Goal: Task Accomplishment & Management: Manage account settings

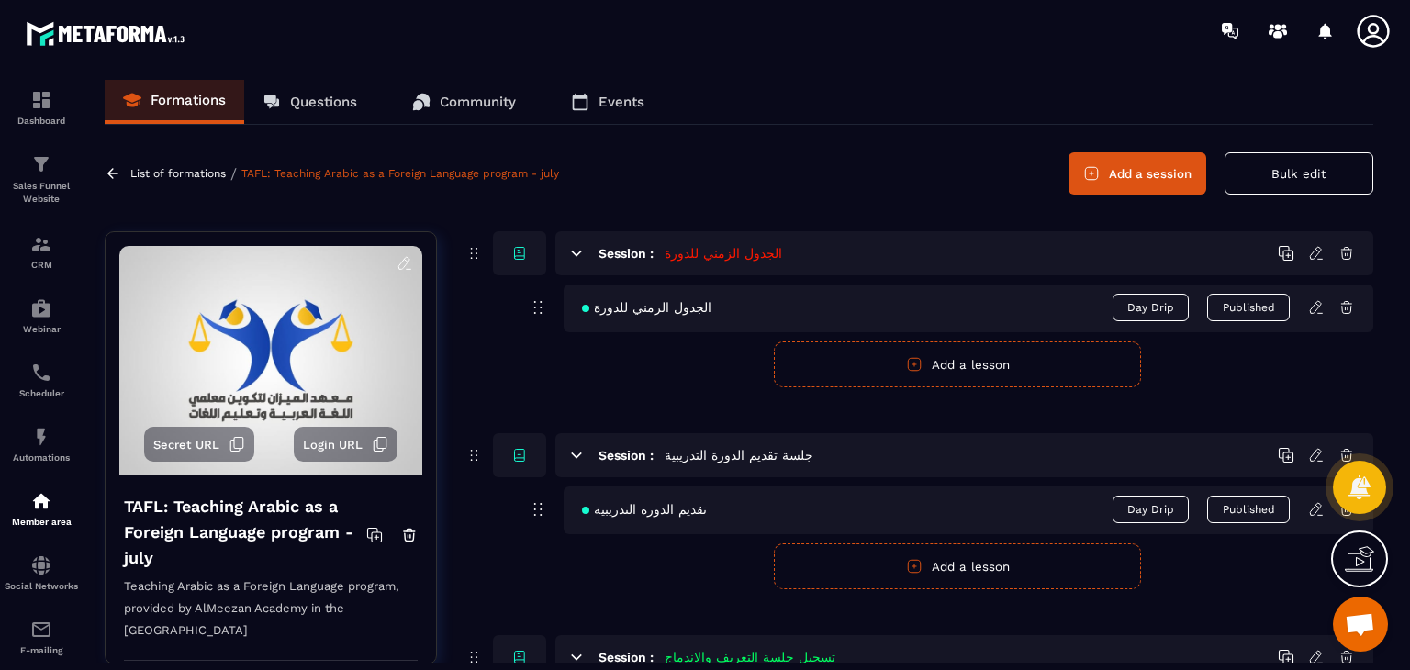
scroll to position [2194, 0]
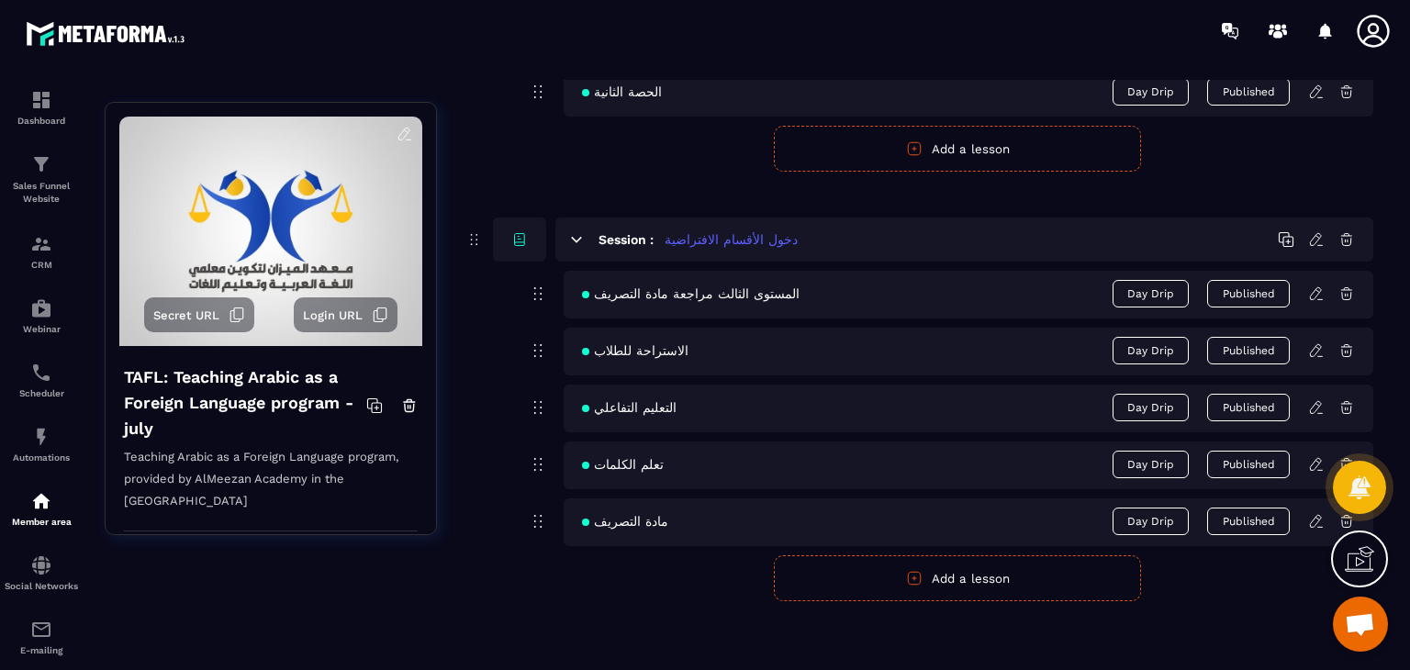
click at [1312, 514] on icon at bounding box center [1317, 521] width 17 height 17
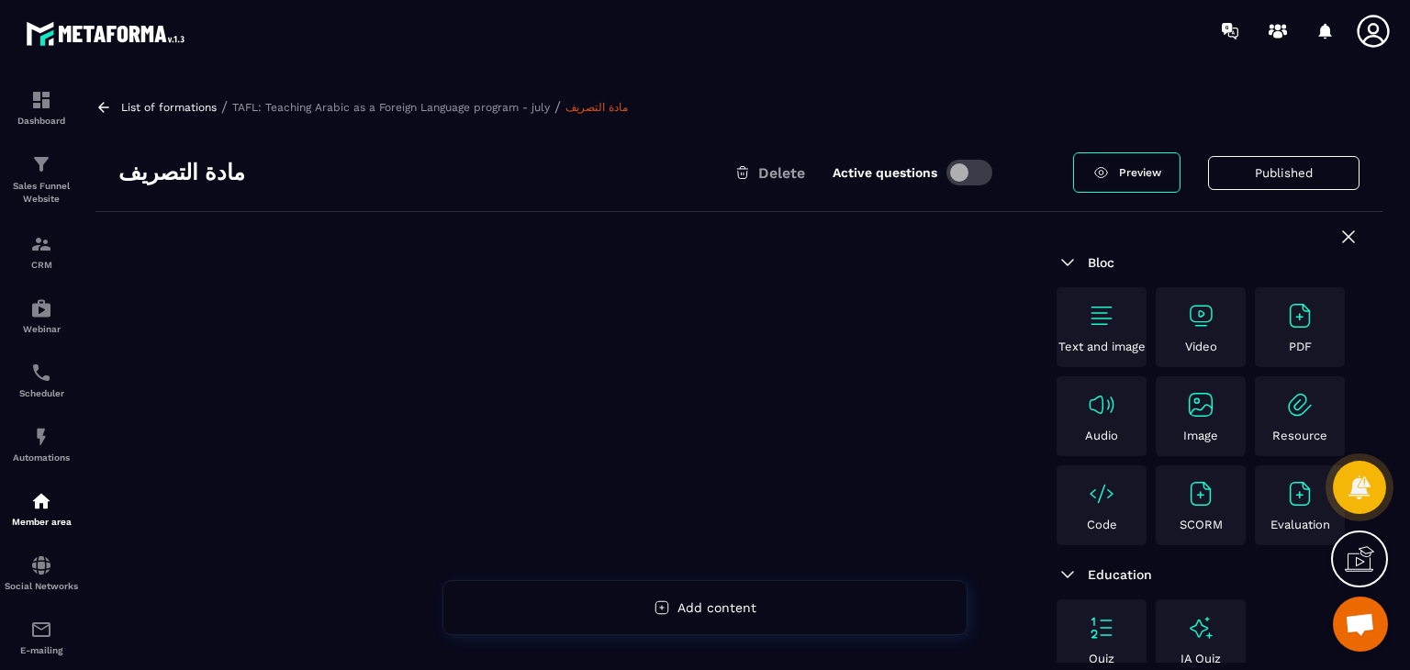
click at [1197, 317] on img at bounding box center [1200, 315] width 29 height 29
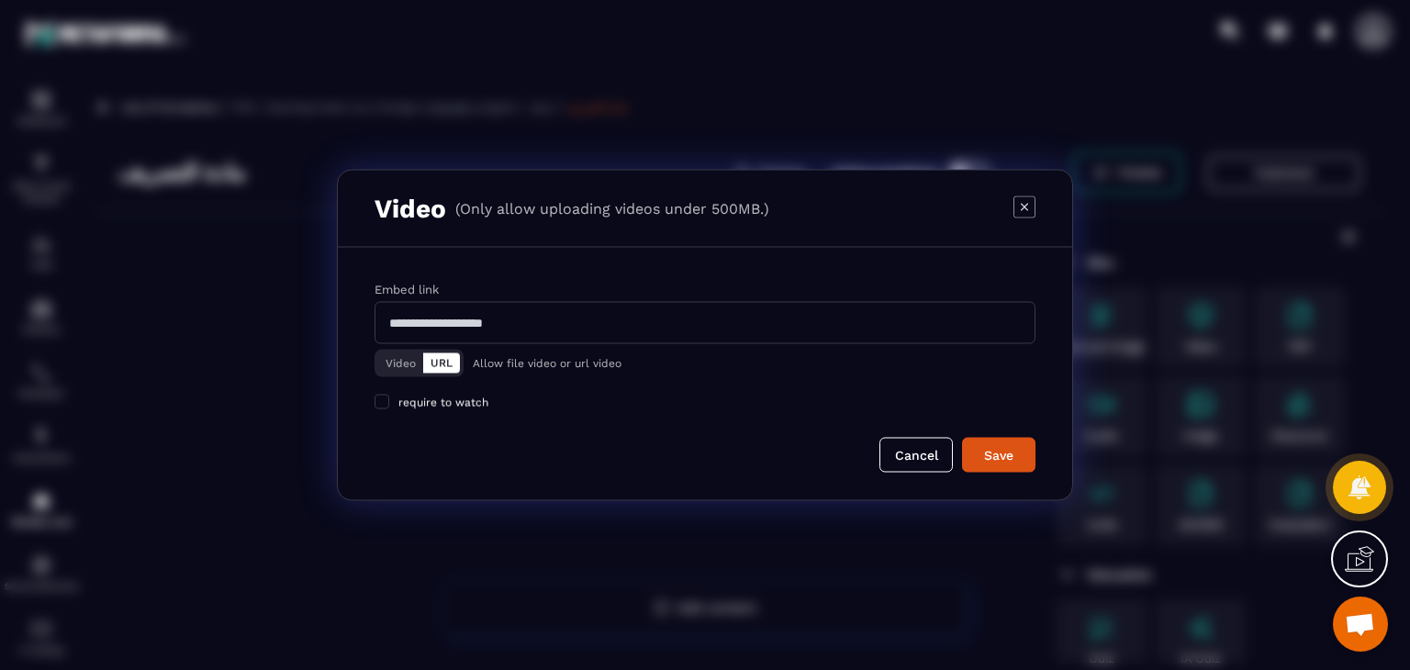
click at [402, 363] on button "Video" at bounding box center [400, 364] width 45 height 20
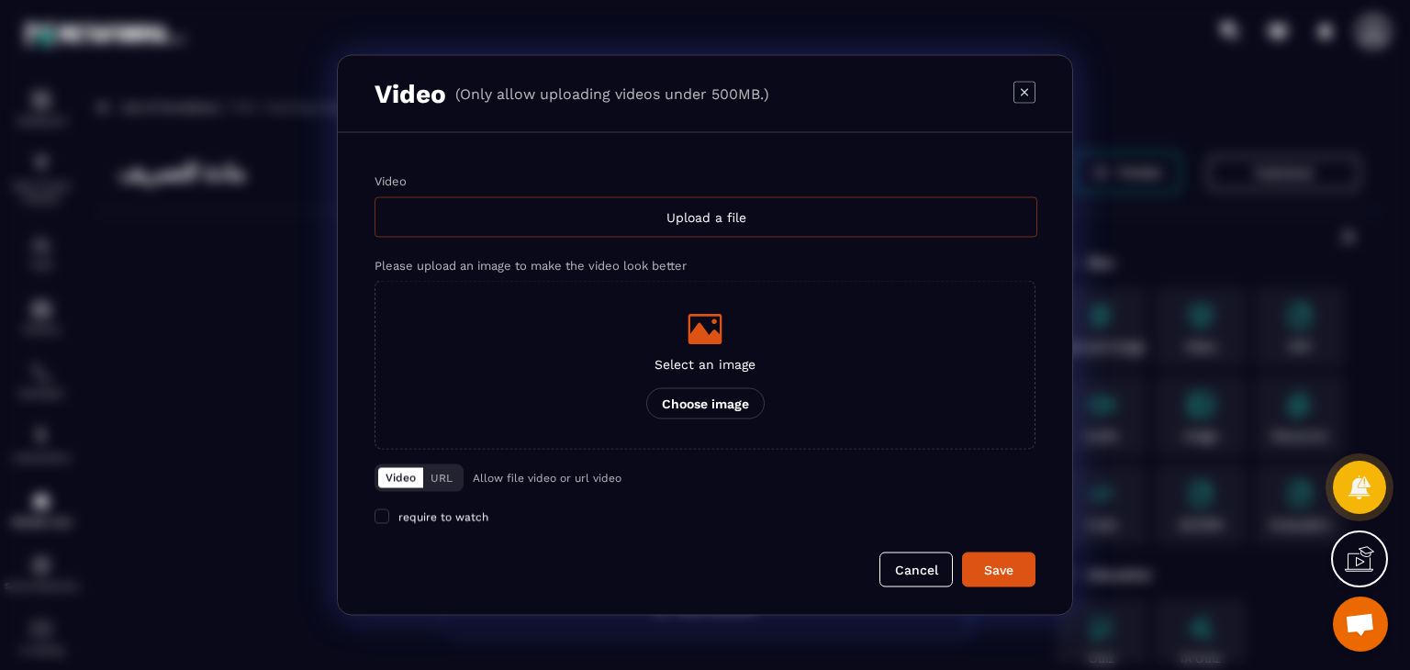
click at [571, 225] on div "Upload a file" at bounding box center [706, 217] width 663 height 40
click at [0, 0] on input "Video Upload a file" at bounding box center [0, 0] width 0 height 0
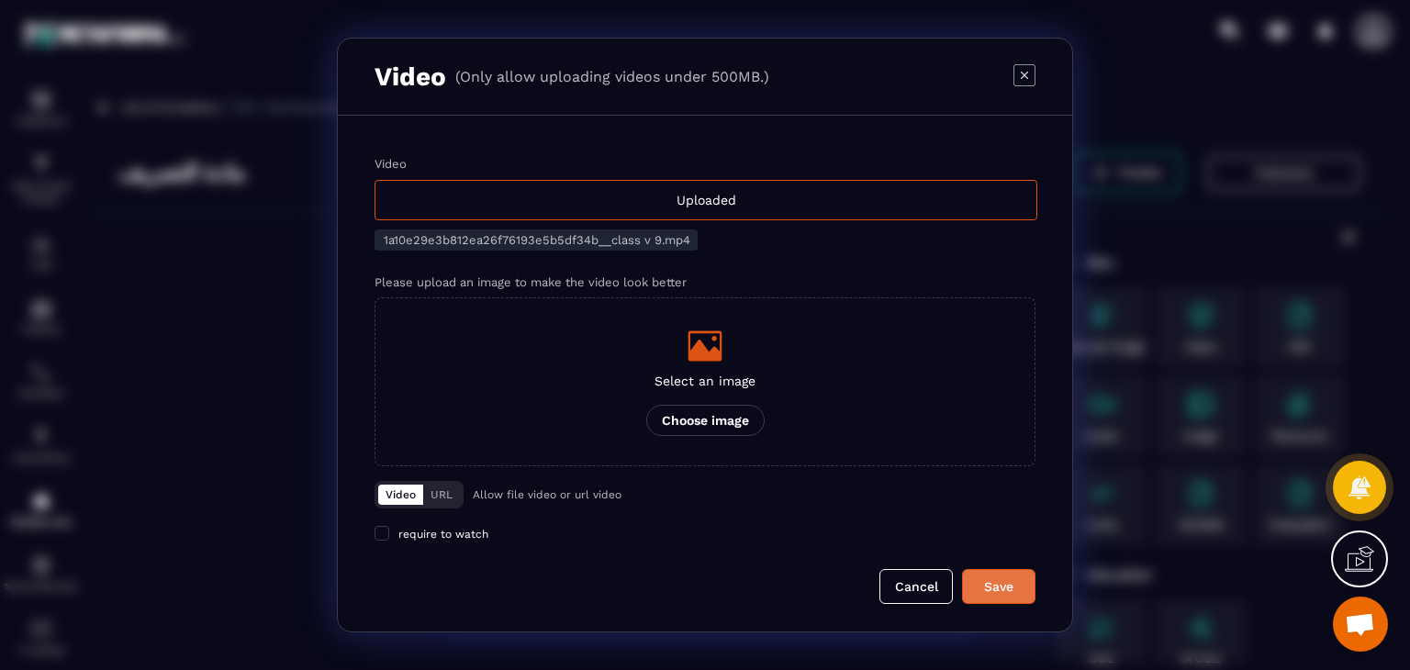
click at [1005, 596] on div "Save" at bounding box center [999, 587] width 50 height 18
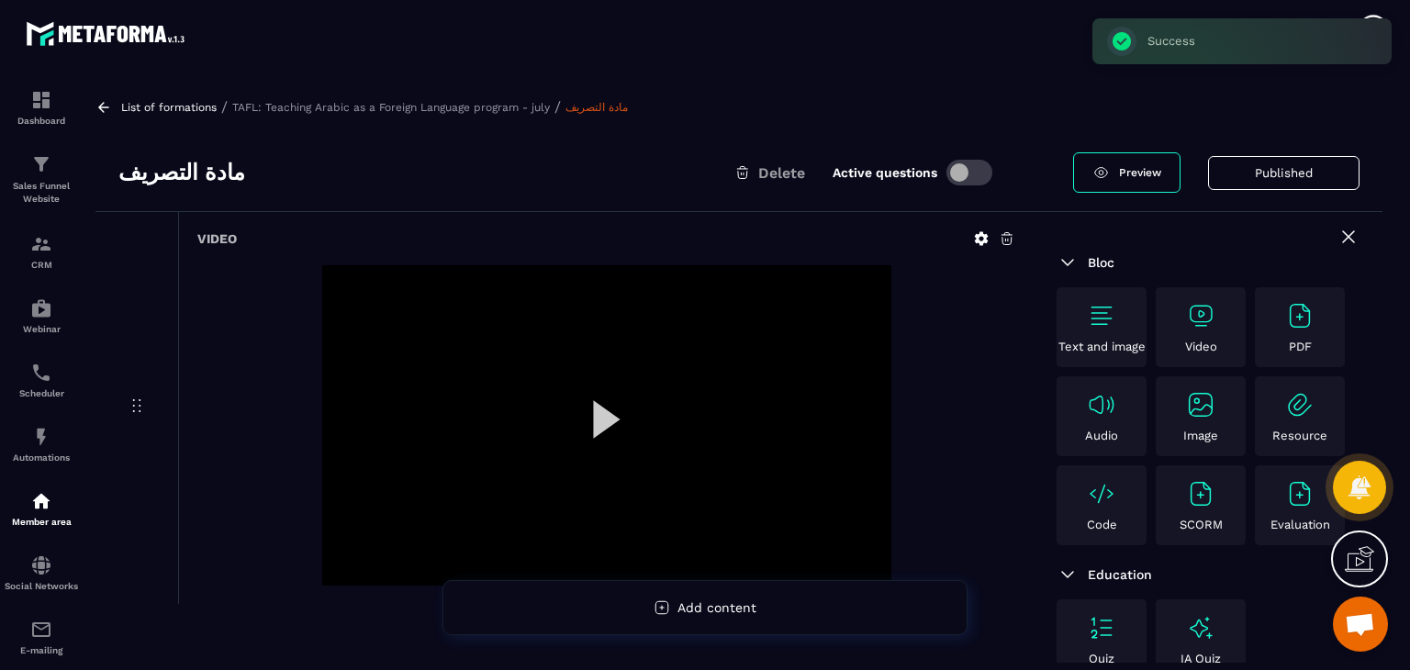
click at [110, 98] on div "List of formations / TAFL: Teaching Arabic as a Foreign Language program - july…" at bounding box center [738, 106] width 1287 height 17
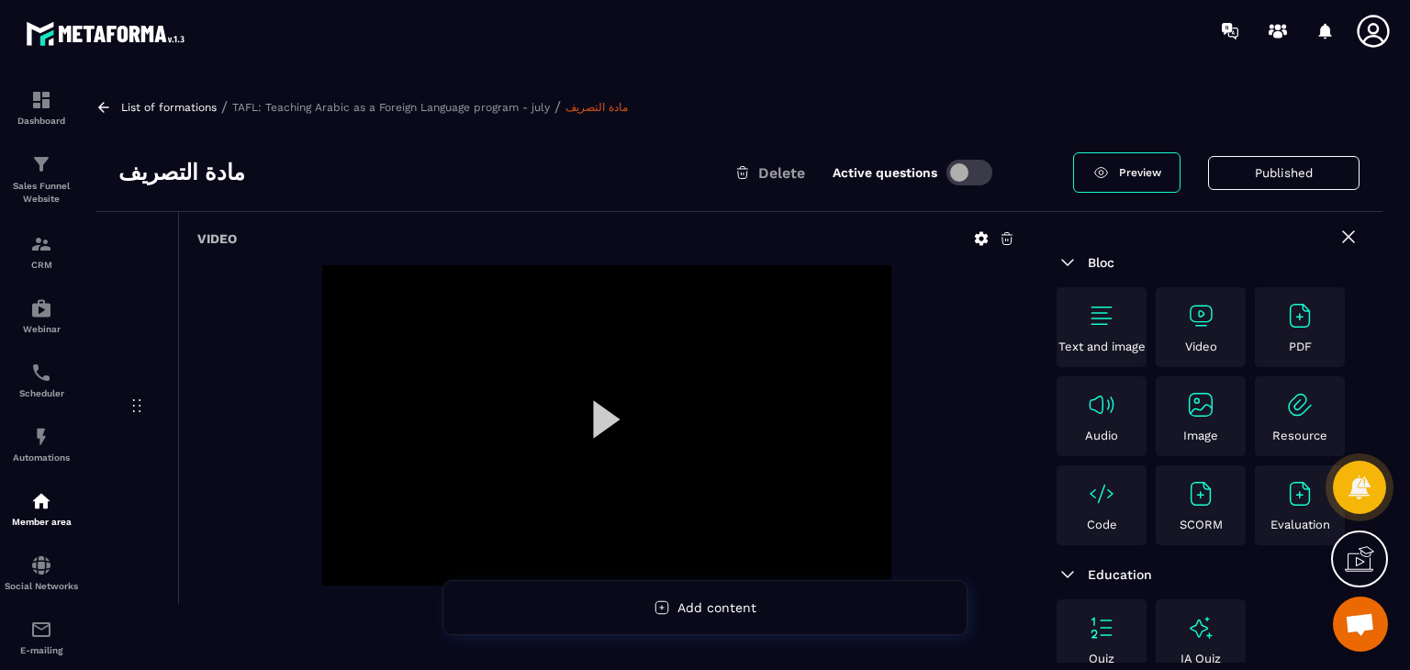
click at [105, 108] on icon at bounding box center [103, 107] width 17 height 17
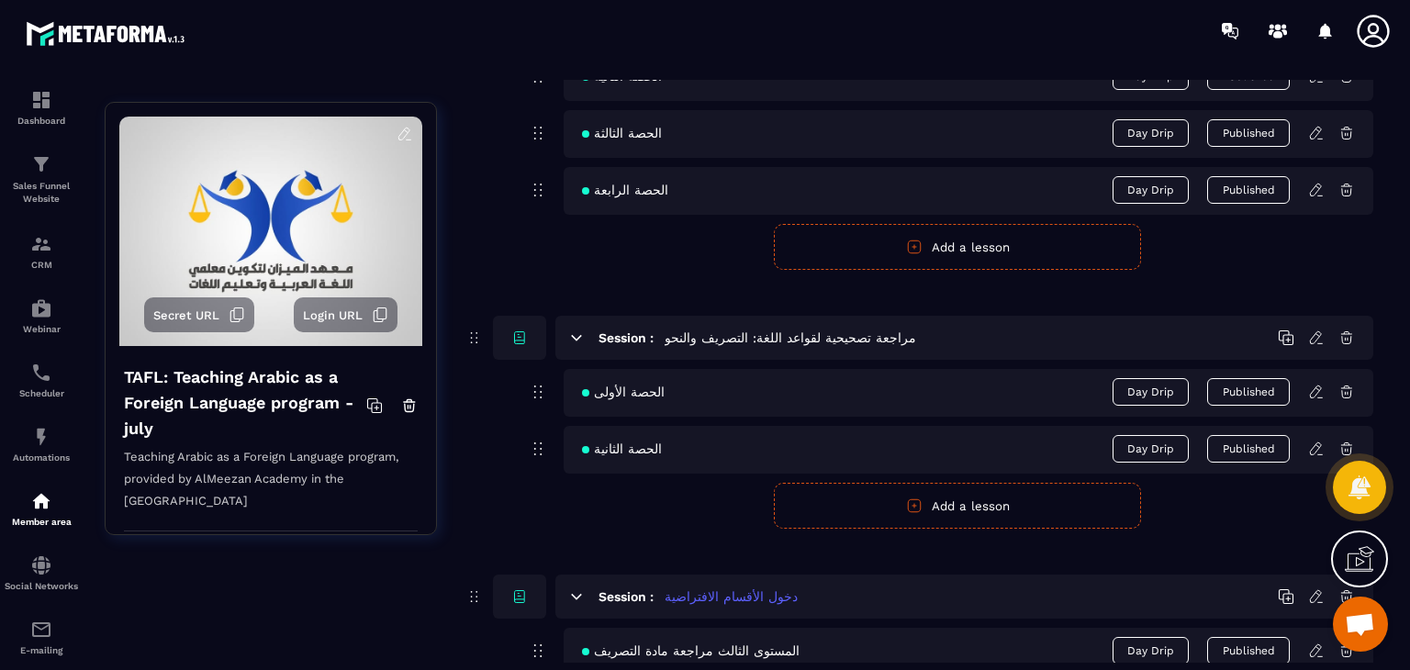
scroll to position [2194, 0]
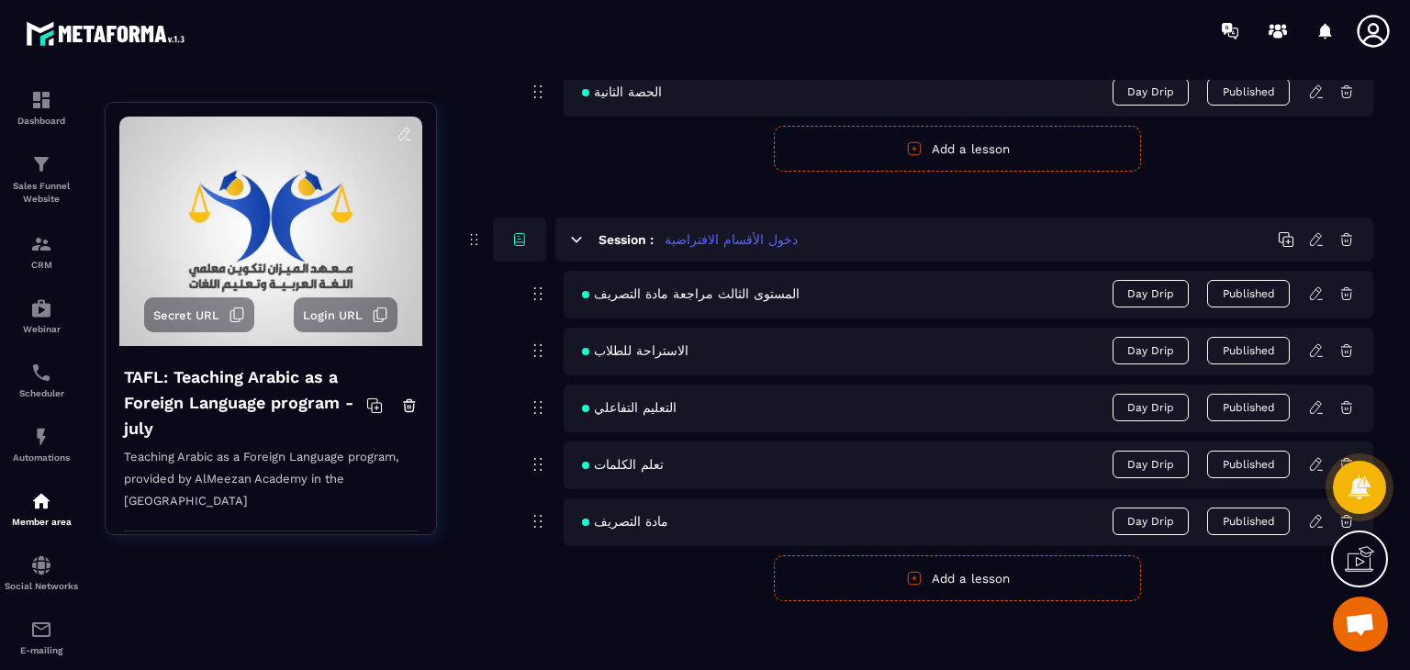
click at [882, 582] on button "Add a lesson" at bounding box center [957, 579] width 367 height 46
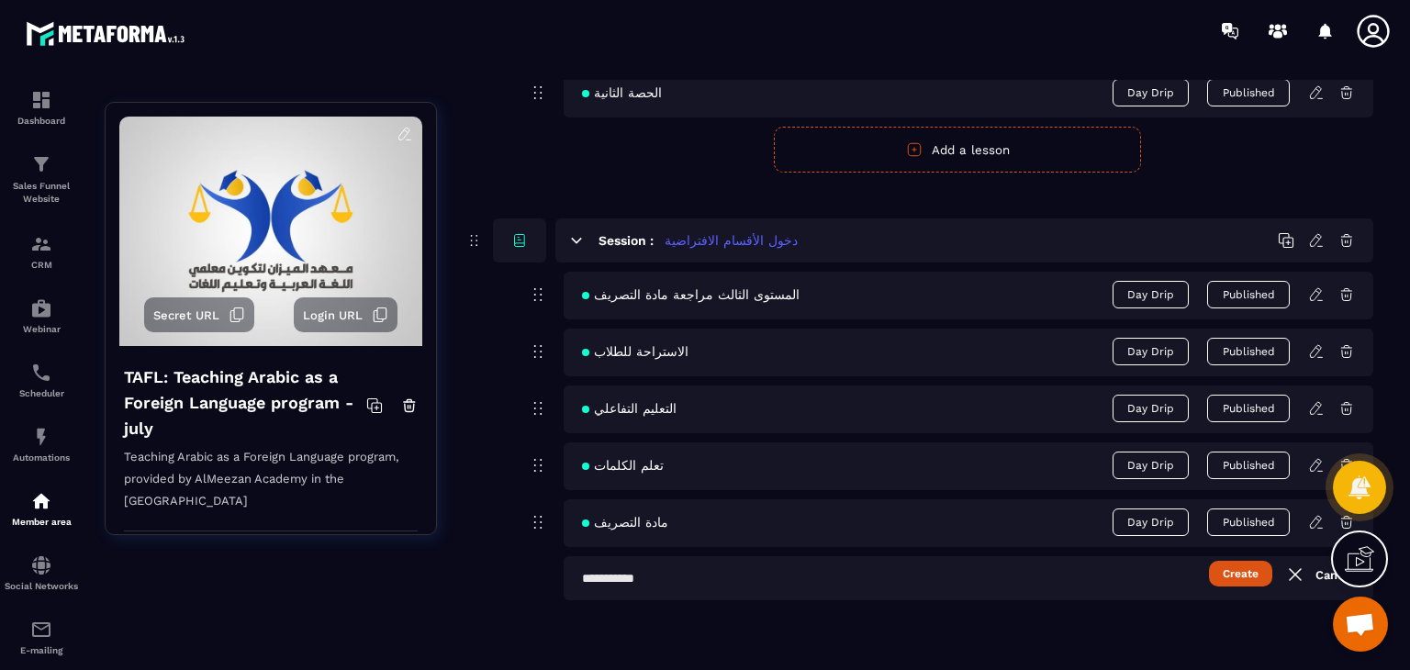
click at [704, 558] on input "text" at bounding box center [969, 578] width 810 height 44
click at [737, 564] on input "text" at bounding box center [969, 578] width 810 height 44
paste input "***"
click at [1280, 584] on input "***" at bounding box center [969, 578] width 810 height 44
type input "***"
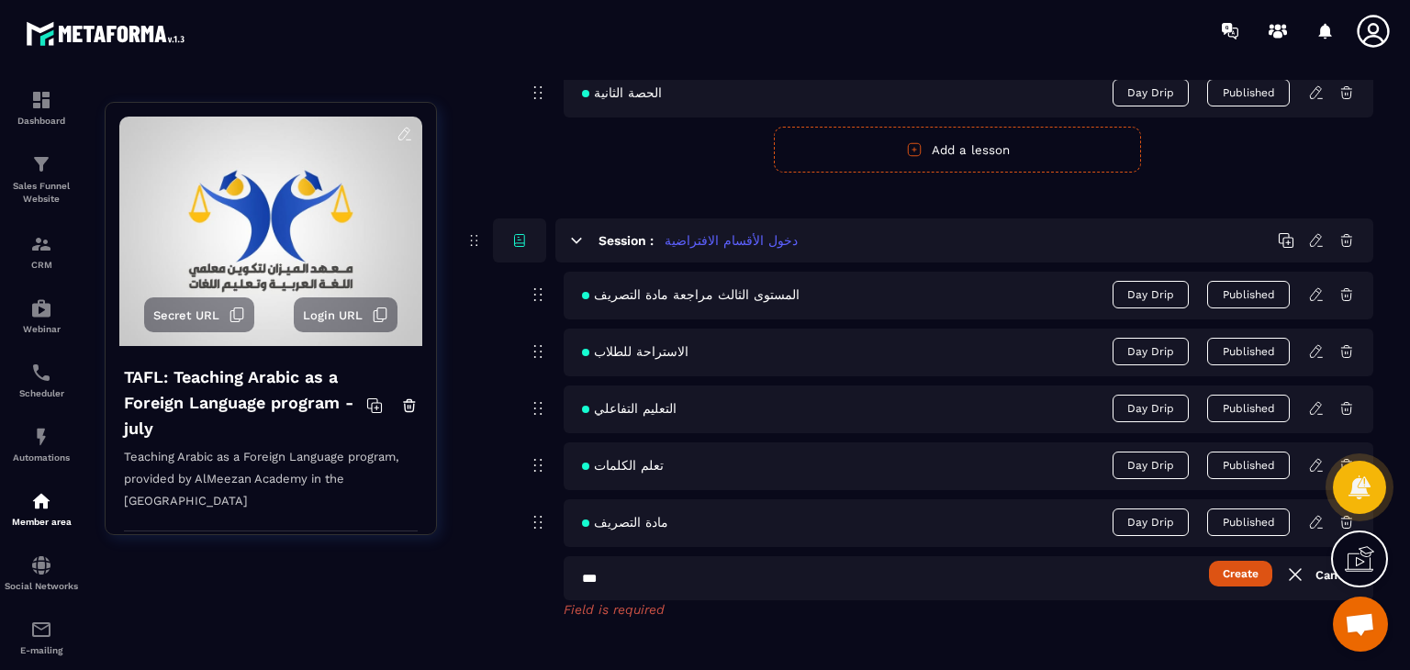
click at [1258, 577] on button "Create" at bounding box center [1240, 574] width 63 height 26
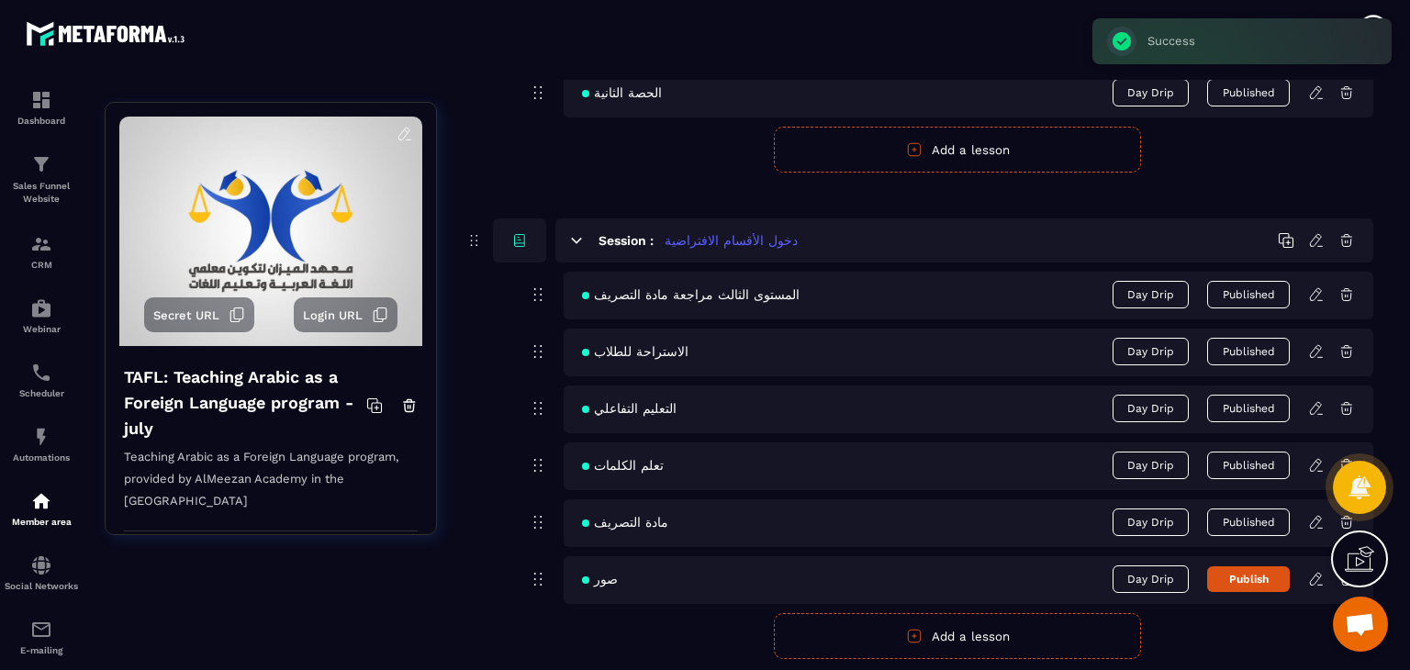
drag, startPoint x: 1269, startPoint y: 580, endPoint x: 1306, endPoint y: 588, distance: 37.5
click at [1269, 580] on button "Publish" at bounding box center [1248, 580] width 83 height 26
click at [1320, 589] on div "صور Day Drip Published" at bounding box center [969, 580] width 810 height 48
click at [1311, 571] on icon at bounding box center [1317, 579] width 17 height 17
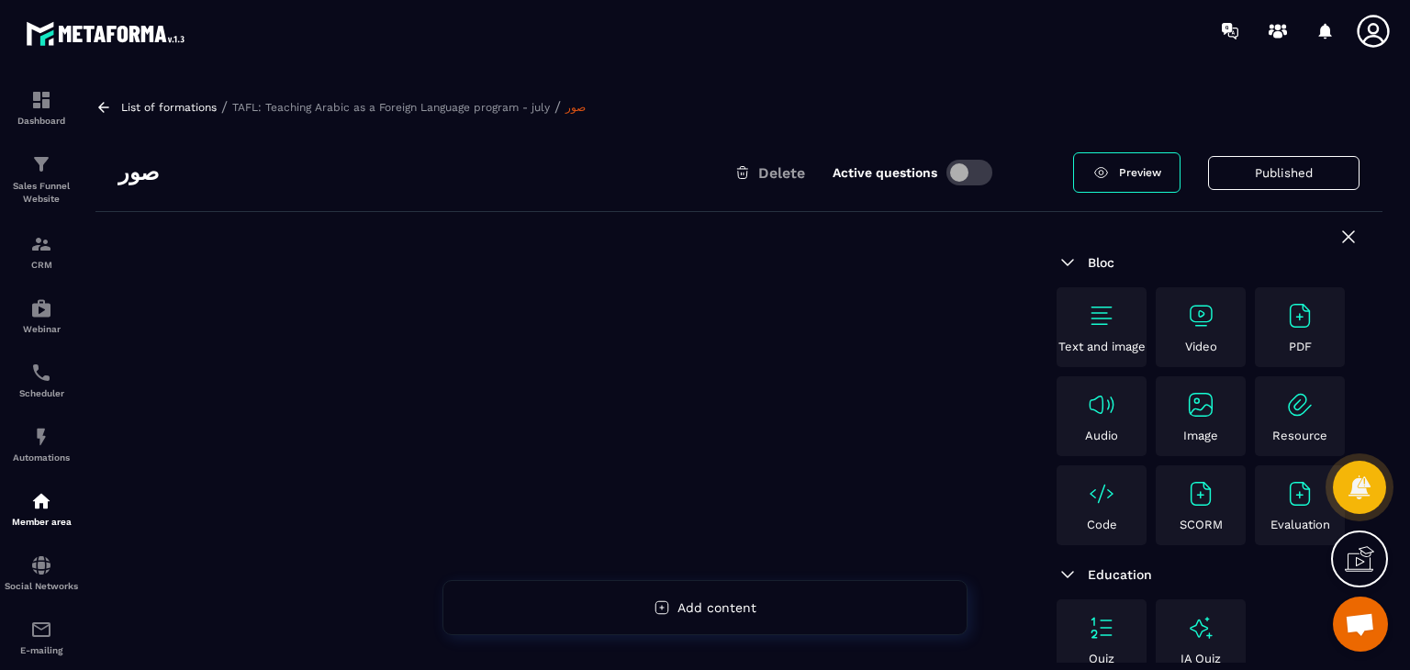
click at [1187, 407] on img at bounding box center [1200, 404] width 29 height 29
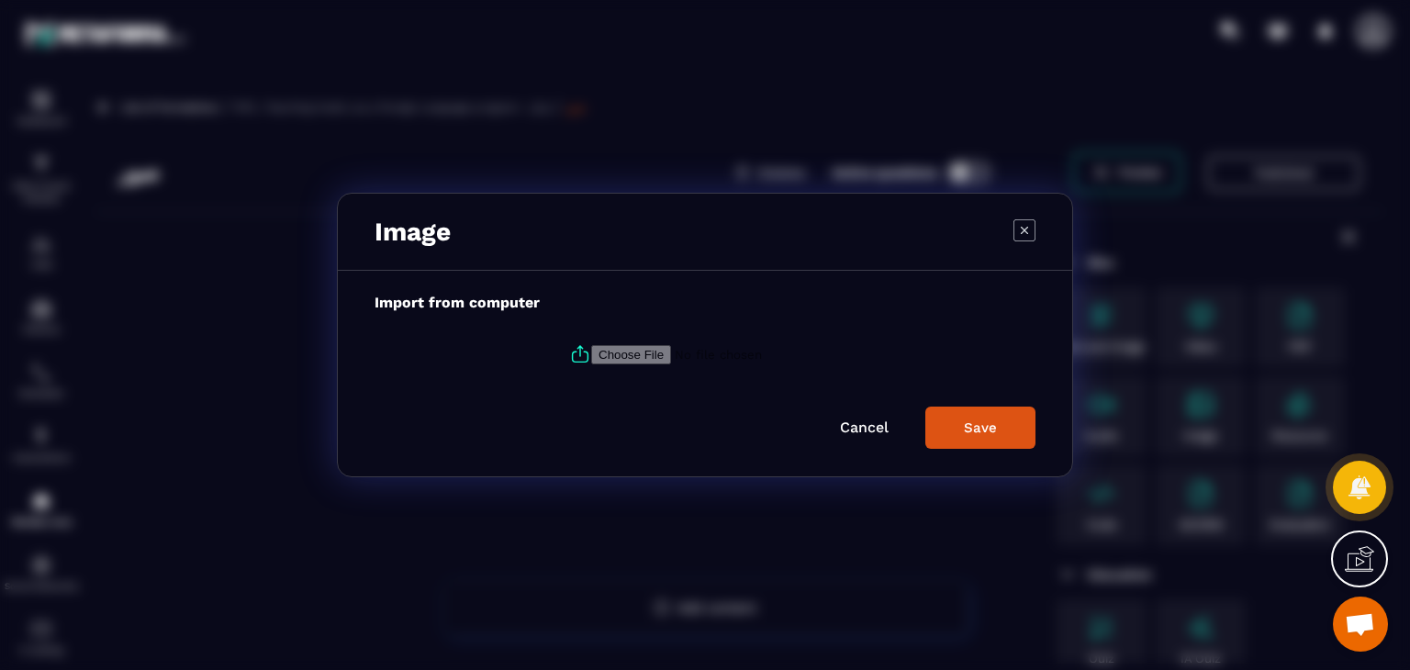
click at [556, 345] on label "Modal window" at bounding box center [705, 355] width 661 height 50
click at [591, 345] on input "Modal window" at bounding box center [716, 354] width 250 height 19
type input "**********"
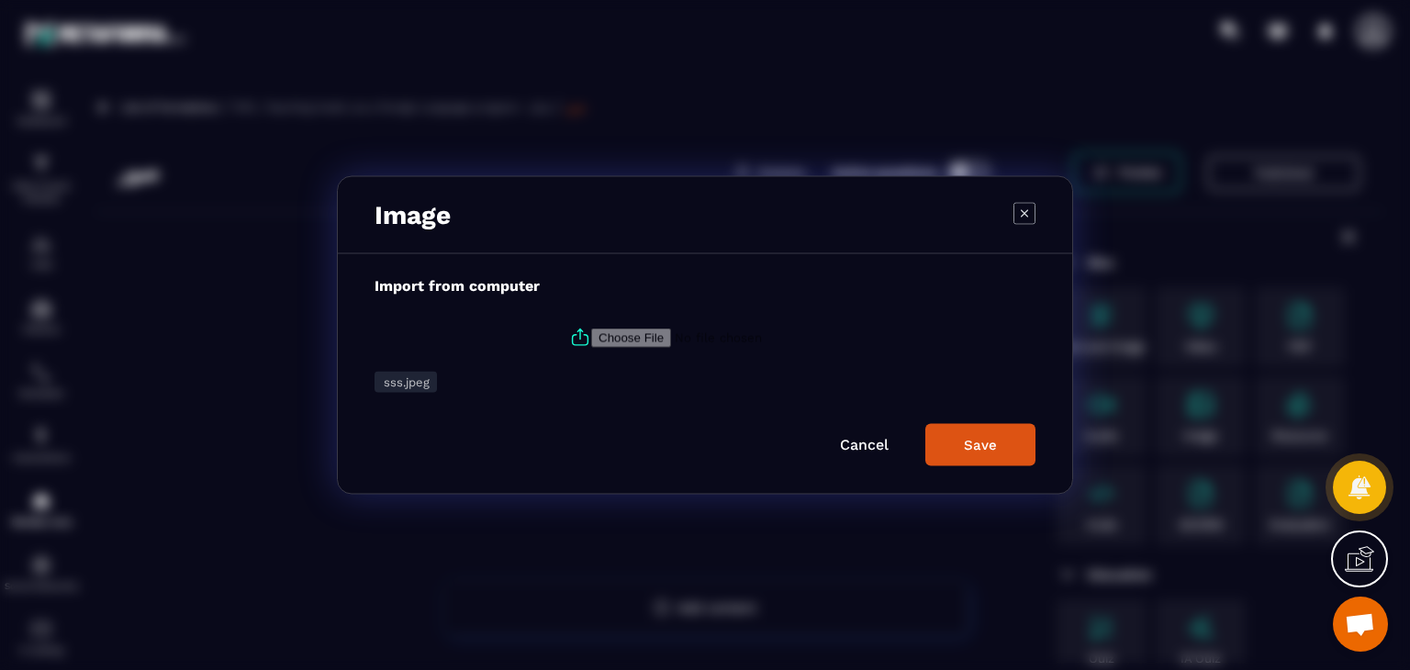
click at [981, 442] on div "Save" at bounding box center [980, 445] width 33 height 17
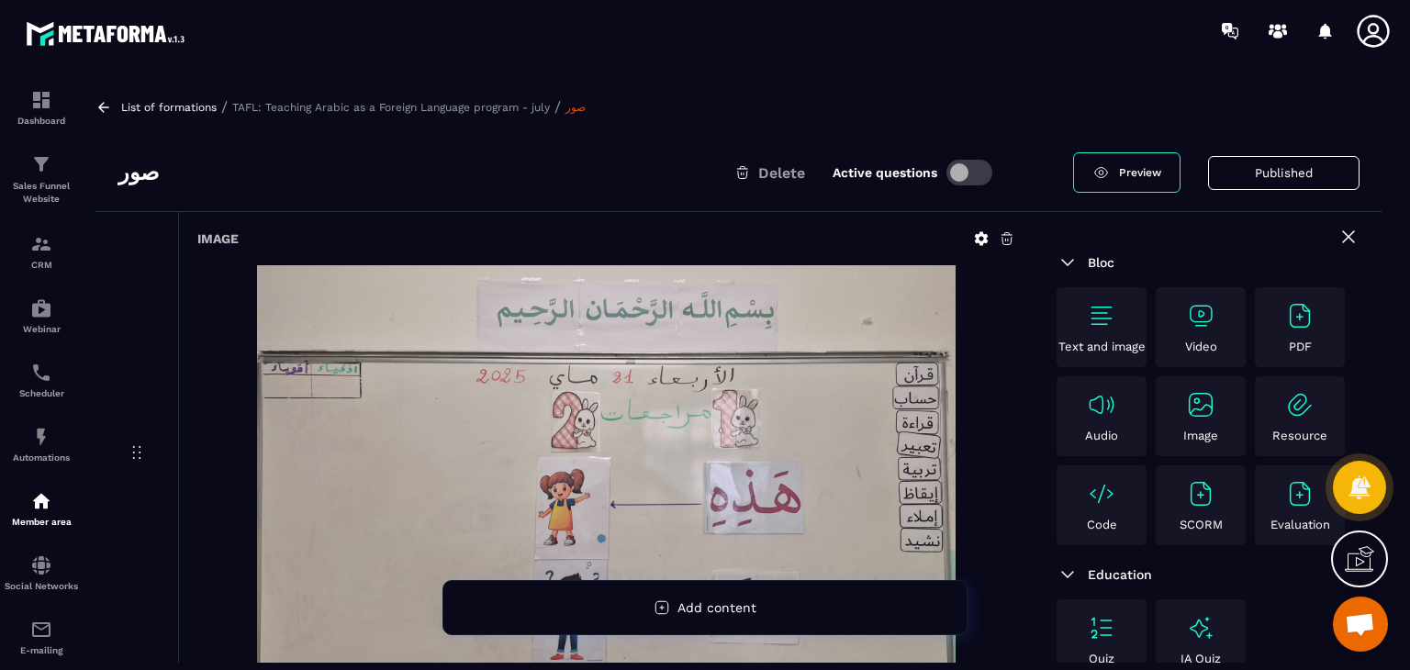
click at [1199, 392] on img at bounding box center [1200, 404] width 29 height 29
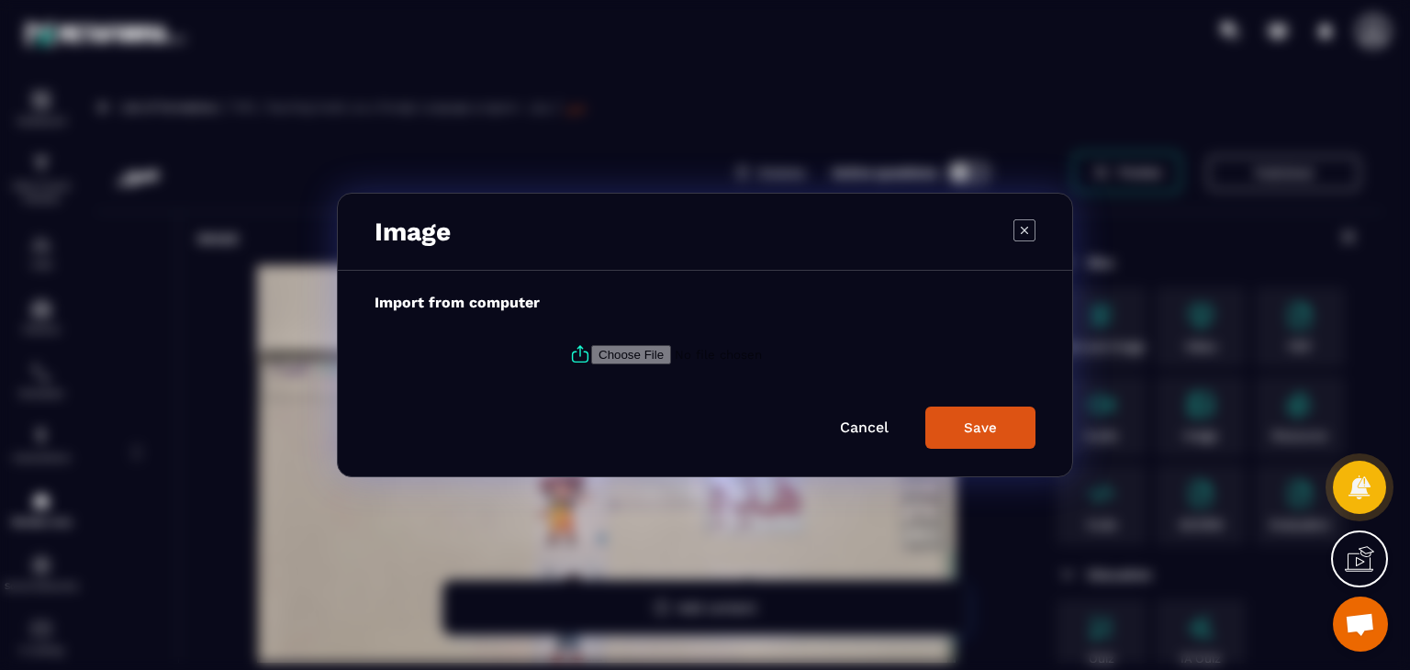
click at [596, 354] on input "Modal window" at bounding box center [716, 354] width 250 height 19
type input "**********"
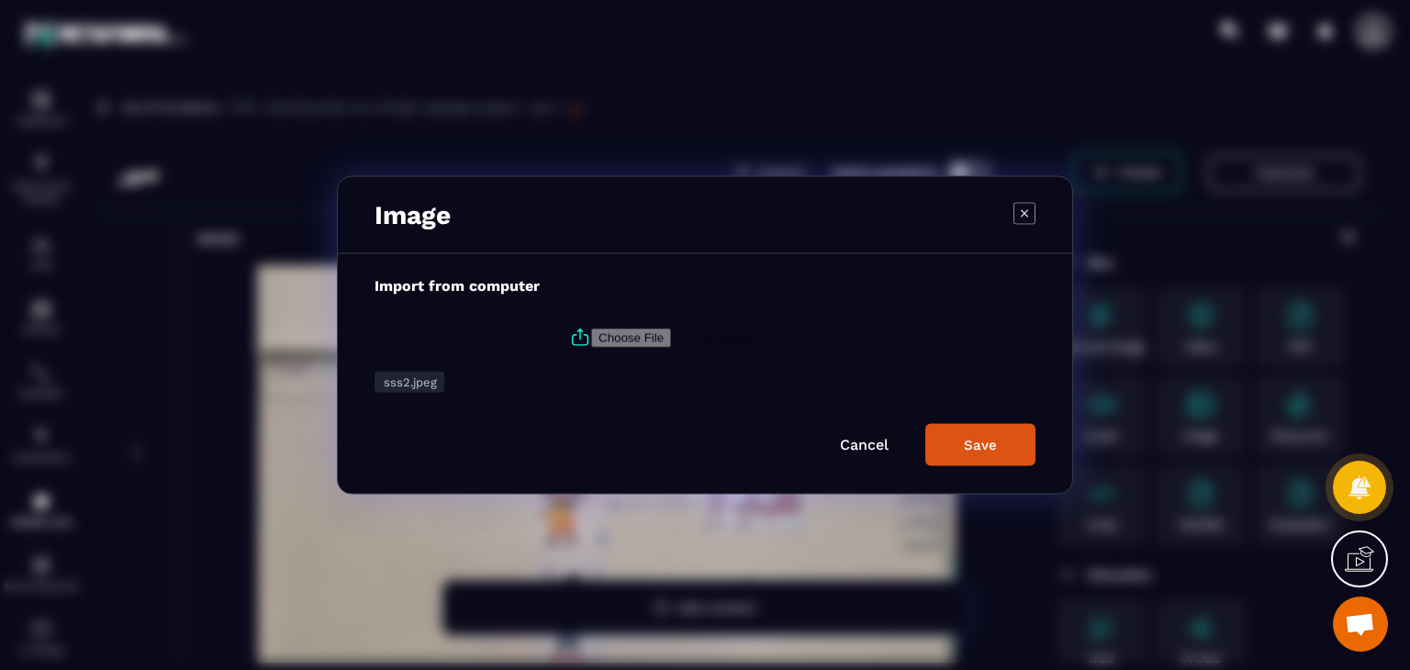
click at [1003, 449] on button "Save" at bounding box center [981, 445] width 110 height 42
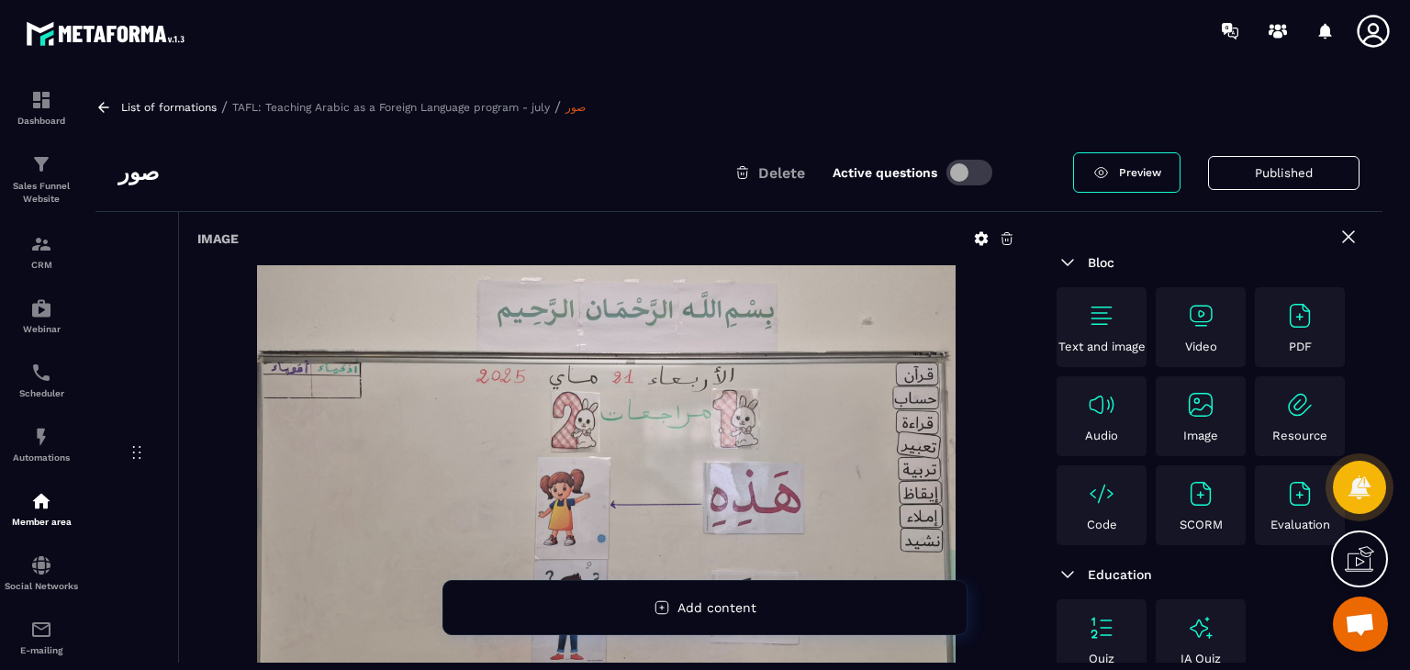
click at [108, 110] on icon at bounding box center [103, 107] width 17 height 17
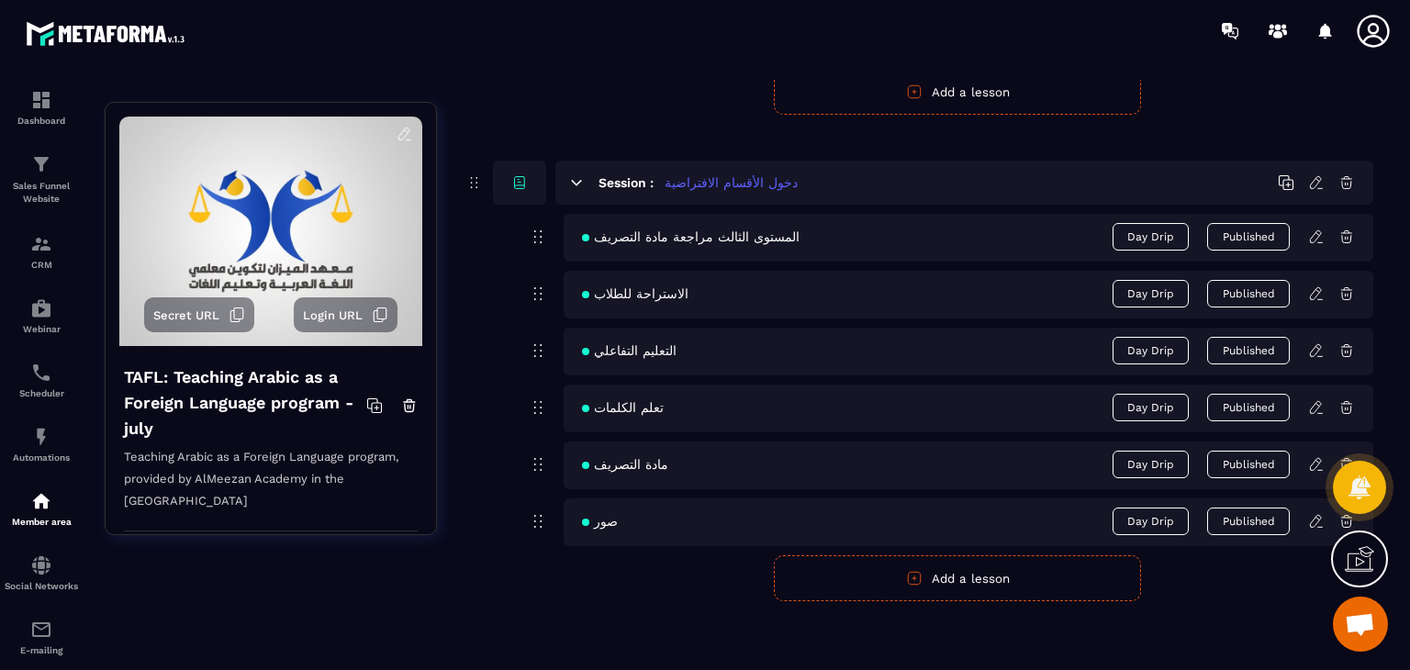
click at [966, 578] on button "Add a lesson" at bounding box center [957, 579] width 367 height 46
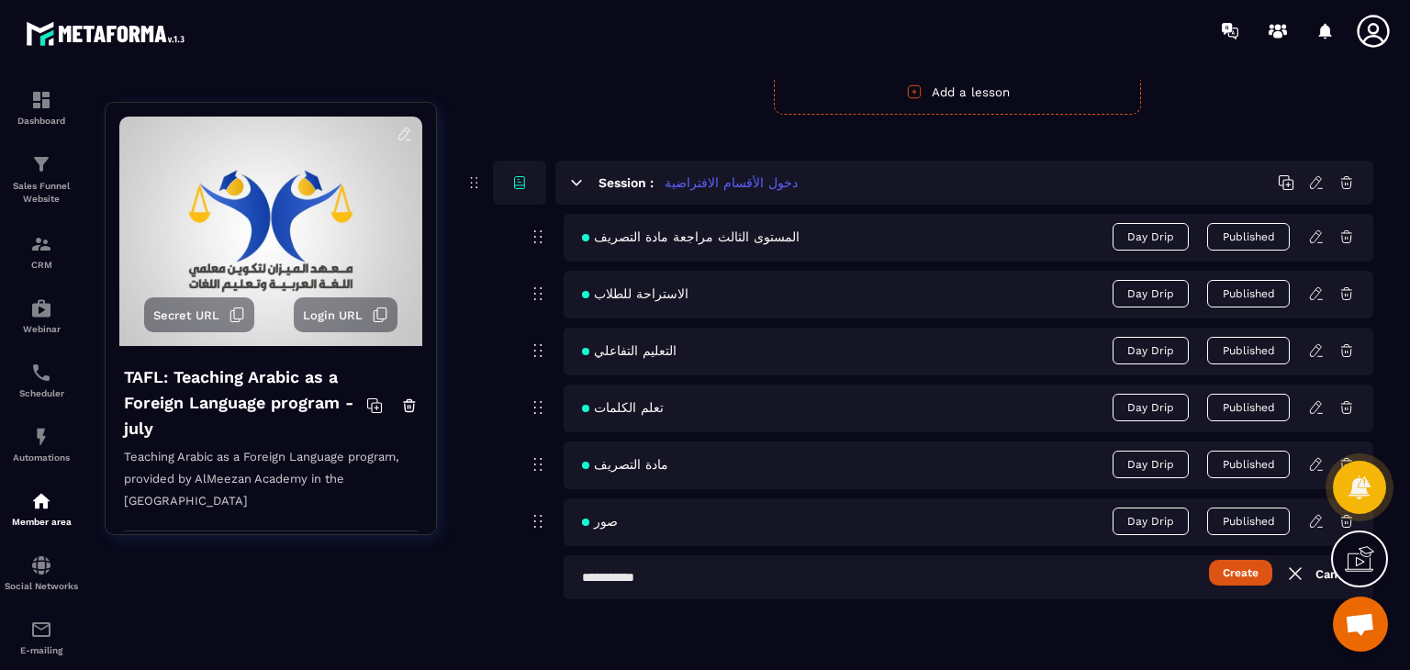
scroll to position [2250, 0]
click at [779, 592] on input "text" at bounding box center [969, 578] width 810 height 44
paste input "**********"
type input "**********"
click at [1241, 574] on button "Create" at bounding box center [1240, 574] width 63 height 26
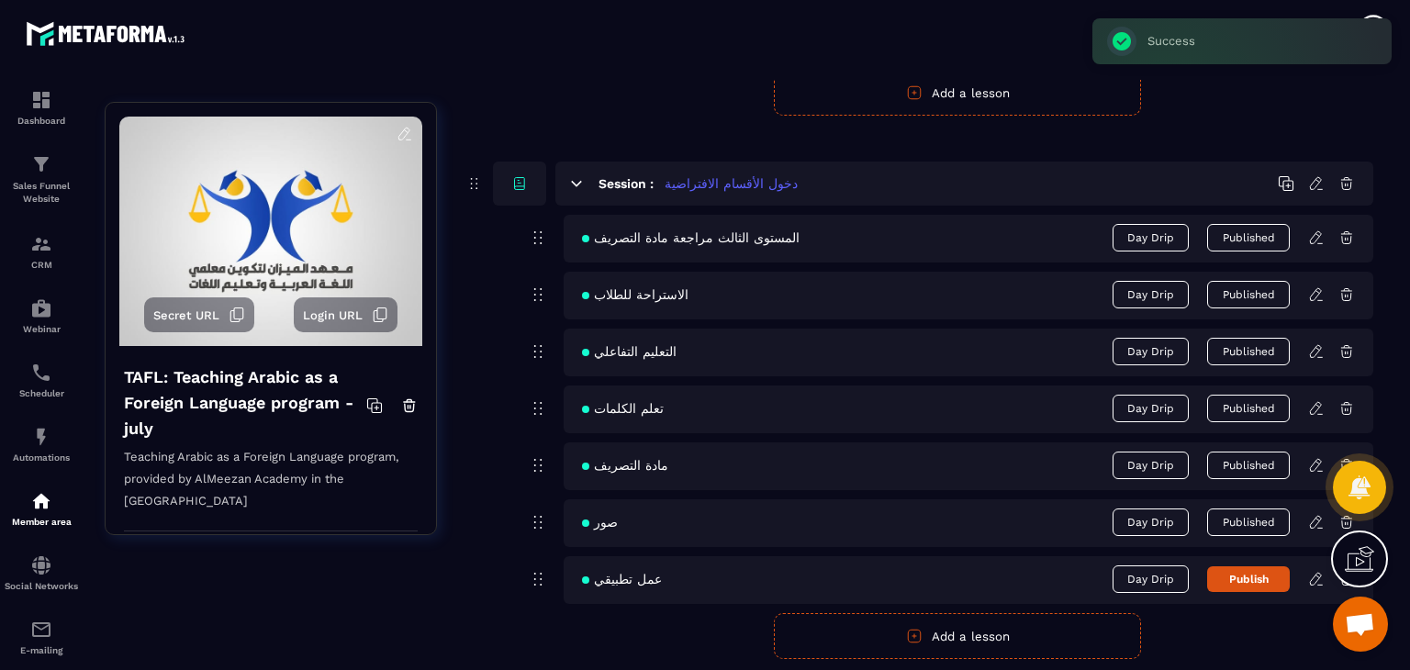
click at [1253, 578] on button "Publish" at bounding box center [1248, 580] width 83 height 26
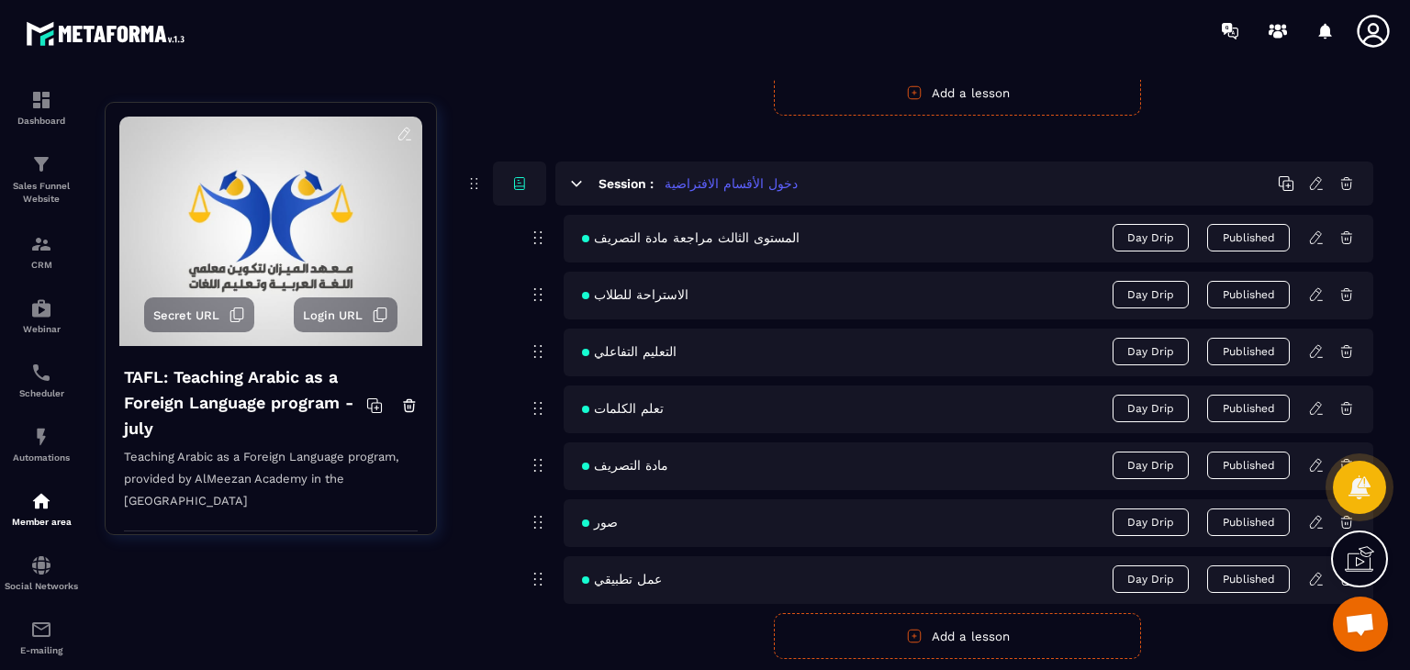
click at [1315, 578] on icon at bounding box center [1317, 579] width 17 height 17
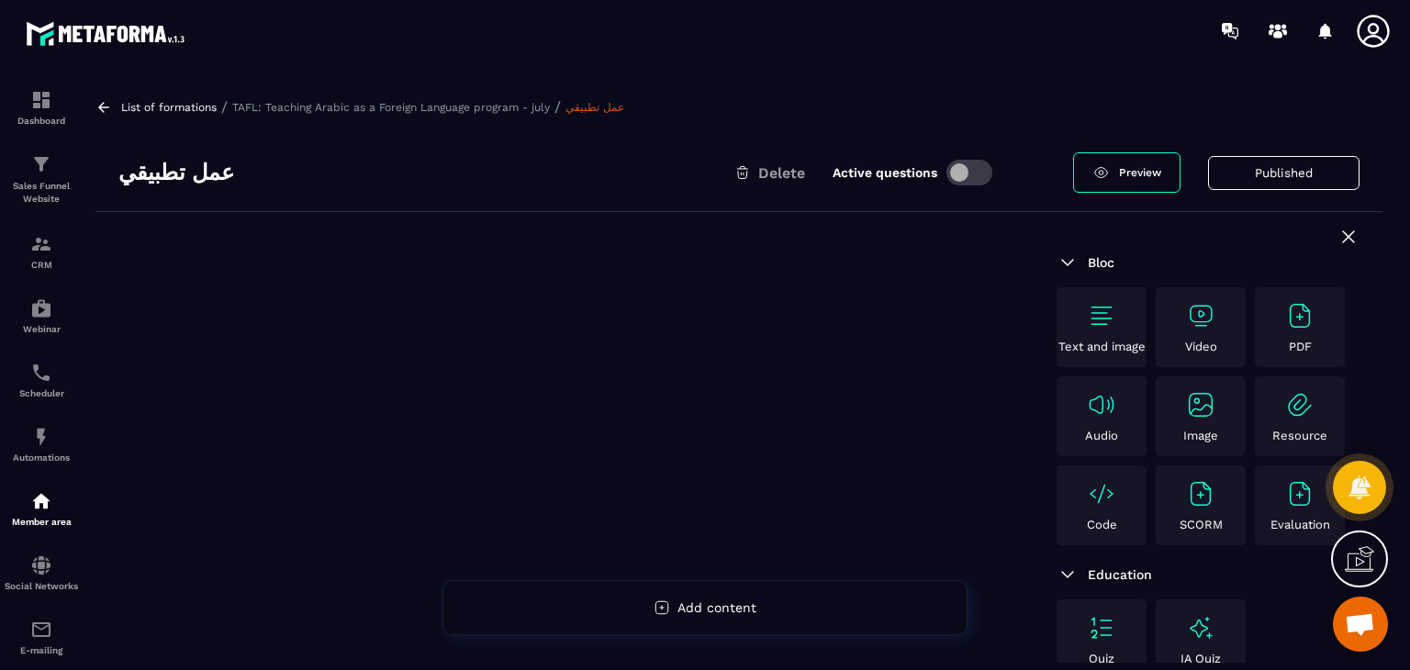
click at [1208, 320] on img at bounding box center [1200, 315] width 29 height 29
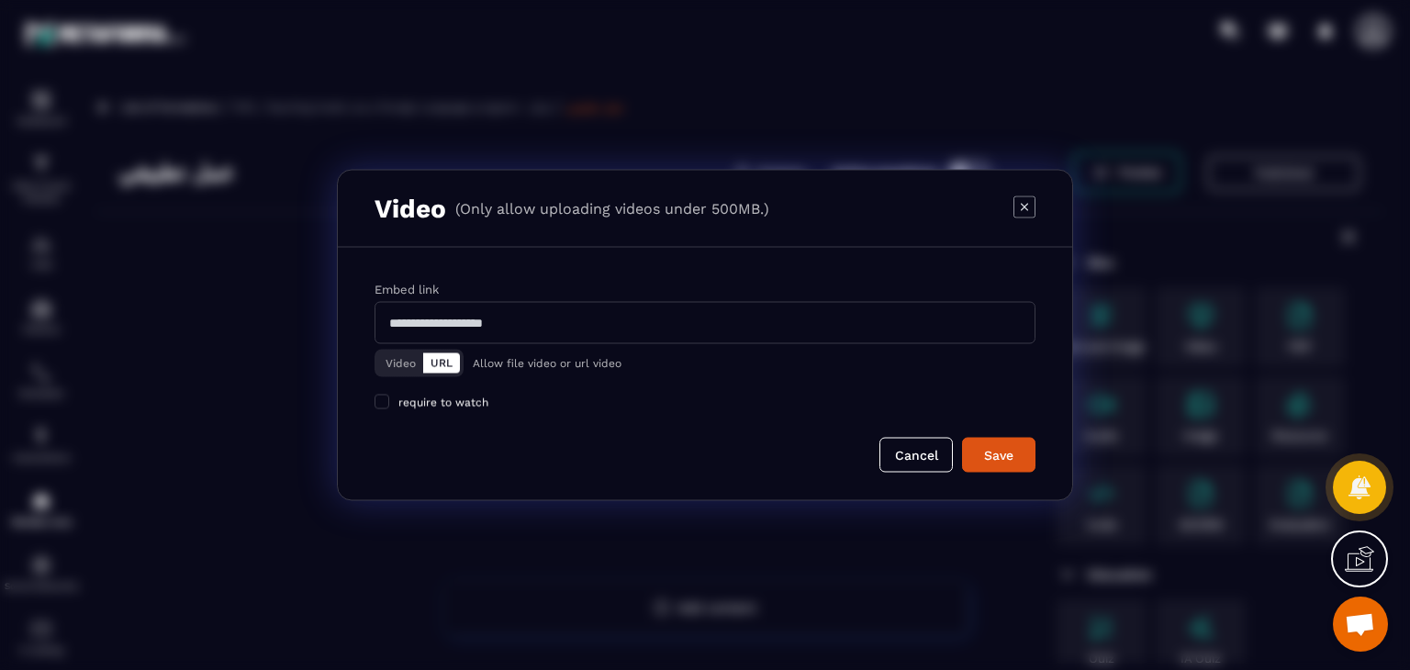
click at [386, 348] on div "Video URL Allow file video or url video" at bounding box center [705, 360] width 661 height 33
click at [402, 362] on button "Video" at bounding box center [400, 364] width 45 height 20
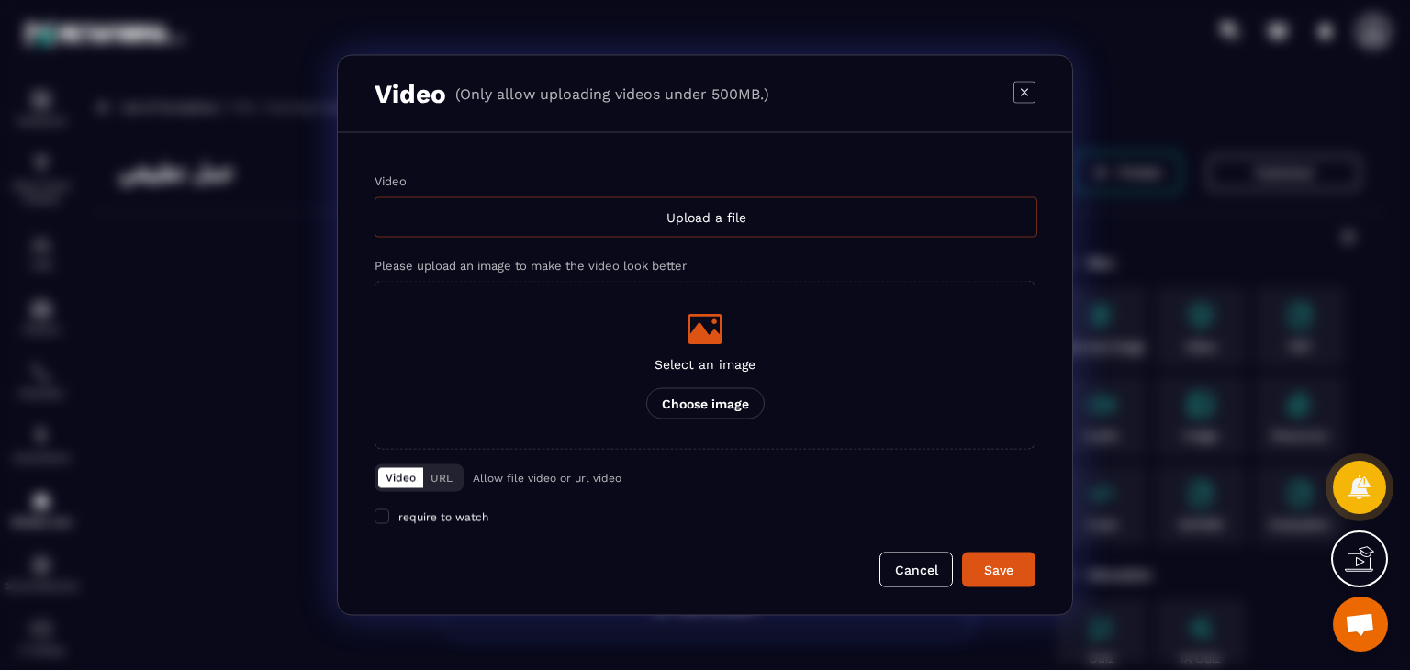
click at [674, 209] on div "Upload a file" at bounding box center [706, 217] width 663 height 40
click at [0, 0] on input "Video Upload a file" at bounding box center [0, 0] width 0 height 0
click at [640, 237] on div "Video Upload a file Please upload an image to make the video look better Select…" at bounding box center [705, 311] width 661 height 275
click at [676, 205] on div "Upload a file" at bounding box center [706, 217] width 663 height 40
click at [0, 0] on input "Video Upload a file" at bounding box center [0, 0] width 0 height 0
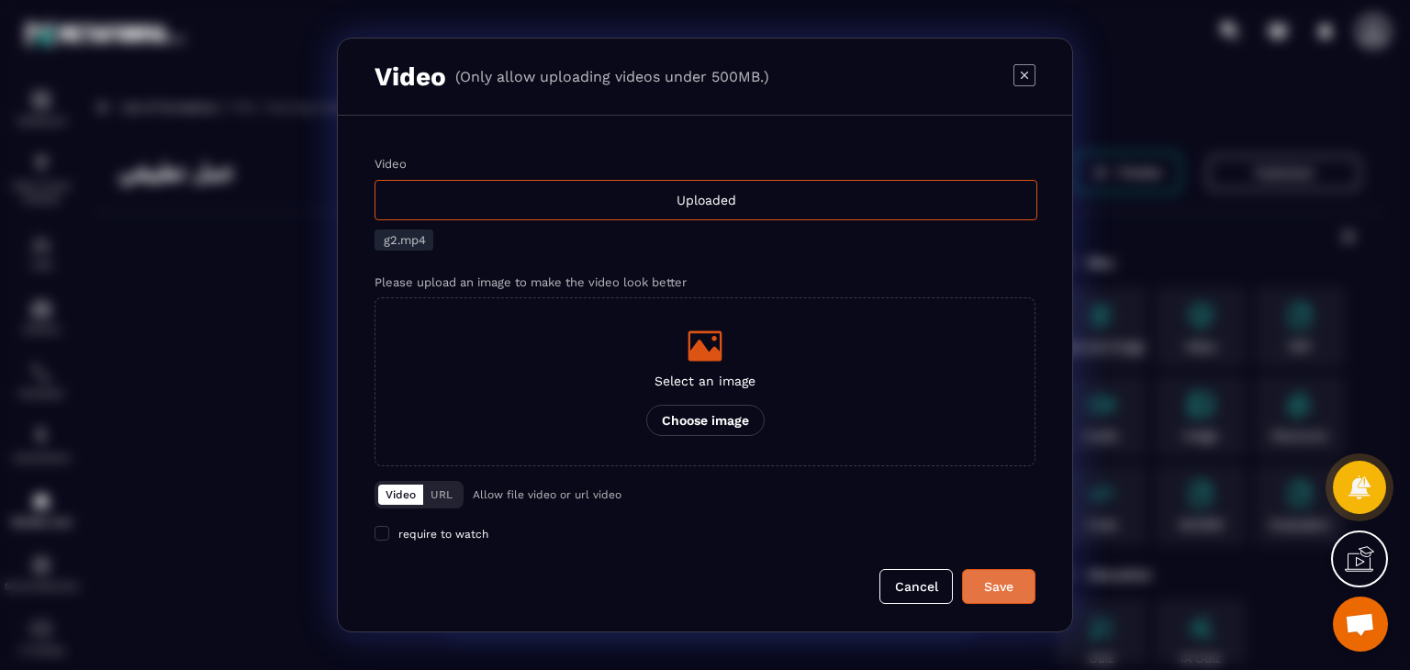
click at [991, 582] on div "Save" at bounding box center [999, 587] width 50 height 18
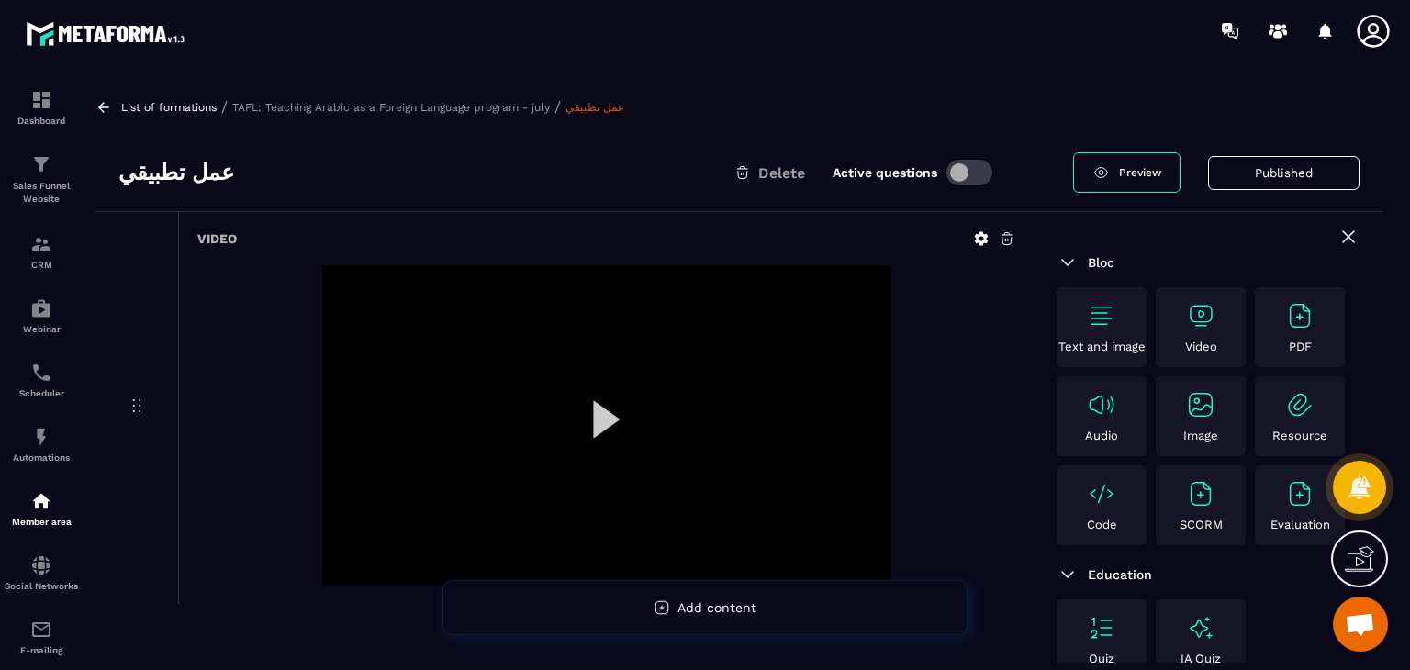
click at [96, 104] on icon at bounding box center [103, 107] width 17 height 17
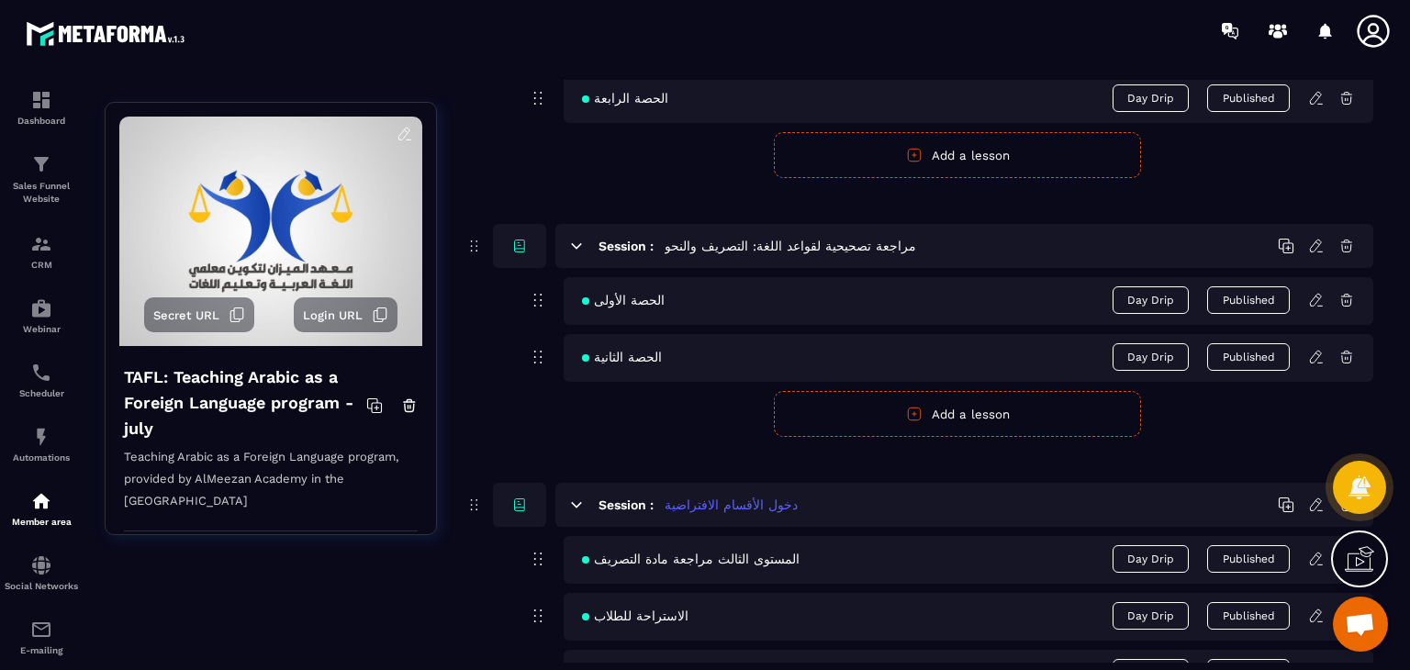
scroll to position [2308, 0]
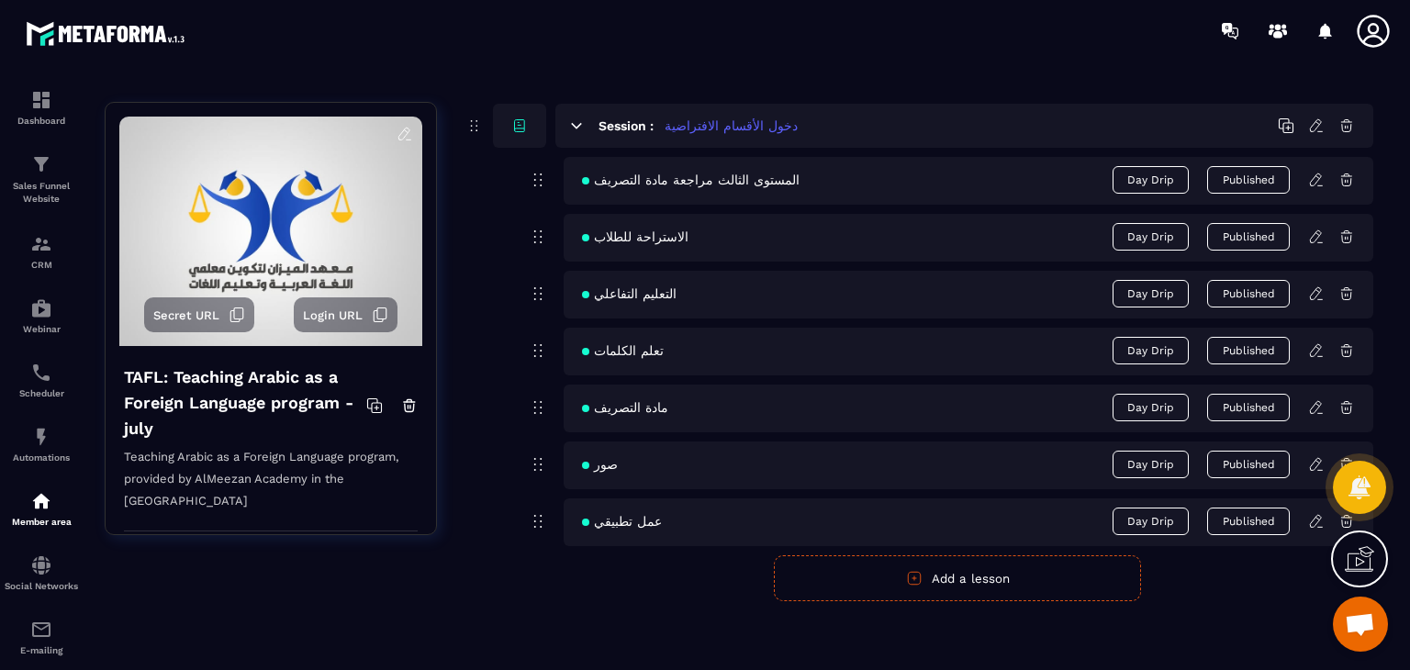
drag, startPoint x: 921, startPoint y: 556, endPoint x: 786, endPoint y: 584, distance: 138.0
click at [921, 556] on button "Add a lesson" at bounding box center [957, 579] width 367 height 46
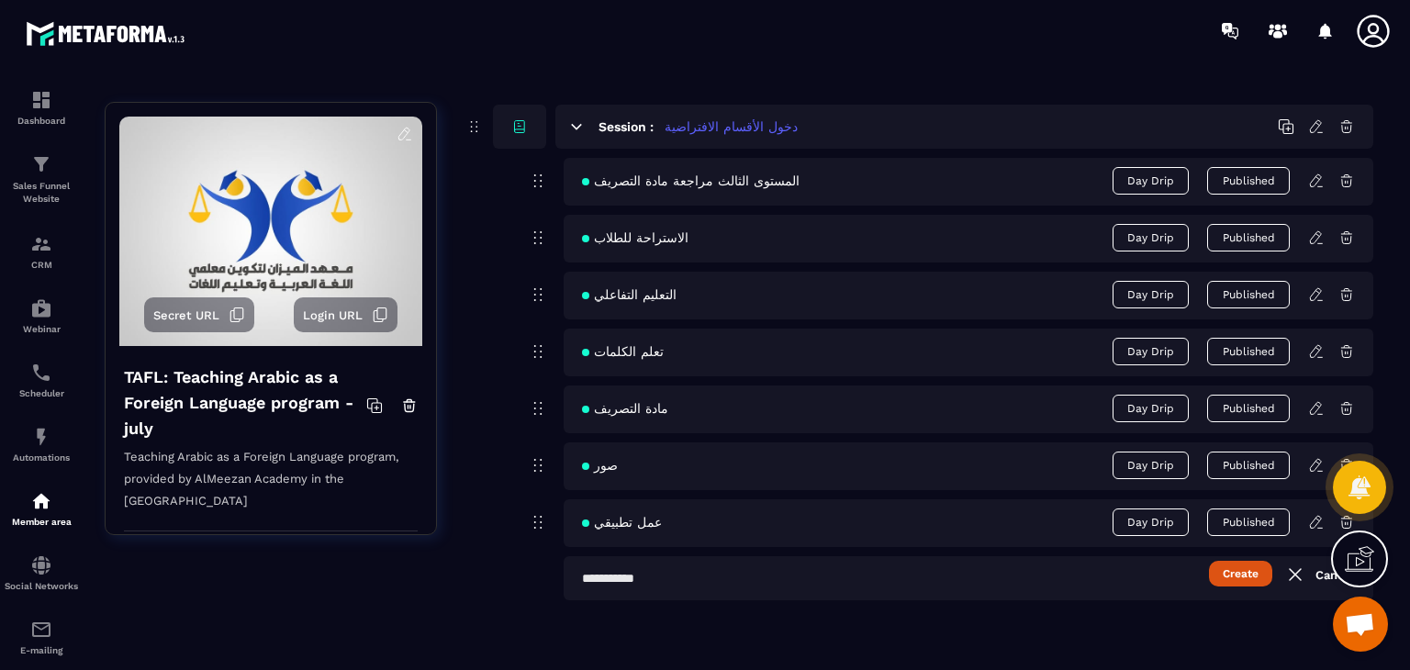
click at [780, 582] on input "text" at bounding box center [969, 578] width 810 height 44
paste input "**********"
type input "**********"
click at [1248, 566] on button "Create" at bounding box center [1240, 574] width 63 height 26
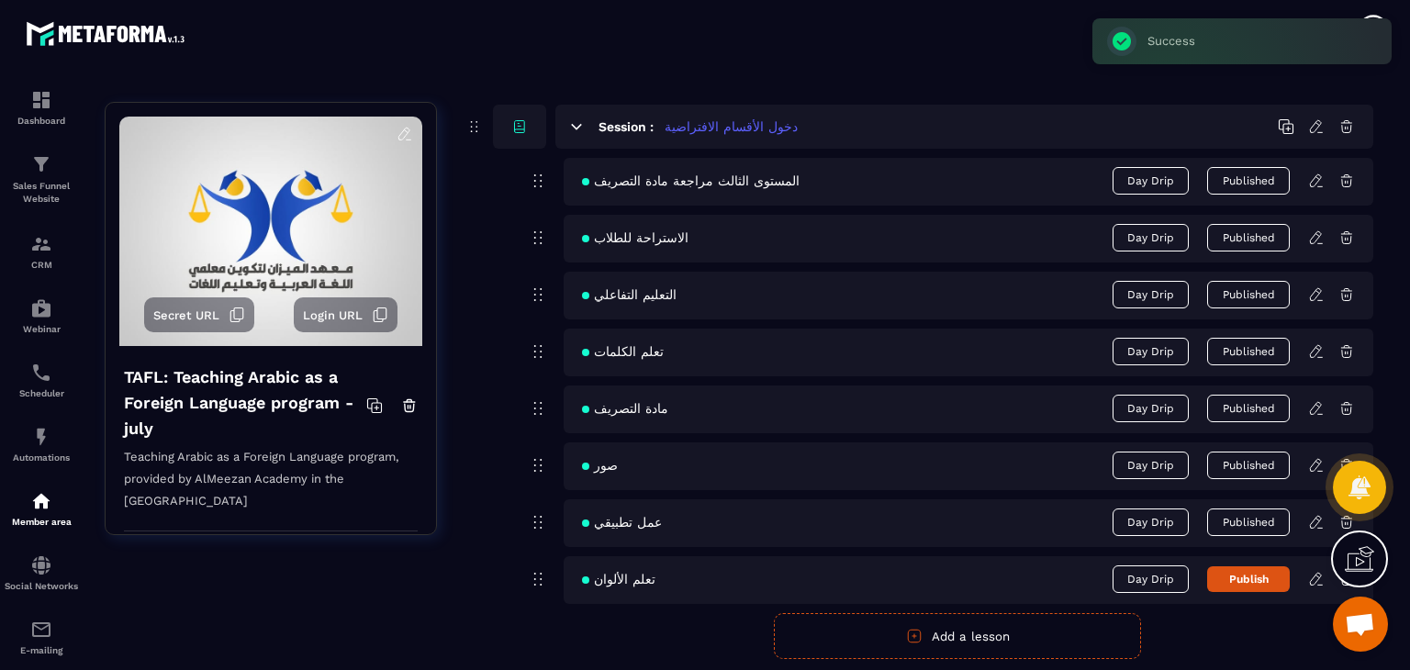
click at [1314, 578] on icon at bounding box center [1317, 579] width 17 height 17
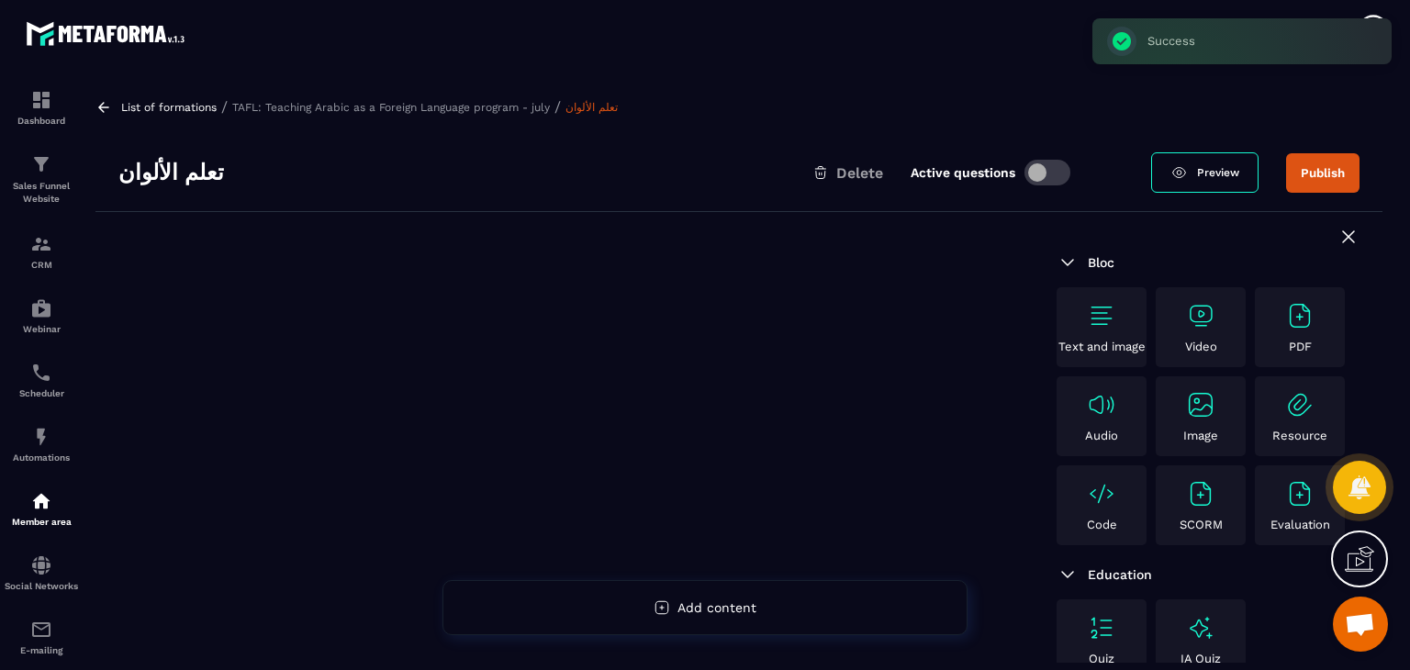
click at [1219, 321] on div "Video" at bounding box center [1201, 327] width 81 height 52
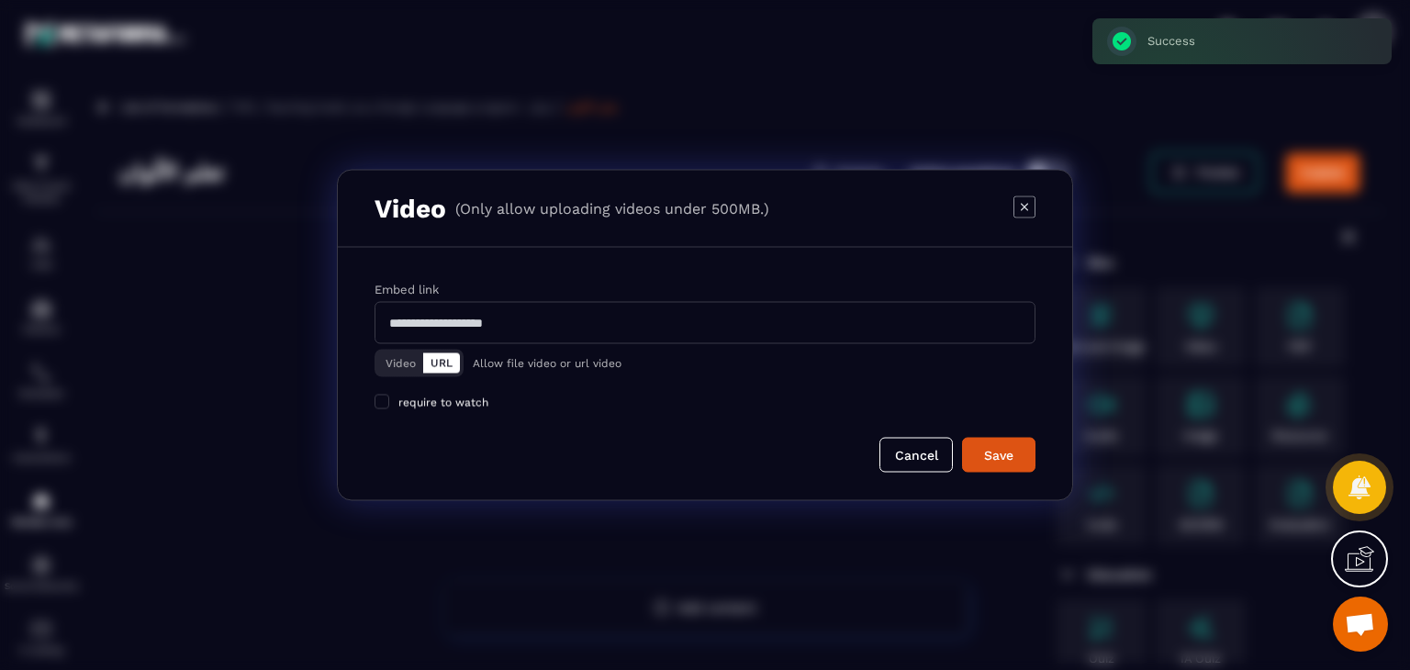
click at [376, 358] on div "Video URL" at bounding box center [419, 364] width 89 height 28
click at [391, 358] on button "Video" at bounding box center [400, 364] width 45 height 20
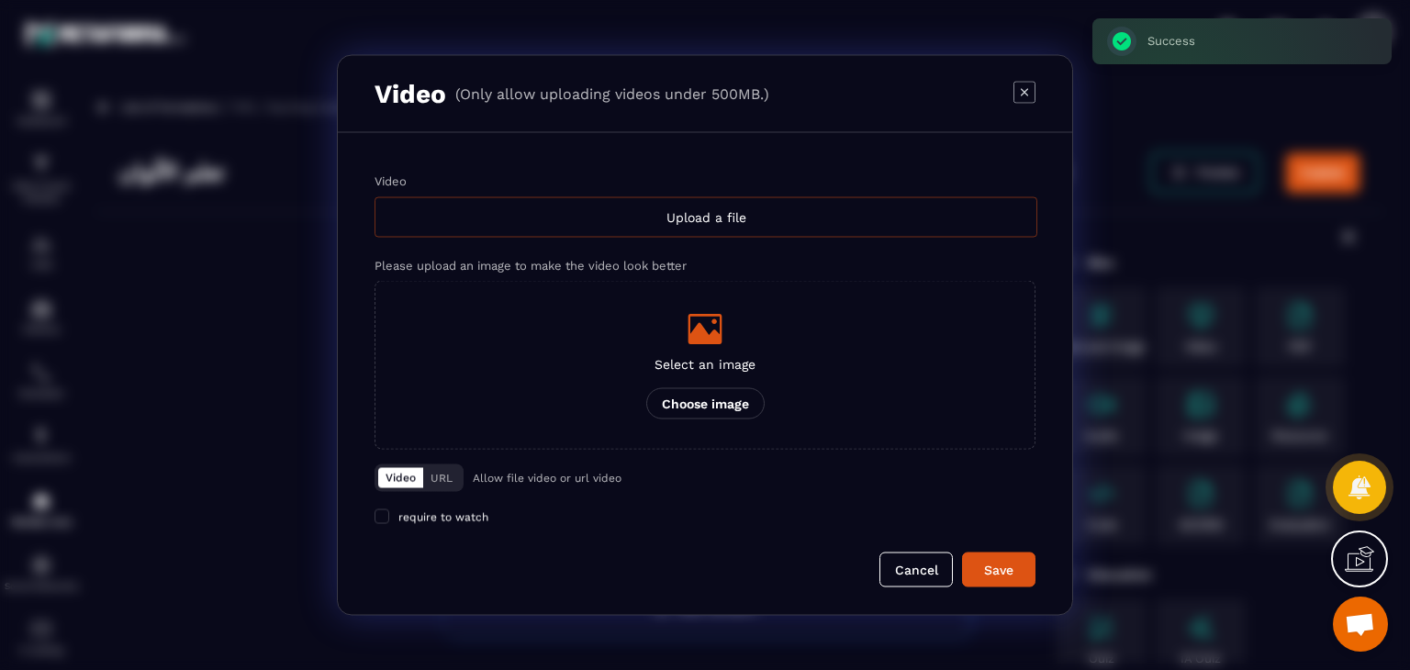
click at [659, 206] on div "Upload a file" at bounding box center [706, 217] width 663 height 40
click at [0, 0] on input "Video Upload a file" at bounding box center [0, 0] width 0 height 0
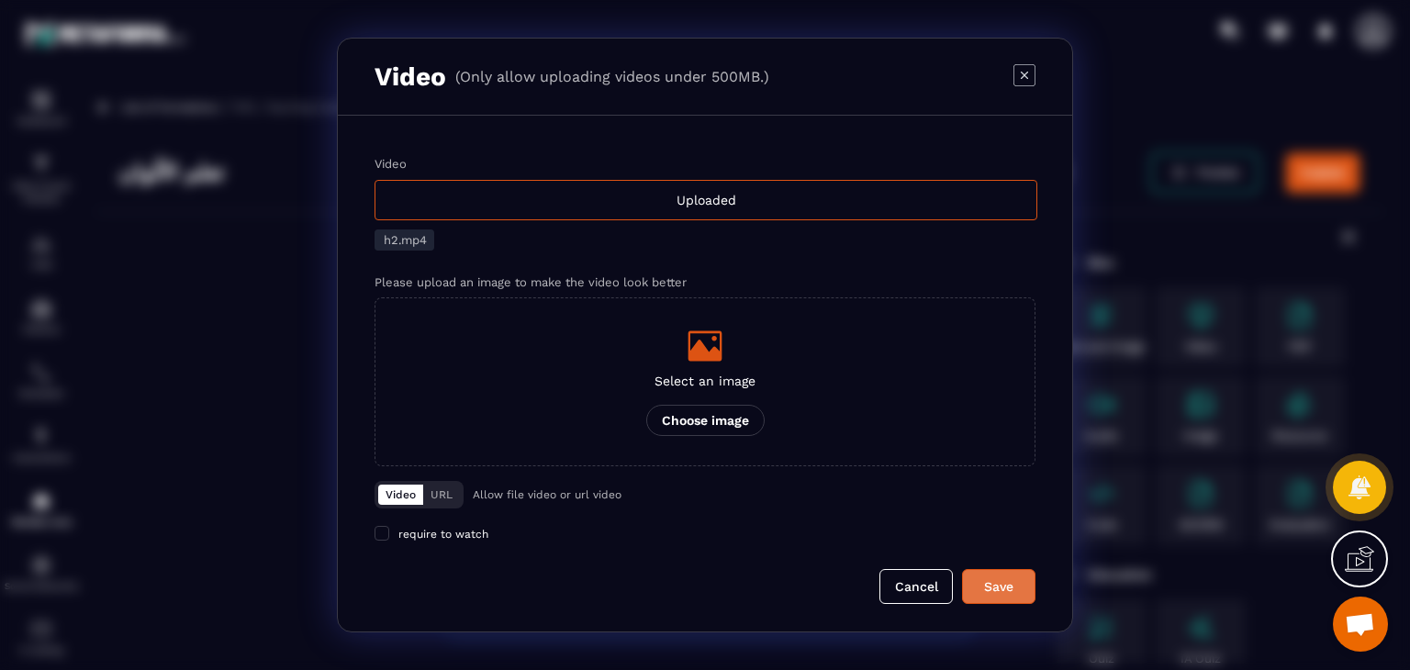
click at [994, 600] on button "Save" at bounding box center [998, 586] width 73 height 35
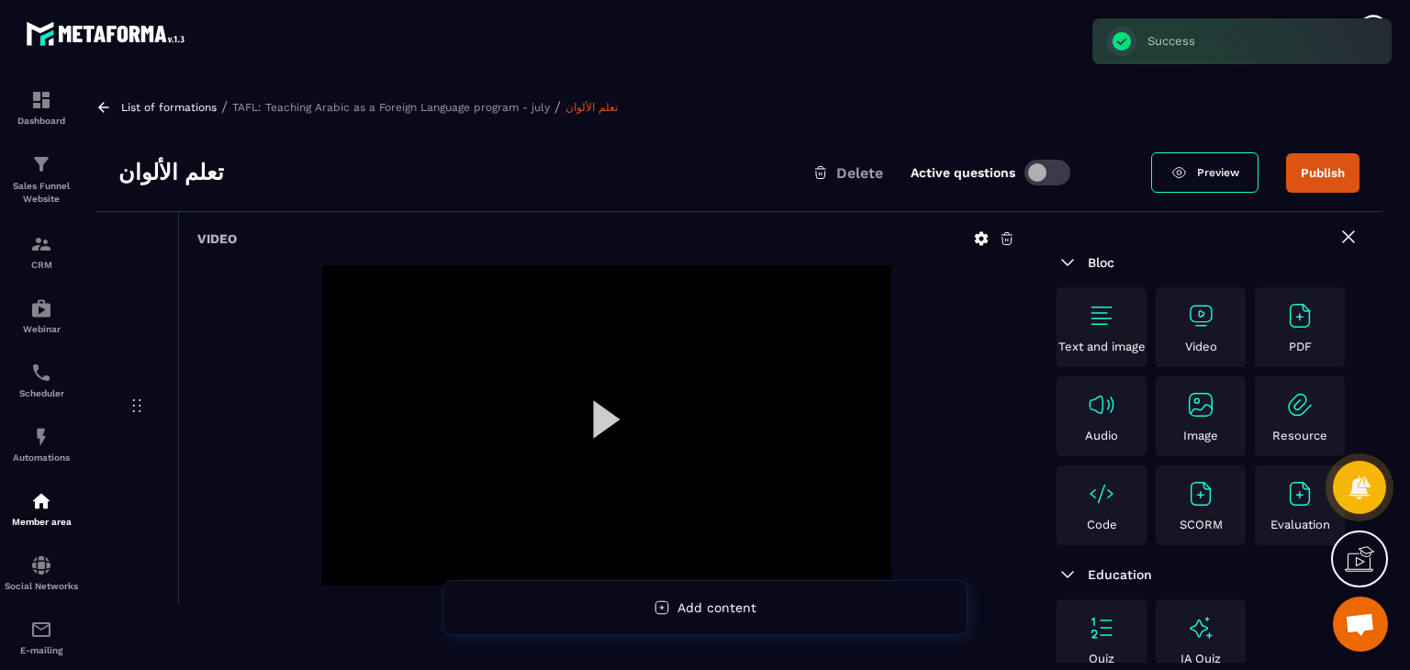
click at [103, 100] on icon at bounding box center [103, 107] width 17 height 17
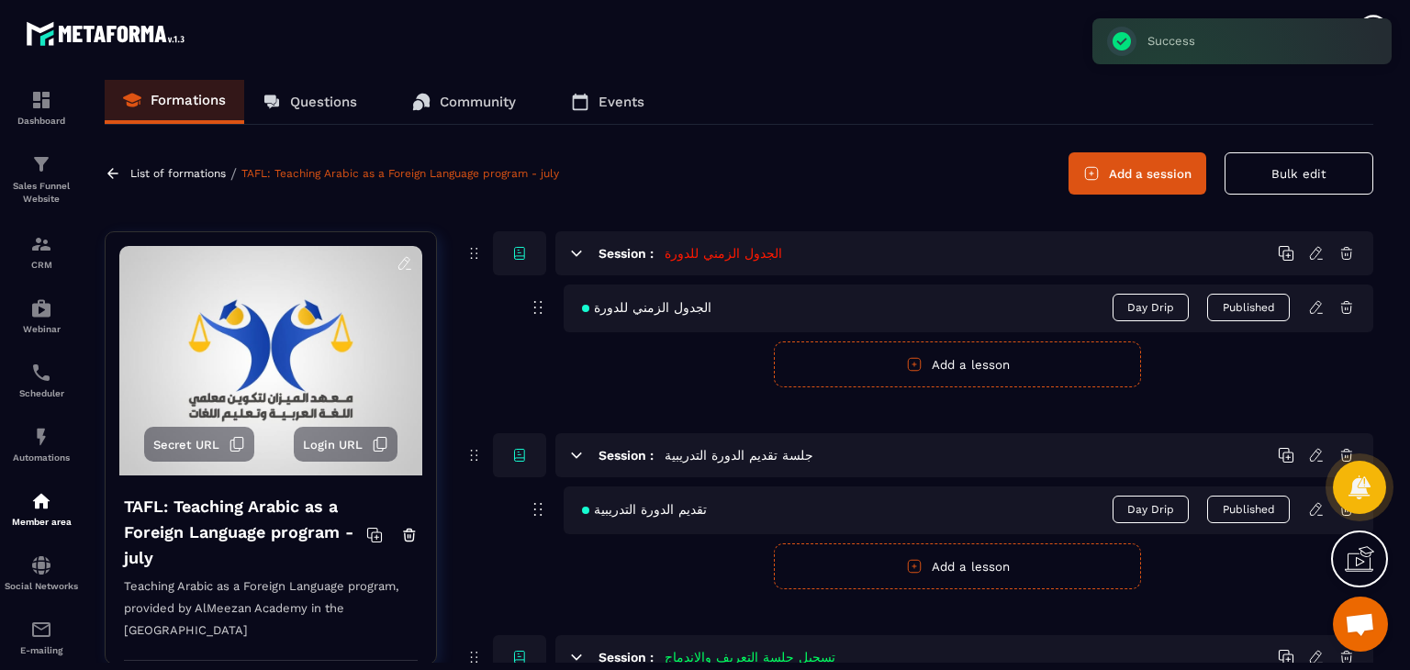
click at [125, 170] on link at bounding box center [115, 173] width 21 height 17
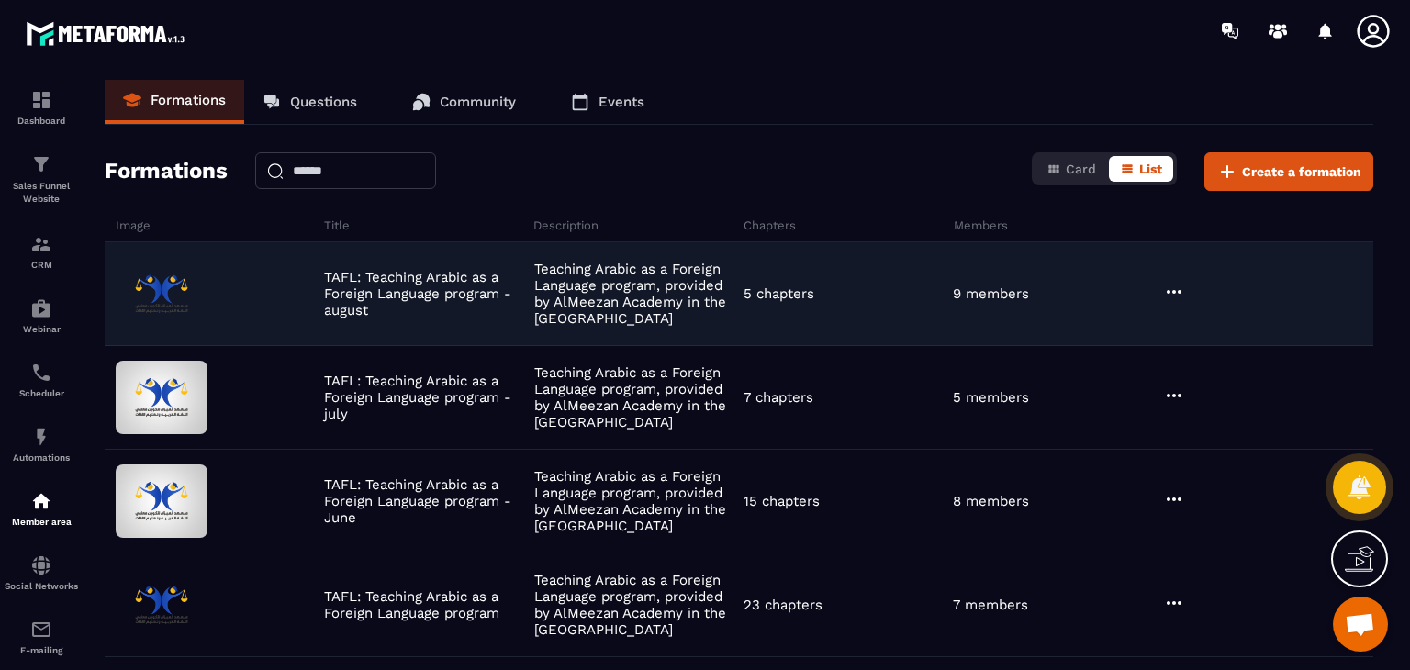
click at [1181, 294] on icon at bounding box center [1174, 292] width 22 height 22
click at [1187, 321] on icon "button" at bounding box center [1185, 329] width 17 height 17
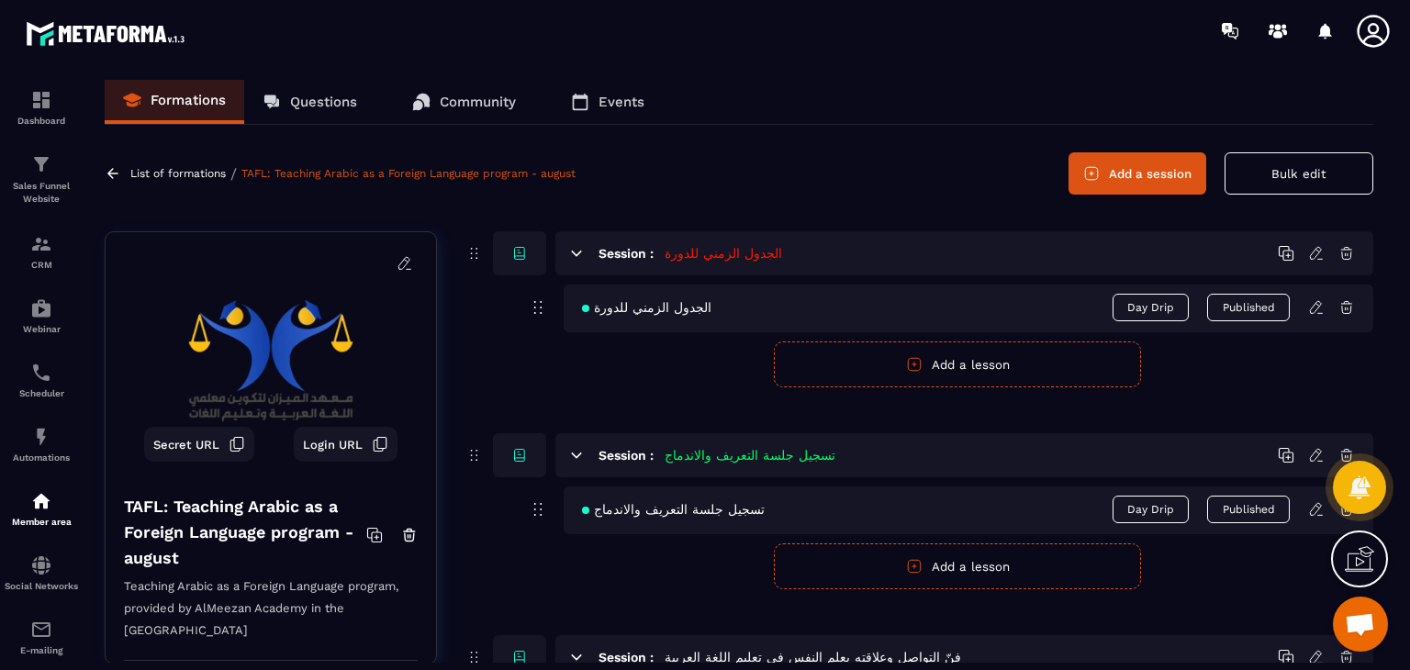
click at [1108, 181] on button "Add a session" at bounding box center [1138, 173] width 138 height 42
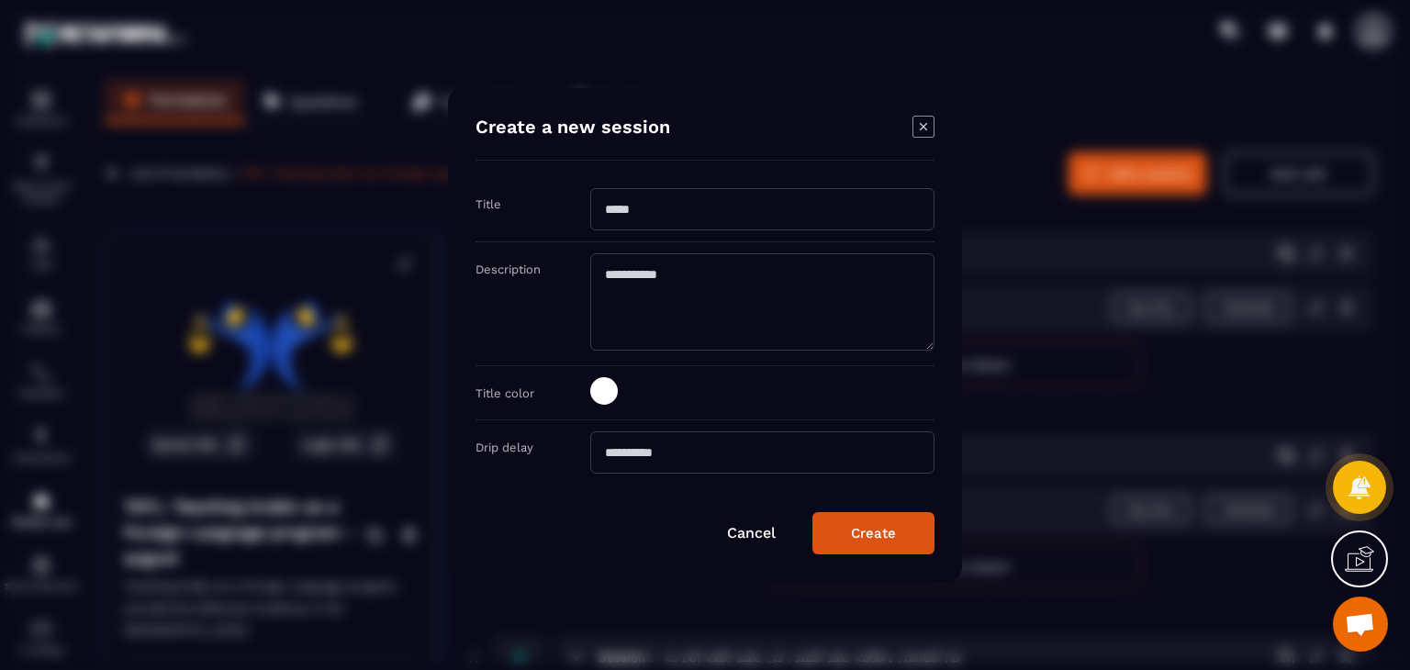
click at [682, 208] on input "Modal window" at bounding box center [762, 209] width 344 height 42
paste input "**********"
type input "**********"
click at [605, 379] on span "Modal window" at bounding box center [604, 391] width 28 height 28
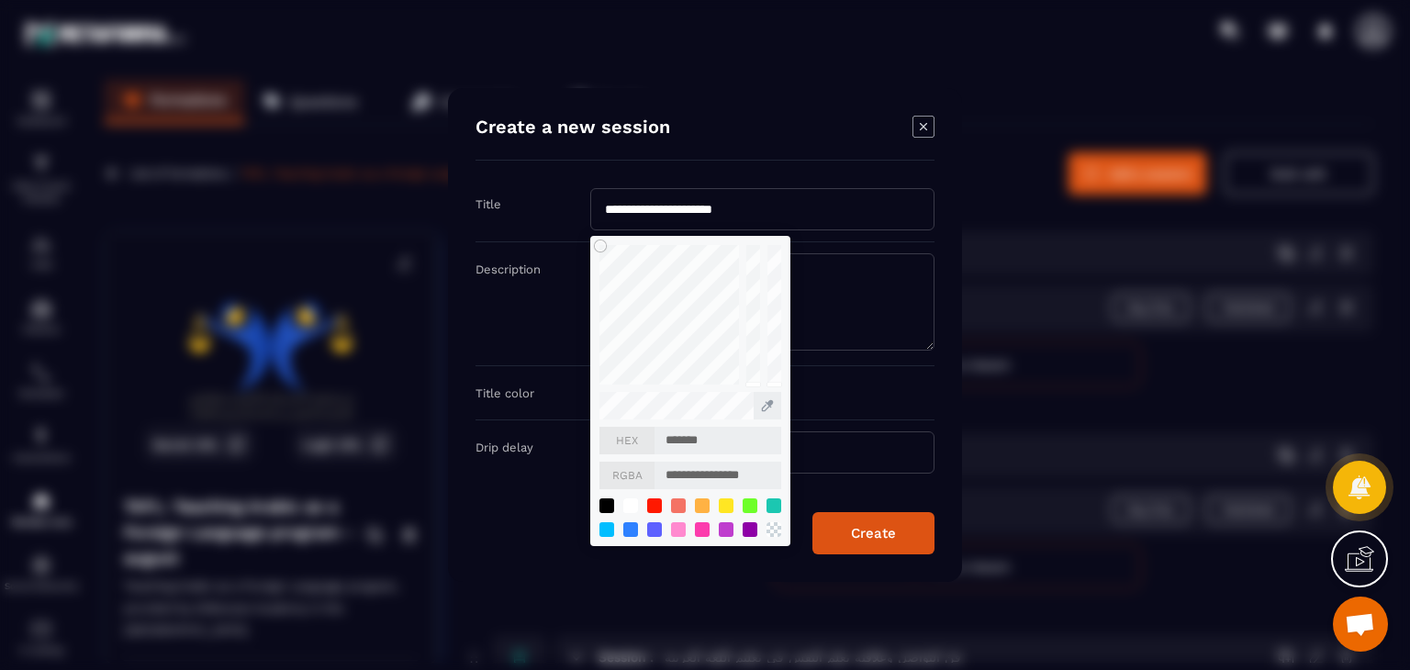
type input "*******"
type input "**********"
type input "*******"
type input "**********"
type input "*******"
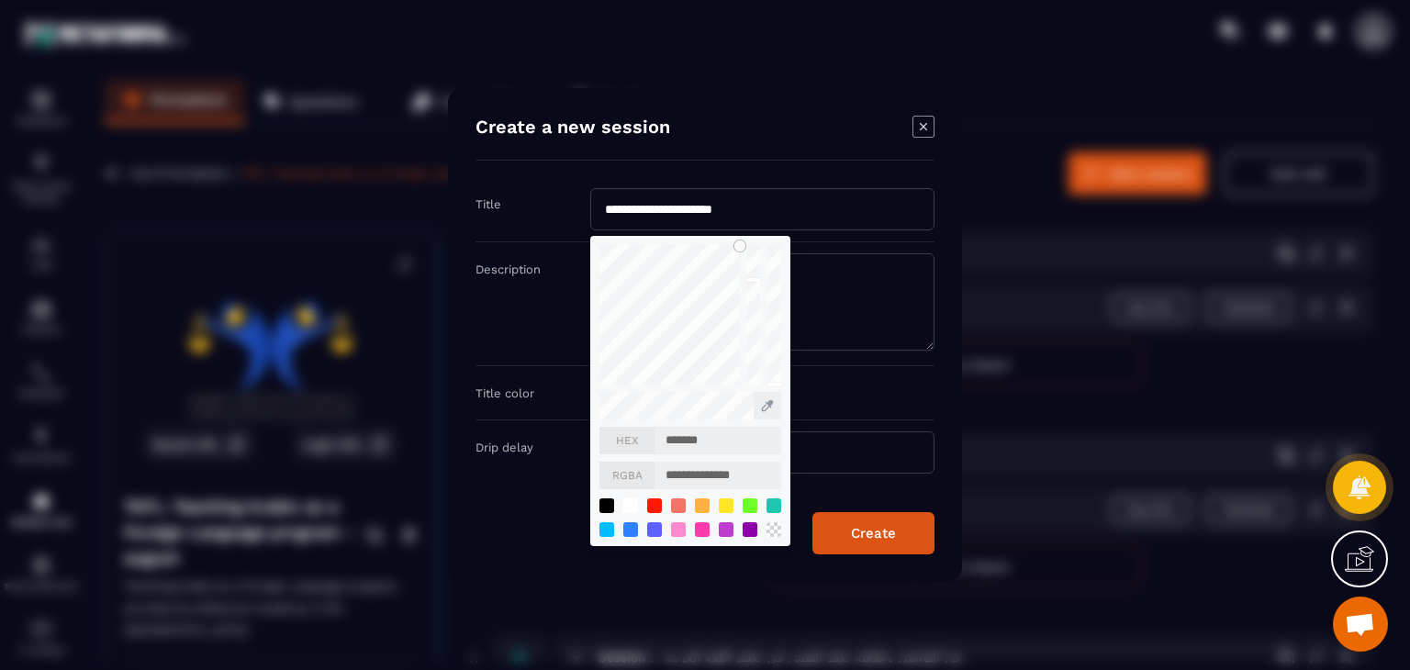
type input "**********"
type input "*******"
type input "**********"
type input "*******"
type input "**********"
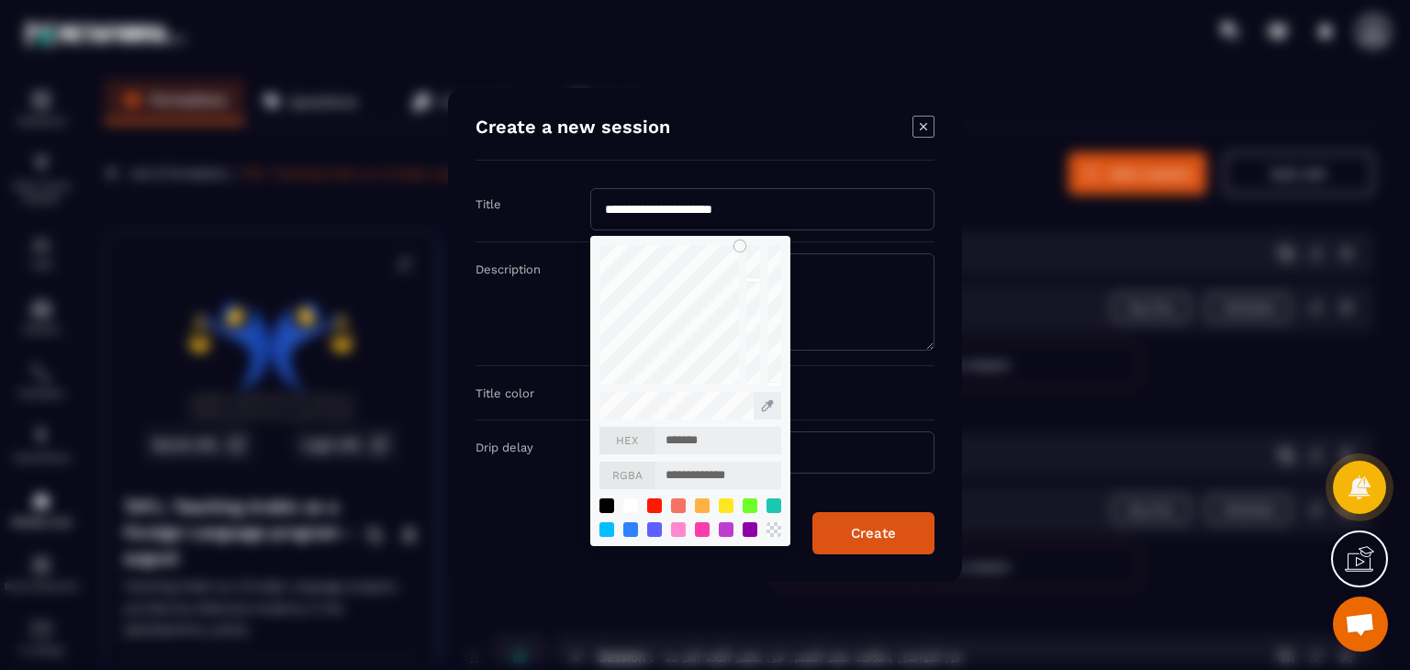
type input "*******"
type input "**********"
type input "*******"
type input "**********"
type input "*******"
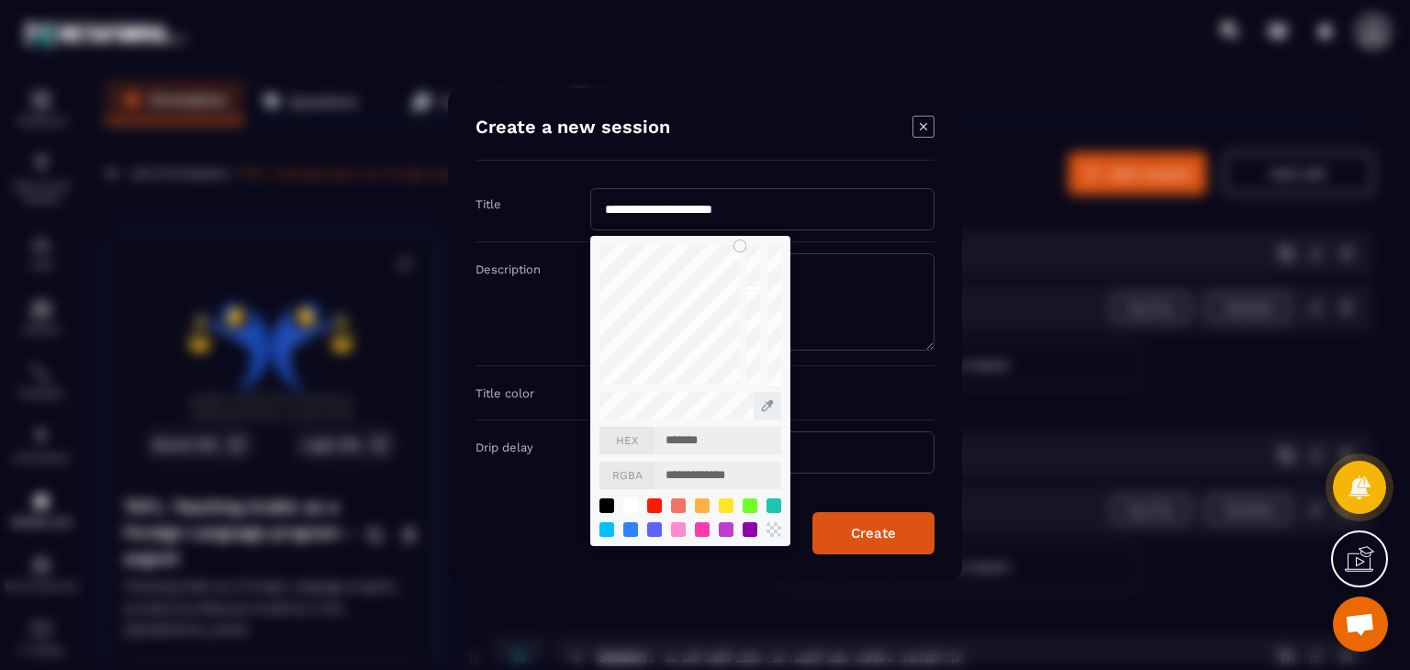
type input "**********"
type input "*******"
type input "**********"
type input "*******"
type input "**********"
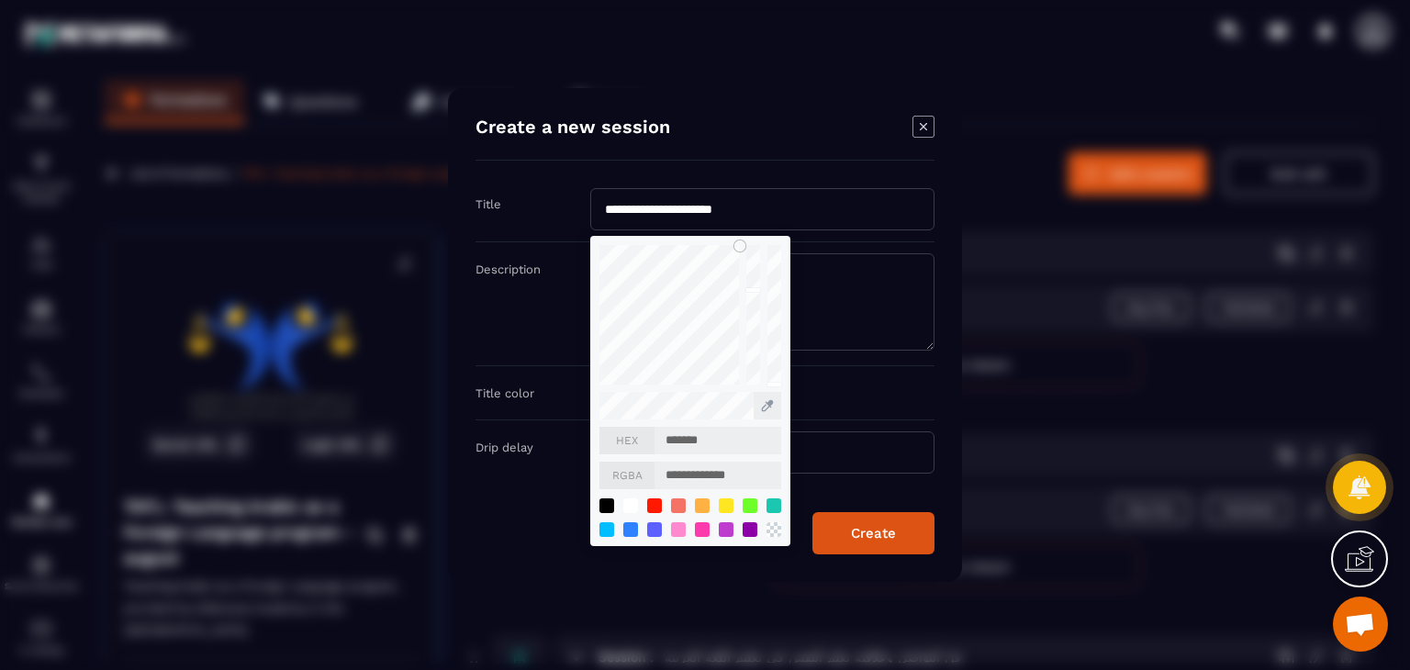
type input "*******"
type input "**********"
type input "*******"
type input "**********"
type input "*******"
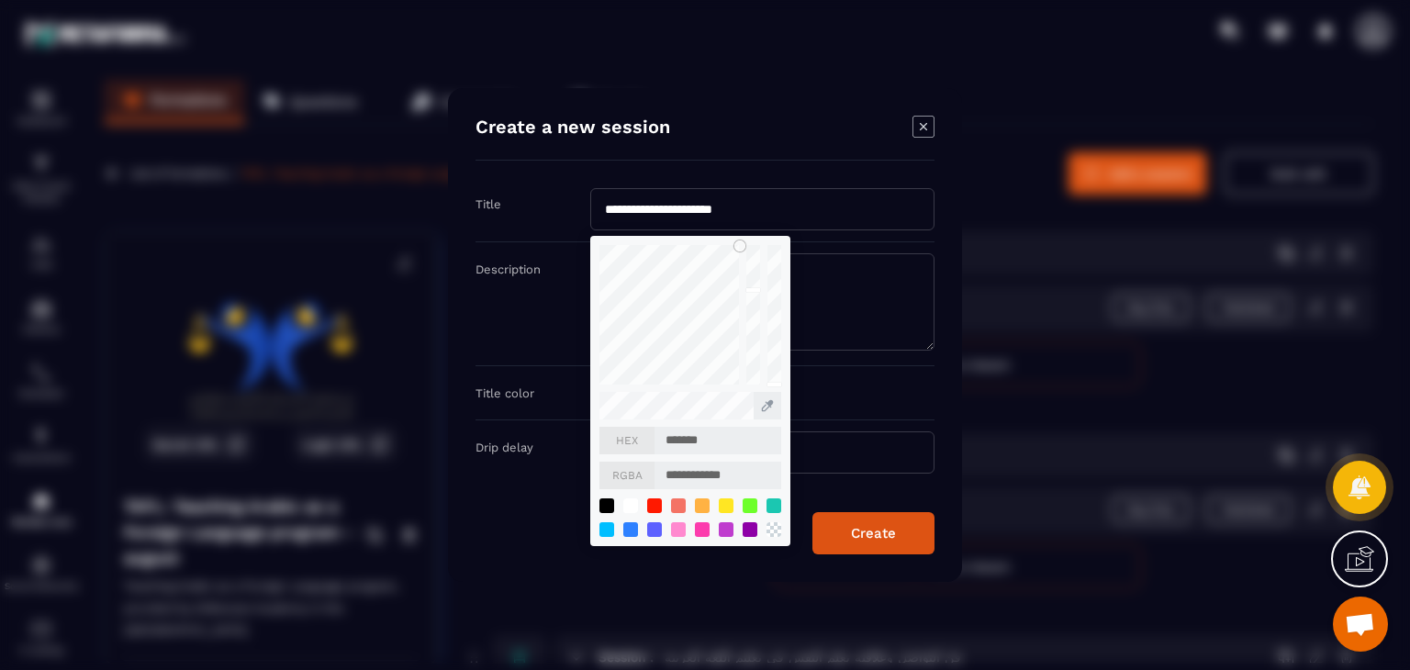
type input "**********"
type input "*******"
type input "**********"
click at [889, 504] on form "**********" at bounding box center [705, 335] width 459 height 439
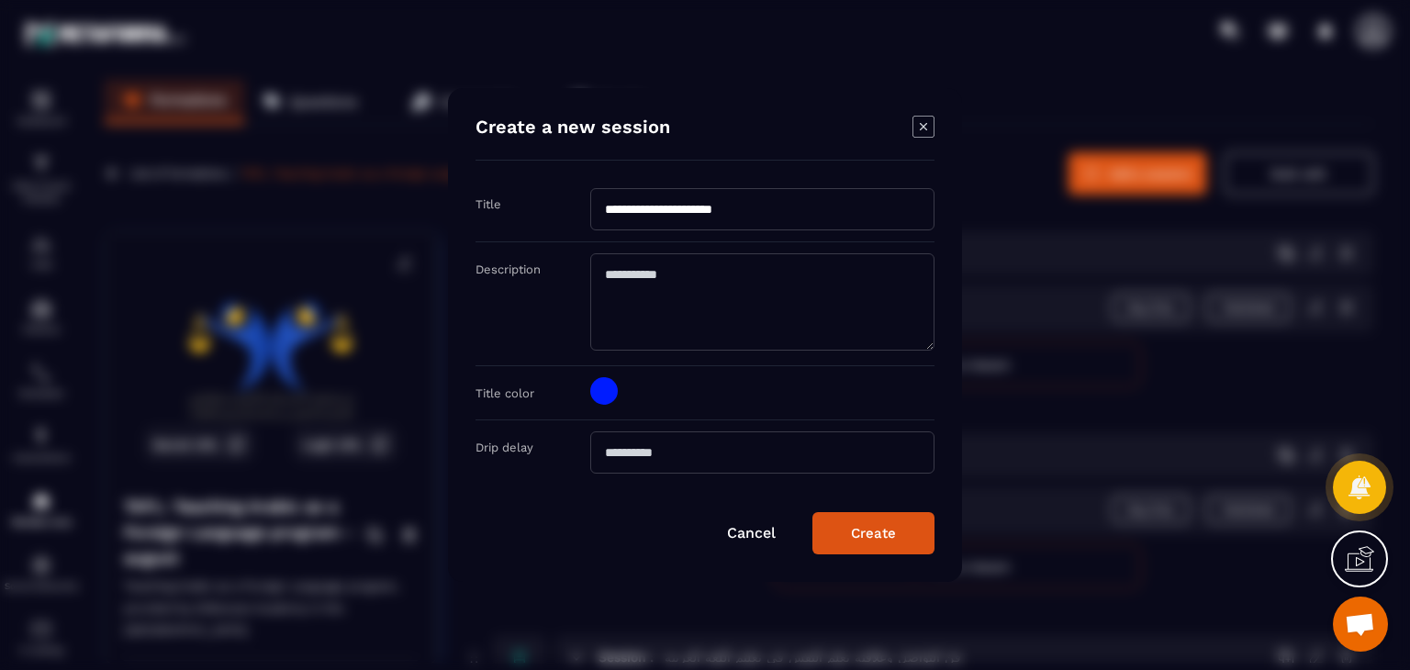
click at [885, 531] on div "Create" at bounding box center [873, 533] width 45 height 17
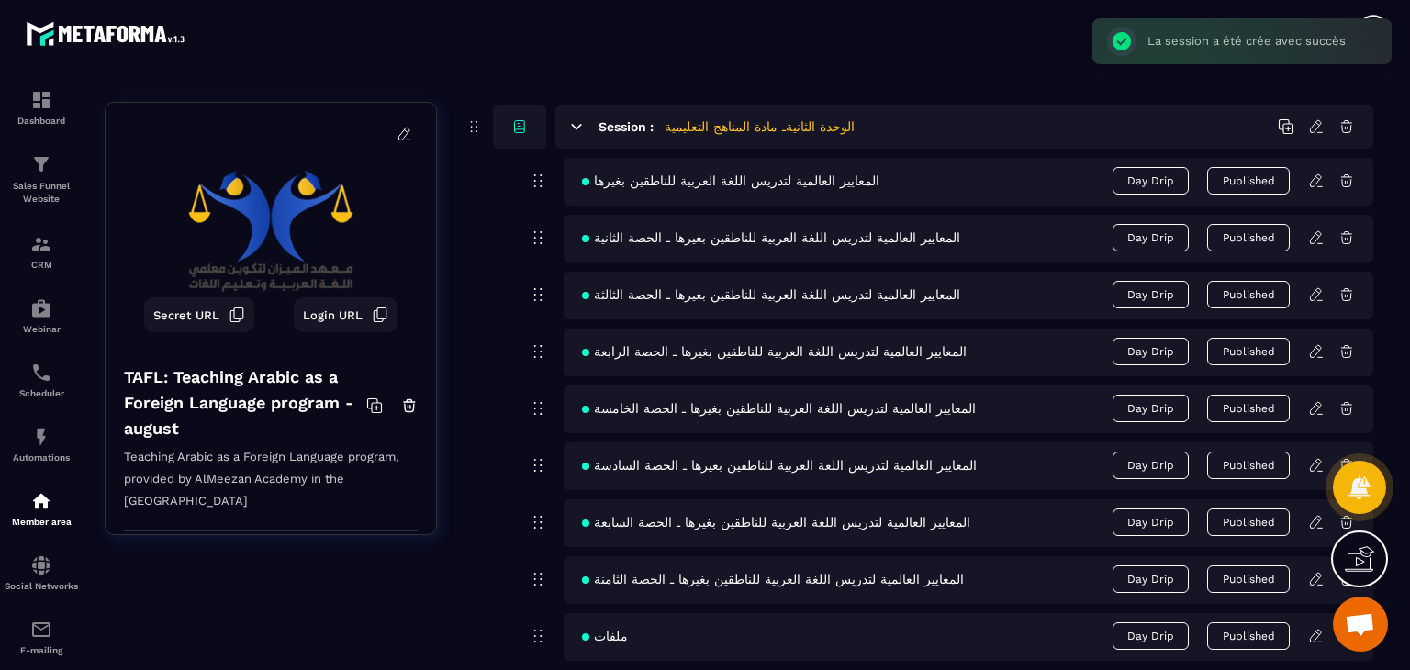
scroll to position [1422, 0]
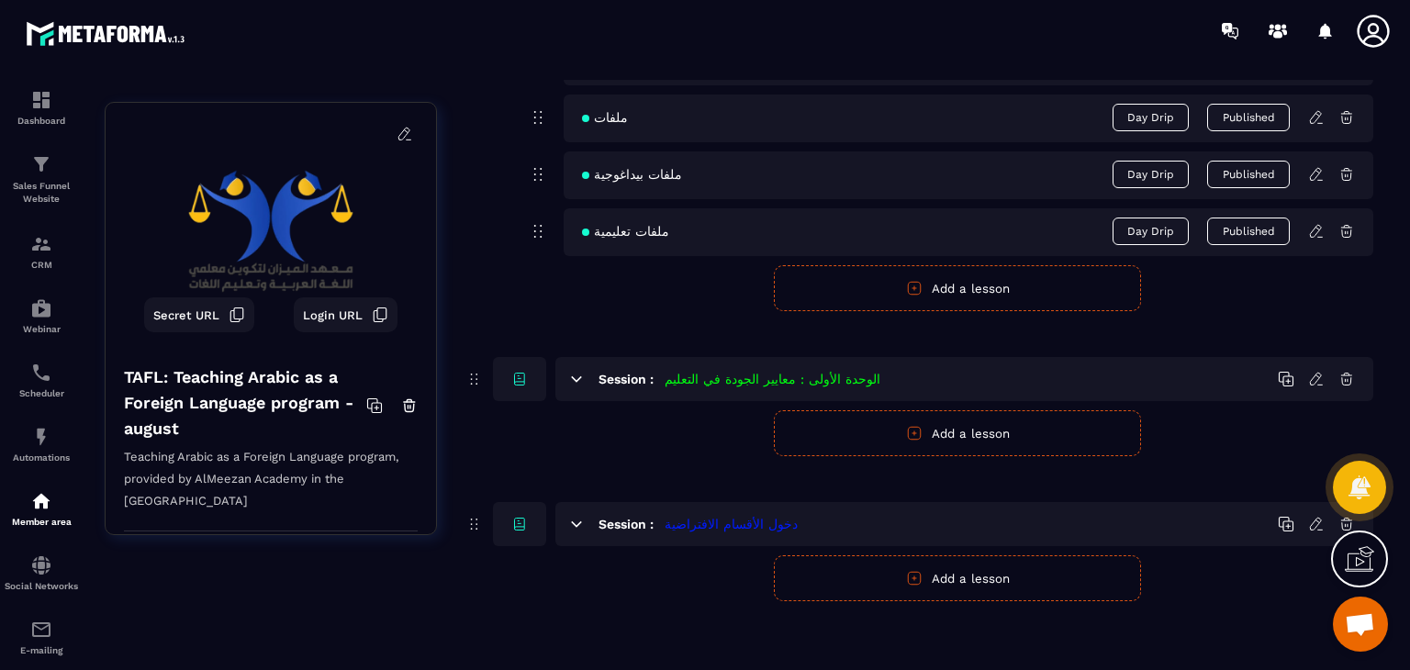
click at [890, 573] on button "Add a lesson" at bounding box center [957, 579] width 367 height 46
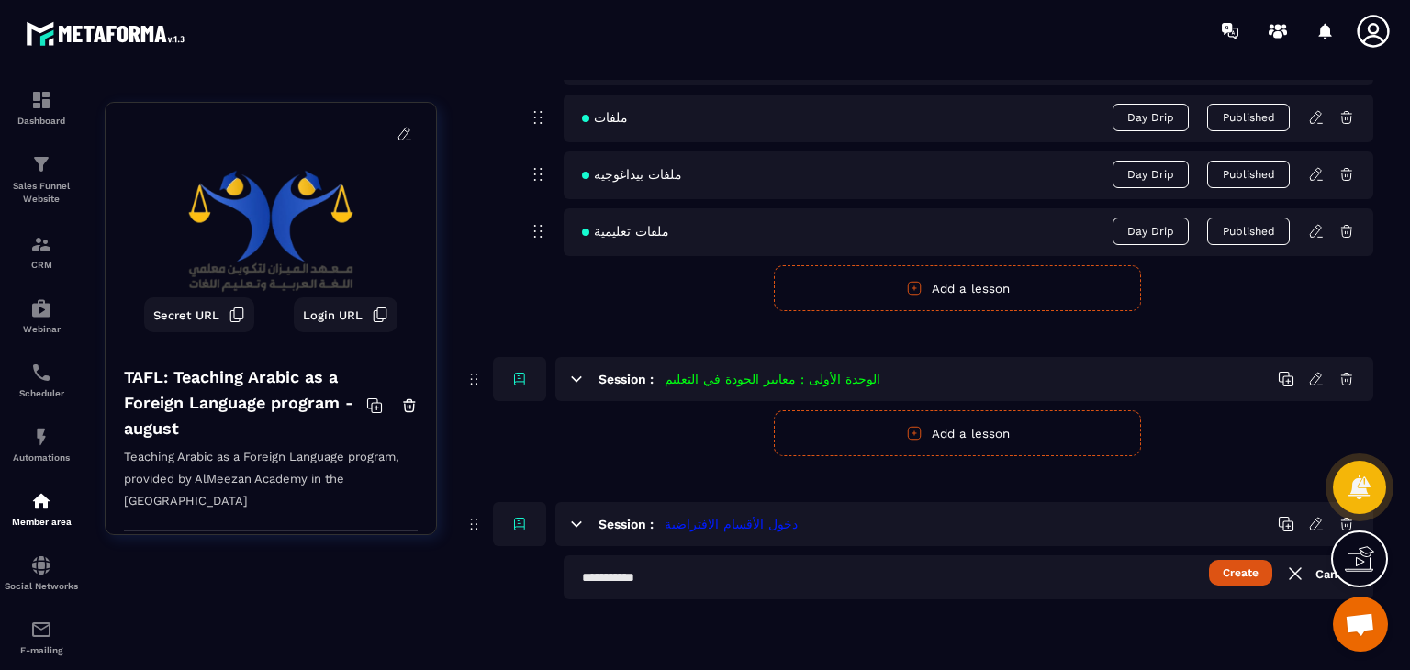
scroll to position [1421, 0]
click at [727, 567] on input "text" at bounding box center [969, 578] width 810 height 44
paste input "**********"
type input "**********"
click at [1251, 577] on button "Create" at bounding box center [1240, 574] width 63 height 26
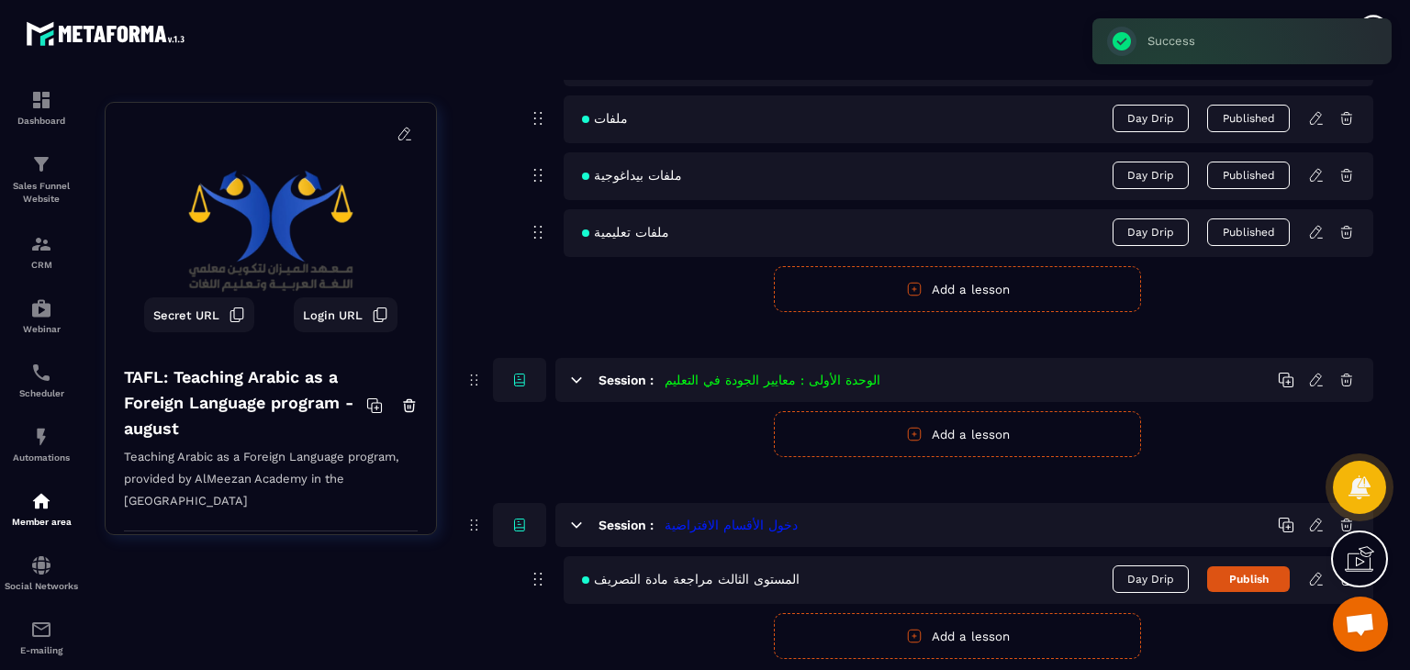
click at [1309, 578] on icon at bounding box center [1317, 579] width 17 height 17
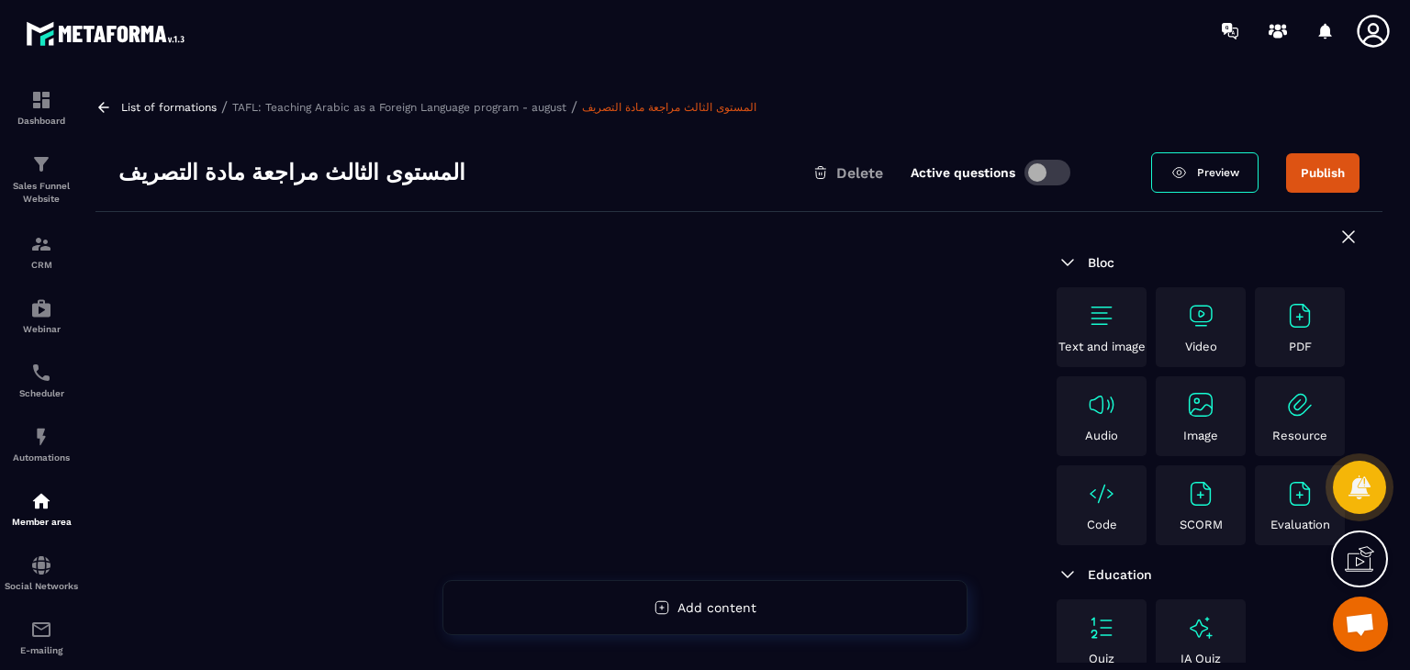
click at [1187, 341] on p "Video" at bounding box center [1201, 347] width 32 height 14
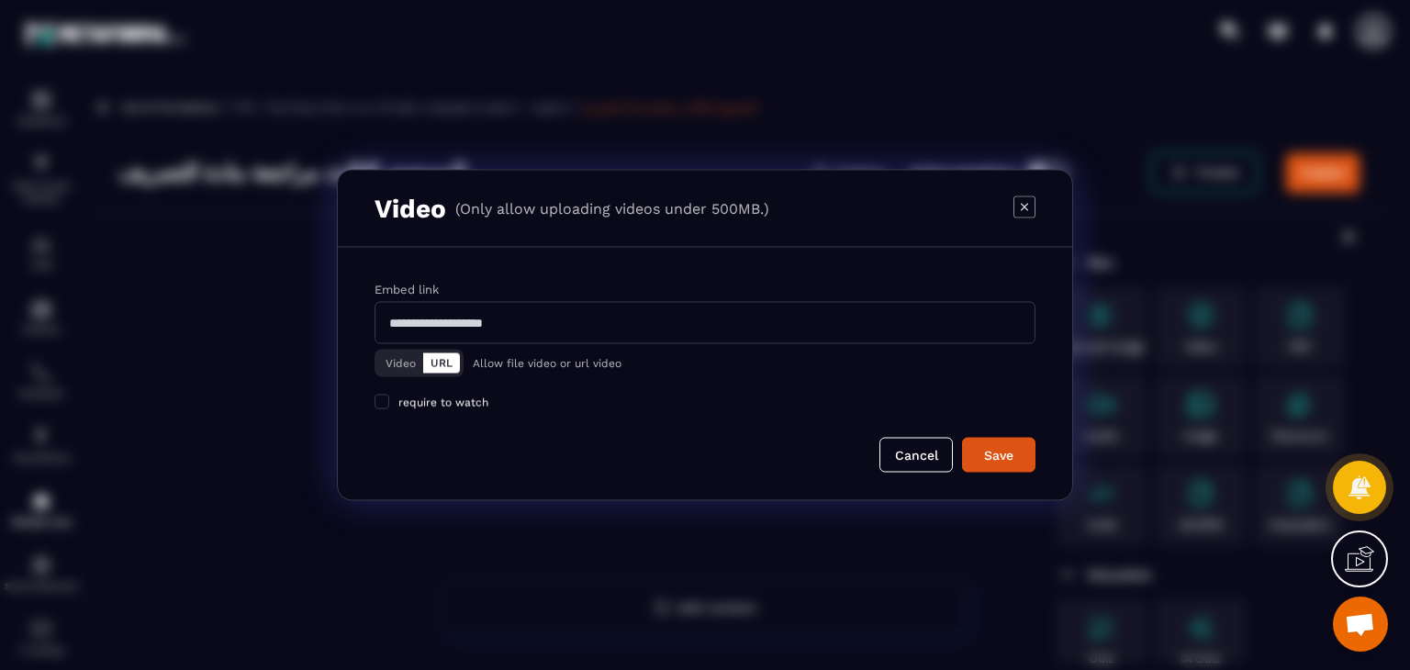
click at [400, 357] on button "Video" at bounding box center [400, 364] width 45 height 20
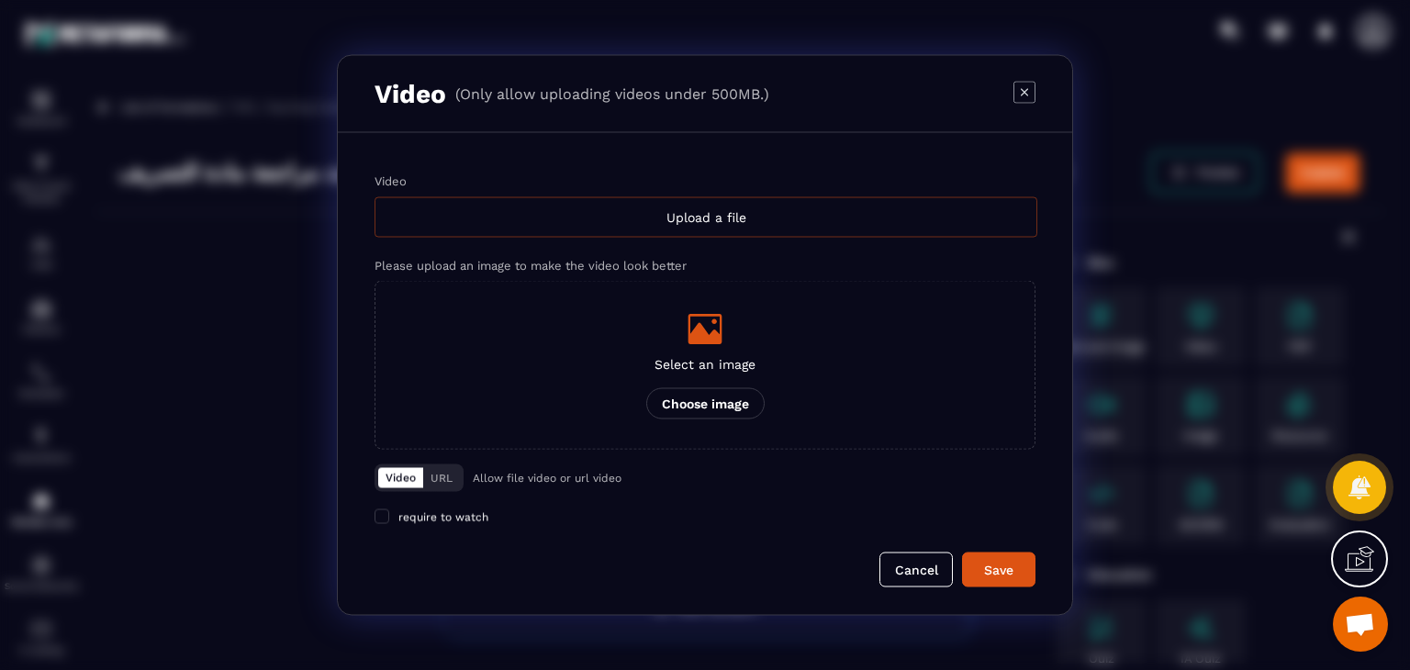
click at [709, 213] on div "Upload a file" at bounding box center [706, 217] width 663 height 40
click at [0, 0] on input "Video Upload a file" at bounding box center [0, 0] width 0 height 0
click at [668, 213] on div "Upload a file" at bounding box center [706, 217] width 663 height 40
click at [0, 0] on input "Video Upload a file" at bounding box center [0, 0] width 0 height 0
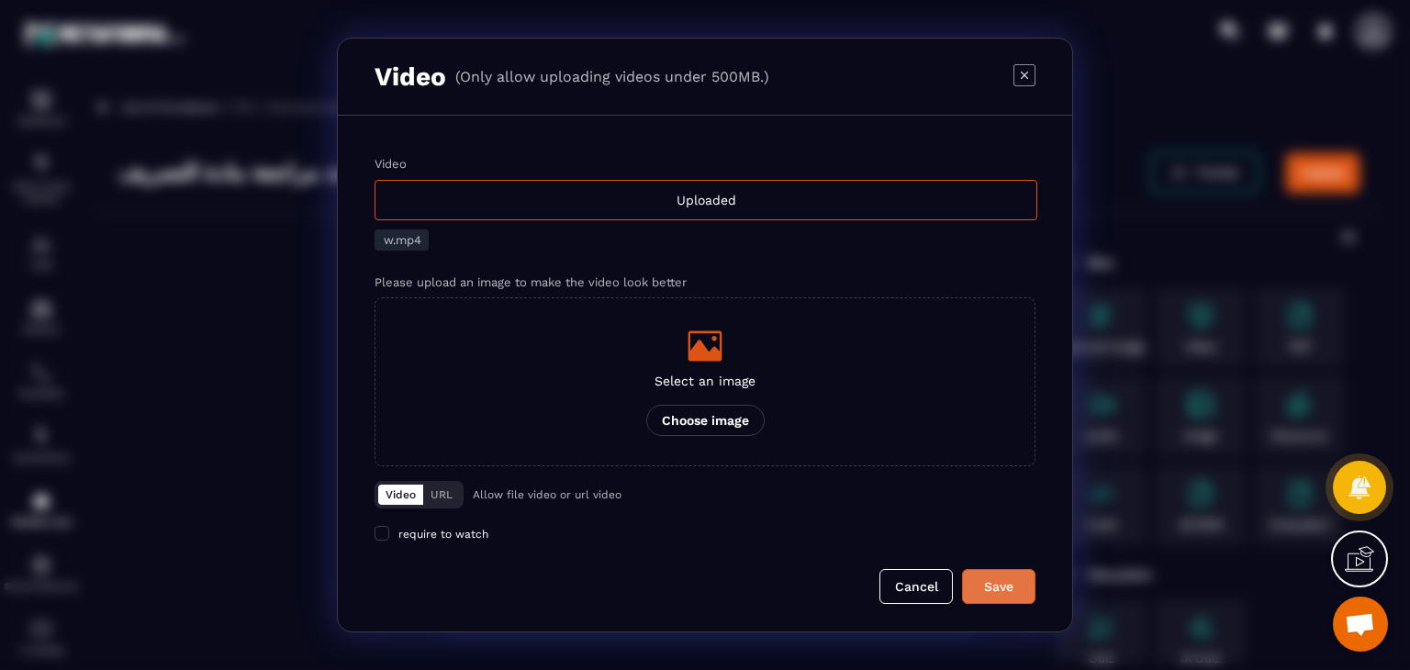
click at [995, 585] on div "Save" at bounding box center [999, 587] width 50 height 18
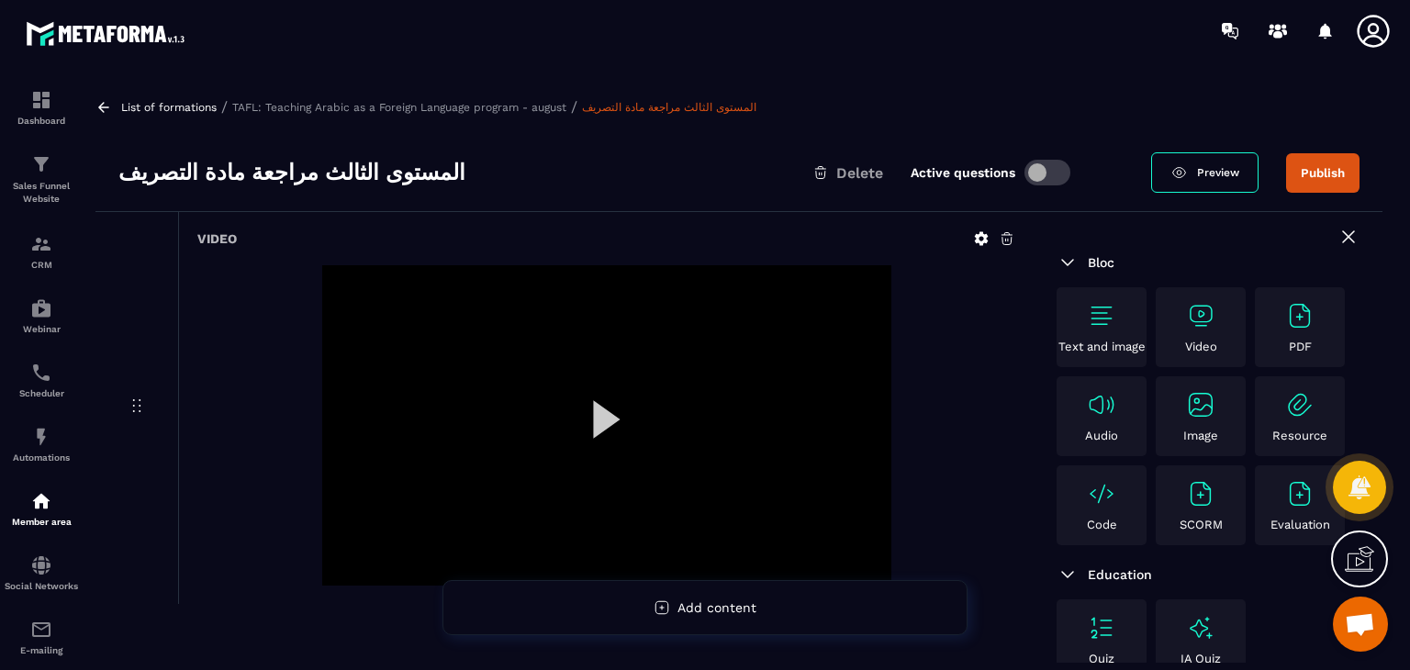
click at [1199, 334] on div "Video" at bounding box center [1201, 327] width 81 height 52
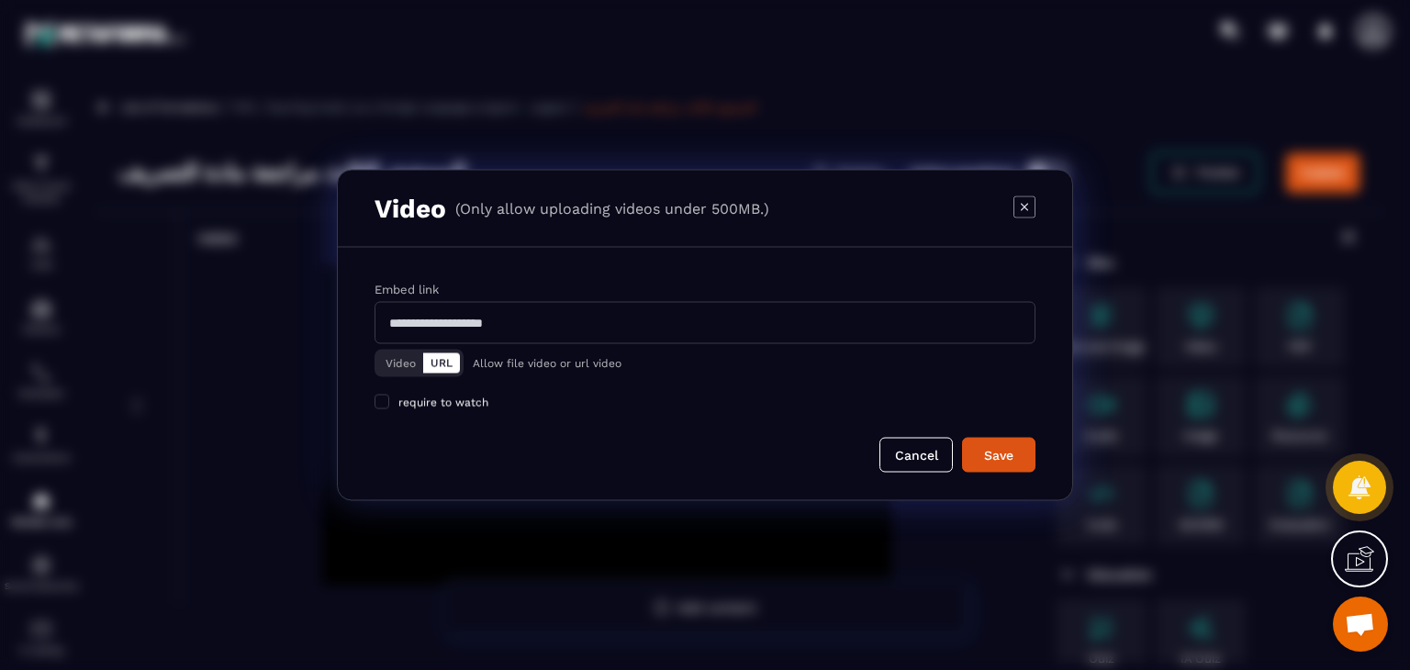
click at [417, 346] on div "Video URL Allow file video or url video" at bounding box center [705, 360] width 661 height 33
click at [408, 356] on button "Video" at bounding box center [400, 364] width 45 height 20
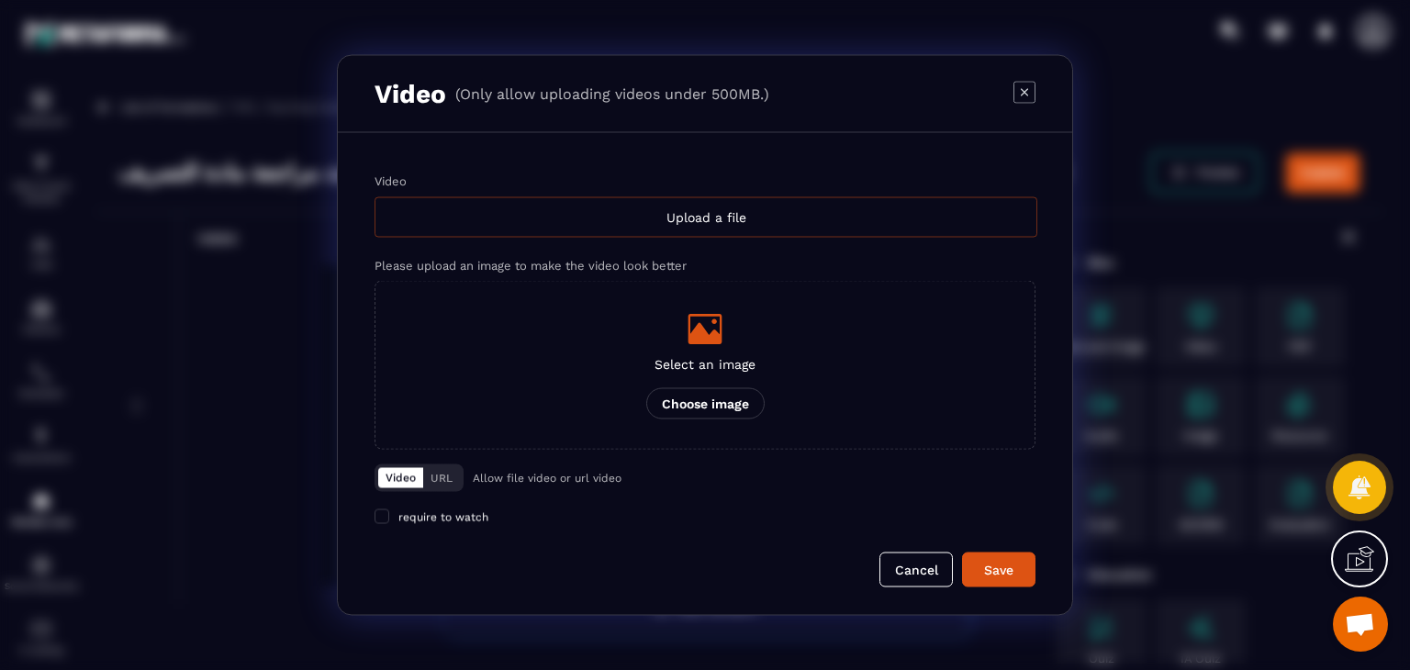
click at [705, 212] on div "Upload a file" at bounding box center [706, 217] width 663 height 40
click at [0, 0] on input "Video Upload a file" at bounding box center [0, 0] width 0 height 0
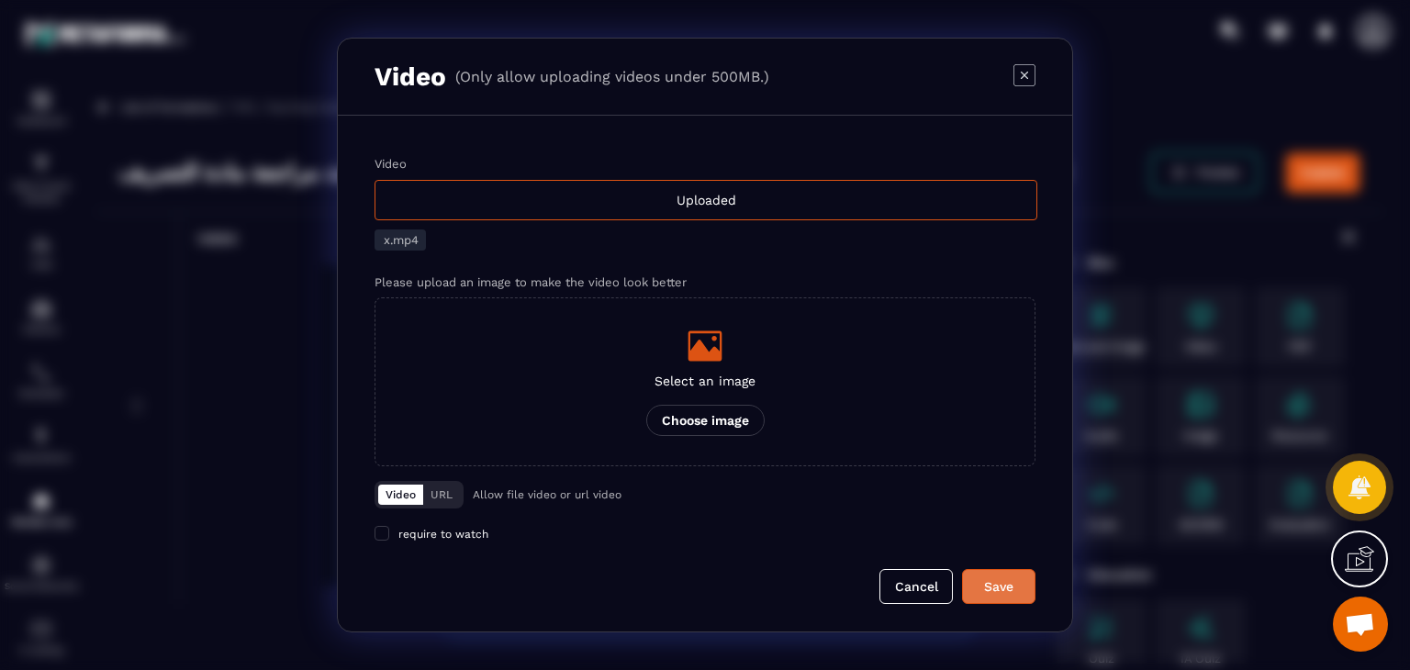
click at [999, 587] on div "Save" at bounding box center [999, 587] width 50 height 18
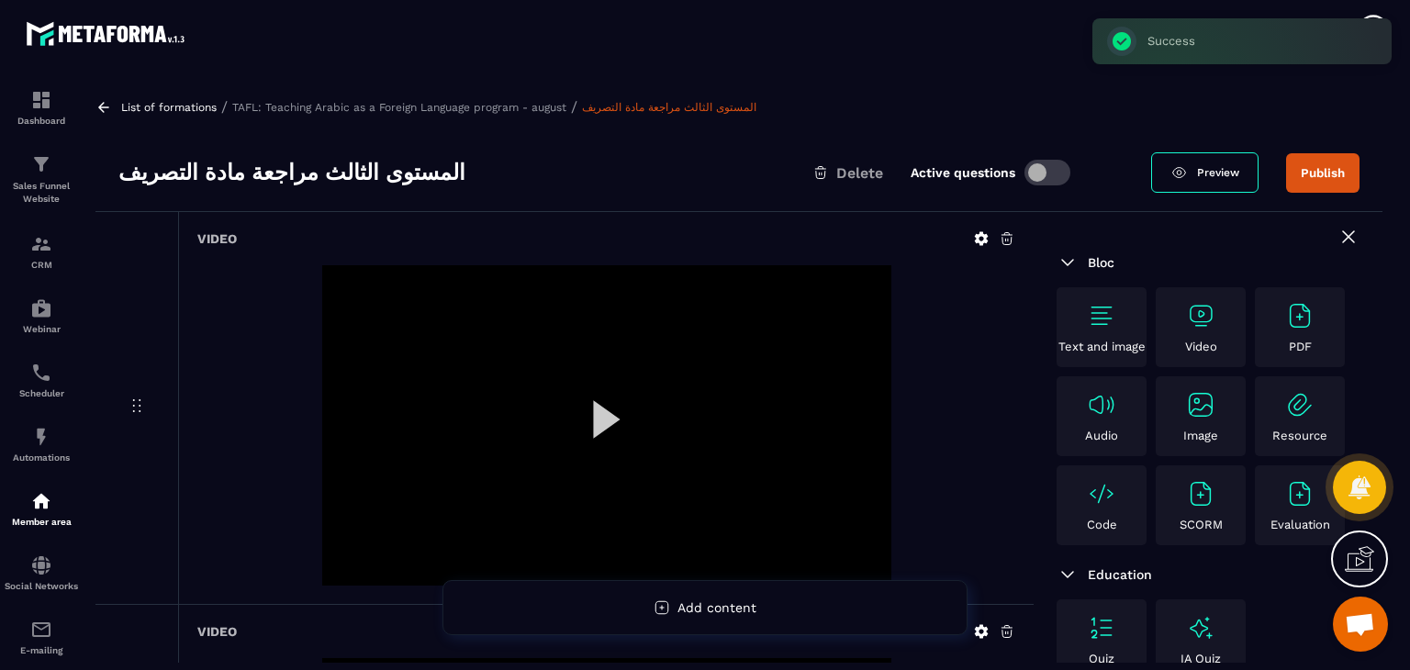
scroll to position [426, 0]
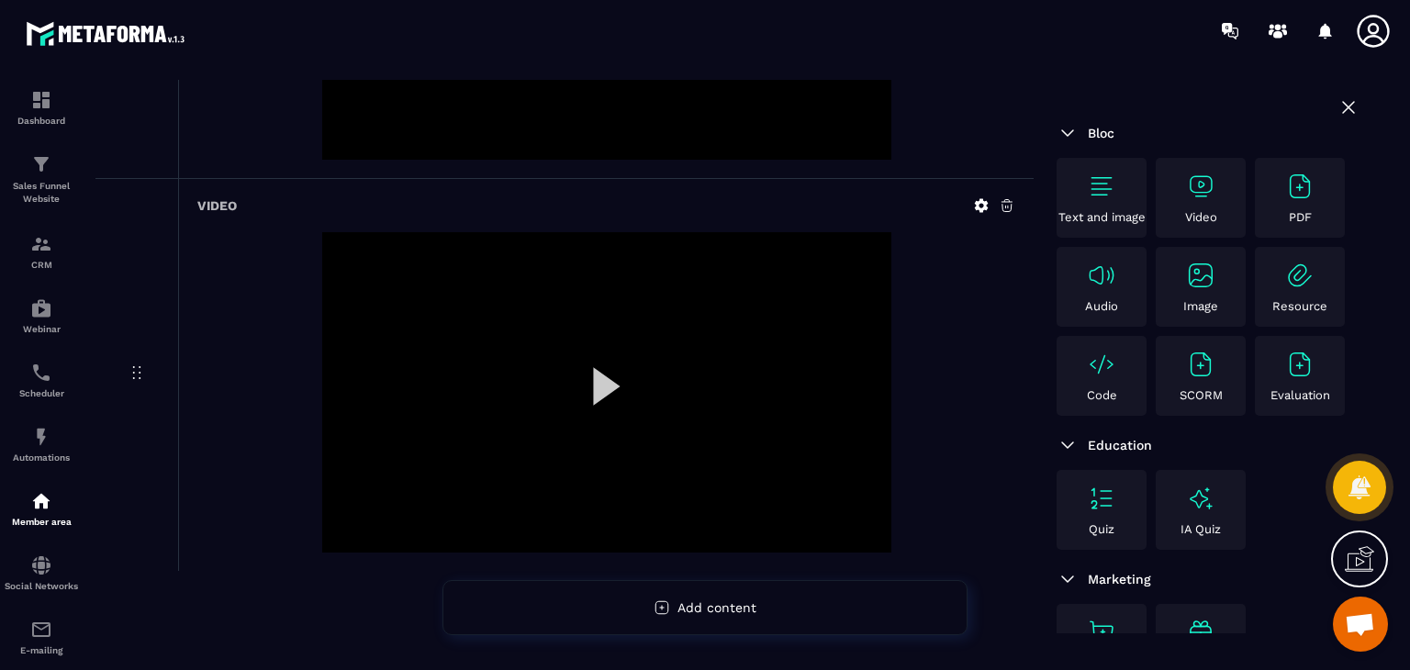
click at [1229, 182] on div "Video" at bounding box center [1201, 198] width 81 height 52
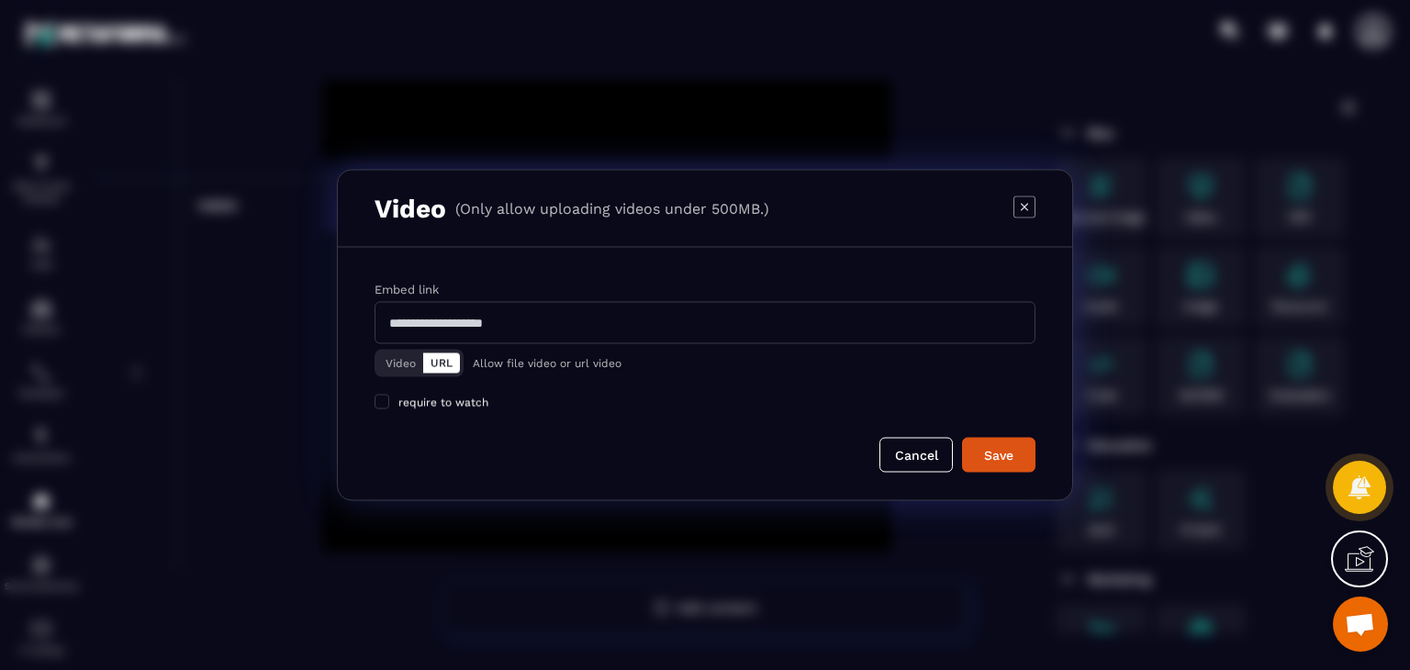
click at [378, 357] on button "Video" at bounding box center [400, 364] width 45 height 20
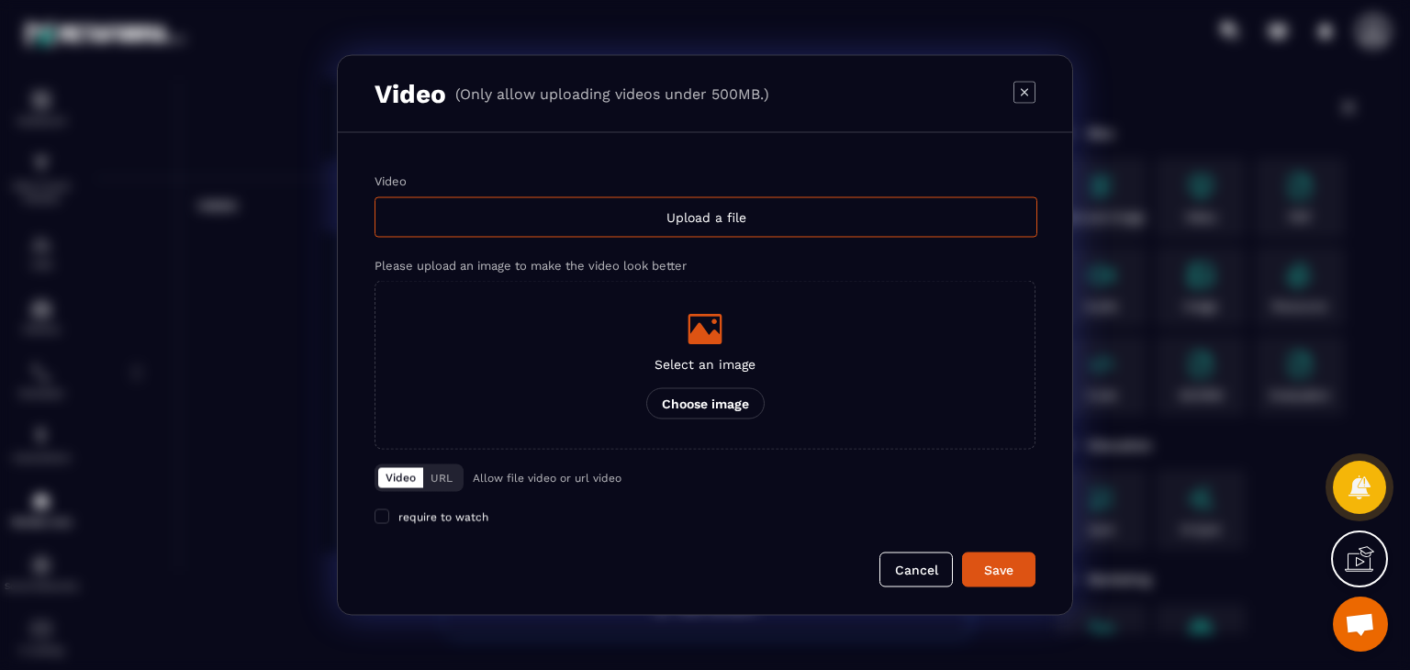
click at [673, 174] on div "Video" at bounding box center [705, 181] width 661 height 14
click at [0, 0] on input "Video Upload a file" at bounding box center [0, 0] width 0 height 0
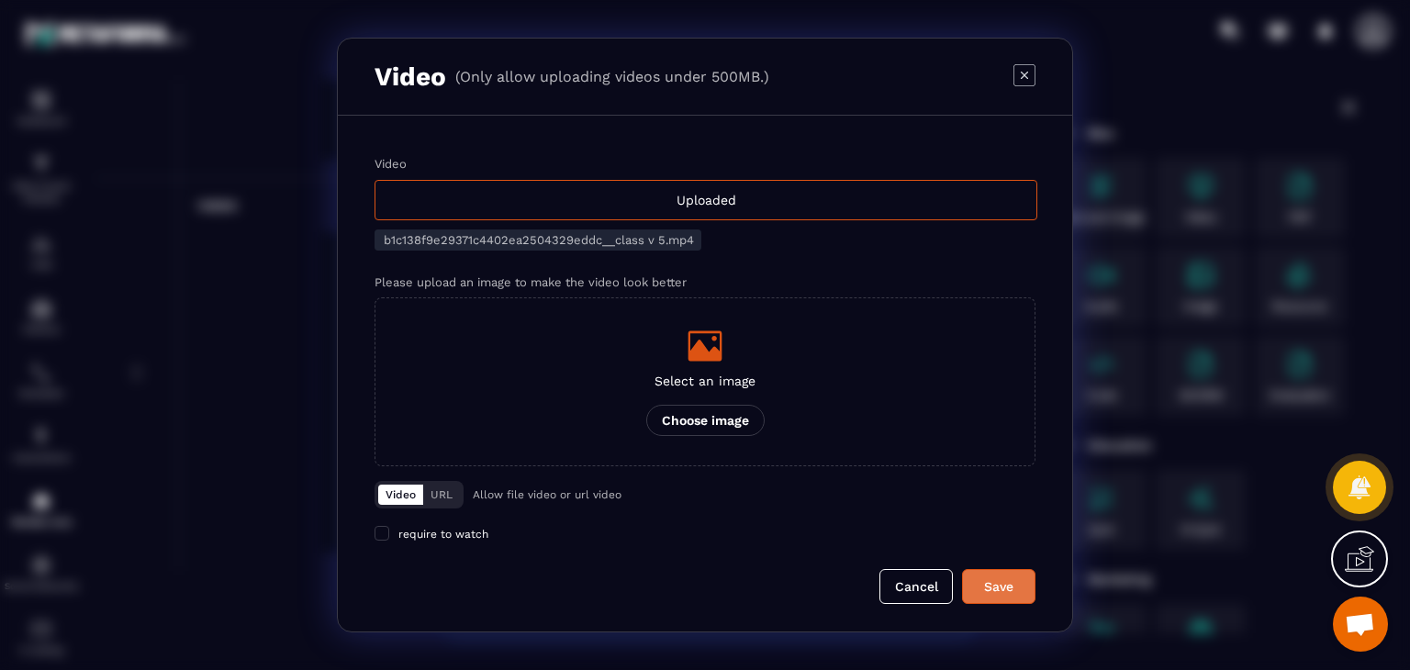
click at [1003, 590] on div "Save" at bounding box center [999, 587] width 50 height 18
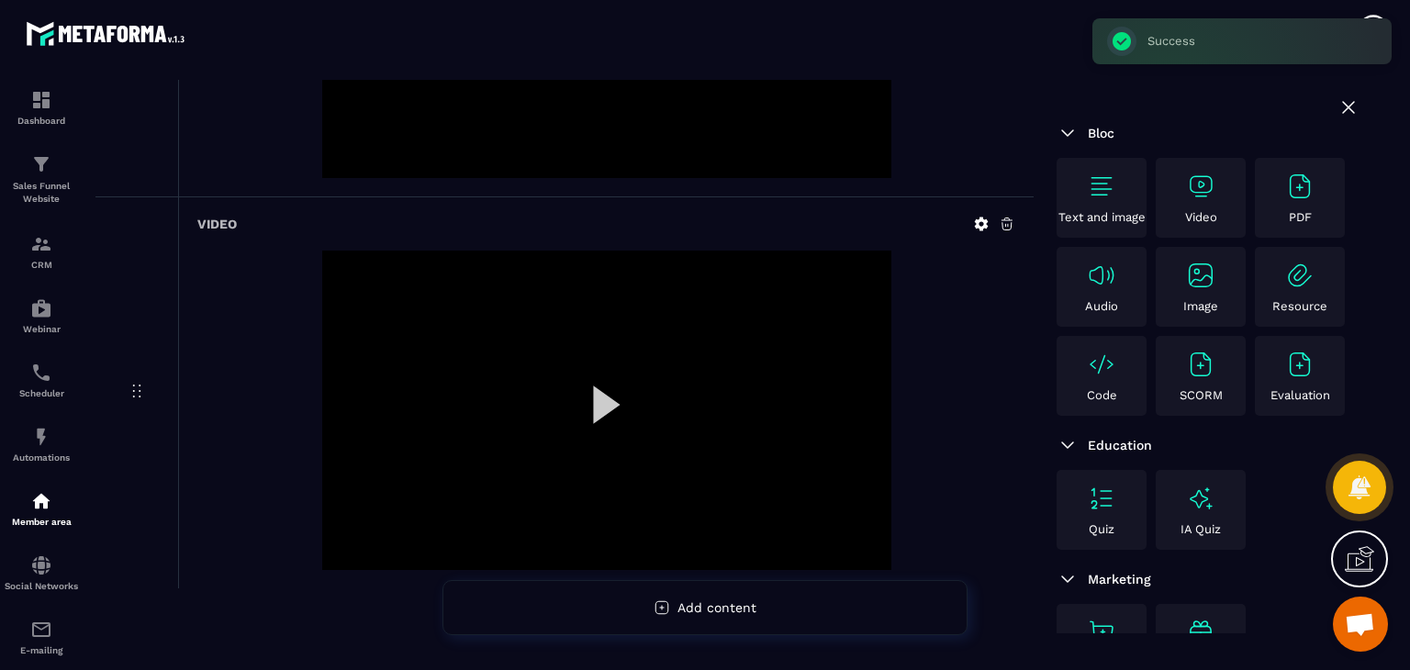
scroll to position [819, 0]
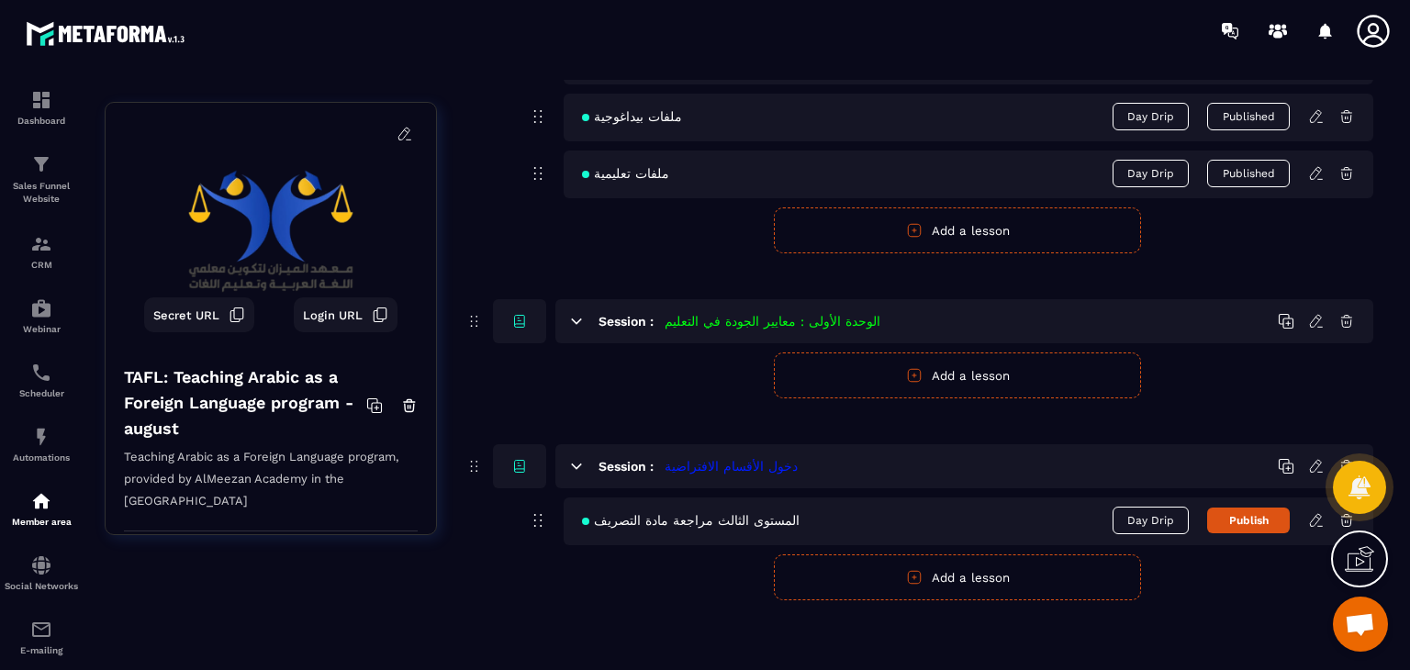
click at [896, 574] on button "Add a lesson" at bounding box center [957, 578] width 367 height 46
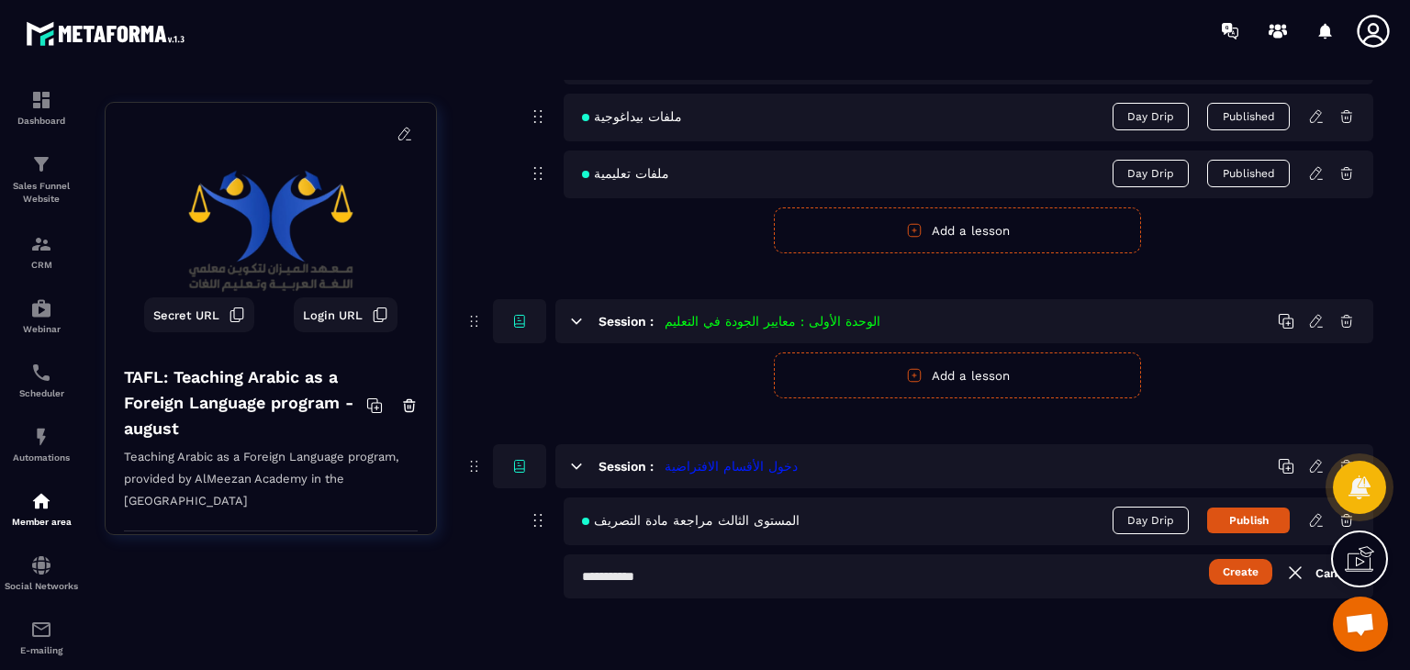
scroll to position [1478, 0]
click at [857, 579] on input "text" at bounding box center [969, 578] width 810 height 44
paste input "**********"
type input "**********"
click at [1251, 581] on button "Create" at bounding box center [1240, 574] width 63 height 26
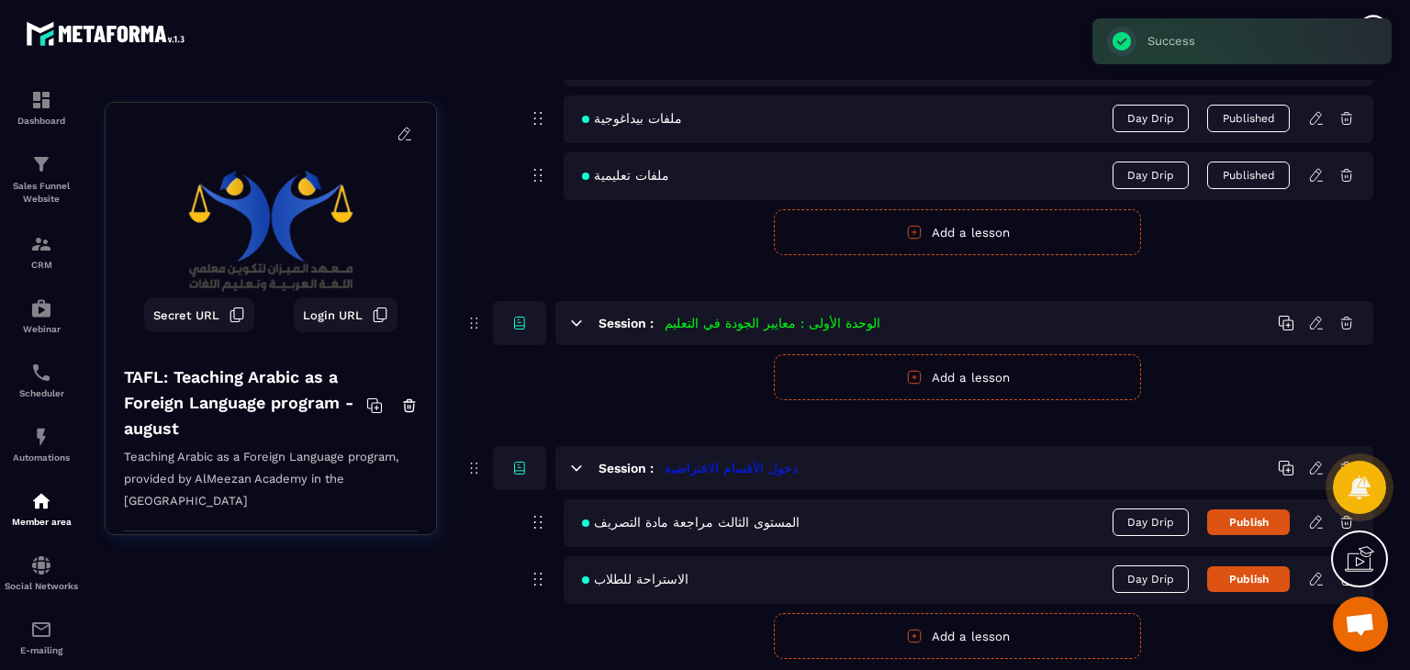
click at [1264, 519] on button "Publish" at bounding box center [1248, 523] width 83 height 26
click at [1251, 576] on button "Publish" at bounding box center [1248, 580] width 83 height 26
click at [1315, 577] on icon at bounding box center [1317, 579] width 17 height 17
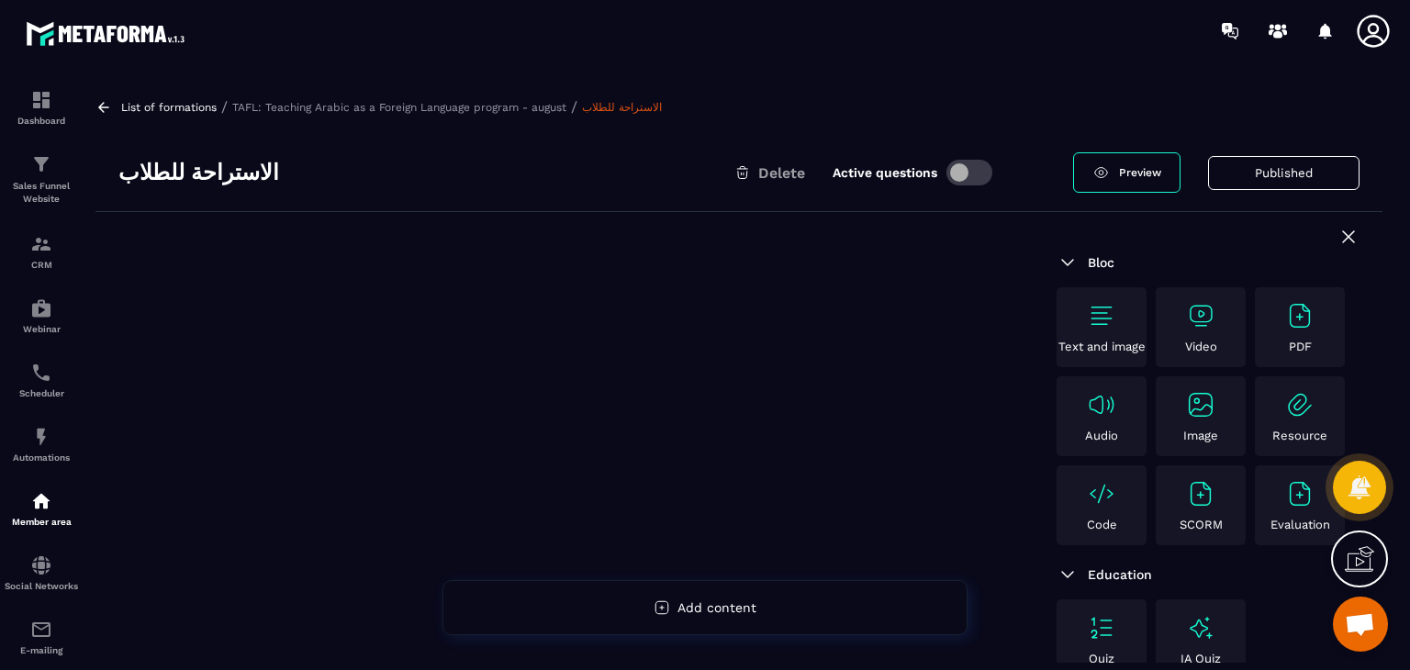
click at [1195, 312] on img at bounding box center [1200, 315] width 29 height 29
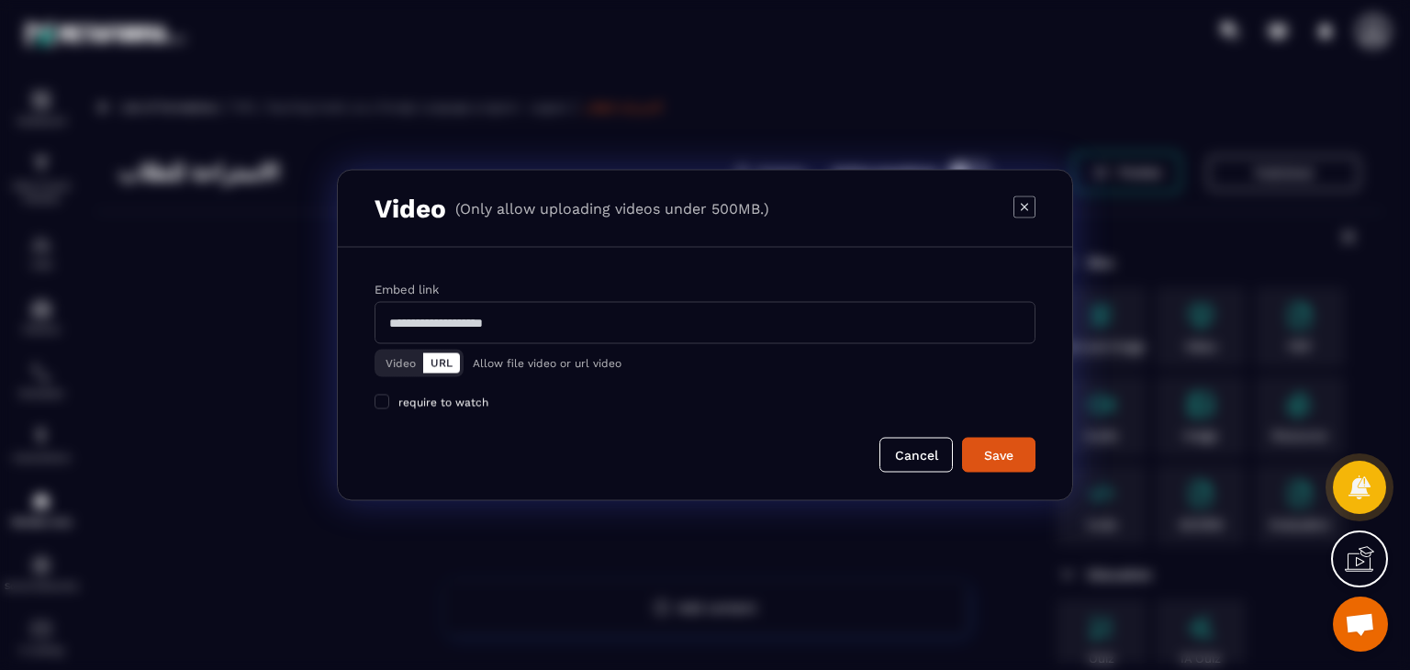
click at [445, 329] on input "Modal window" at bounding box center [705, 323] width 661 height 42
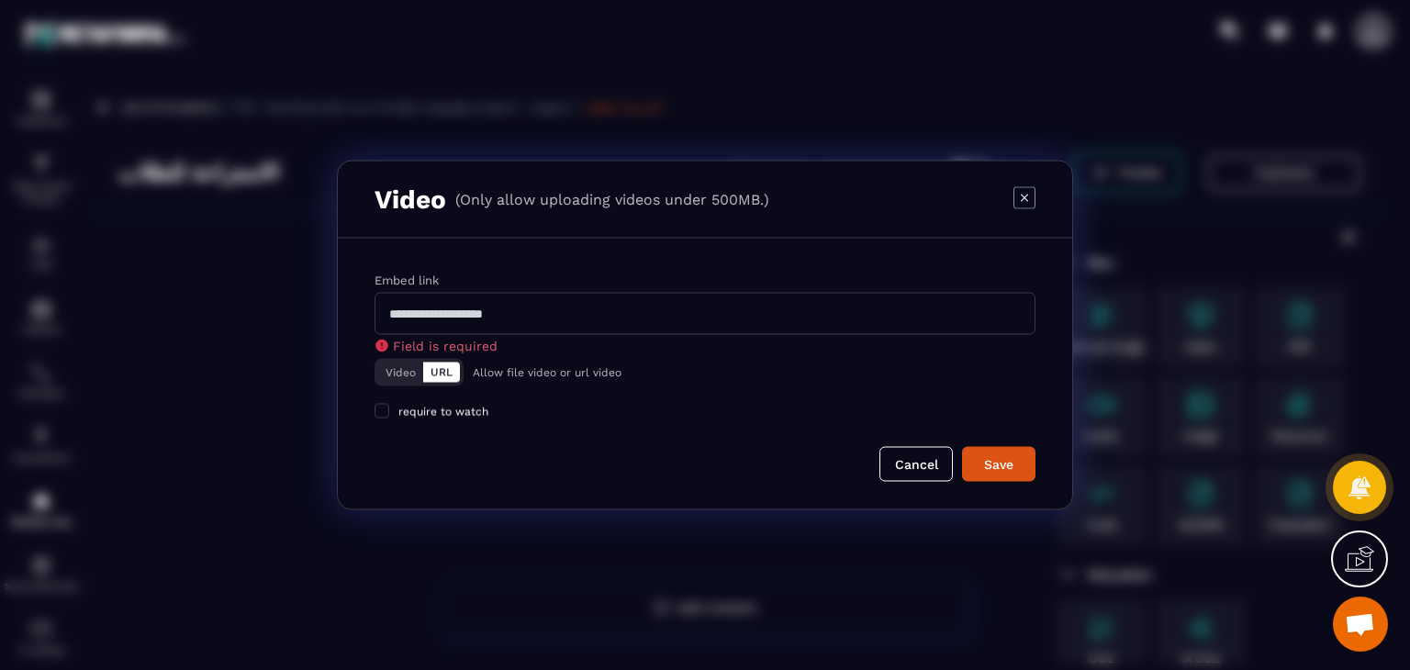
click at [380, 365] on button "Video" at bounding box center [400, 373] width 45 height 20
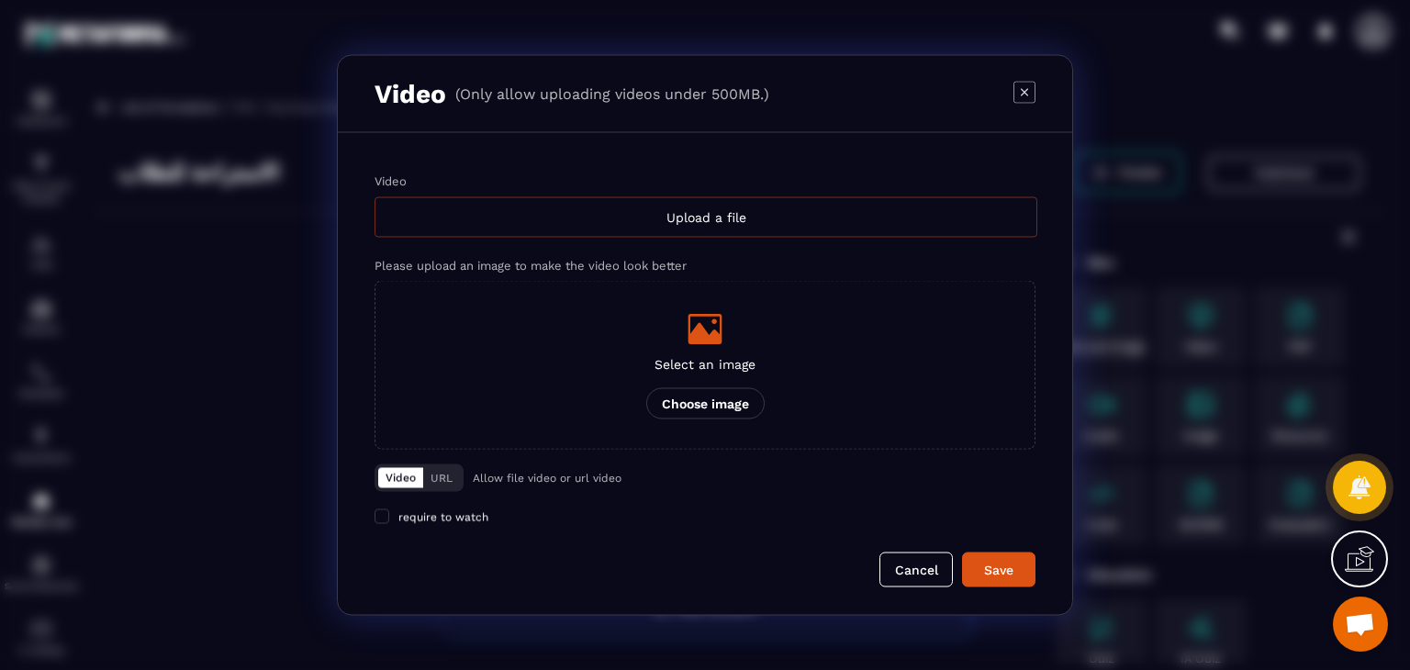
click at [558, 197] on div "Upload a file" at bounding box center [706, 217] width 663 height 40
click at [0, 0] on input "Video Upload a file" at bounding box center [0, 0] width 0 height 0
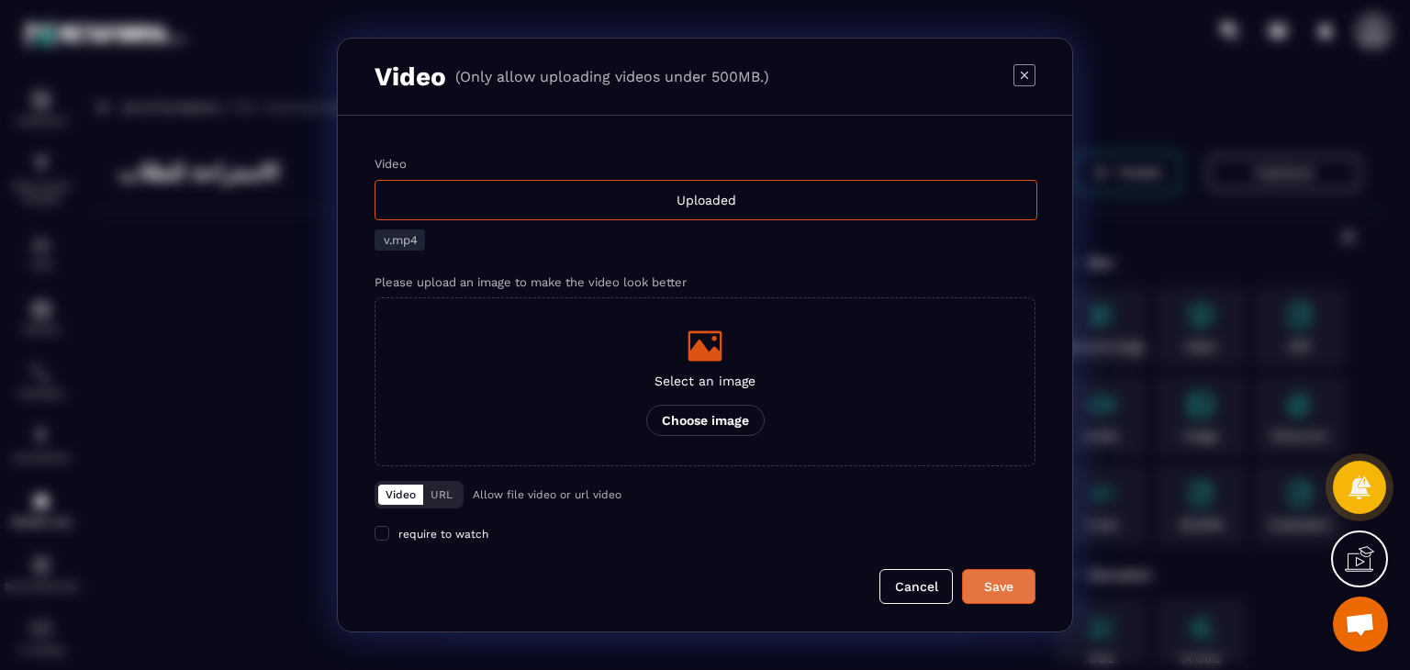
click at [1015, 578] on div "Save" at bounding box center [999, 587] width 50 height 18
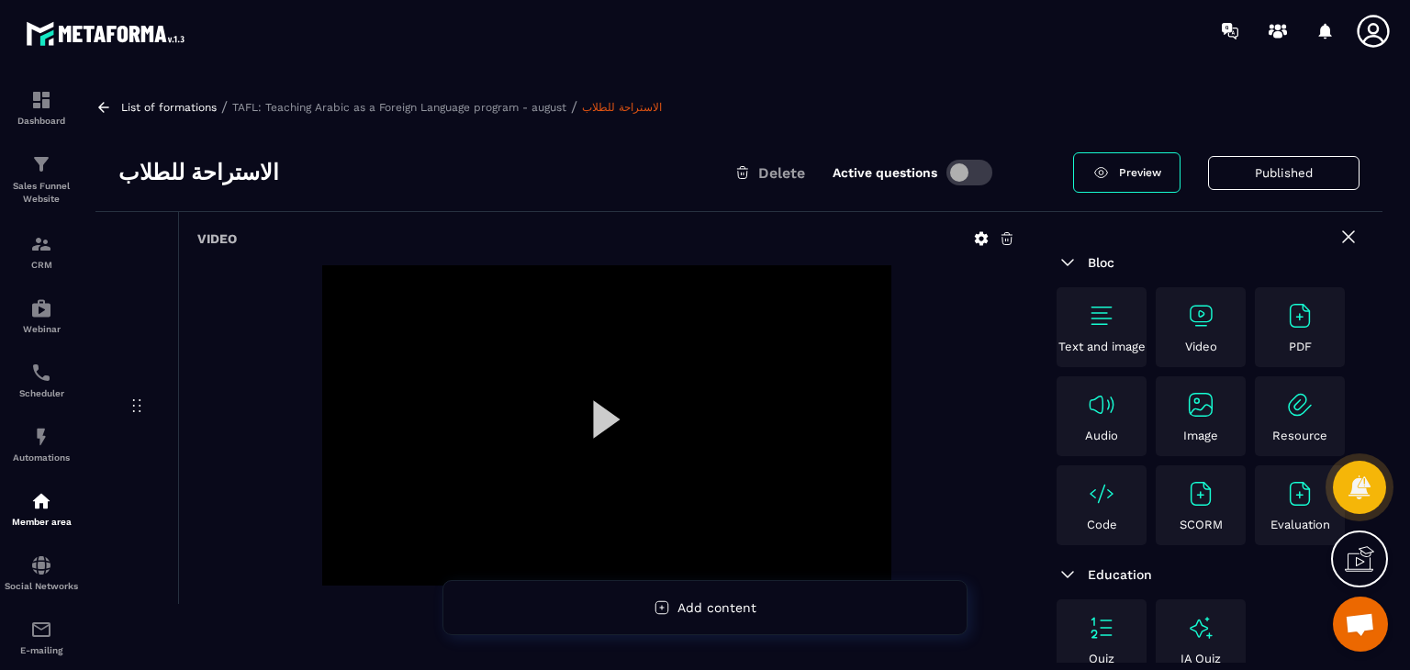
click at [1186, 320] on img at bounding box center [1200, 315] width 29 height 29
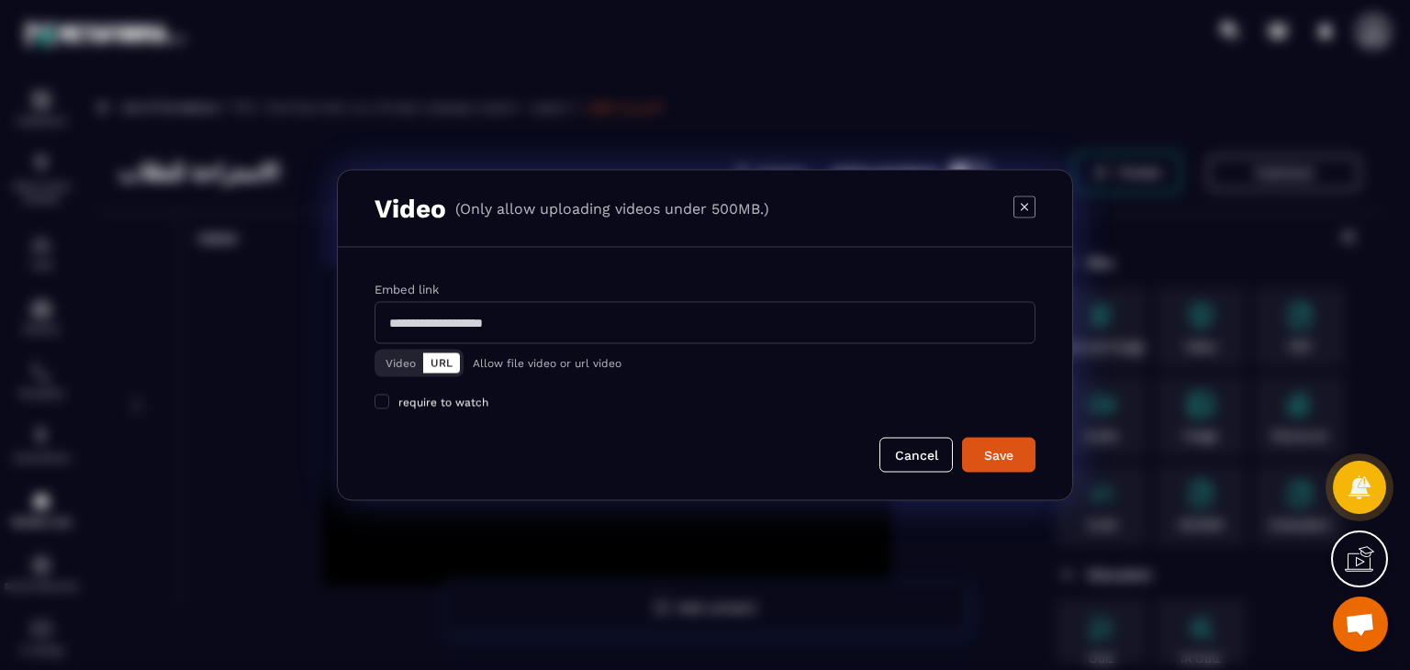
click at [410, 348] on div "Video URL Allow file video or url video" at bounding box center [705, 360] width 661 height 33
click at [407, 355] on button "Video" at bounding box center [400, 364] width 45 height 20
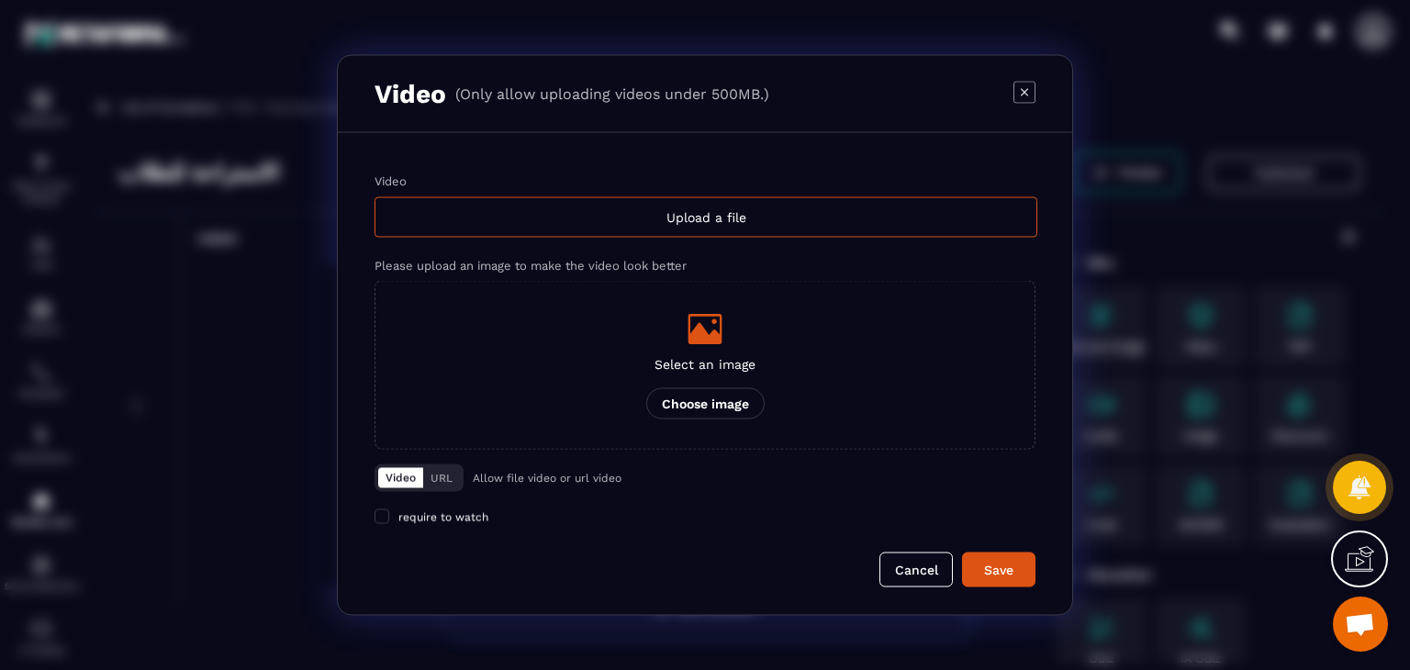
click at [668, 239] on div "Video Upload a file Please upload an image to make the video look better Select…" at bounding box center [705, 311] width 661 height 275
click at [678, 221] on div "Upload a file" at bounding box center [706, 217] width 663 height 40
click at [0, 0] on input "Video Upload a file" at bounding box center [0, 0] width 0 height 0
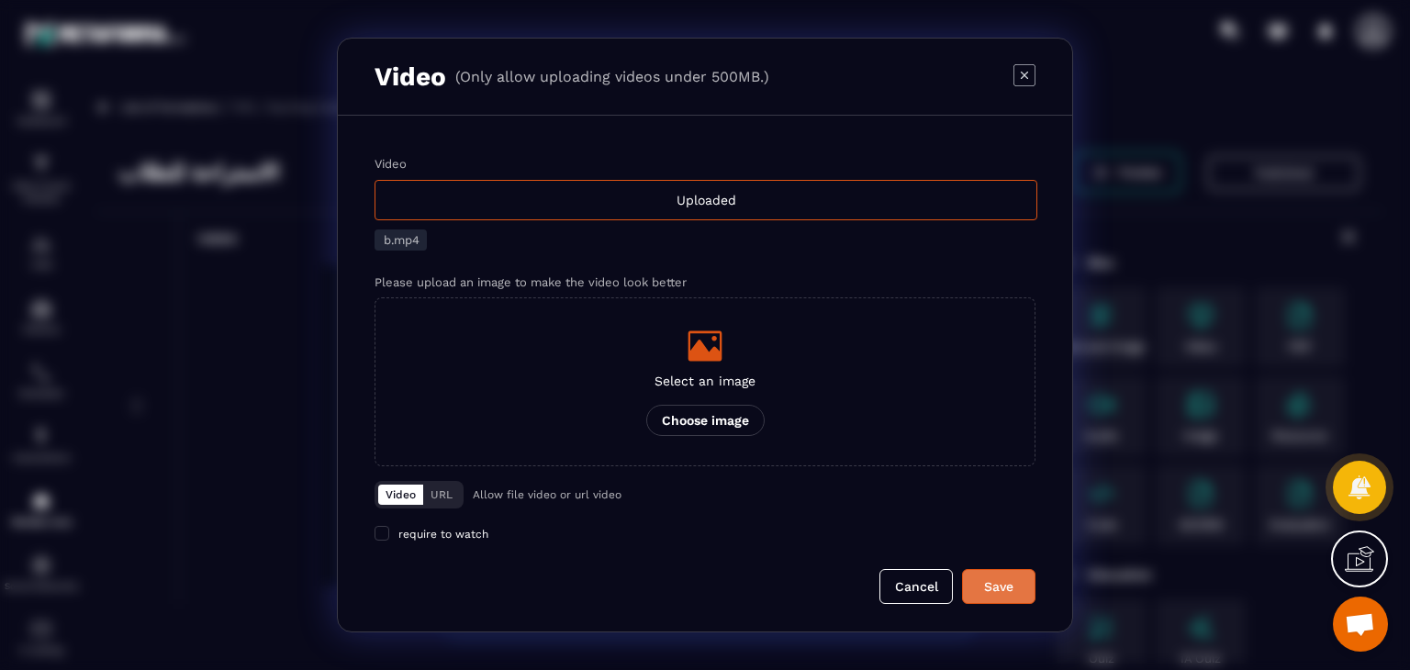
click at [995, 580] on div "Save" at bounding box center [999, 587] width 50 height 18
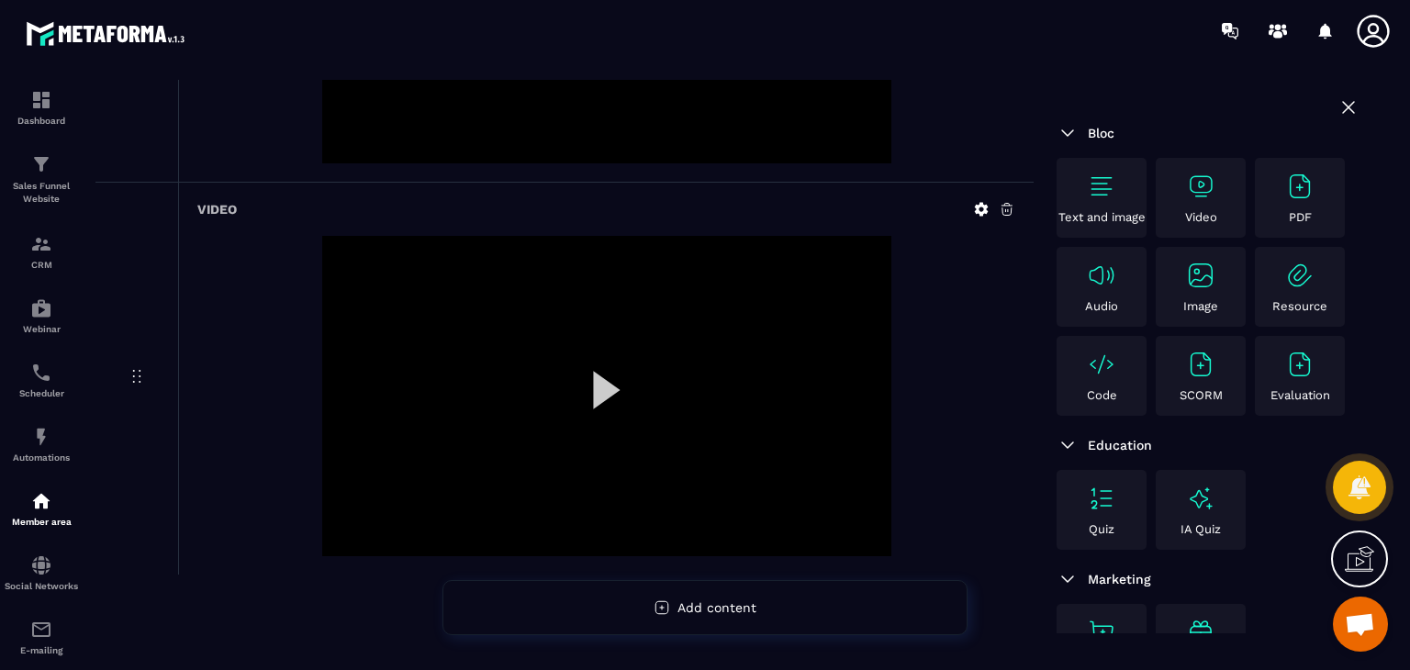
scroll to position [426, 0]
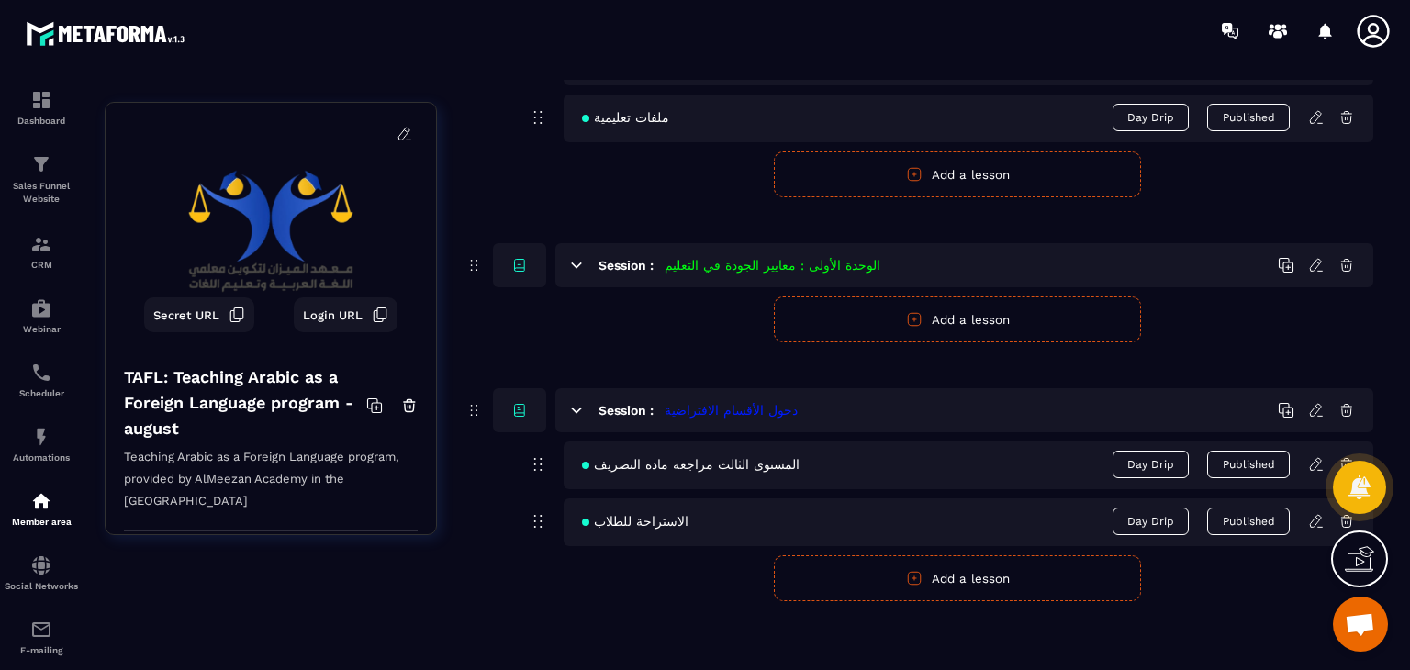
click at [888, 567] on button "Add a lesson" at bounding box center [957, 579] width 367 height 46
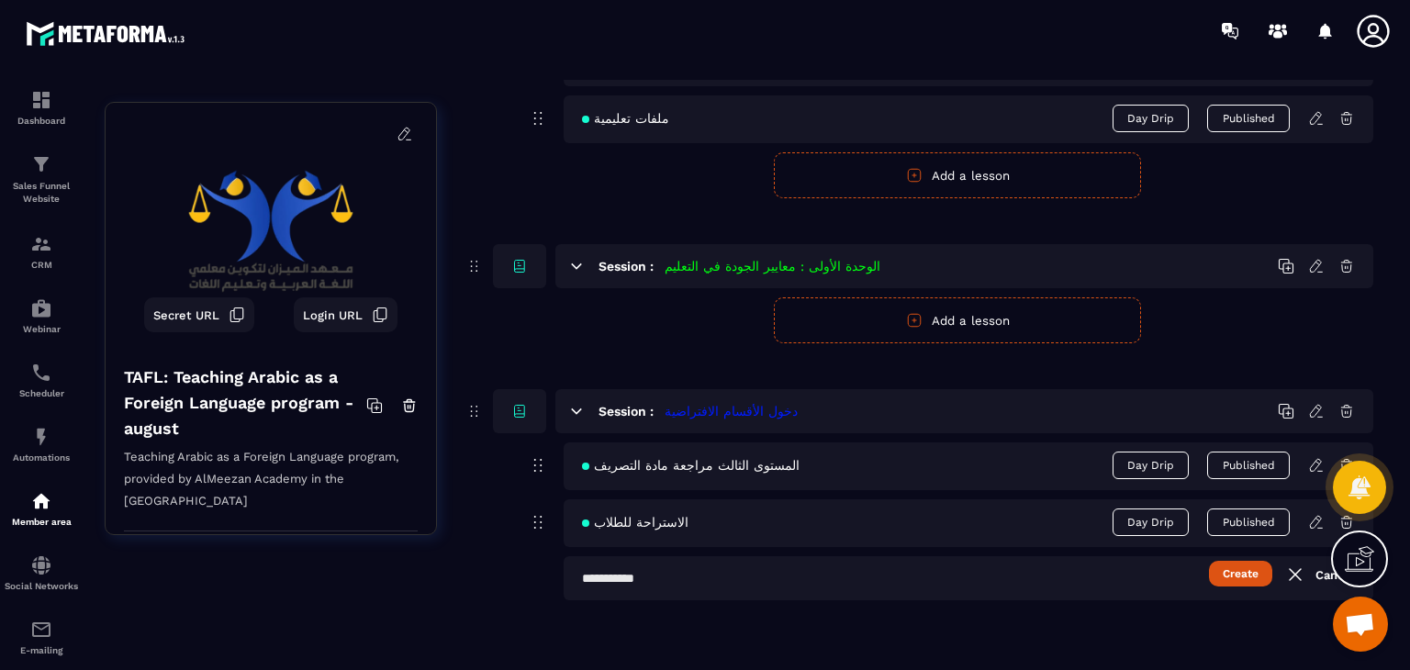
click at [742, 573] on input "text" at bounding box center [969, 578] width 810 height 44
paste input "**********"
type input "**********"
click at [1266, 574] on button "Create" at bounding box center [1240, 574] width 63 height 26
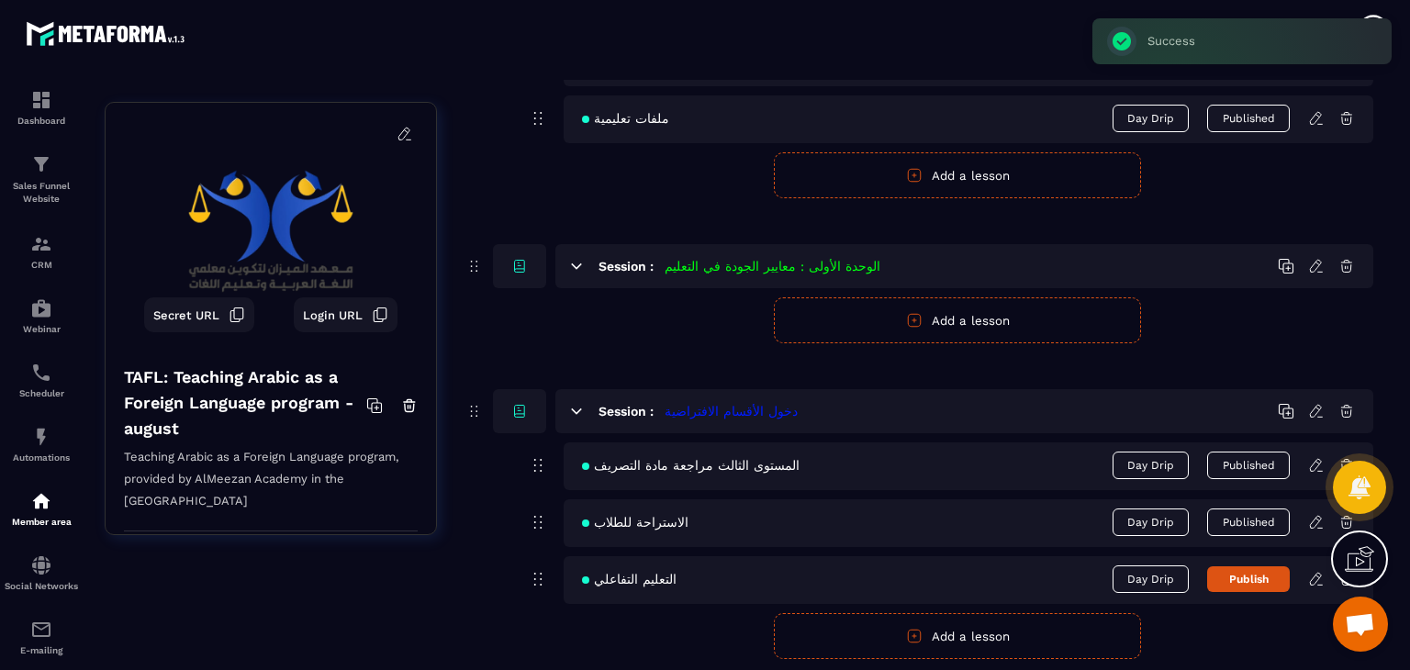
click at [1314, 571] on icon at bounding box center [1317, 579] width 17 height 17
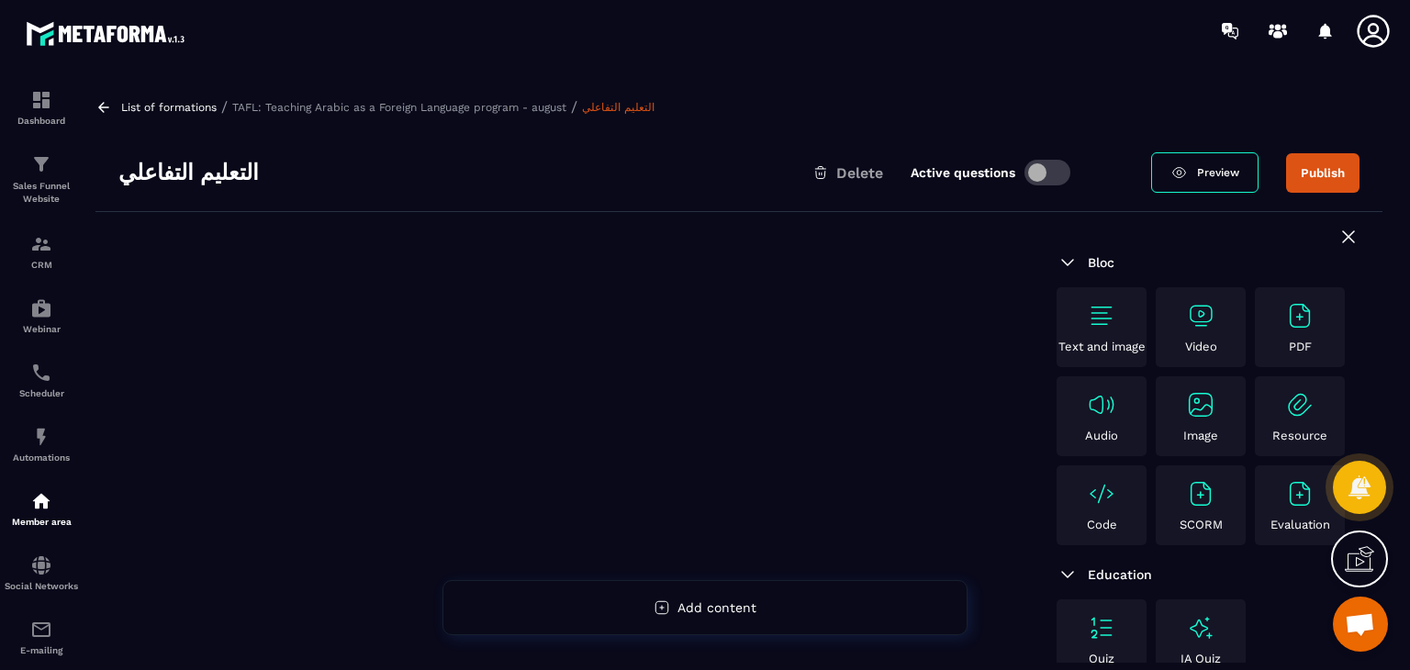
click at [1181, 311] on div "Video" at bounding box center [1201, 327] width 81 height 52
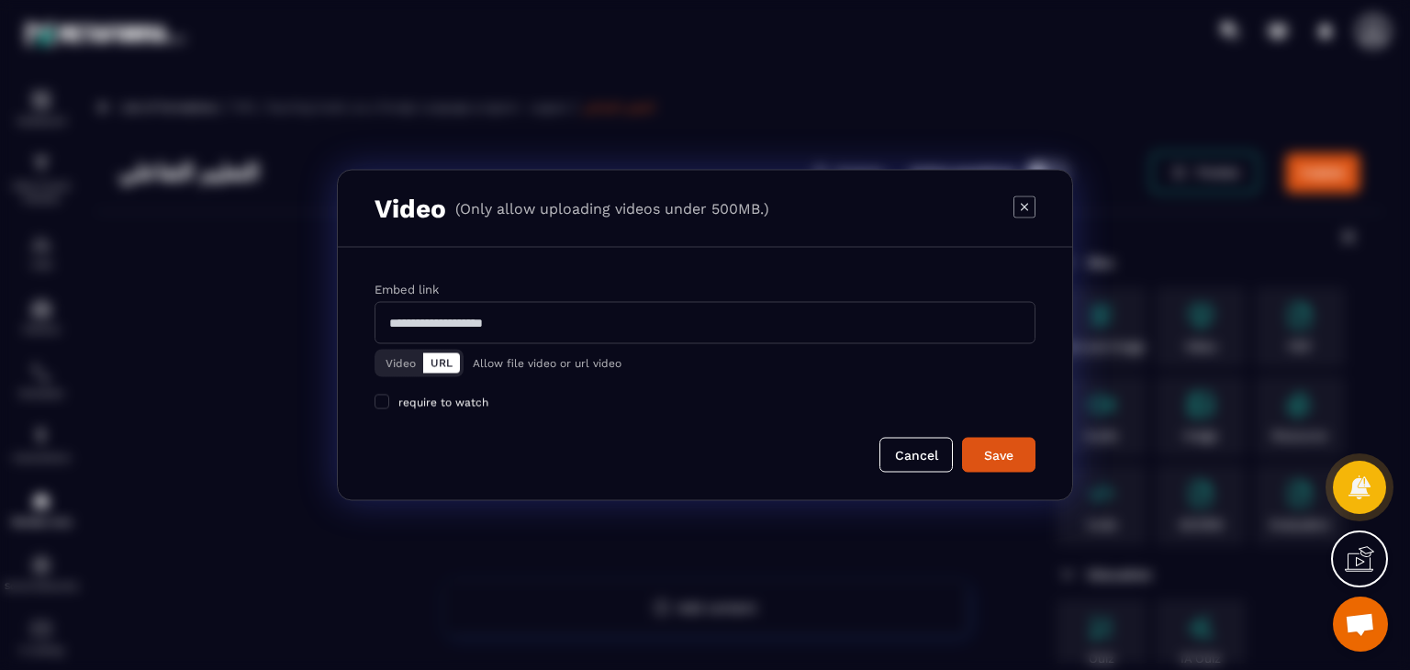
click at [309, 137] on div "Modal window" at bounding box center [705, 335] width 1410 height 670
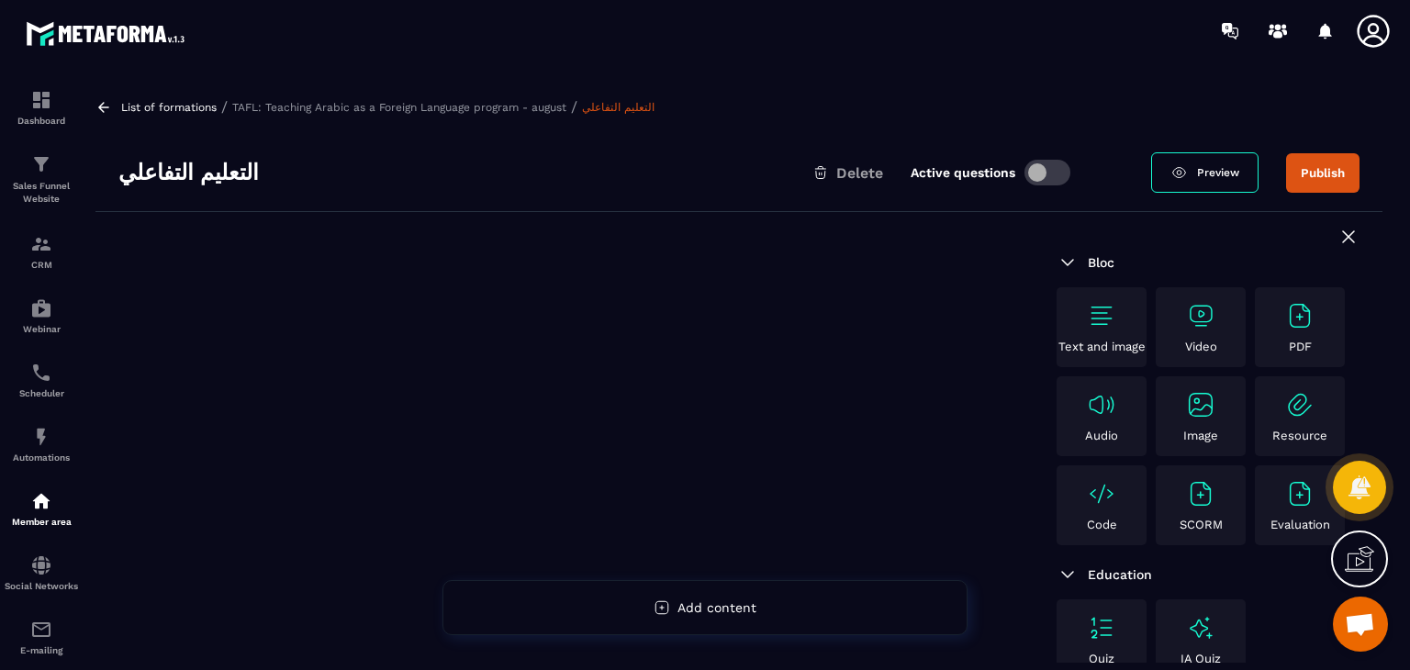
click at [1212, 328] on img at bounding box center [1200, 315] width 29 height 29
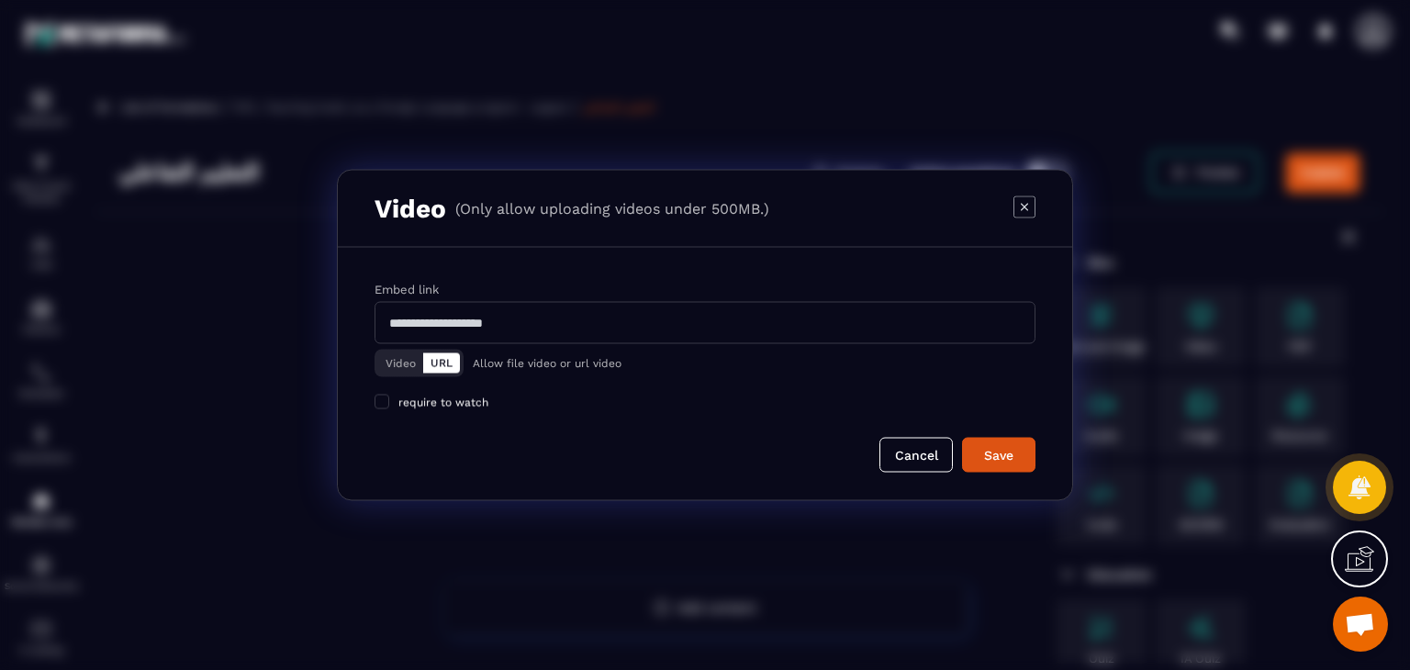
click at [409, 364] on button "Video" at bounding box center [400, 364] width 45 height 20
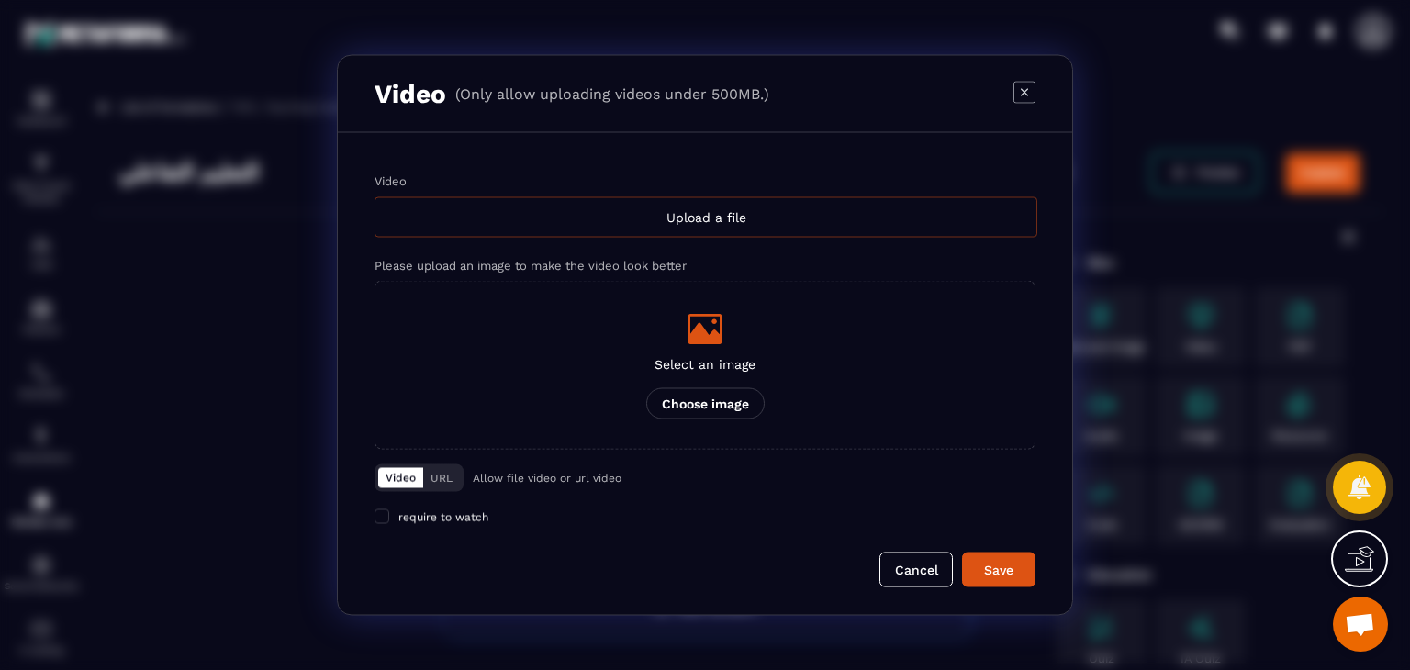
click at [694, 216] on div "Upload a file" at bounding box center [706, 217] width 663 height 40
click at [0, 0] on input "Video Upload a file" at bounding box center [0, 0] width 0 height 0
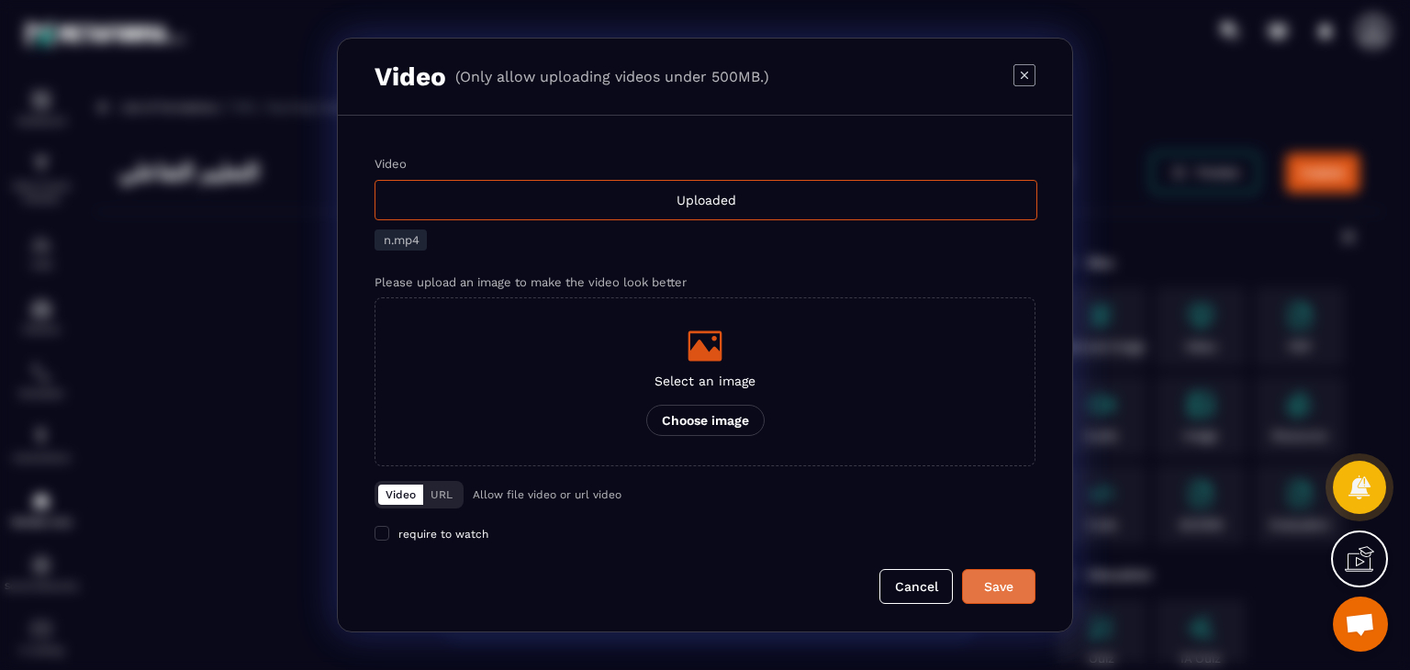
click at [985, 589] on div "Save" at bounding box center [999, 587] width 50 height 18
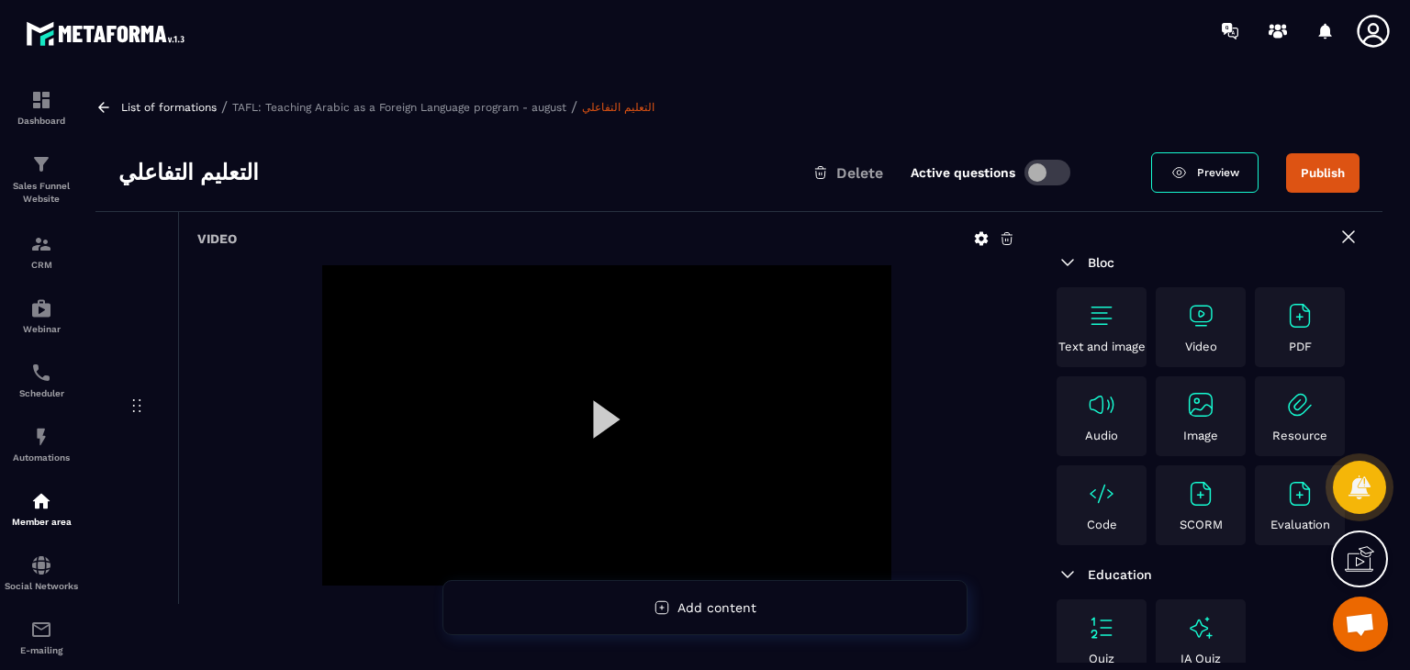
click at [95, 115] on icon at bounding box center [103, 107] width 17 height 17
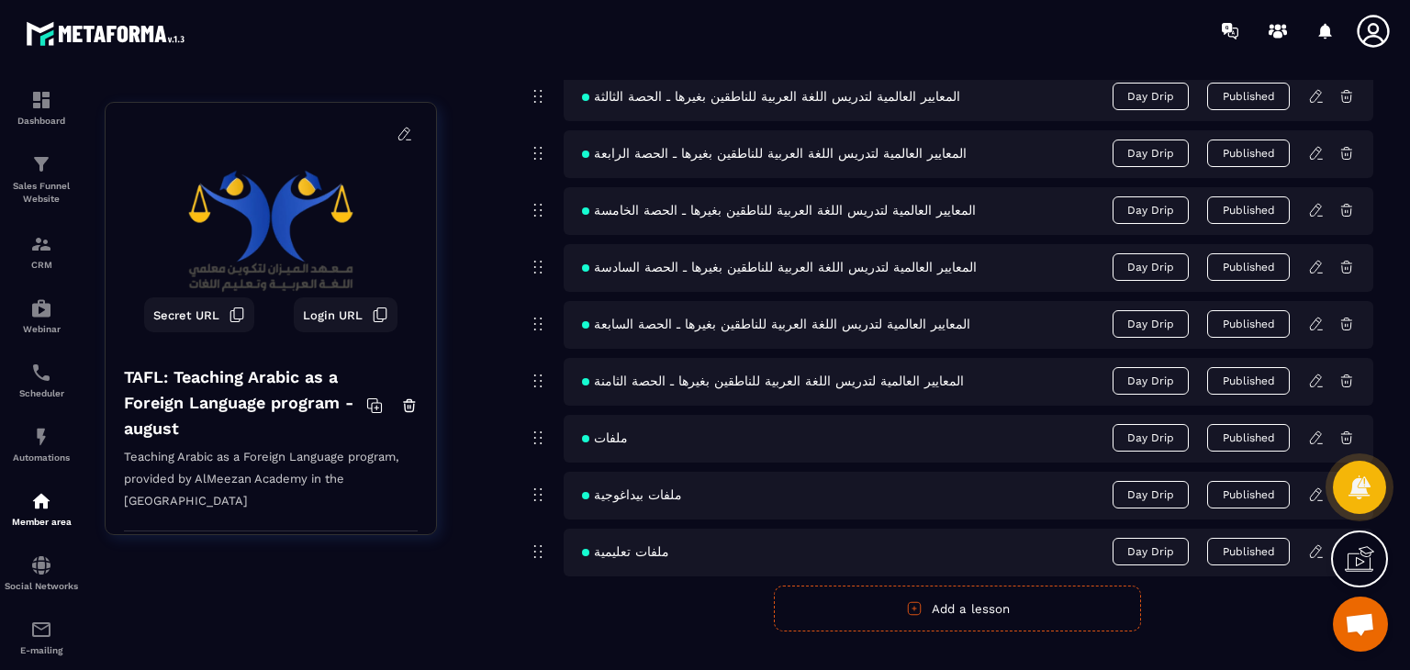
scroll to position [1594, 0]
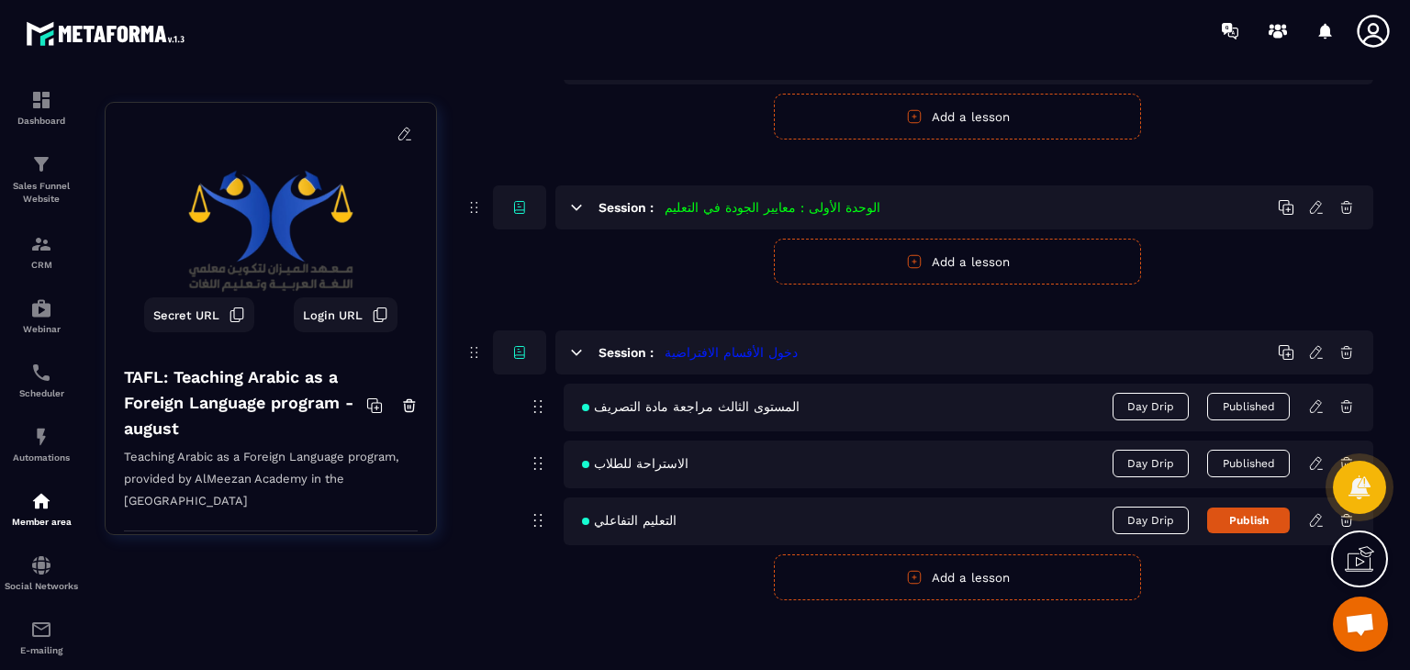
click at [1256, 521] on button "Publish" at bounding box center [1248, 521] width 83 height 26
click at [798, 575] on button "Add a lesson" at bounding box center [957, 578] width 367 height 46
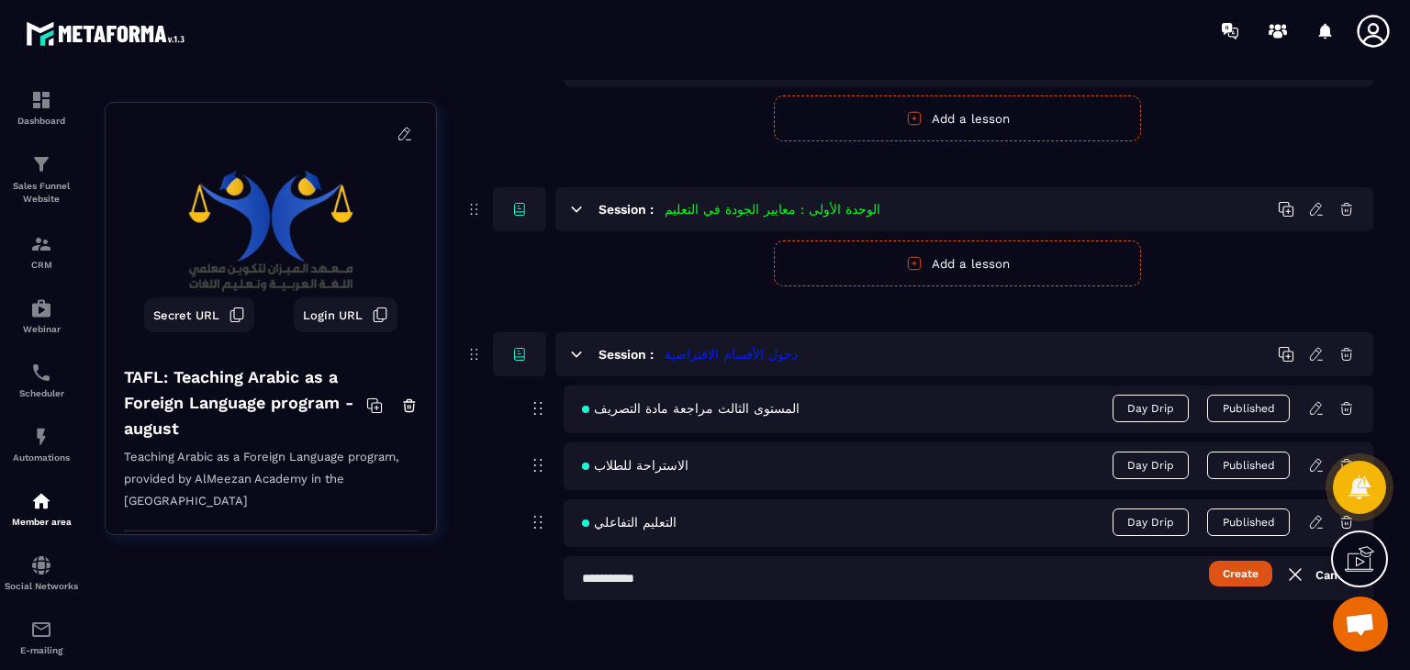
click at [741, 571] on input "text" at bounding box center [969, 578] width 810 height 44
paste input "**********"
type input "**********"
click at [1270, 578] on button "Create" at bounding box center [1240, 574] width 63 height 26
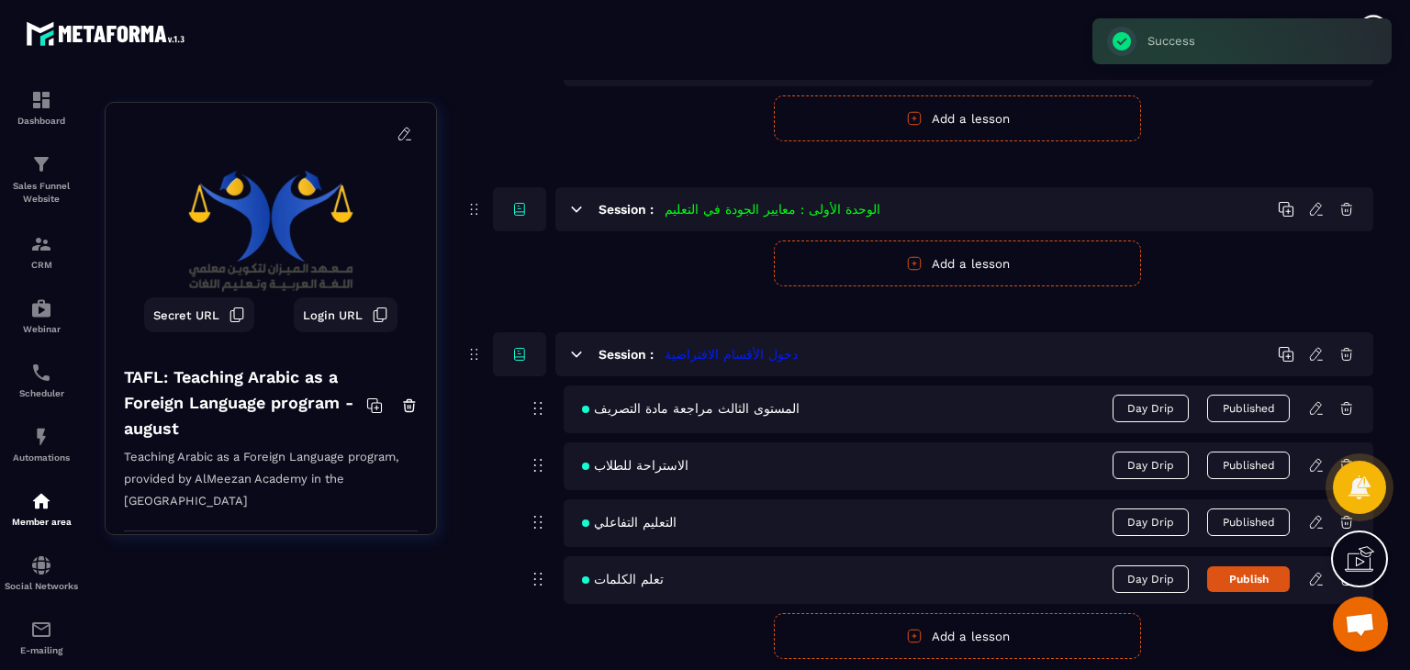
click at [1268, 578] on button "Publish" at bounding box center [1248, 580] width 83 height 26
click at [1320, 578] on icon at bounding box center [1317, 579] width 17 height 17
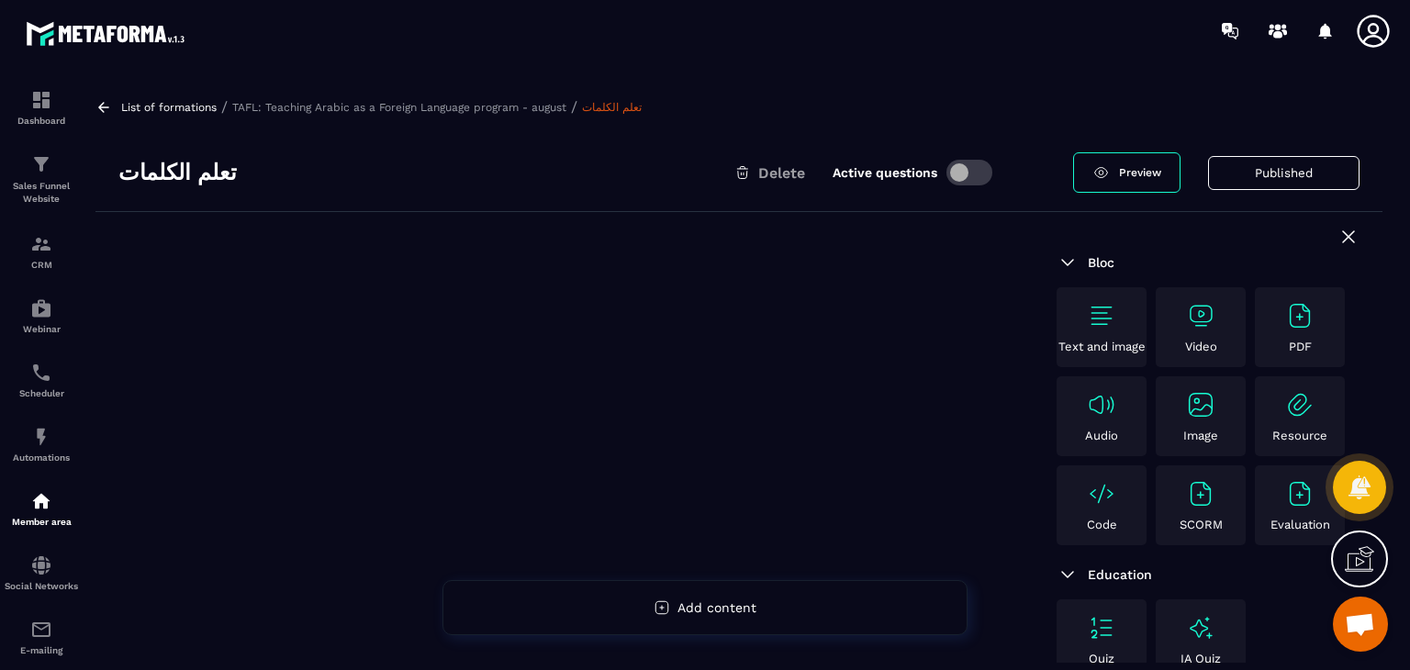
click at [1202, 320] on img at bounding box center [1200, 315] width 29 height 29
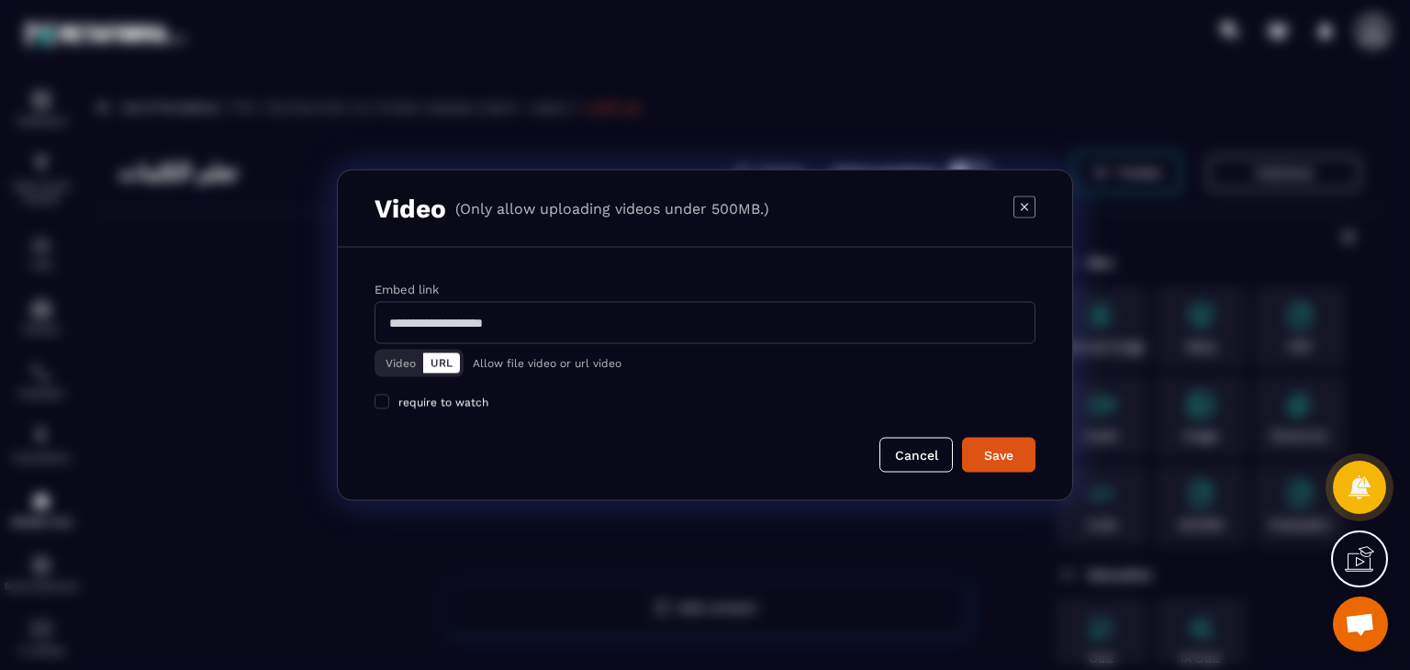
click at [397, 376] on div "Video URL" at bounding box center [419, 364] width 89 height 28
click at [397, 367] on button "Video" at bounding box center [400, 364] width 45 height 20
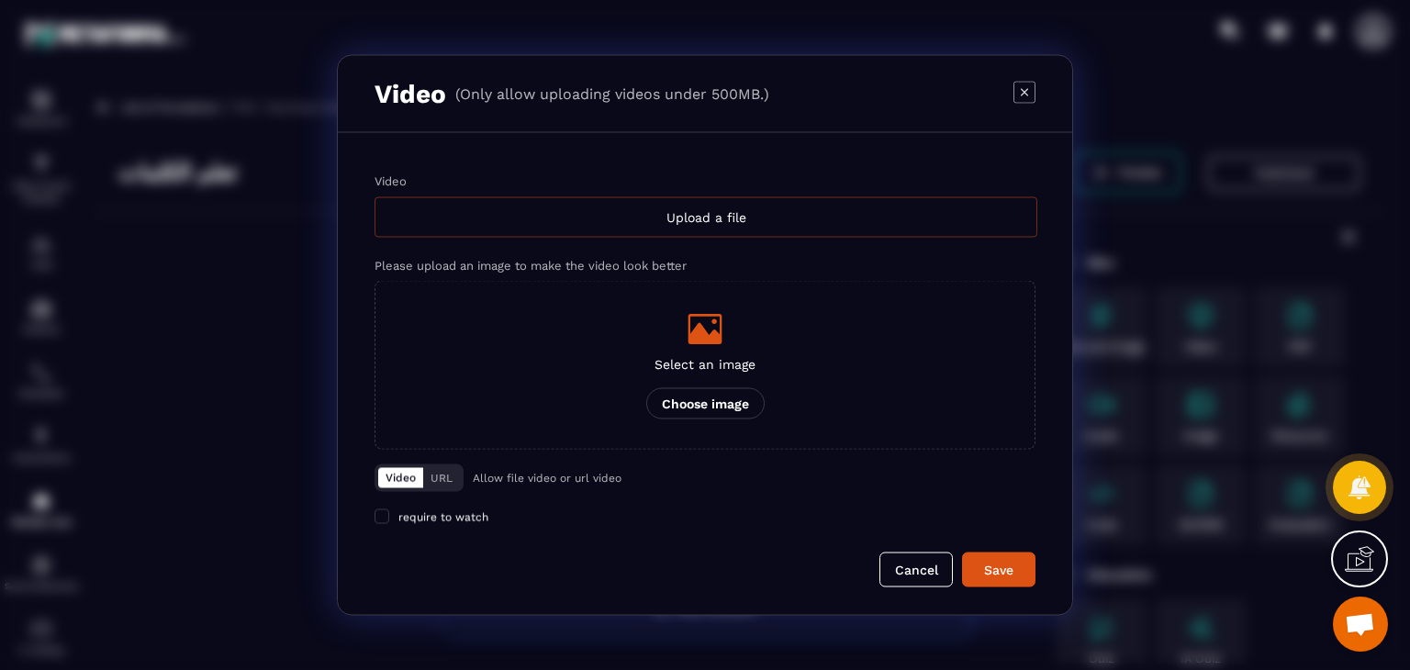
click at [702, 227] on div "Upload a file" at bounding box center [706, 217] width 663 height 40
click at [0, 0] on input "Video Upload a file" at bounding box center [0, 0] width 0 height 0
click at [933, 581] on button "Cancel" at bounding box center [916, 570] width 73 height 35
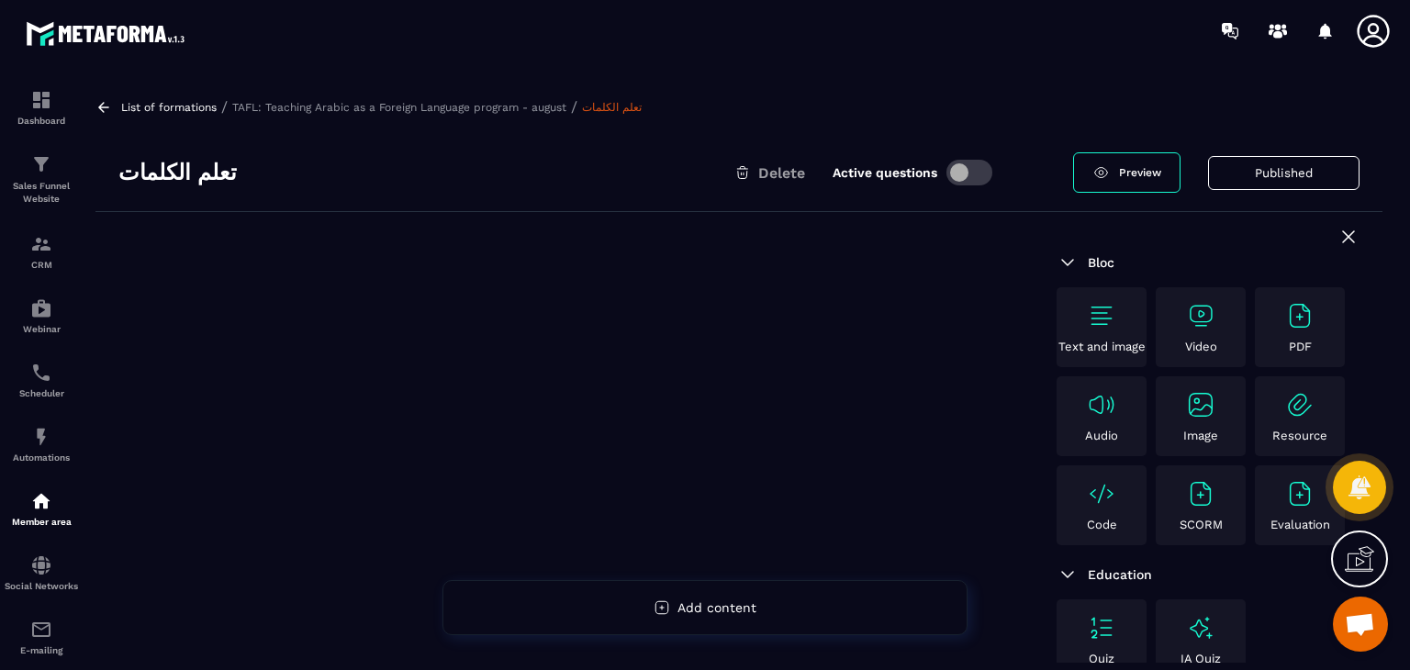
click at [1216, 342] on p "Video" at bounding box center [1201, 347] width 32 height 14
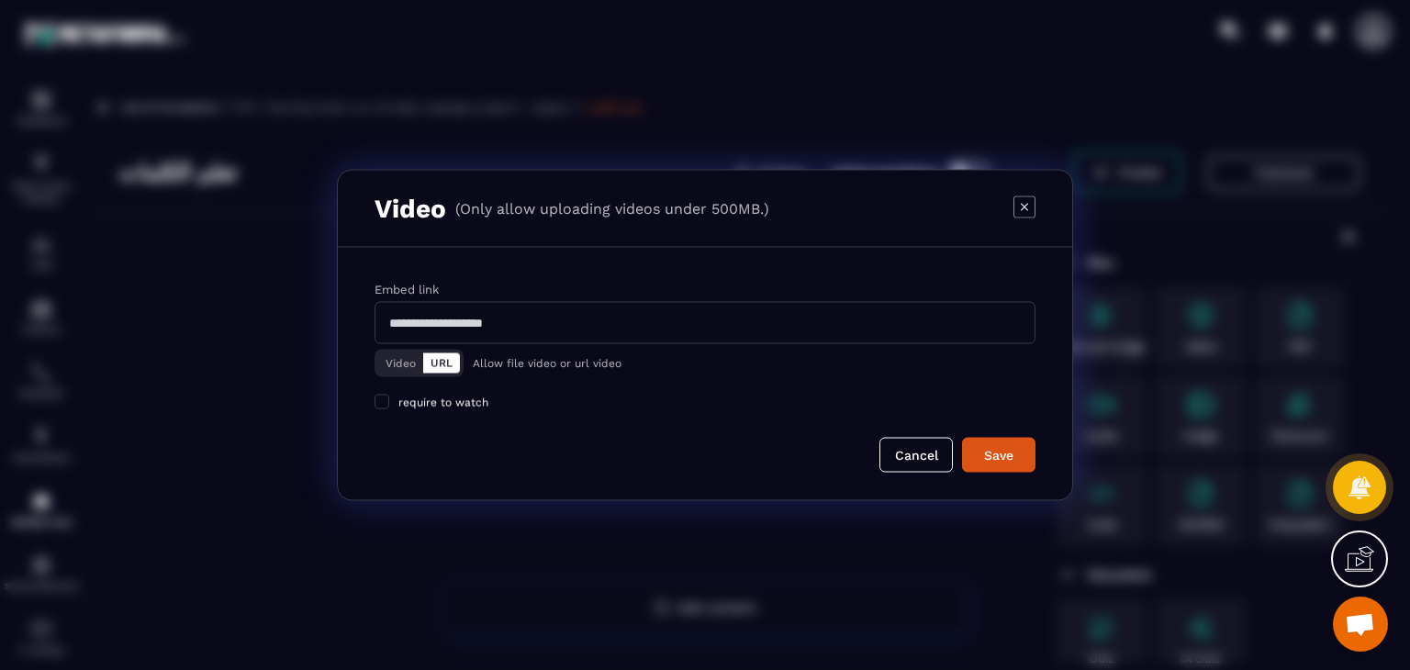
click at [388, 357] on button "Video" at bounding box center [400, 364] width 45 height 20
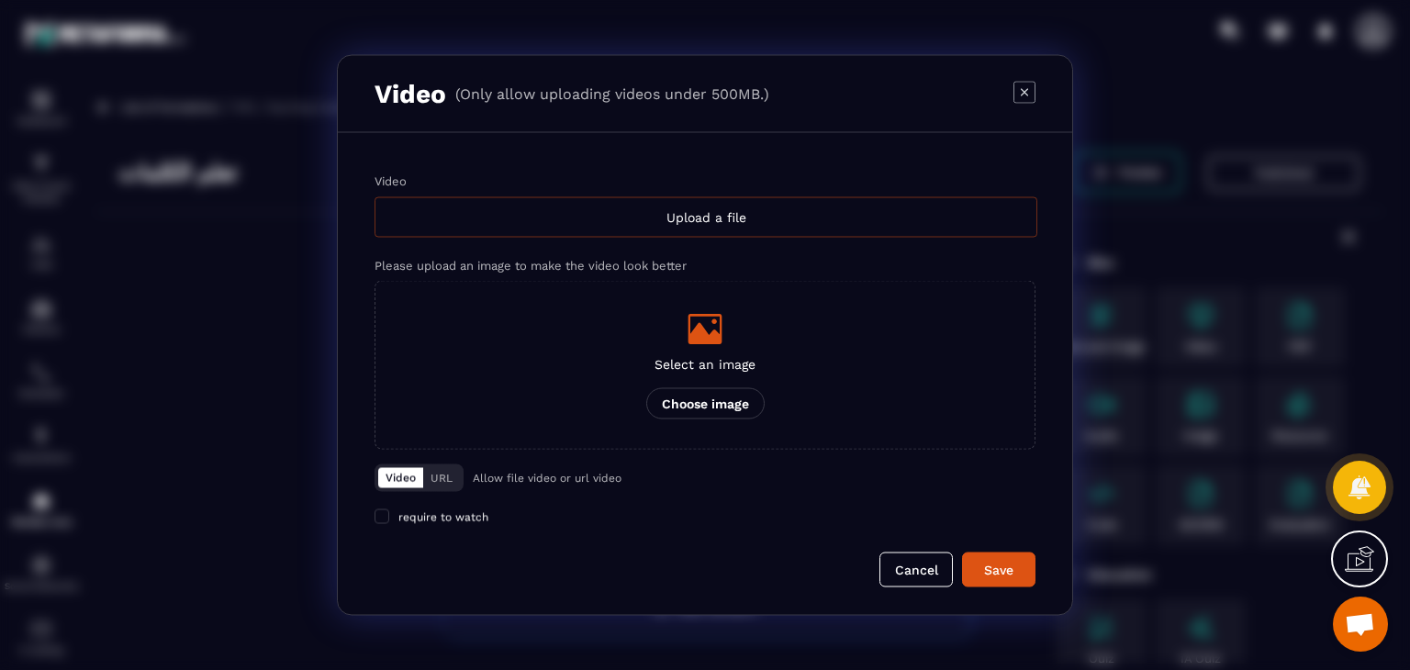
click at [672, 213] on div "Upload a file" at bounding box center [706, 217] width 663 height 40
click at [0, 0] on input "Video Upload a file" at bounding box center [0, 0] width 0 height 0
click at [723, 217] on div "Upload a file" at bounding box center [706, 217] width 663 height 40
click at [0, 0] on input "Video Upload a file" at bounding box center [0, 0] width 0 height 0
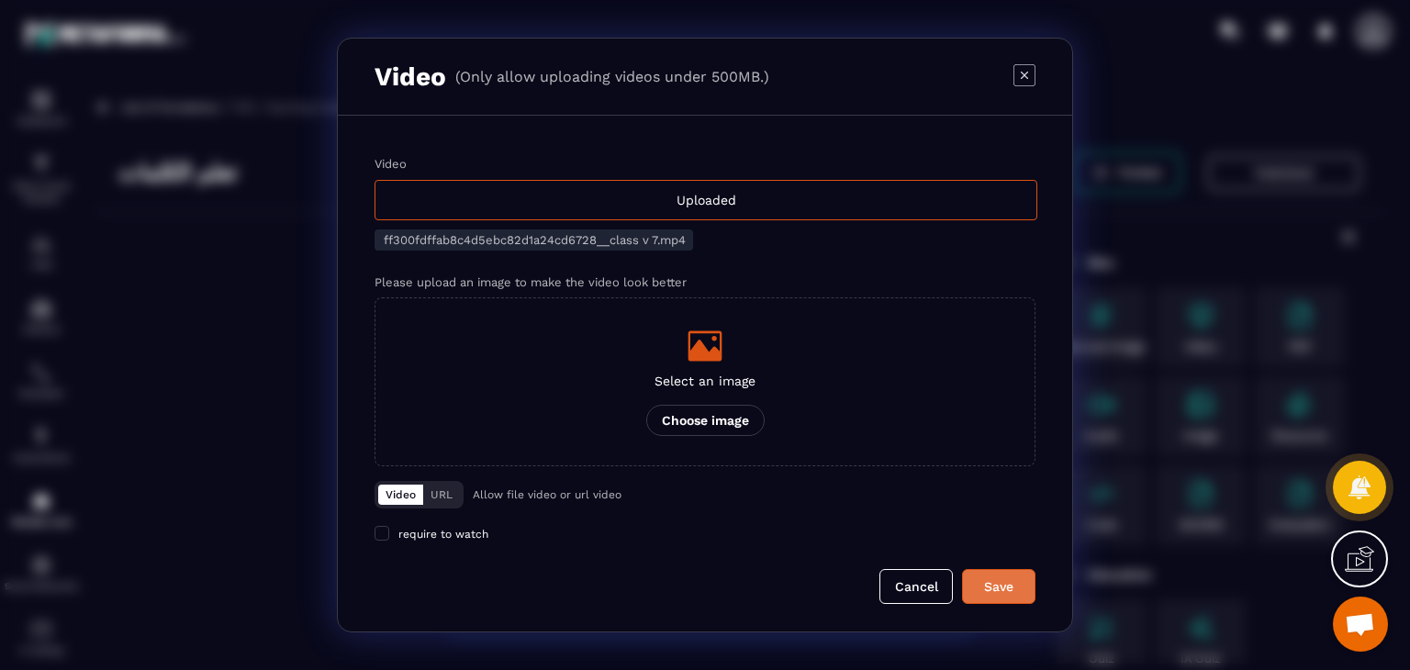
click at [986, 590] on div "Save" at bounding box center [999, 587] width 50 height 18
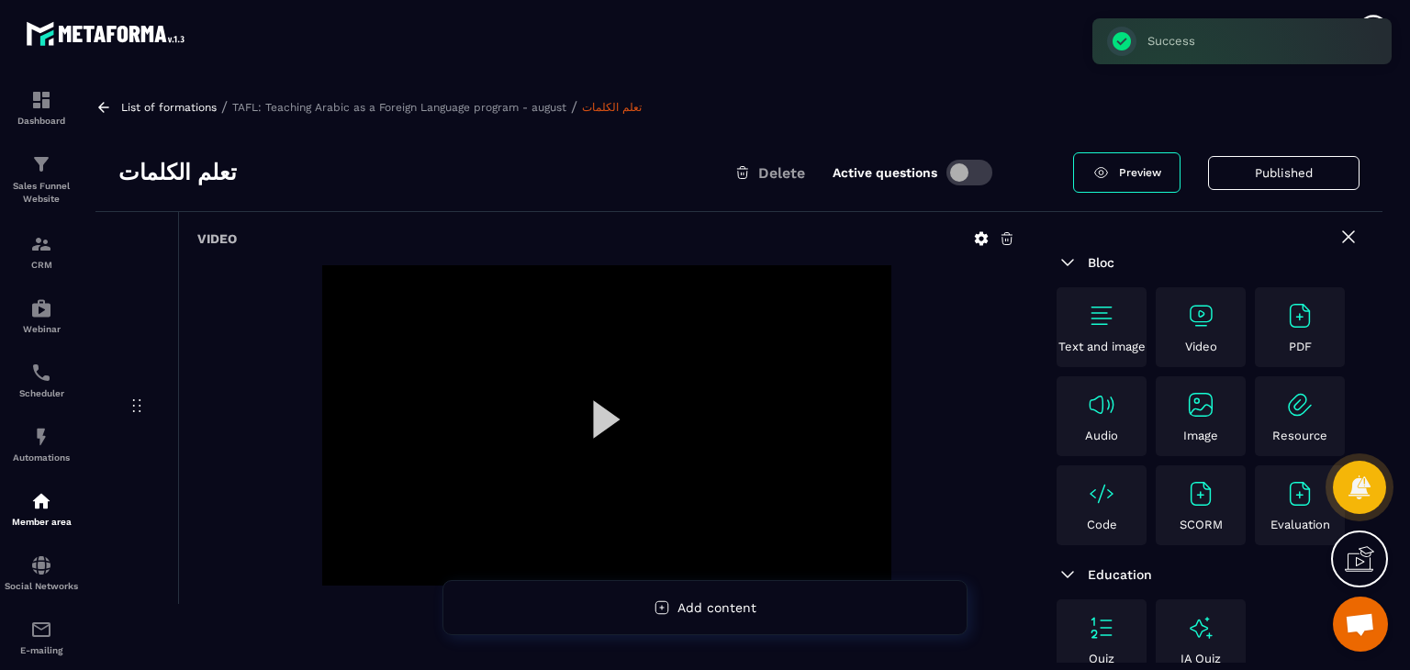
click at [1201, 313] on img at bounding box center [1200, 315] width 29 height 29
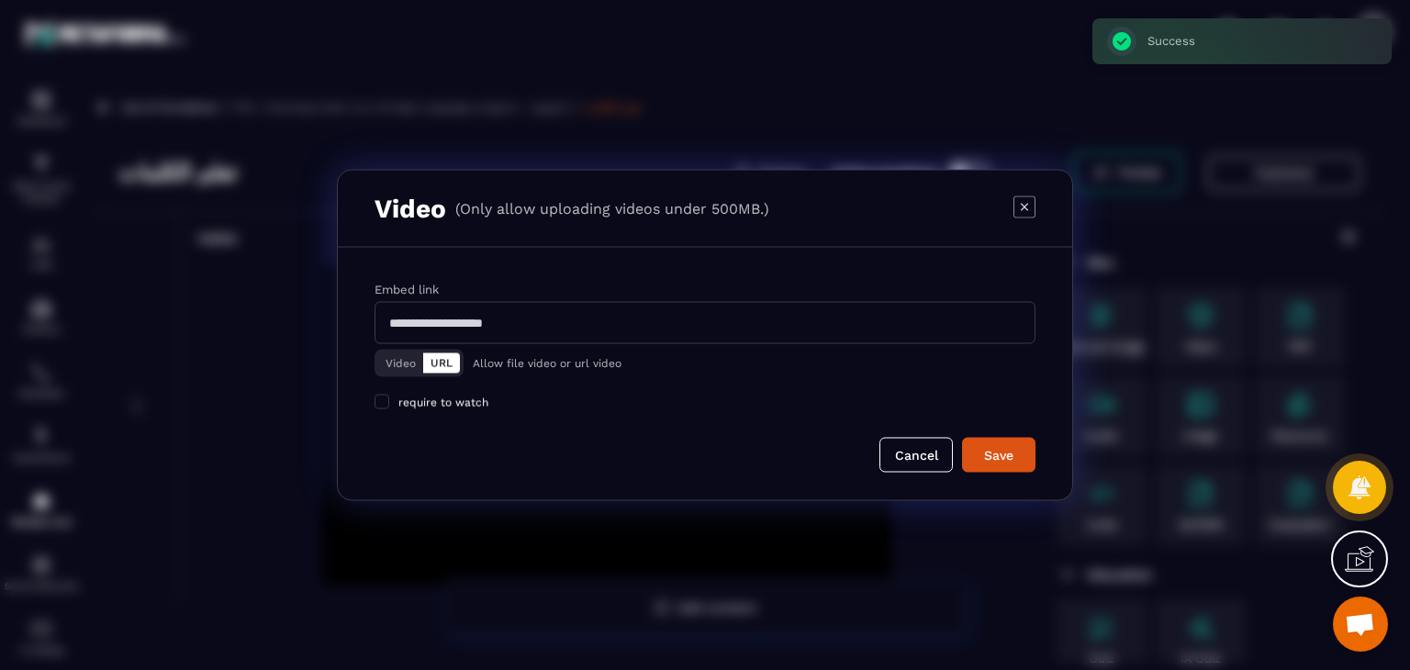
click at [388, 365] on button "Video" at bounding box center [400, 364] width 45 height 20
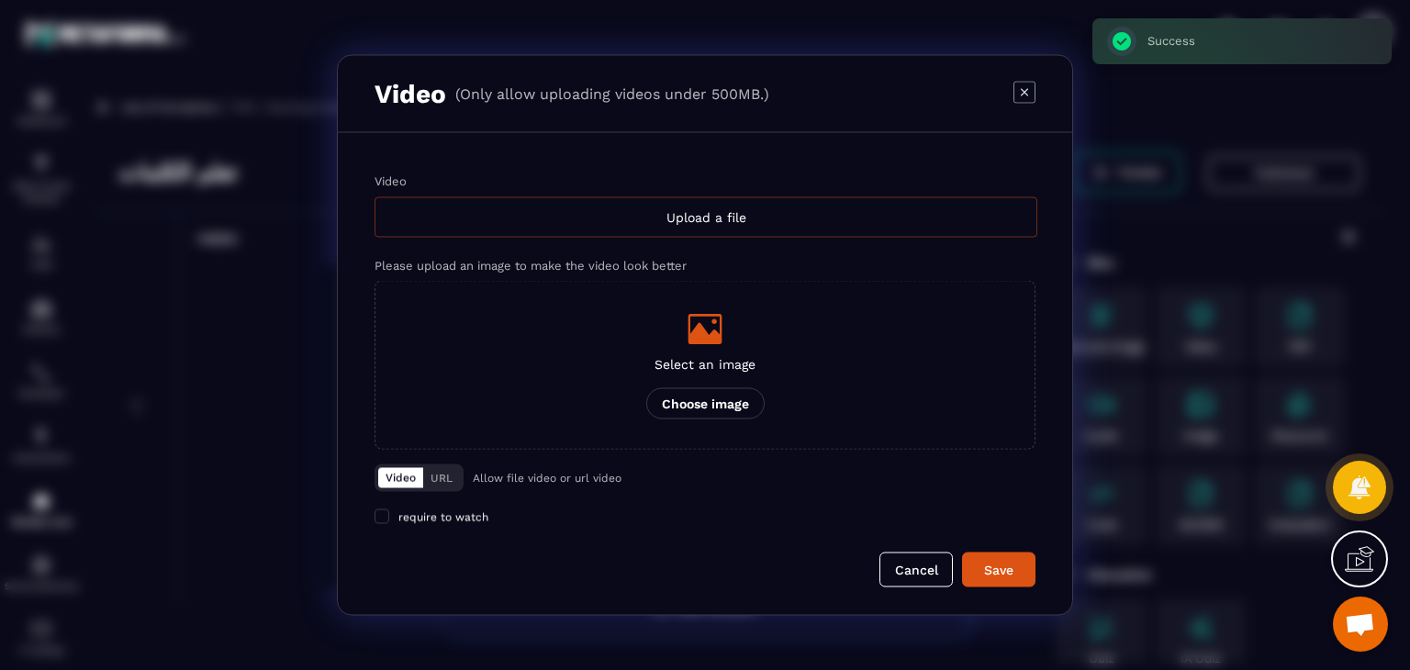
click at [680, 200] on div "Upload a file" at bounding box center [706, 217] width 663 height 40
click at [0, 0] on input "Video Upload a file" at bounding box center [0, 0] width 0 height 0
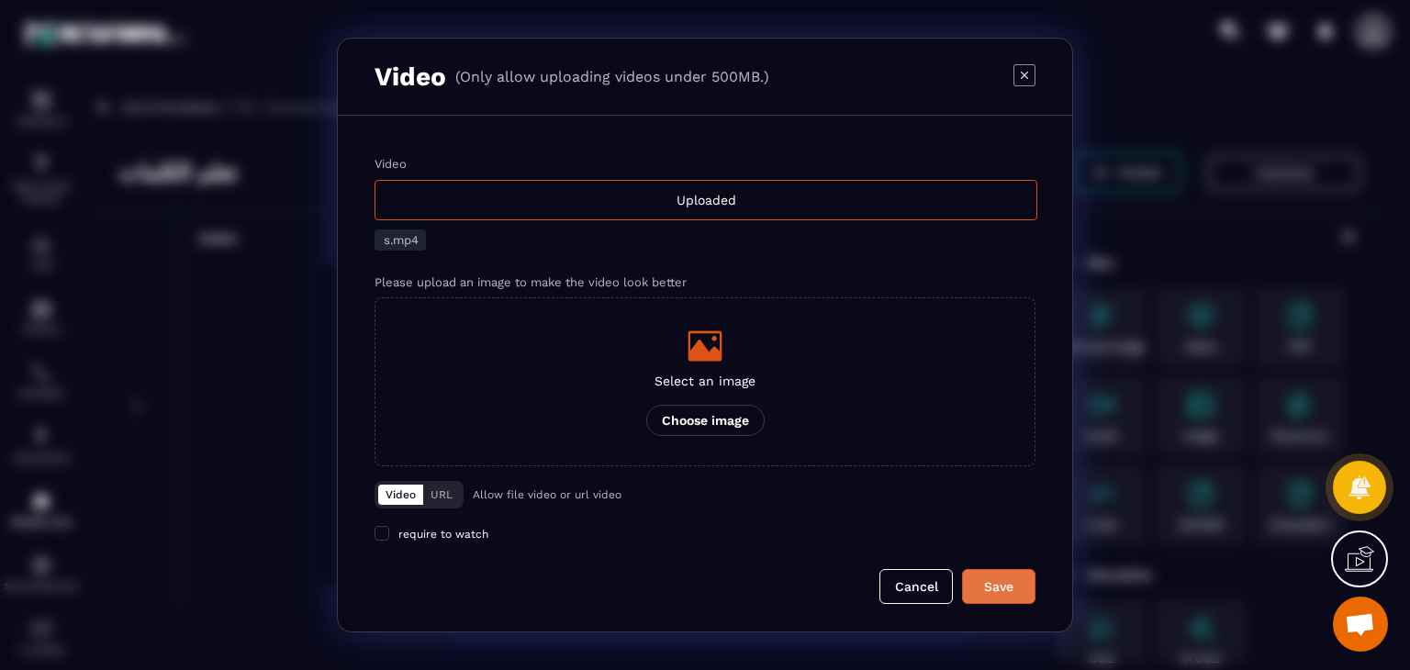
click at [993, 571] on button "Save" at bounding box center [998, 586] width 73 height 35
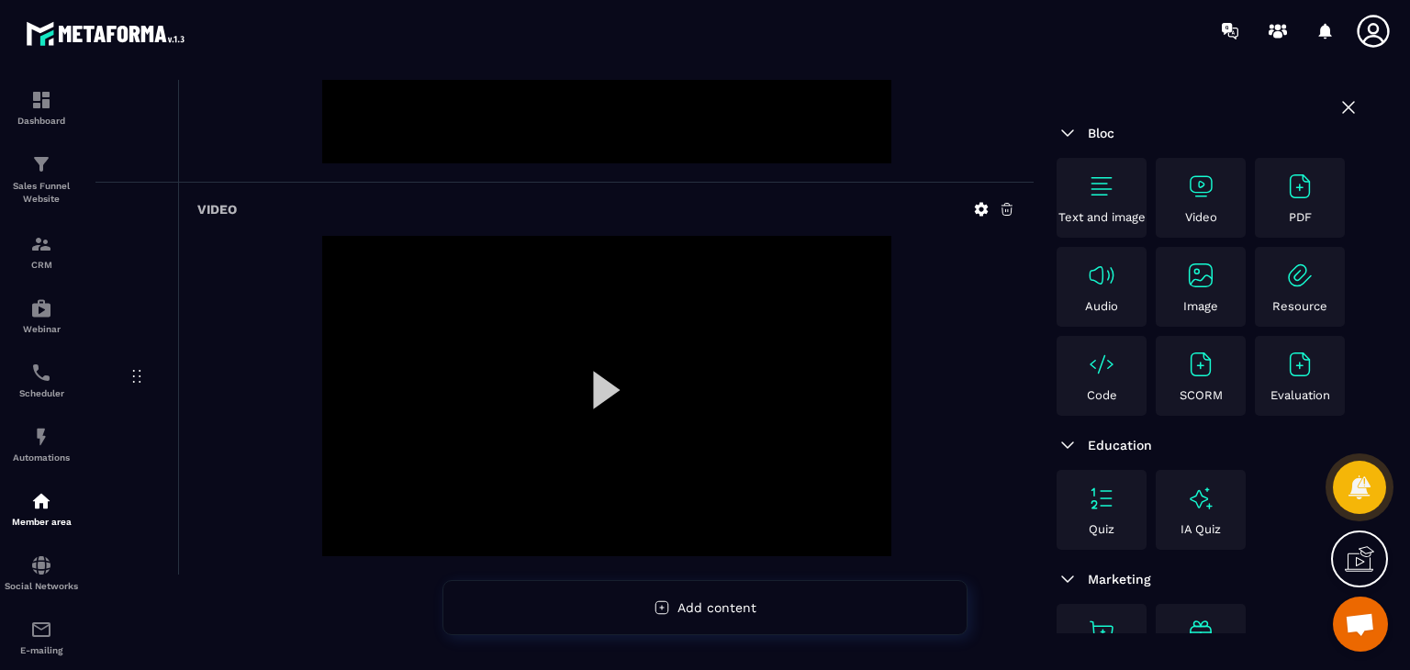
scroll to position [426, 0]
click at [1218, 199] on div "Video" at bounding box center [1201, 198] width 81 height 52
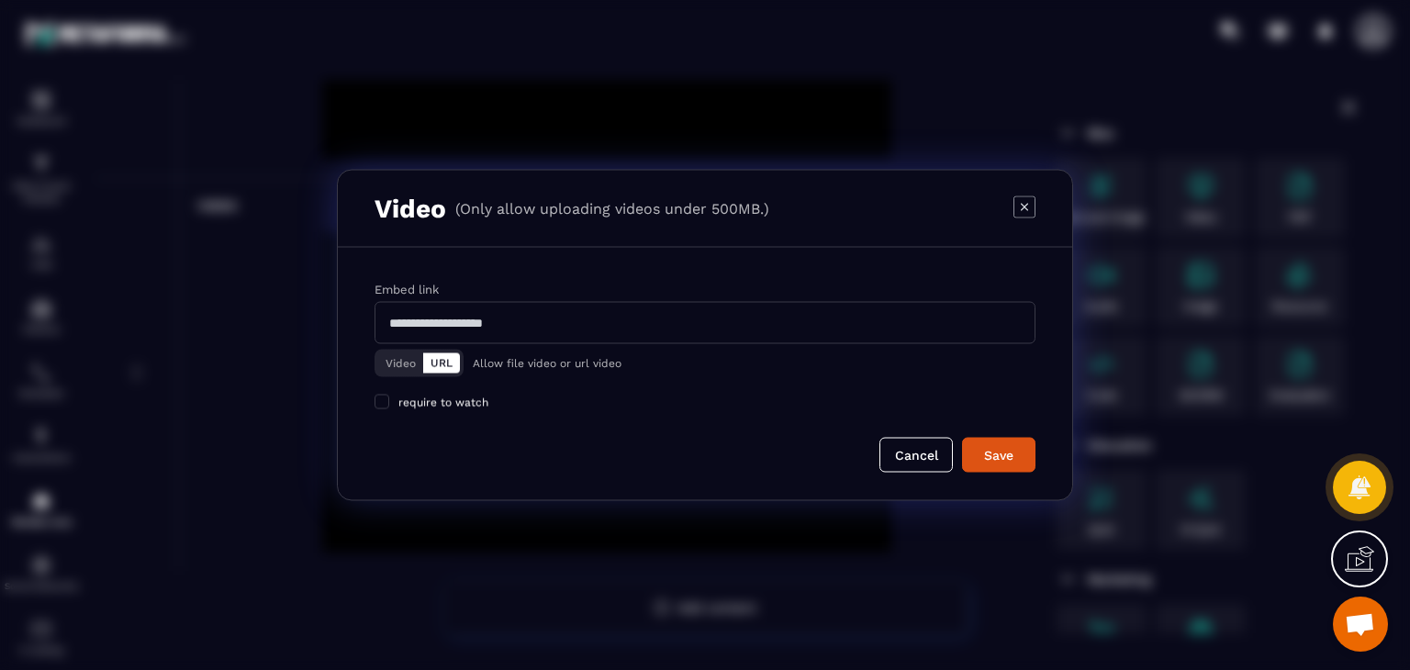
click at [389, 361] on button "Video" at bounding box center [400, 364] width 45 height 20
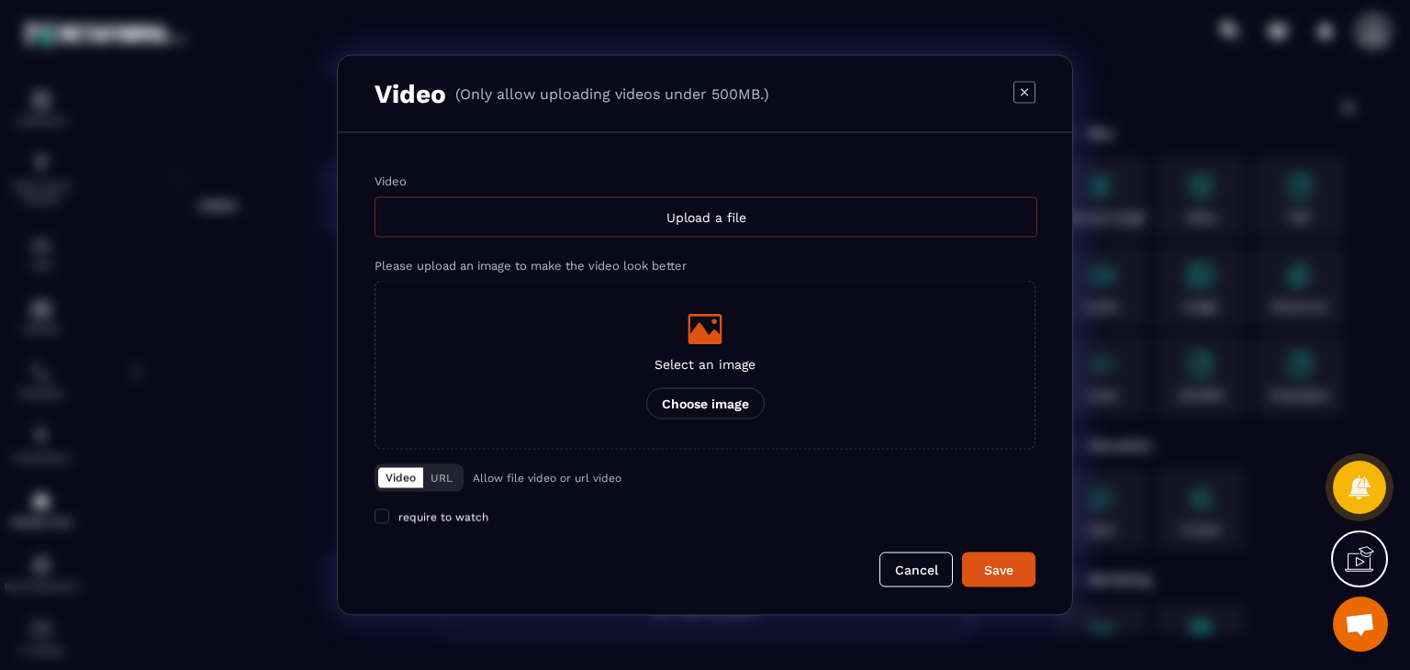
click at [634, 211] on div "Upload a file" at bounding box center [706, 217] width 663 height 40
click at [0, 0] on input "Video Upload a file" at bounding box center [0, 0] width 0 height 0
click at [889, 565] on button "Cancel" at bounding box center [916, 570] width 73 height 35
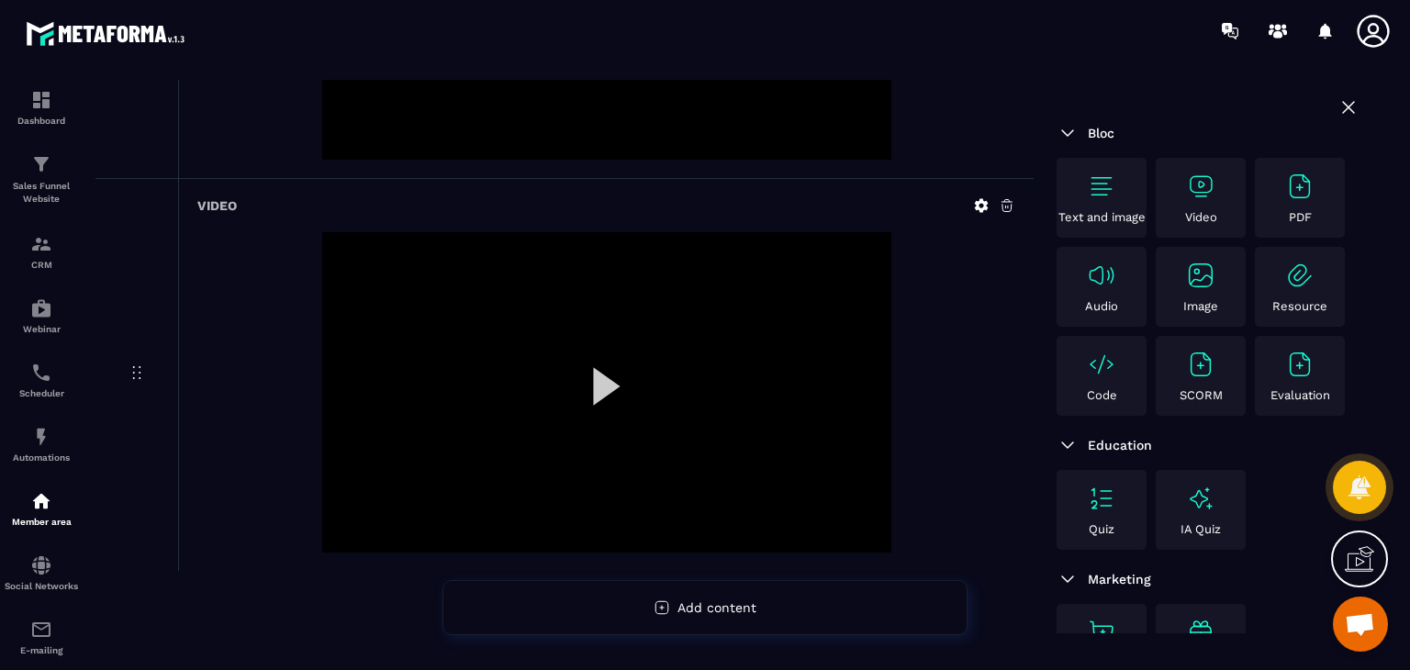
click at [580, 343] on div at bounding box center [606, 392] width 569 height 320
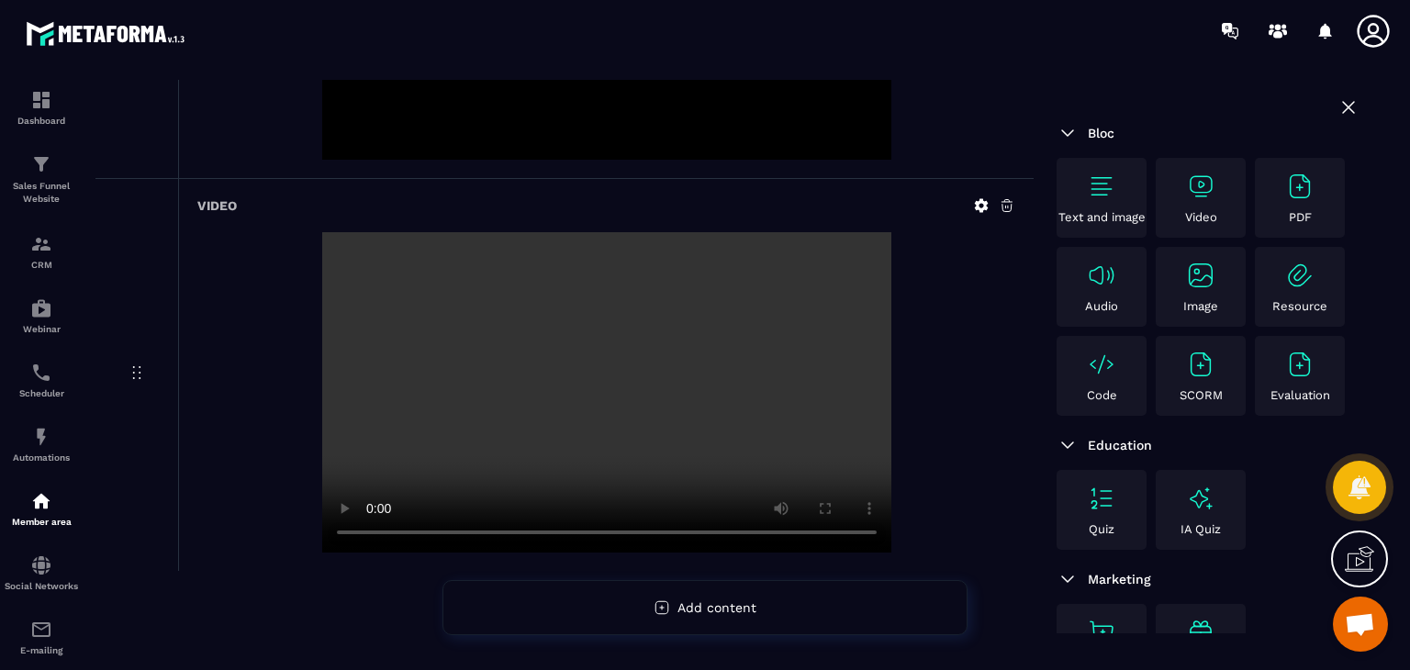
click at [582, 376] on video at bounding box center [606, 392] width 569 height 320
click at [1196, 199] on img at bounding box center [1200, 186] width 29 height 29
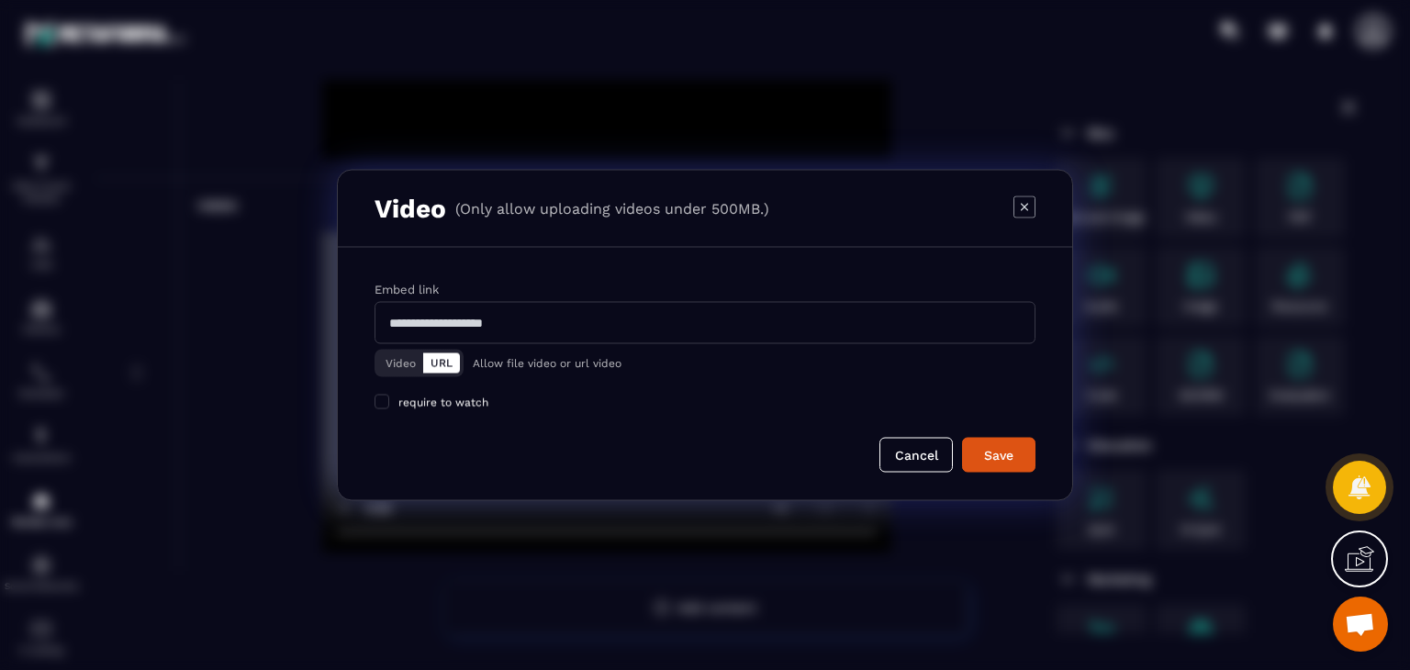
click at [397, 350] on div "Video URL" at bounding box center [419, 364] width 89 height 28
click at [405, 354] on button "Video" at bounding box center [400, 364] width 45 height 20
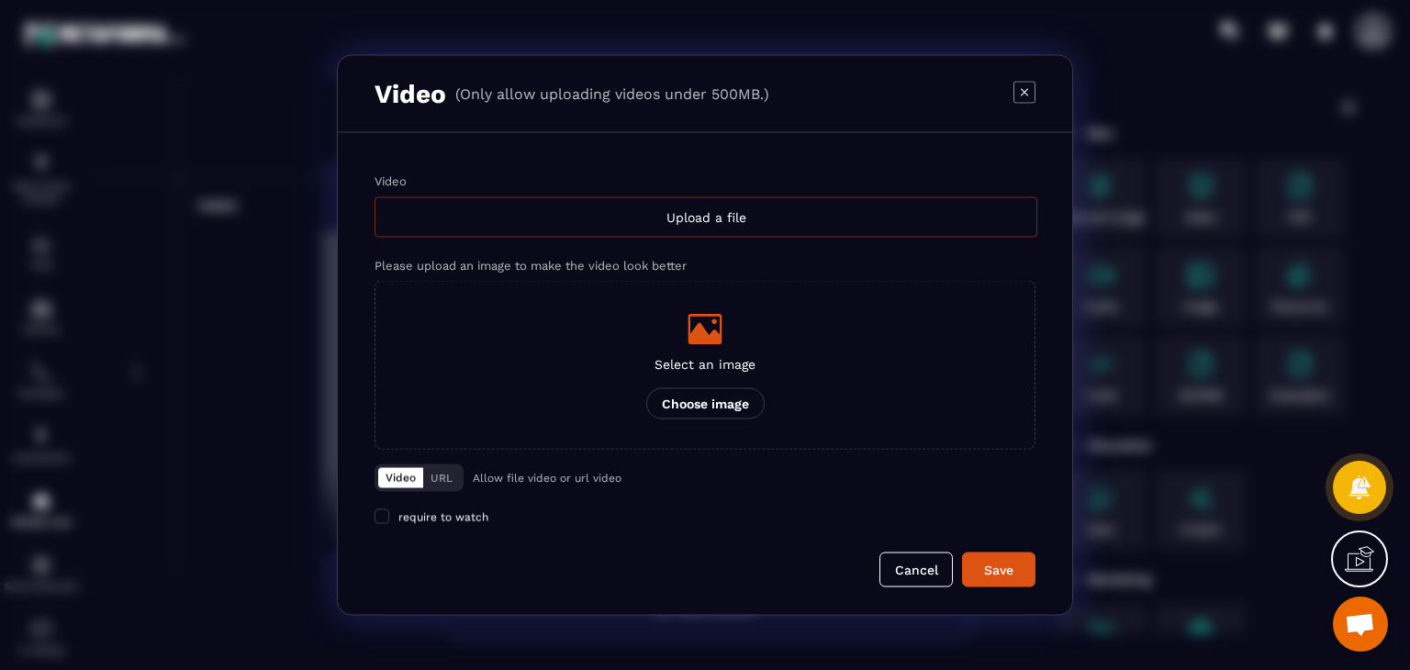
click at [698, 235] on div "Upload a file" at bounding box center [706, 217] width 663 height 40
click at [0, 0] on input "Video Upload a file" at bounding box center [0, 0] width 0 height 0
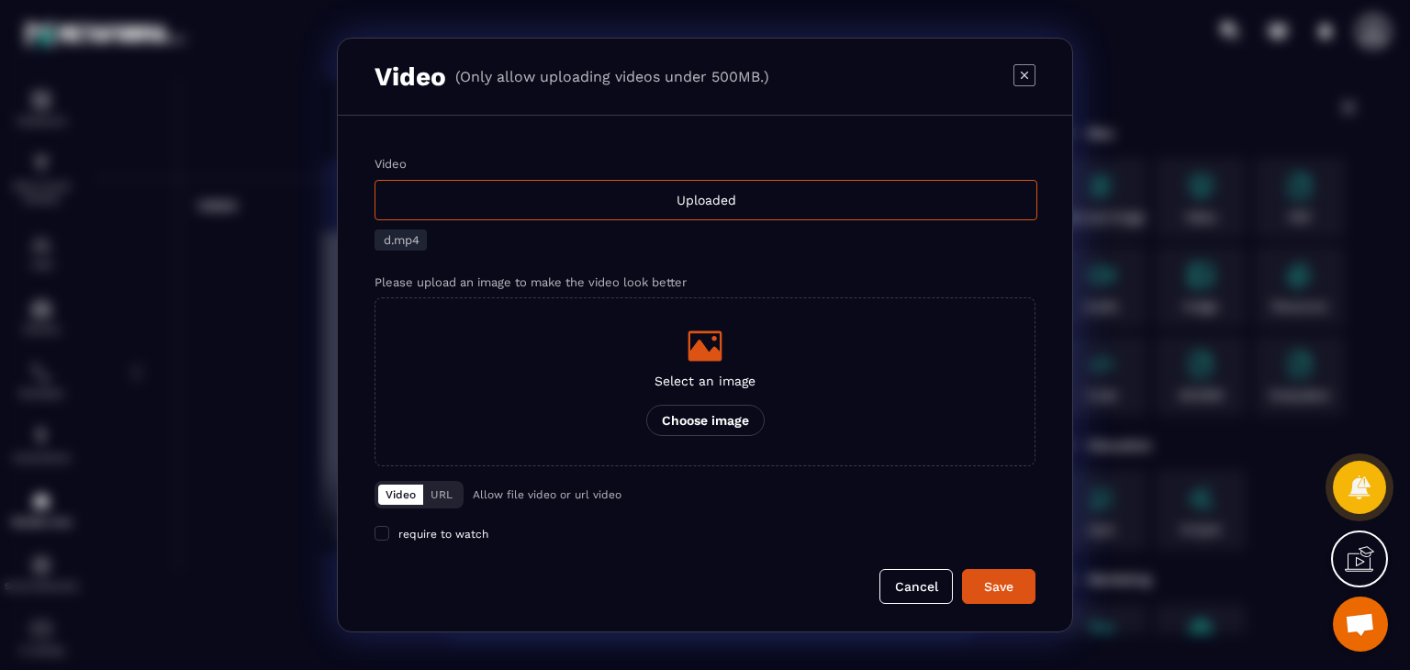
click at [1017, 566] on form "Video Uploaded d.mp4 Please upload an image to make the video look better Selec…" at bounding box center [705, 380] width 661 height 447
click at [1017, 572] on button "Save" at bounding box center [998, 586] width 73 height 35
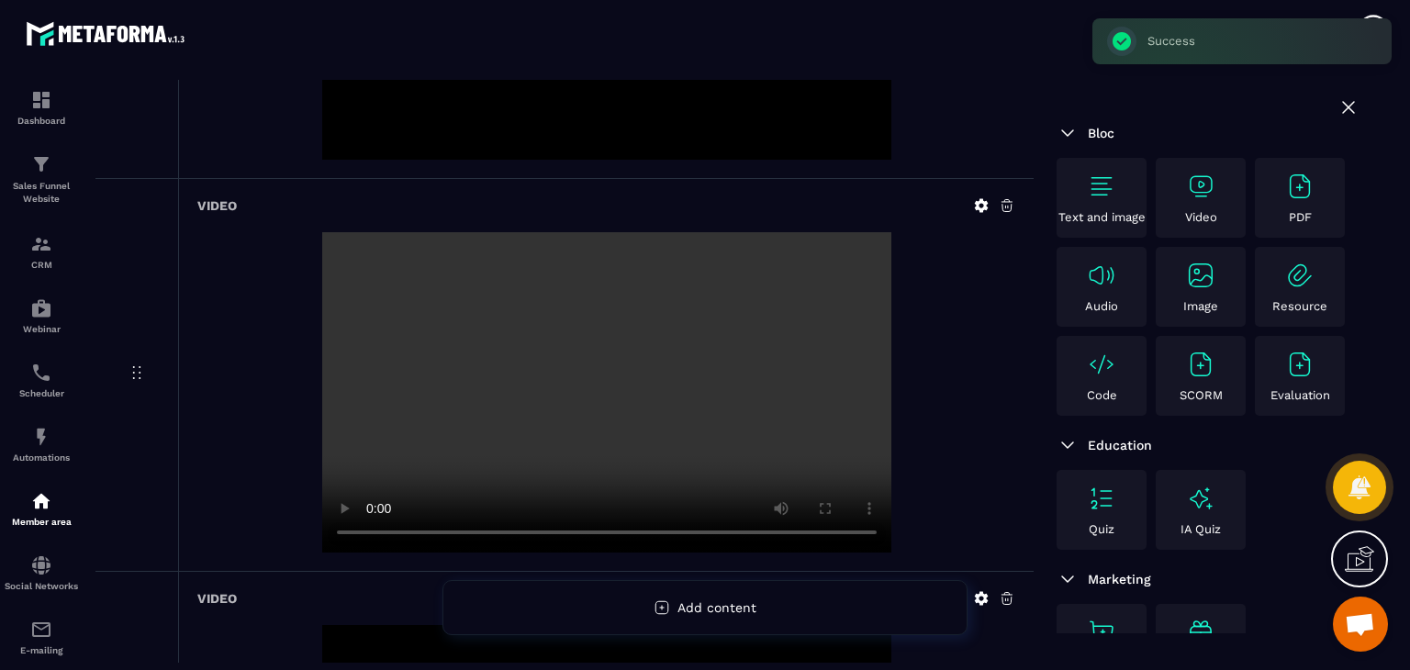
click at [1228, 181] on div "Video" at bounding box center [1201, 198] width 81 height 52
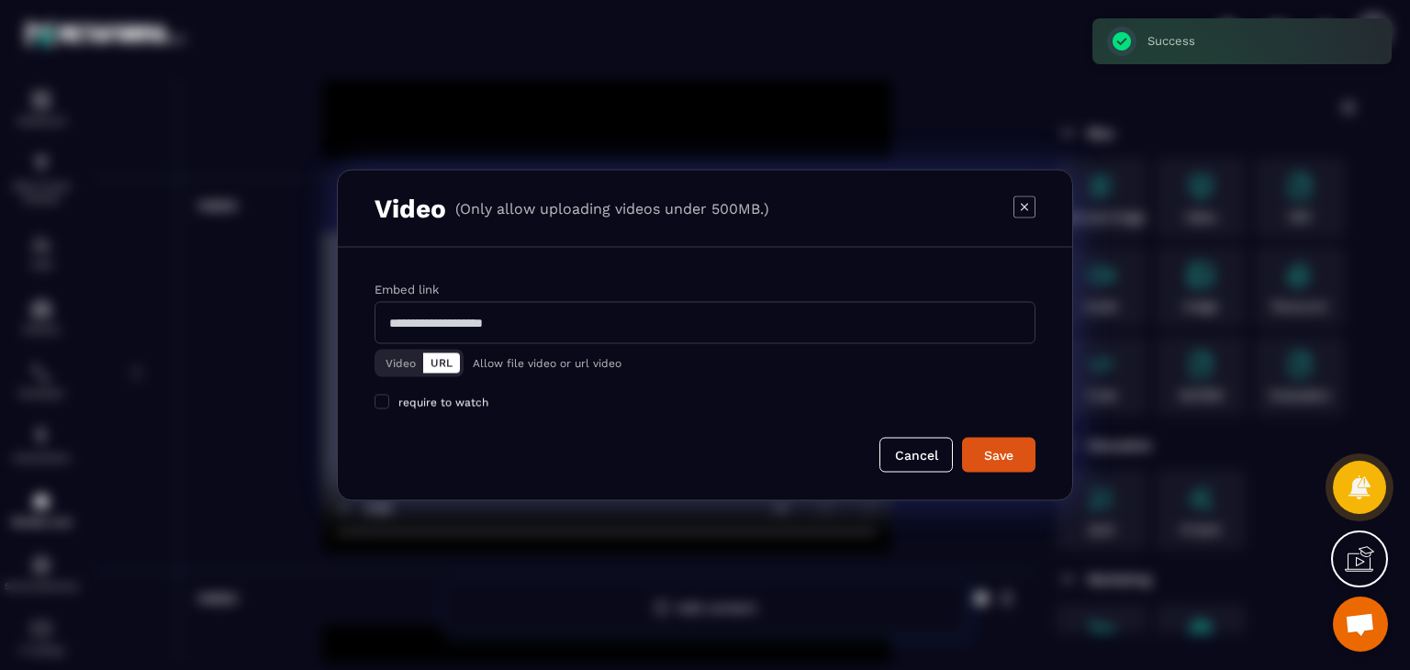
click at [396, 365] on button "Video" at bounding box center [400, 364] width 45 height 20
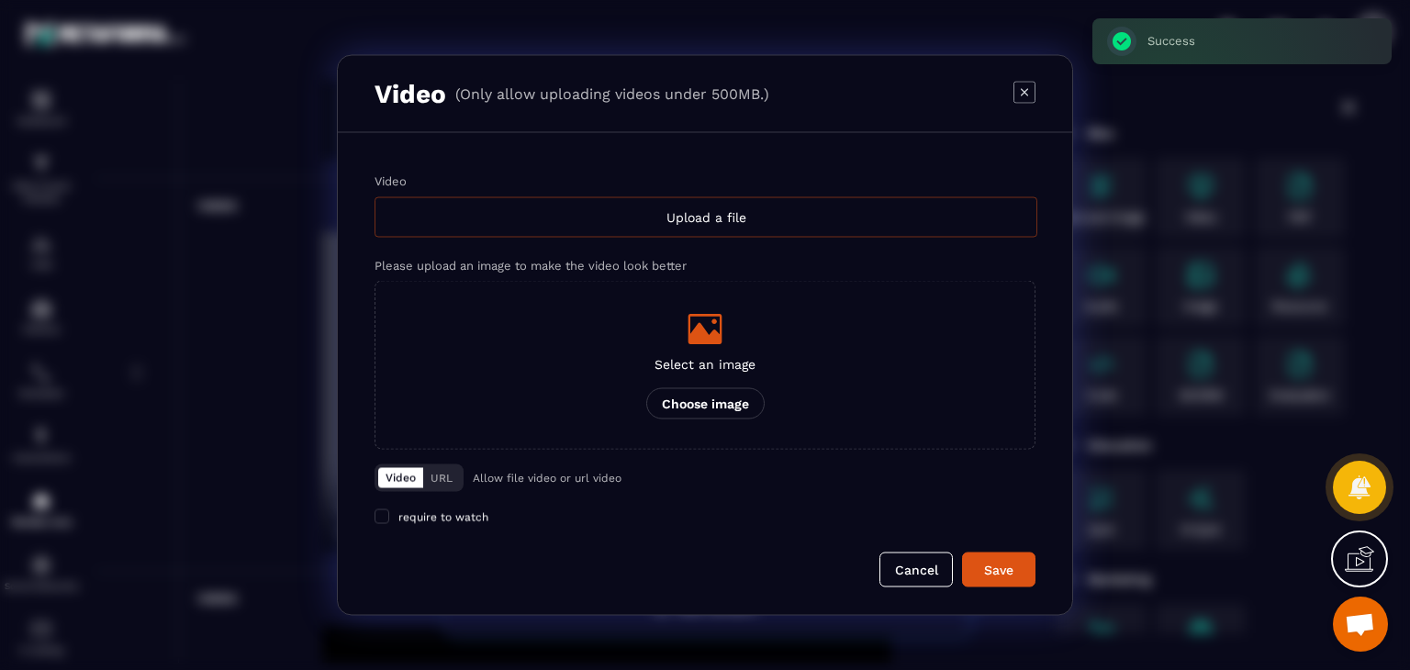
click at [744, 218] on div "Upload a file" at bounding box center [706, 217] width 663 height 40
click at [0, 0] on input "Video Upload a file" at bounding box center [0, 0] width 0 height 0
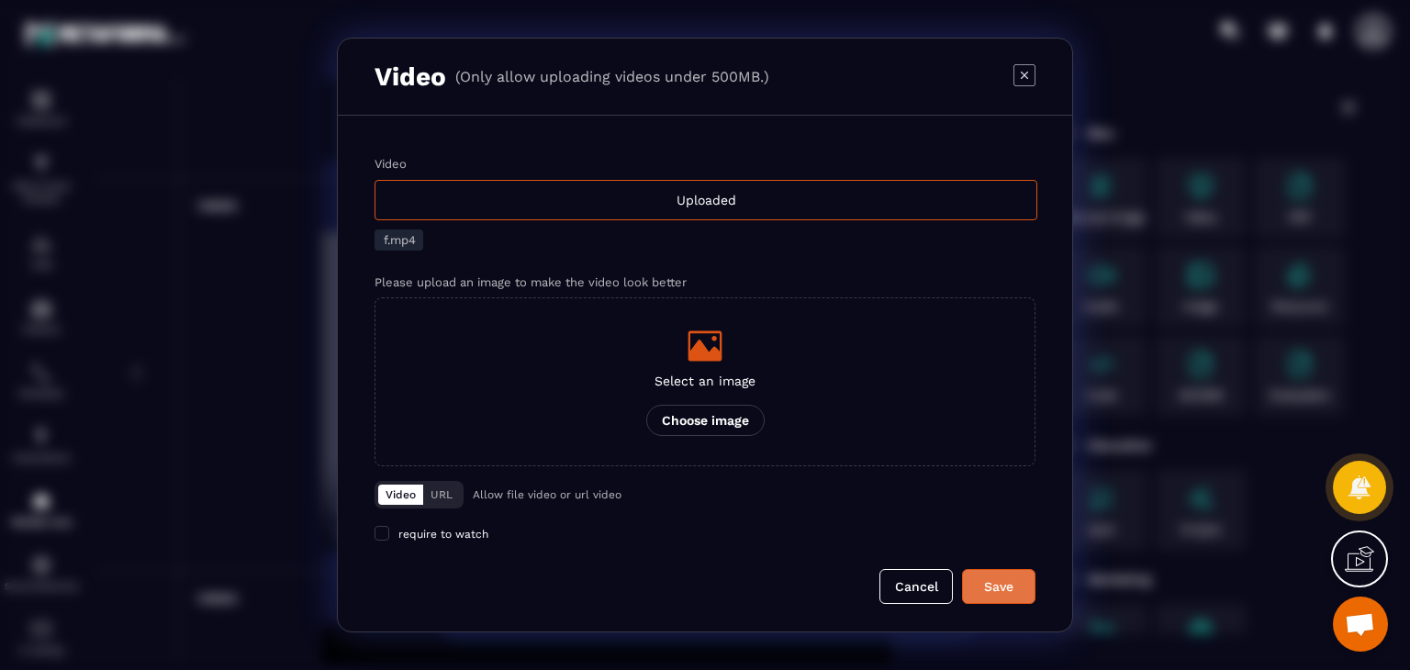
click at [1018, 583] on div "Save" at bounding box center [999, 587] width 50 height 18
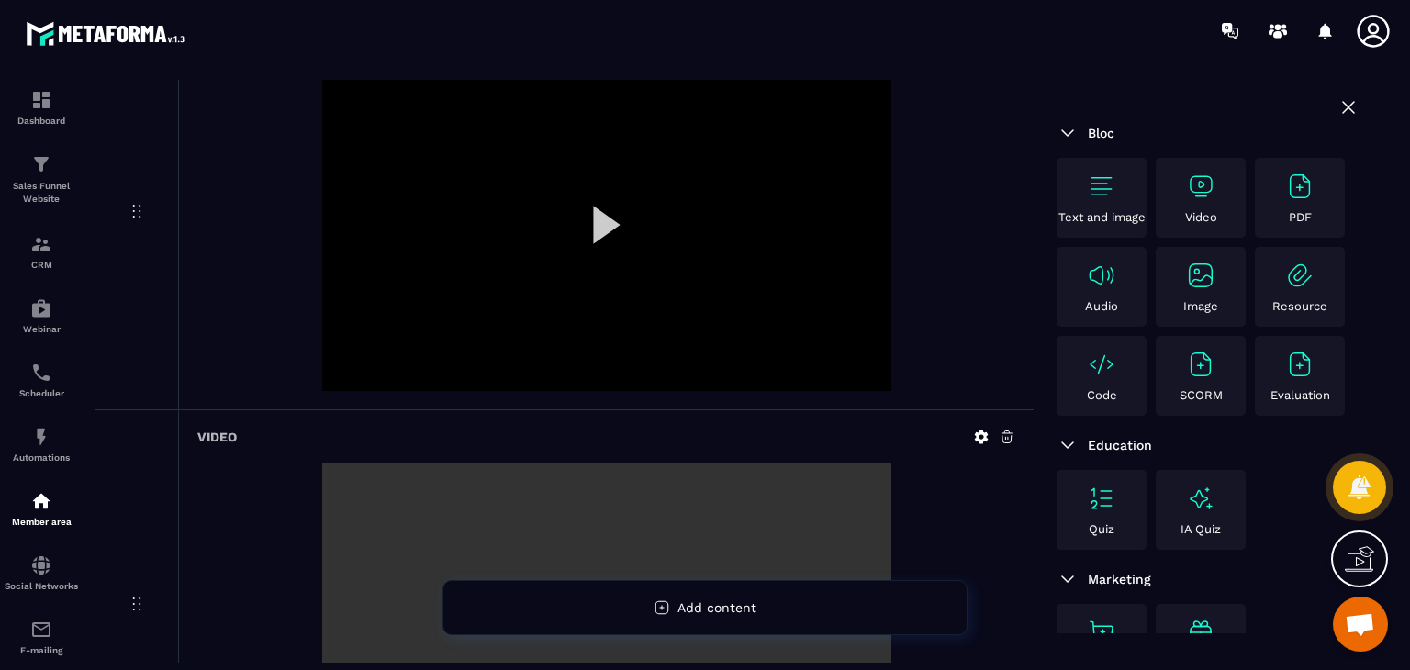
scroll to position [0, 0]
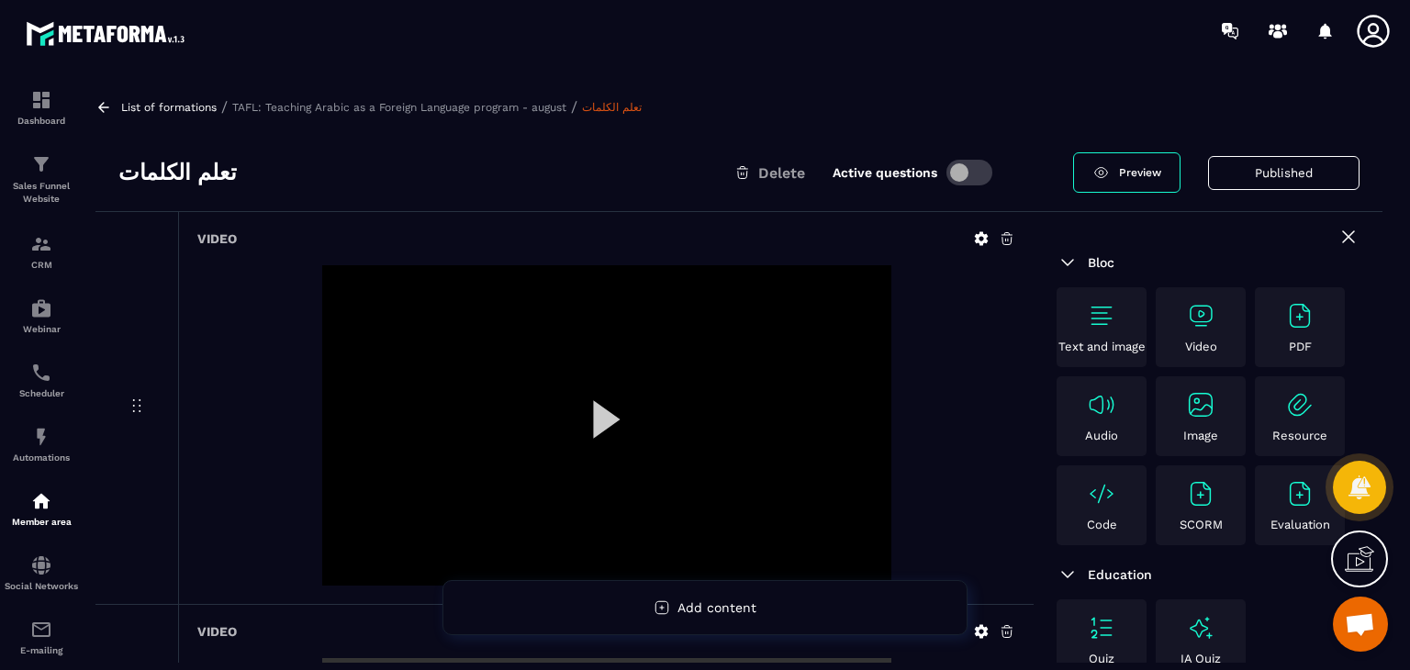
click at [109, 109] on icon at bounding box center [103, 107] width 17 height 17
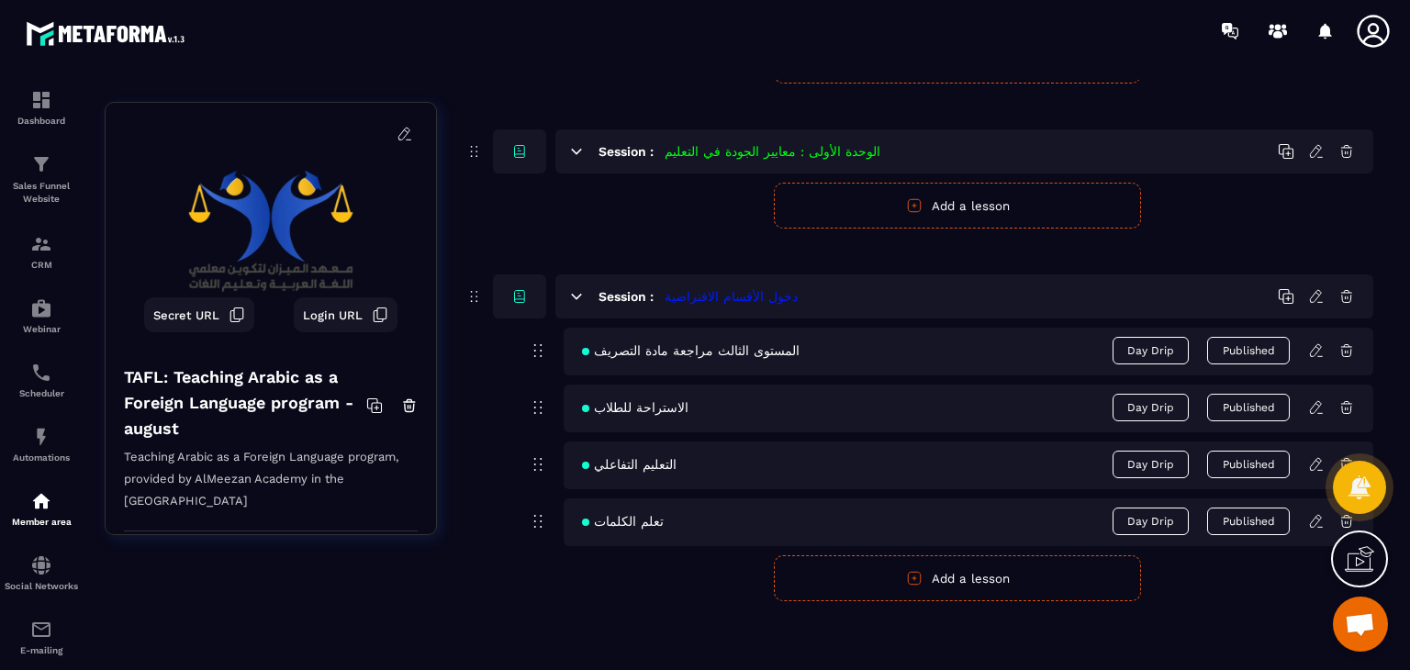
drag, startPoint x: 948, startPoint y: 556, endPoint x: 889, endPoint y: 583, distance: 64.9
click at [948, 556] on button "Add a lesson" at bounding box center [957, 579] width 367 height 46
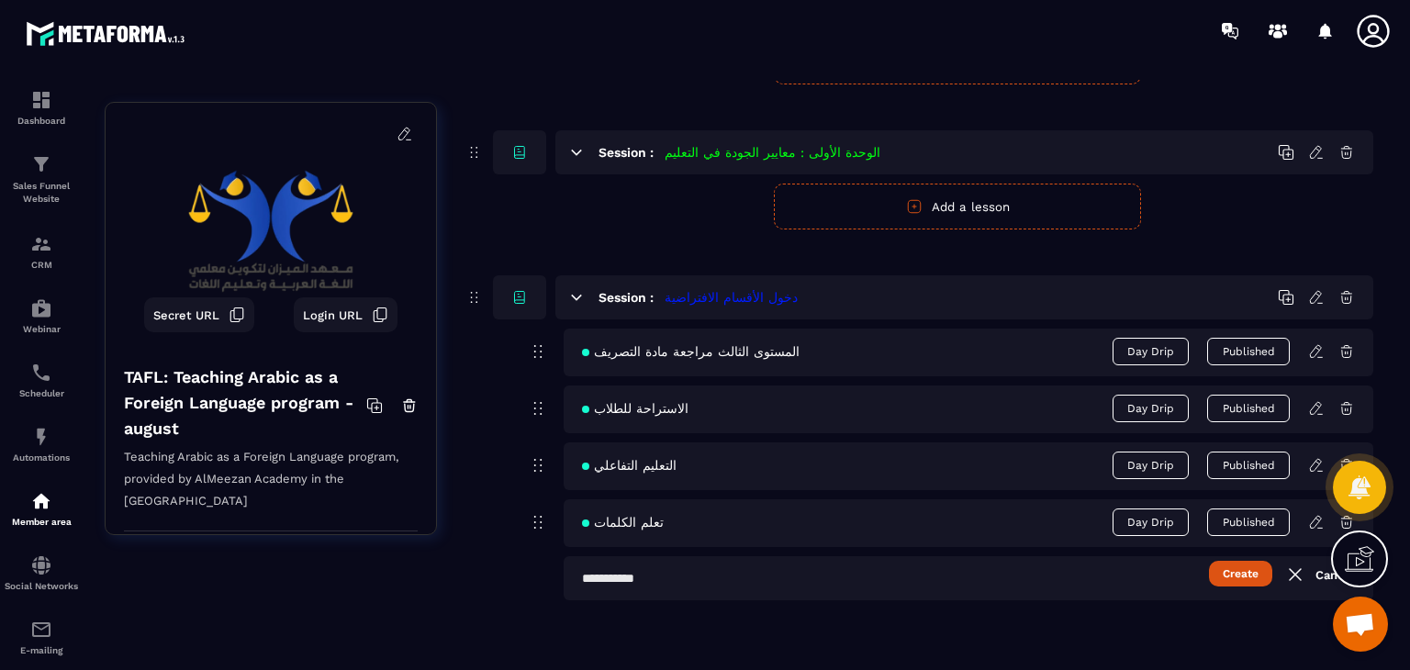
drag, startPoint x: 834, startPoint y: 600, endPoint x: 835, endPoint y: 580, distance: 19.3
click at [835, 578] on input "text" at bounding box center [969, 578] width 810 height 44
paste input "**********"
type input "**********"
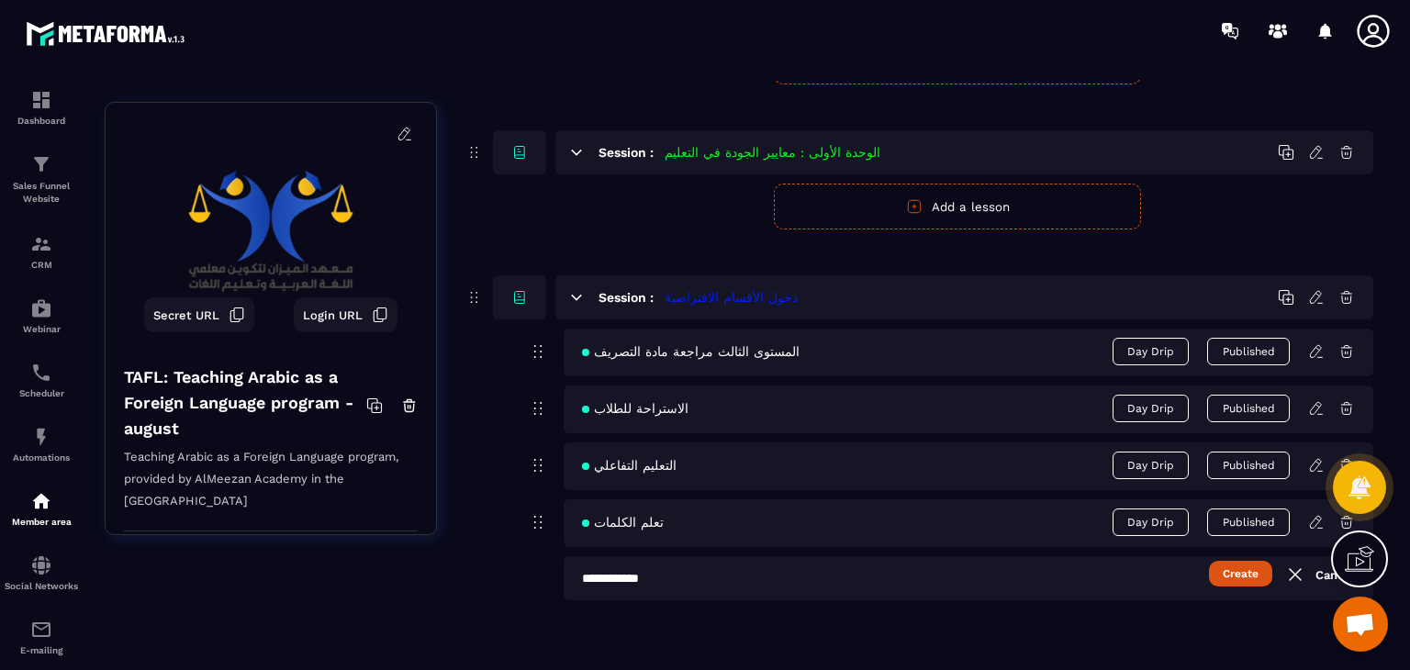
click at [1221, 575] on button "Create" at bounding box center [1240, 574] width 63 height 26
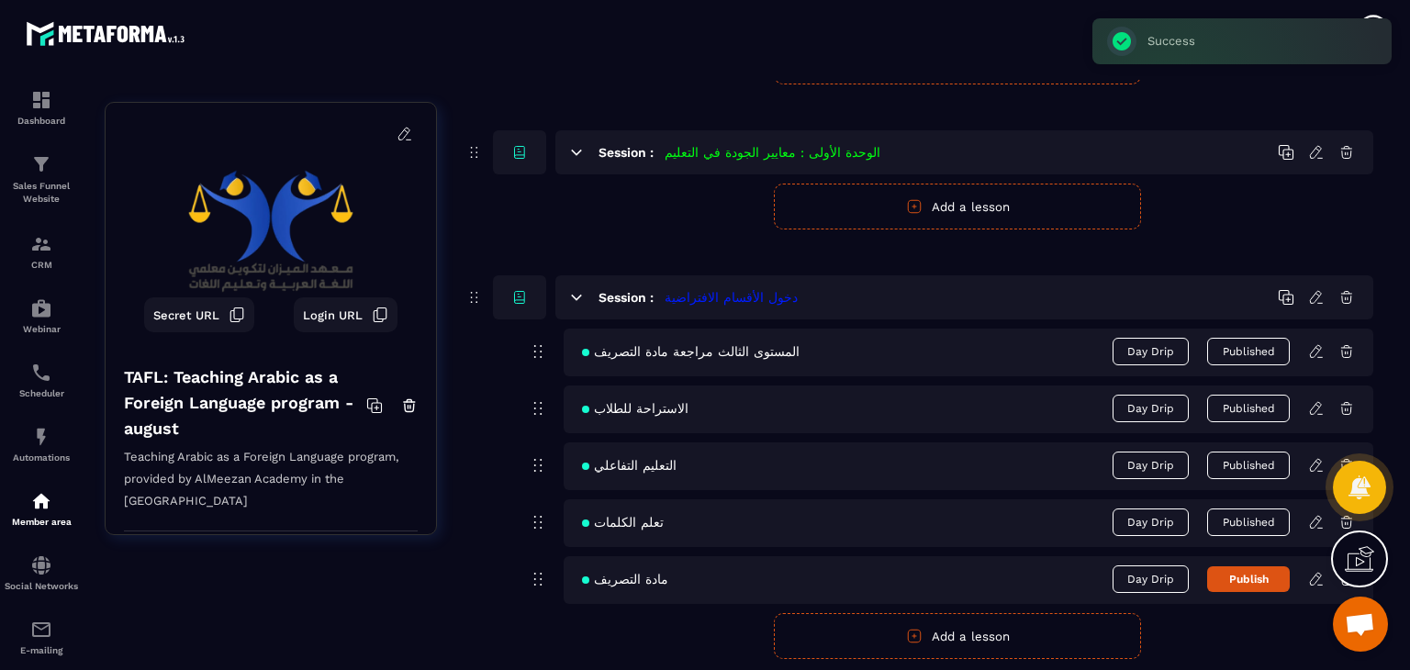
click at [1286, 578] on button "Publish" at bounding box center [1248, 580] width 83 height 26
click at [1309, 578] on icon at bounding box center [1317, 579] width 17 height 17
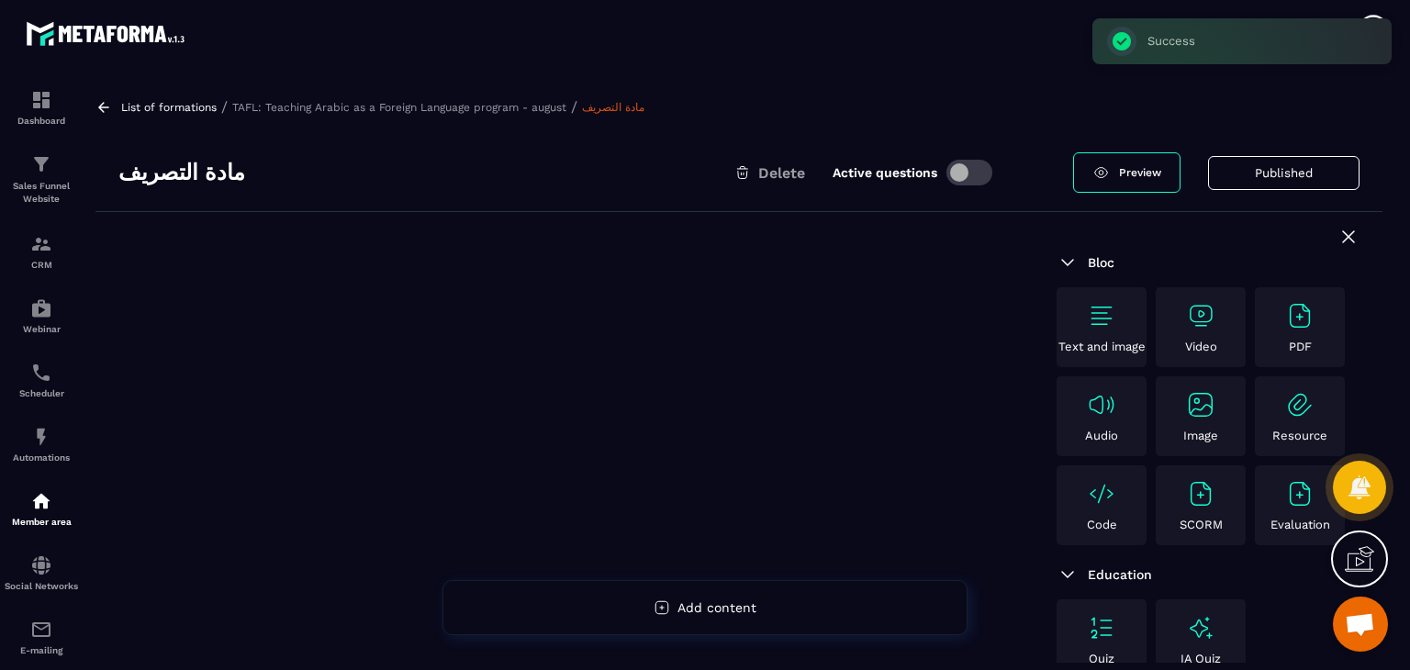
click at [1205, 319] on img at bounding box center [1200, 315] width 29 height 29
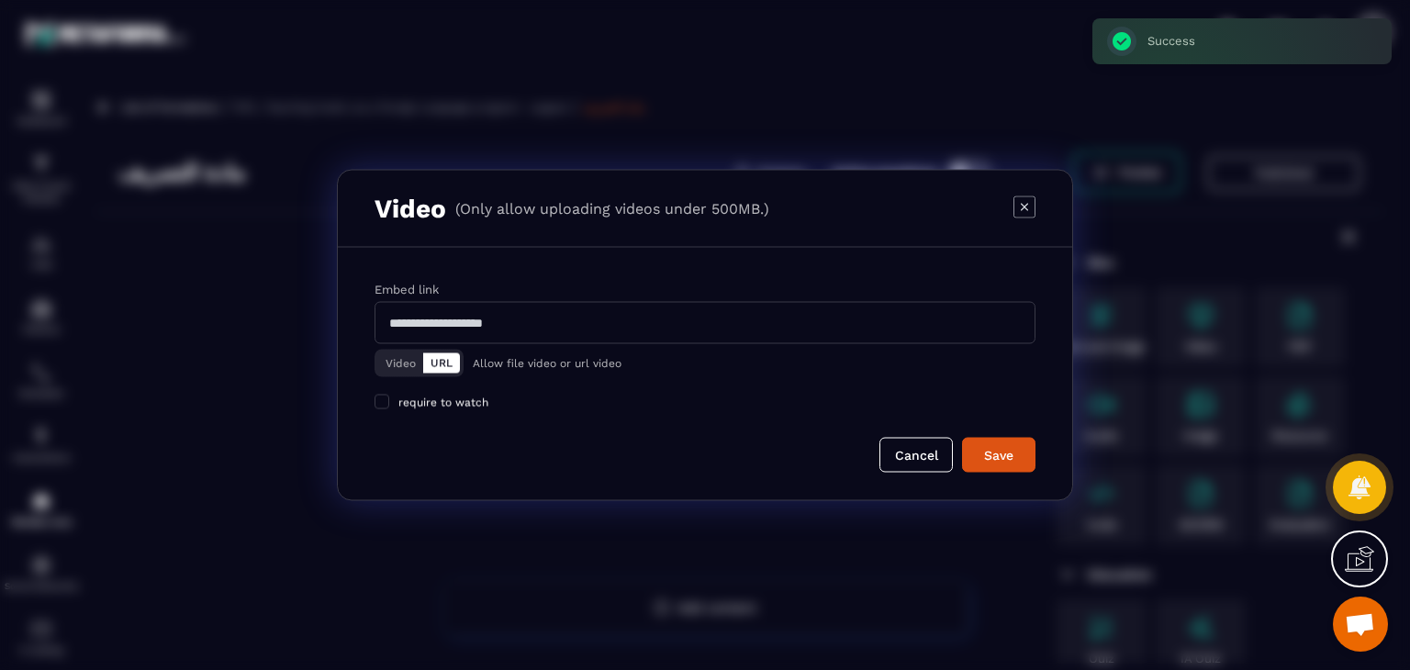
click at [397, 365] on button "Video" at bounding box center [400, 364] width 45 height 20
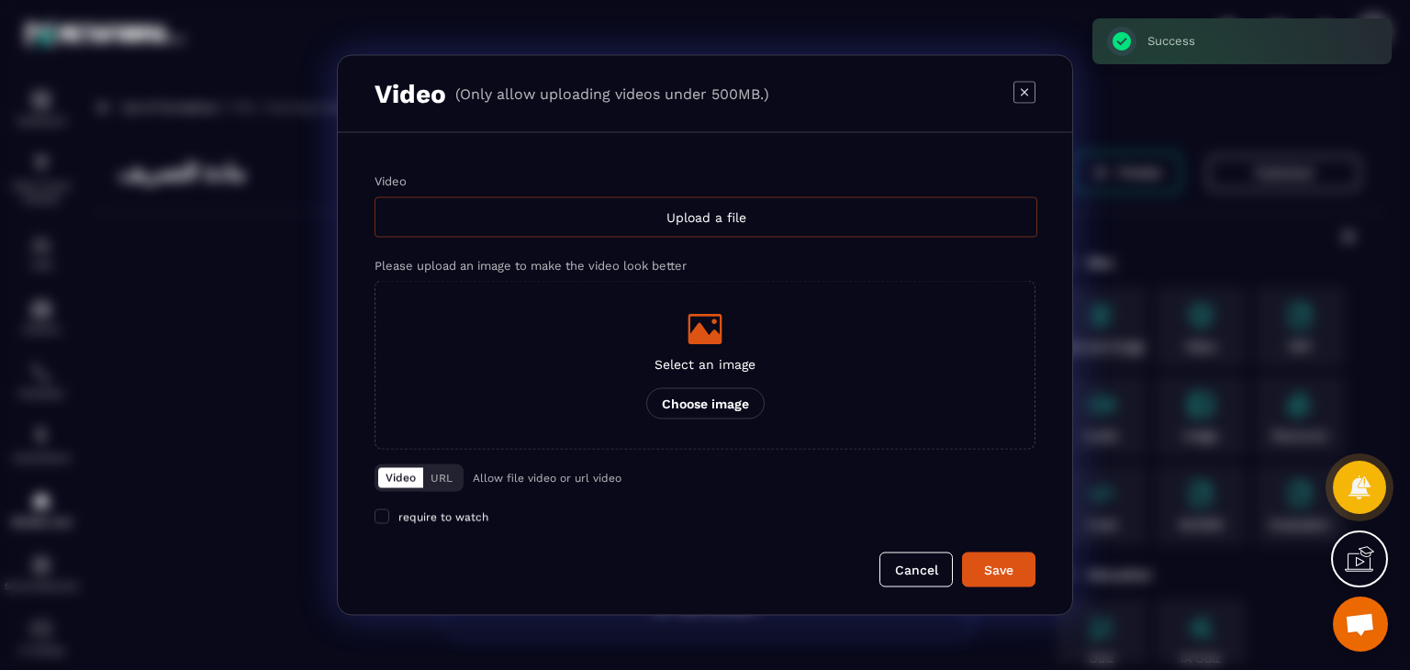
click at [724, 207] on div "Upload a file" at bounding box center [706, 217] width 663 height 40
click at [0, 0] on input "Video Upload a file" at bounding box center [0, 0] width 0 height 0
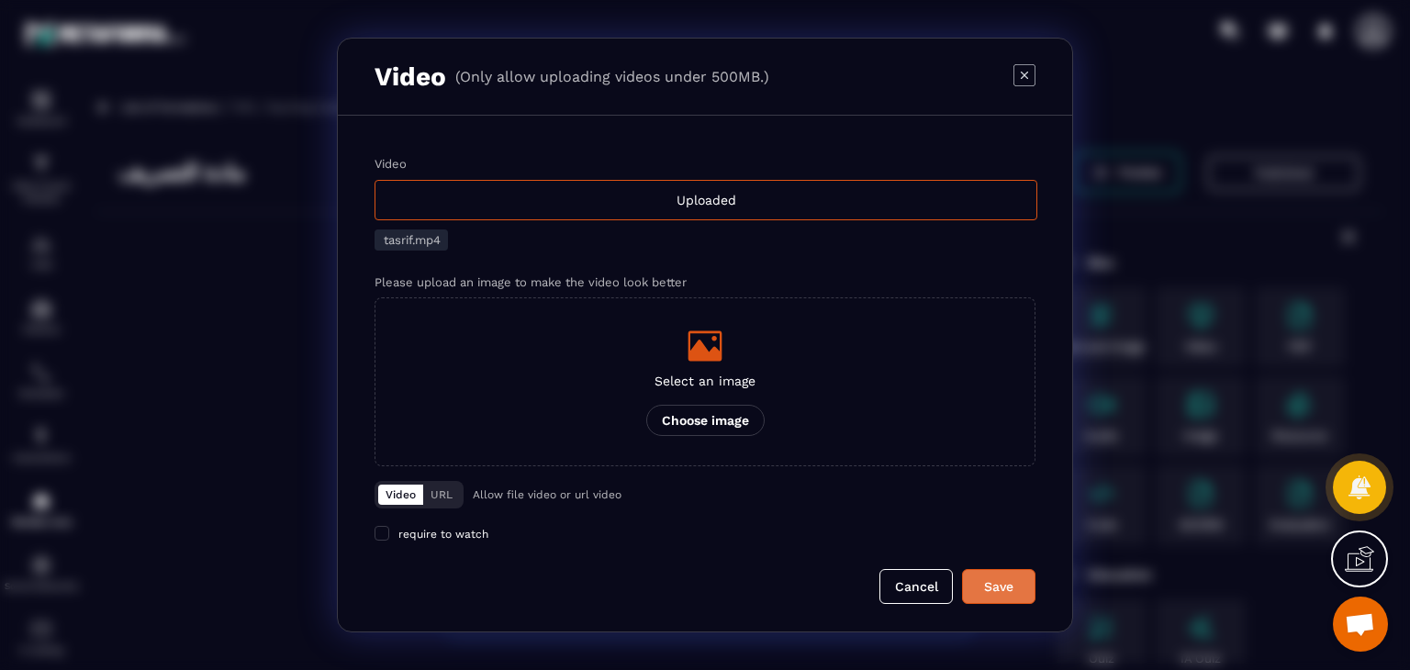
click at [1021, 589] on div "Save" at bounding box center [999, 587] width 50 height 18
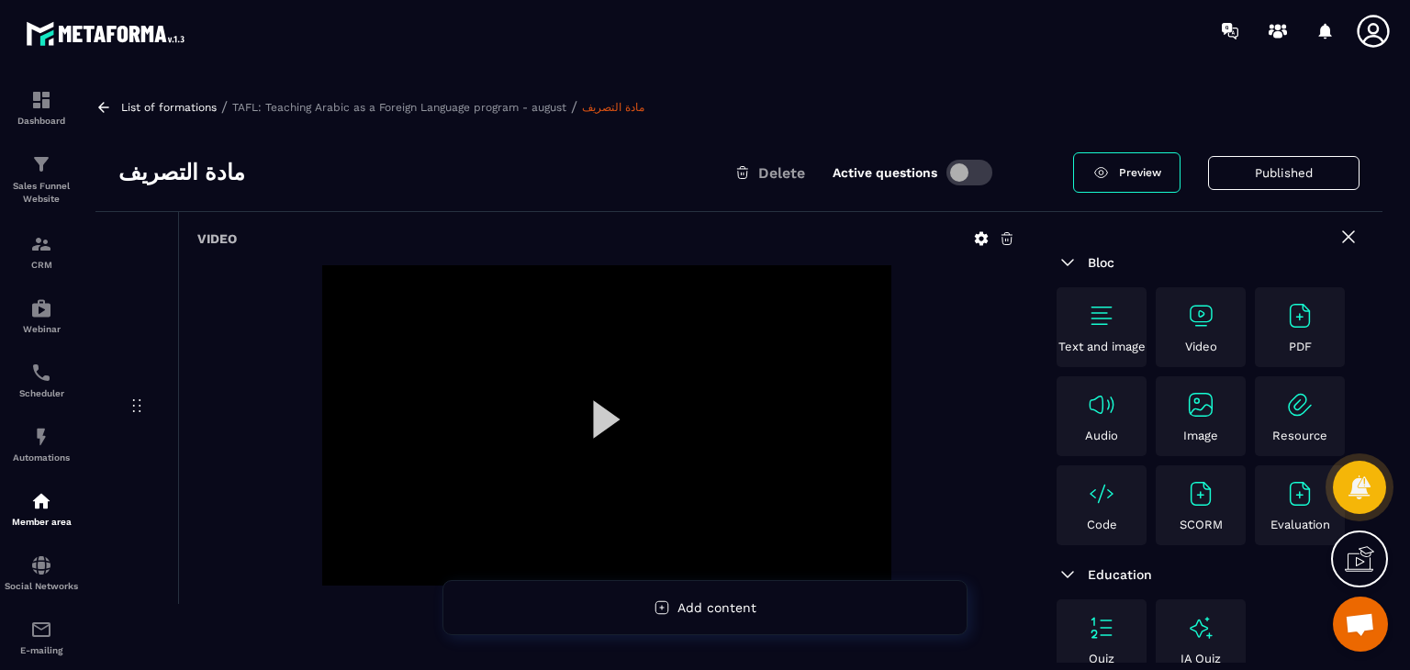
click at [100, 89] on div "List of formations / TAFL: Teaching Arabic as a Foreign Language program - augu…" at bounding box center [739, 371] width 1306 height 583
click at [105, 103] on icon at bounding box center [103, 107] width 17 height 17
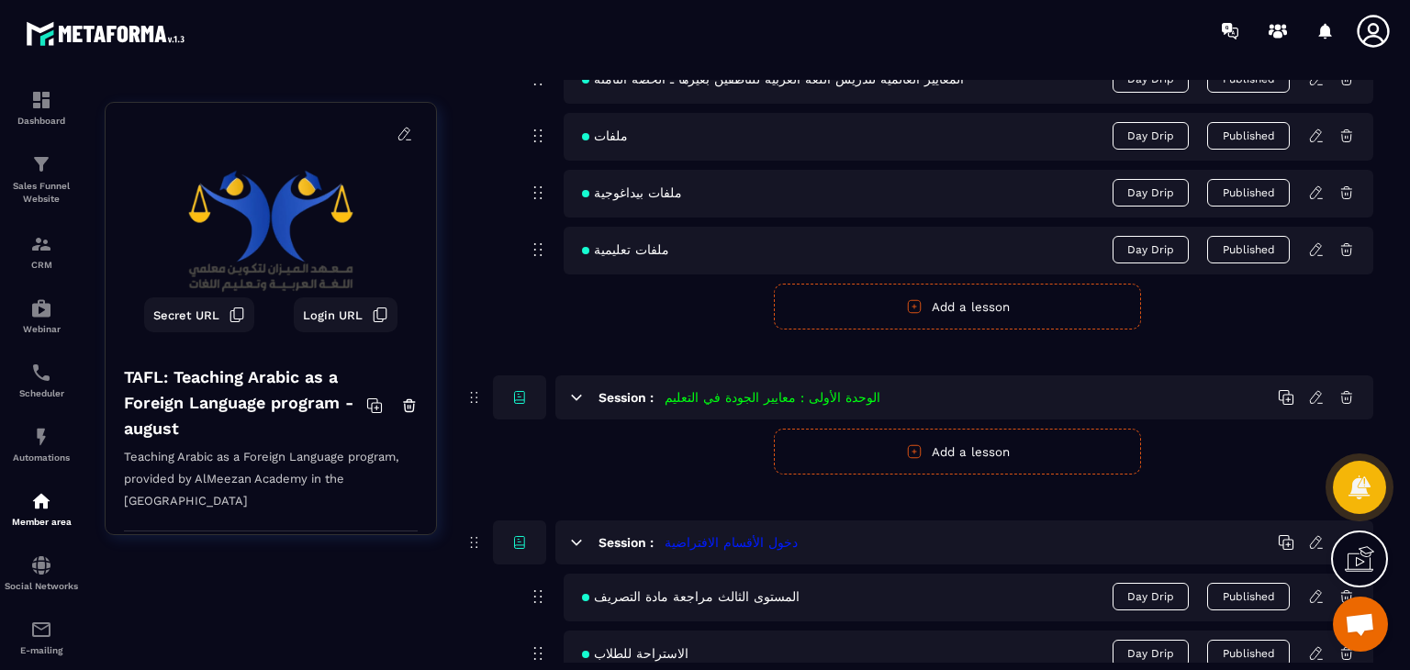
scroll to position [1708, 0]
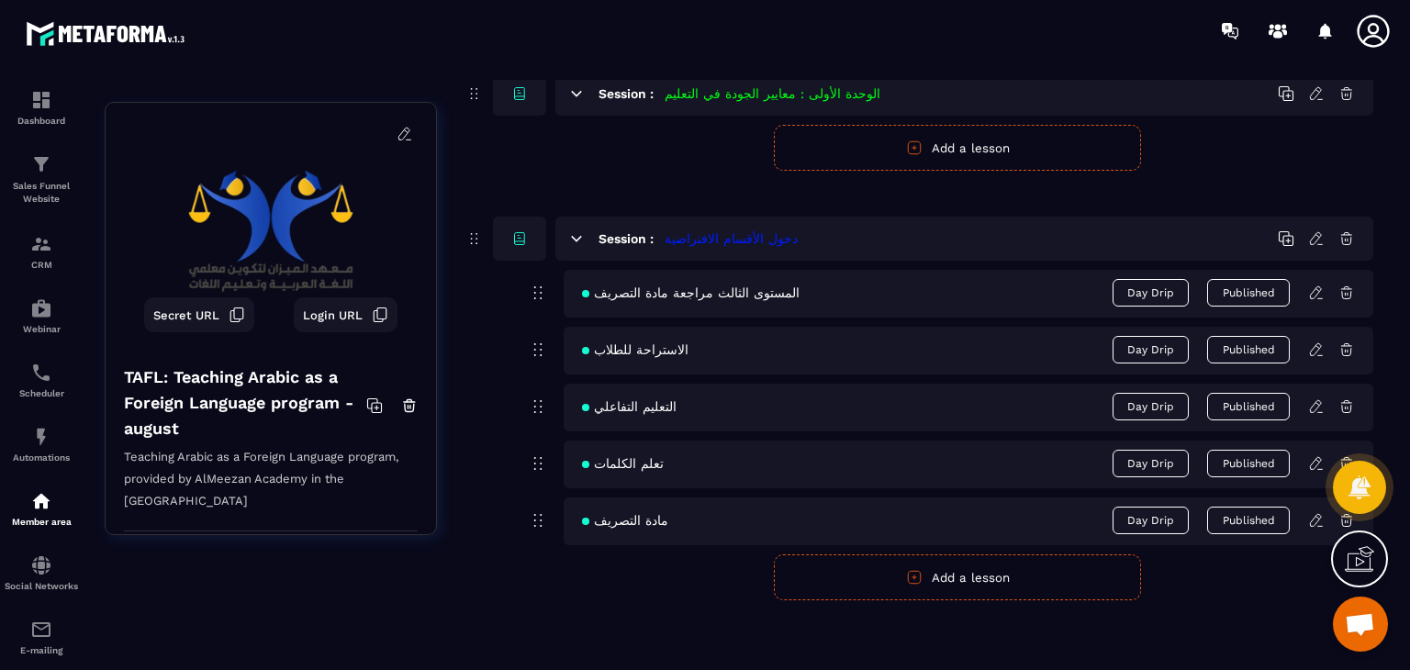
click at [974, 568] on button "Add a lesson" at bounding box center [957, 578] width 367 height 46
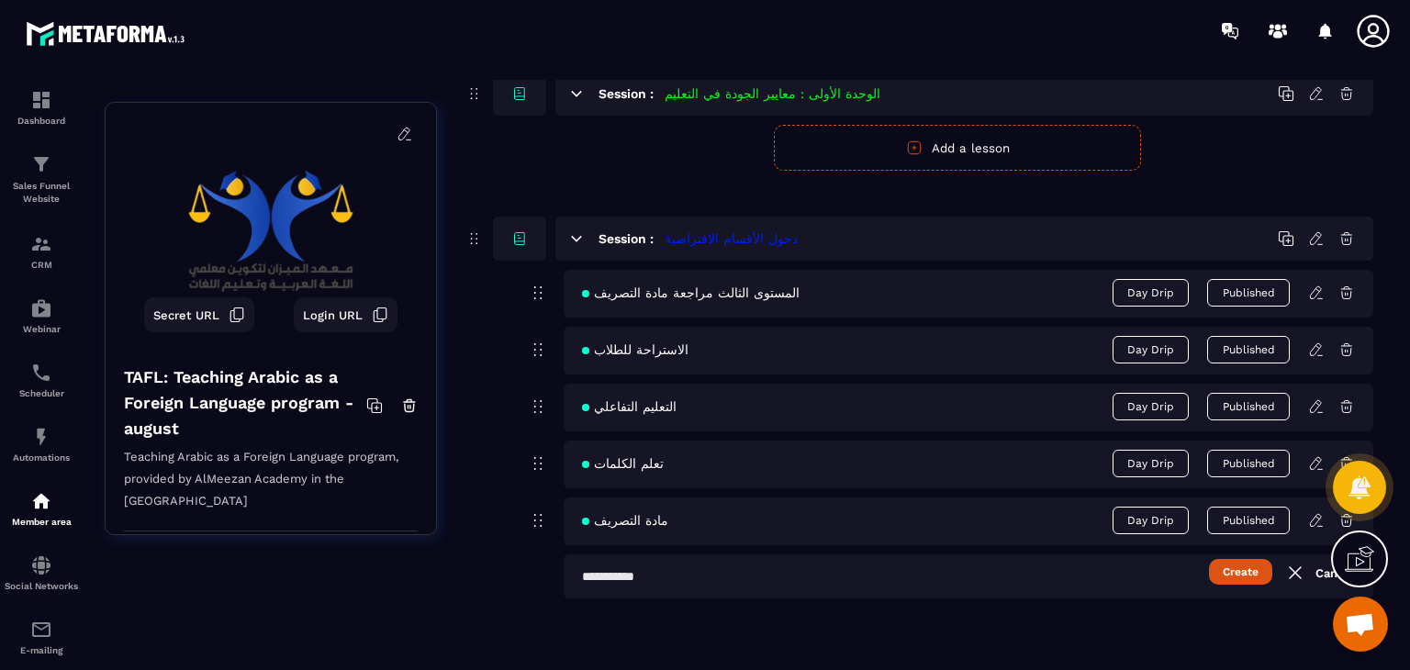
scroll to position [1706, 0]
click at [799, 590] on input "text" at bounding box center [969, 578] width 810 height 44
paste input "***"
type input "***"
click at [1229, 578] on button "Create" at bounding box center [1240, 574] width 63 height 26
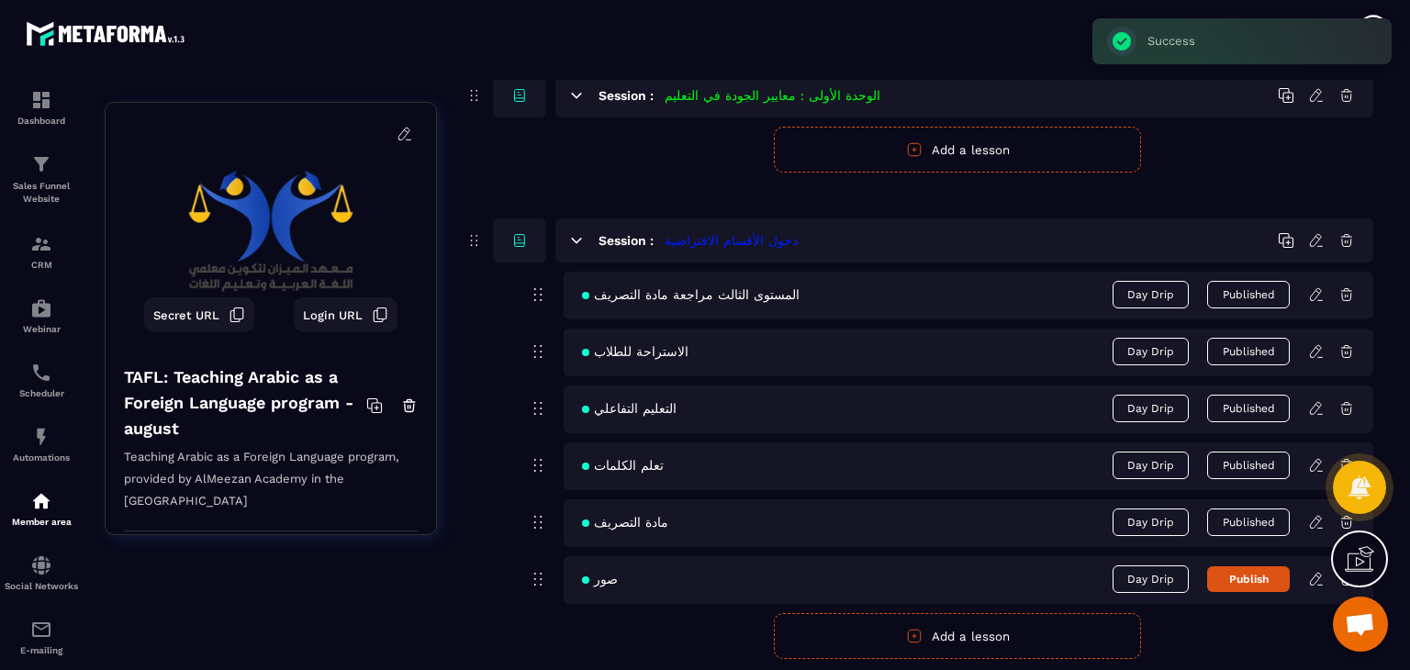
drag, startPoint x: 1273, startPoint y: 579, endPoint x: 1301, endPoint y: 581, distance: 28.5
click at [1273, 579] on button "Publish" at bounding box center [1248, 580] width 83 height 26
click at [1316, 576] on icon at bounding box center [1317, 579] width 17 height 17
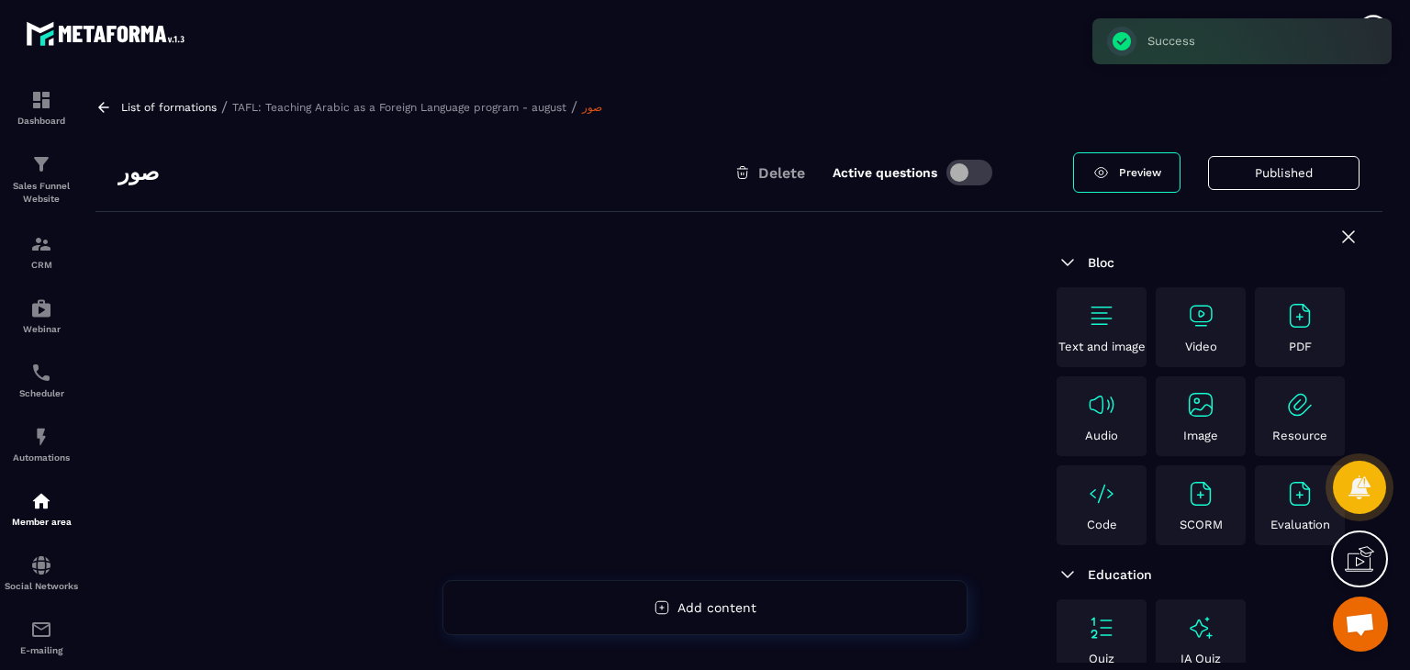
click at [1218, 409] on div "Image" at bounding box center [1201, 416] width 81 height 52
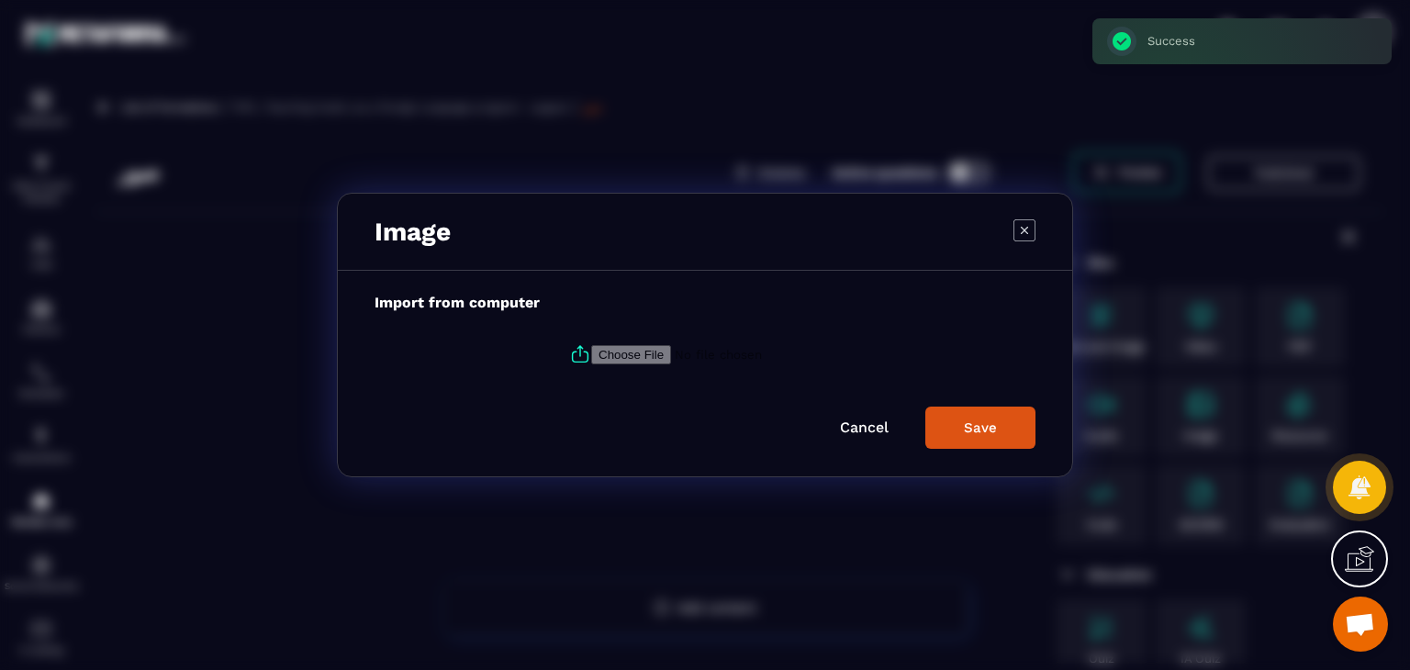
click at [579, 353] on icon "Modal window" at bounding box center [581, 357] width 16 height 10
click at [591, 353] on input "Modal window" at bounding box center [716, 354] width 250 height 19
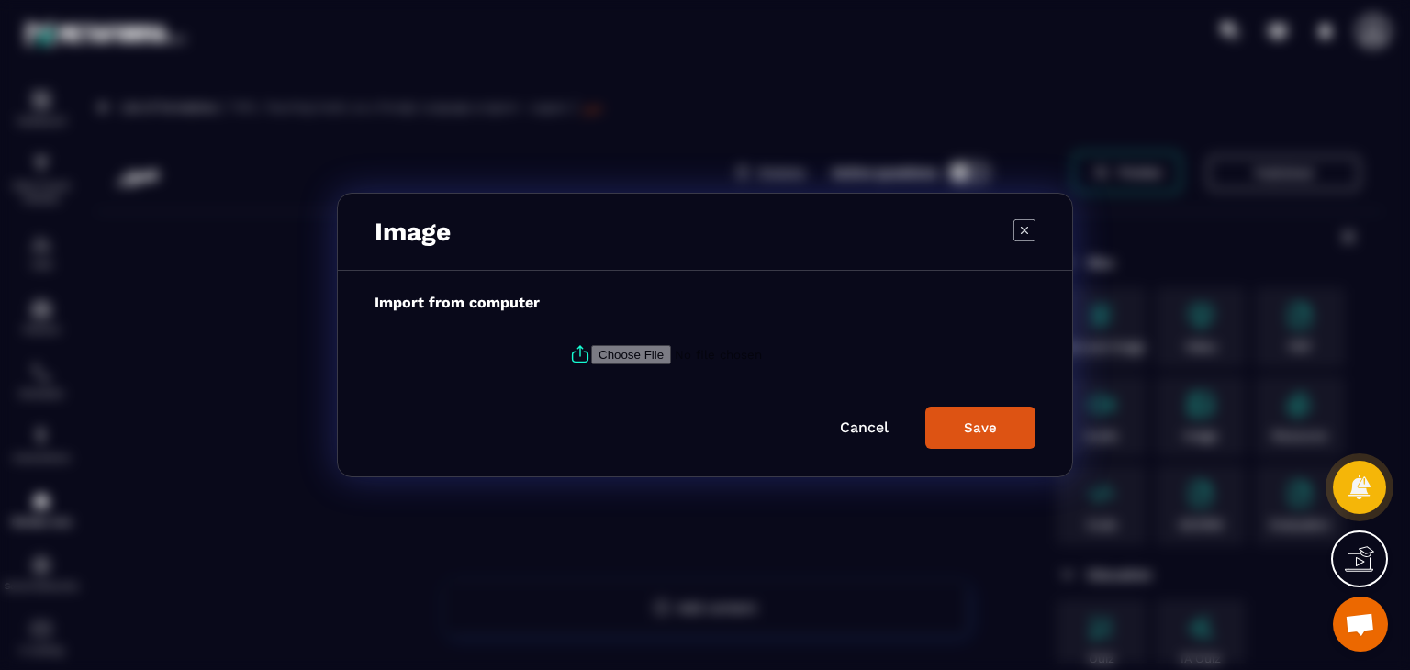
type input "**********"
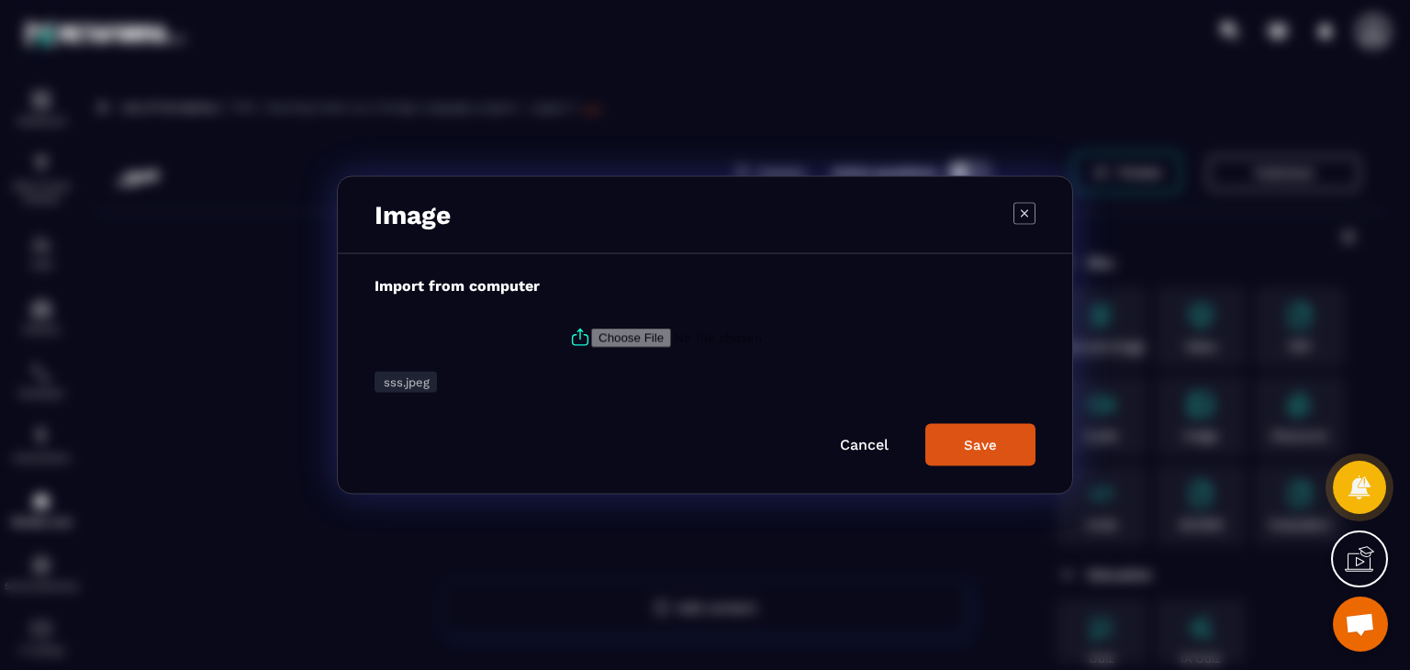
click at [991, 423] on form "Import from computer sss.jpeg Cancel Save" at bounding box center [705, 371] width 661 height 189
click at [985, 455] on button "Save" at bounding box center [981, 445] width 110 height 42
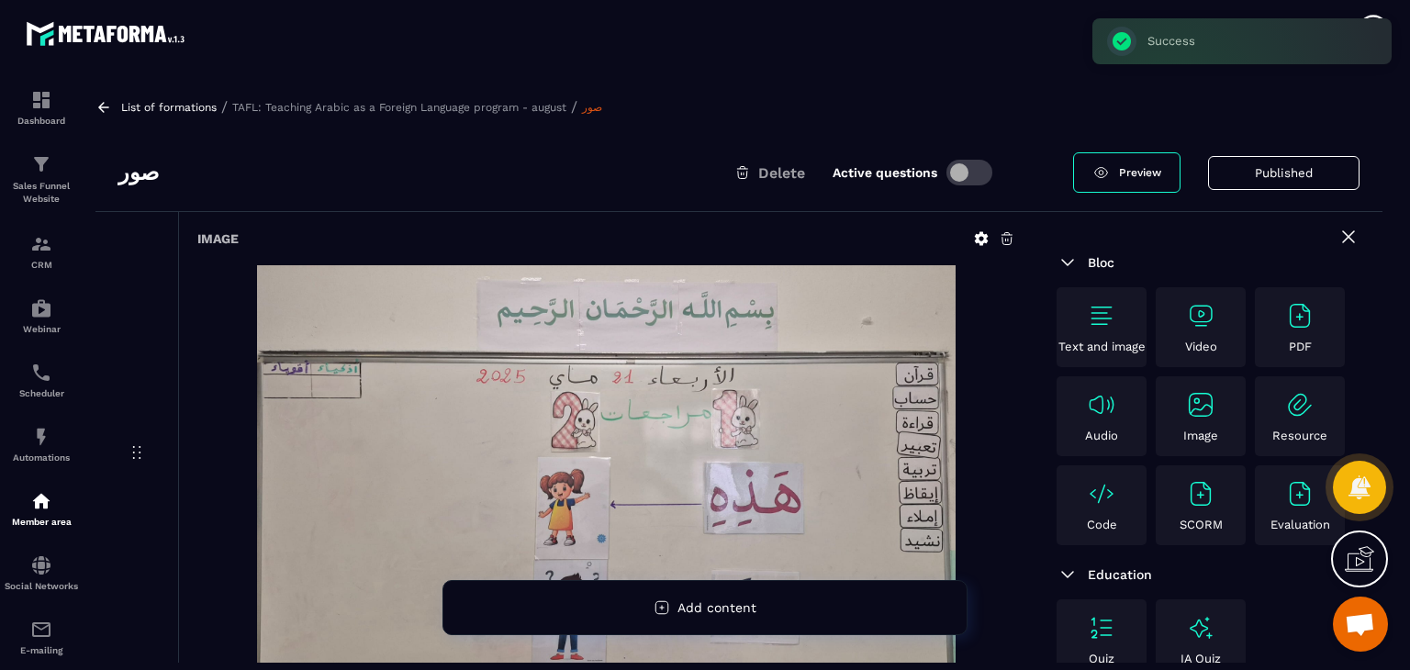
click at [1201, 411] on img at bounding box center [1200, 404] width 29 height 29
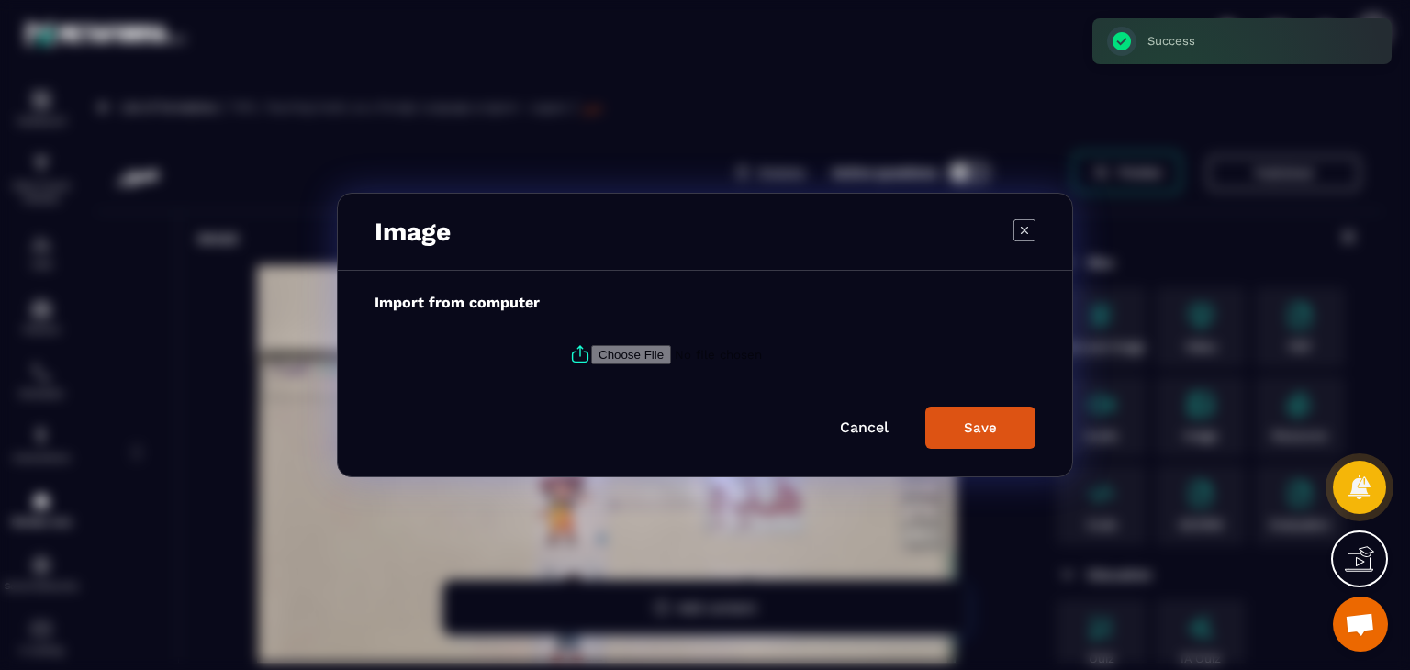
click at [578, 357] on icon "Modal window" at bounding box center [580, 354] width 22 height 22
click at [591, 357] on input "Modal window" at bounding box center [716, 354] width 250 height 19
type input "**********"
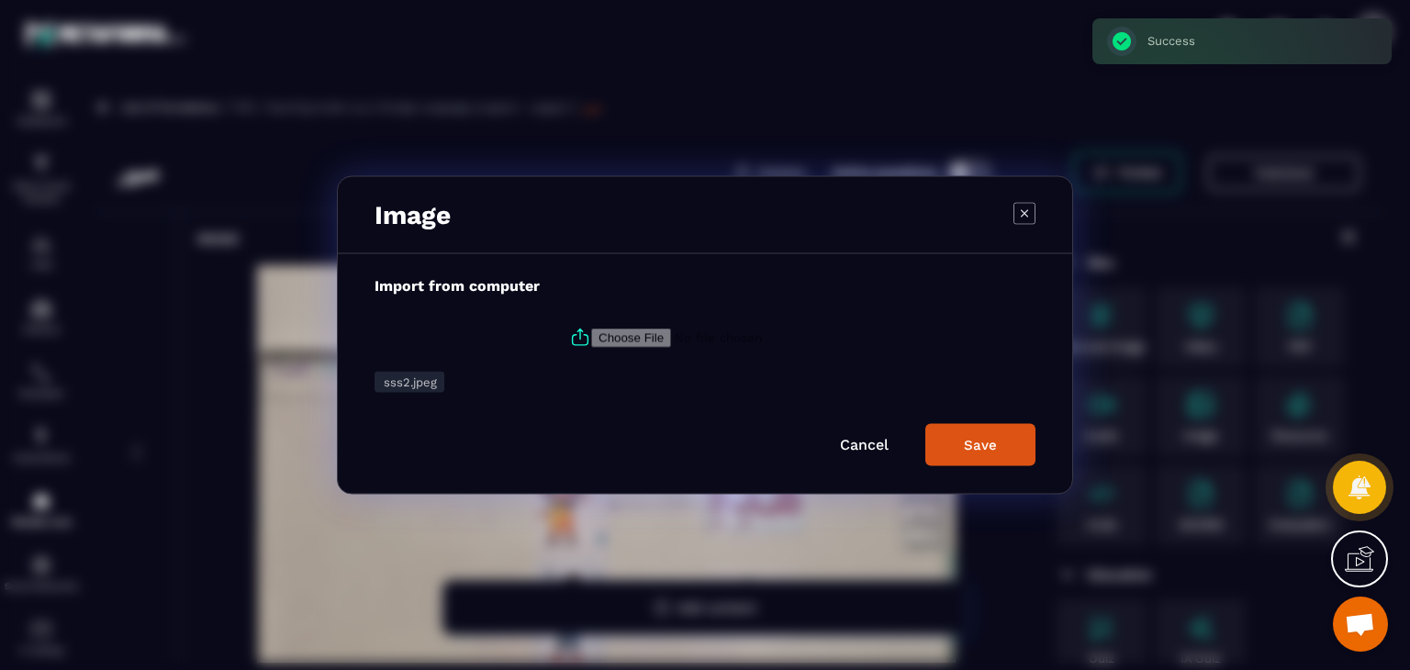
click at [984, 445] on div "Save" at bounding box center [980, 445] width 33 height 17
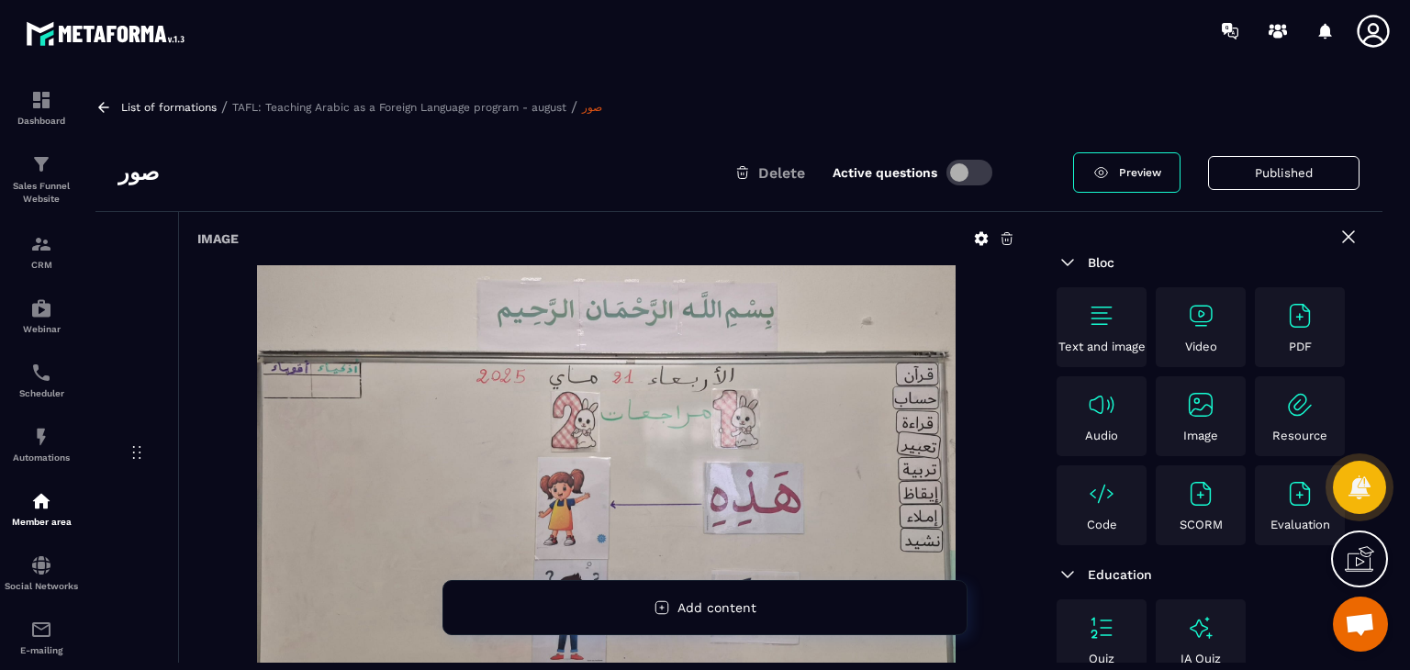
click at [101, 106] on icon at bounding box center [103, 107] width 17 height 17
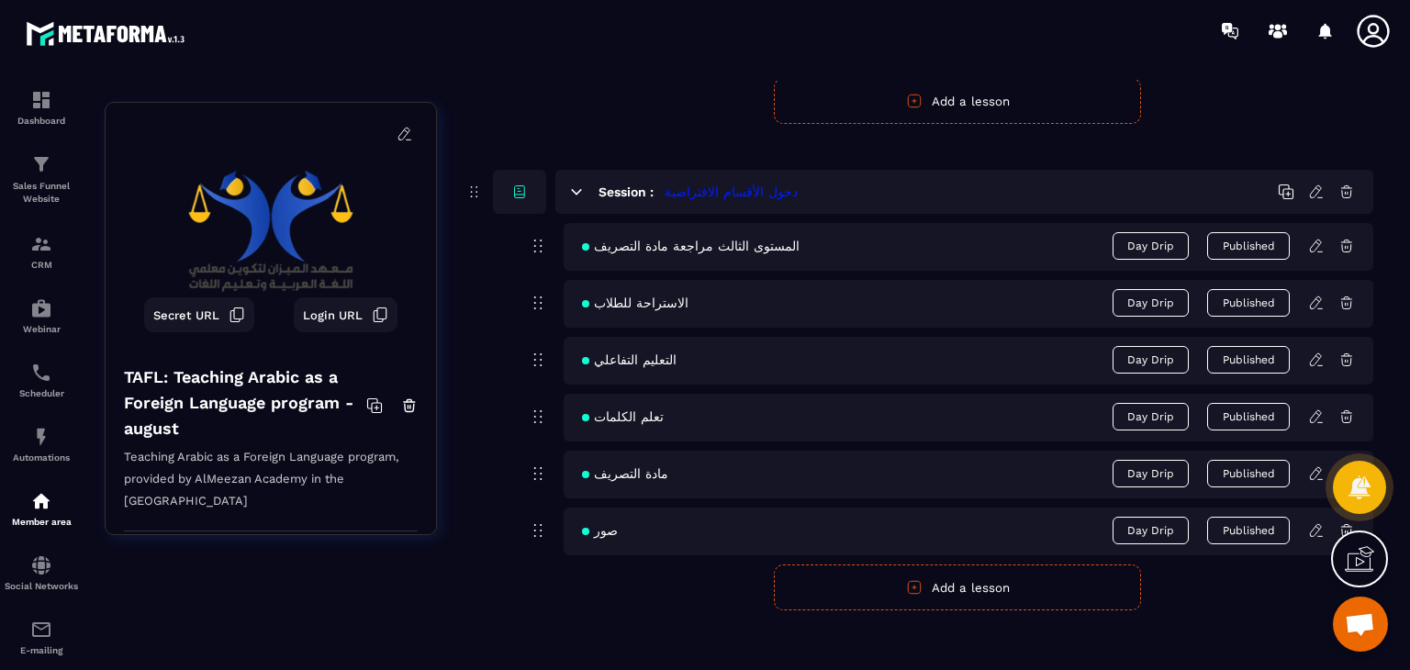
scroll to position [1764, 0]
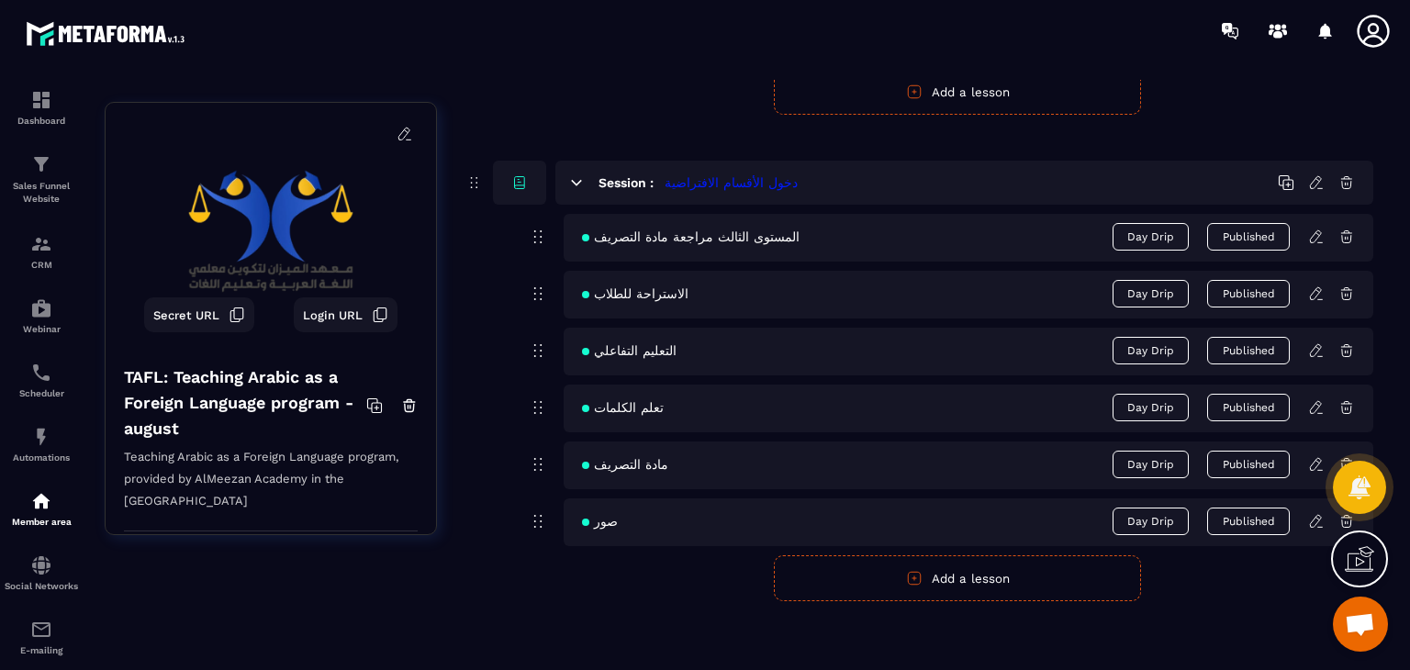
click at [792, 567] on button "Add a lesson" at bounding box center [957, 579] width 367 height 46
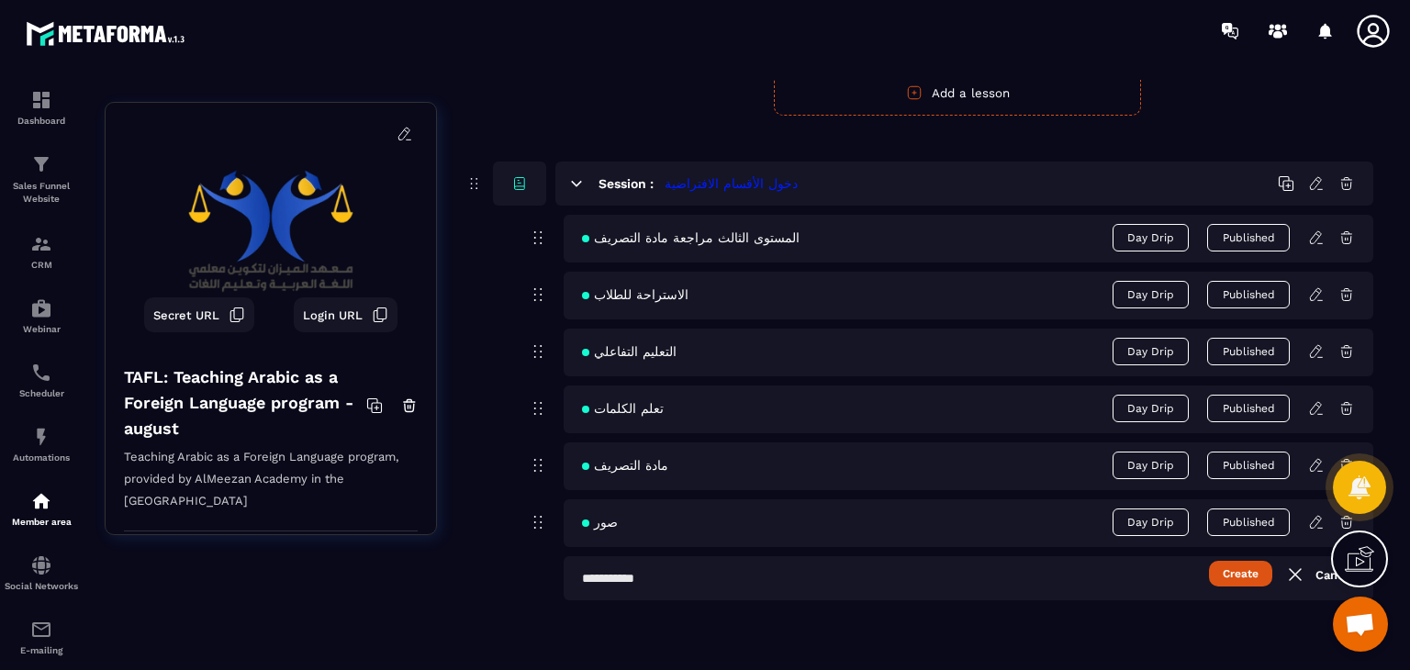
click at [709, 546] on div "المستوى الثالث مراجعة مادة التصريف Day Drip Published الاستراحة للطلاب Day Drip…" at bounding box center [958, 408] width 832 height 386
click at [705, 556] on input "text" at bounding box center [969, 578] width 810 height 44
paste input "**********"
type input "**********"
click at [1252, 577] on button "Create" at bounding box center [1240, 574] width 63 height 26
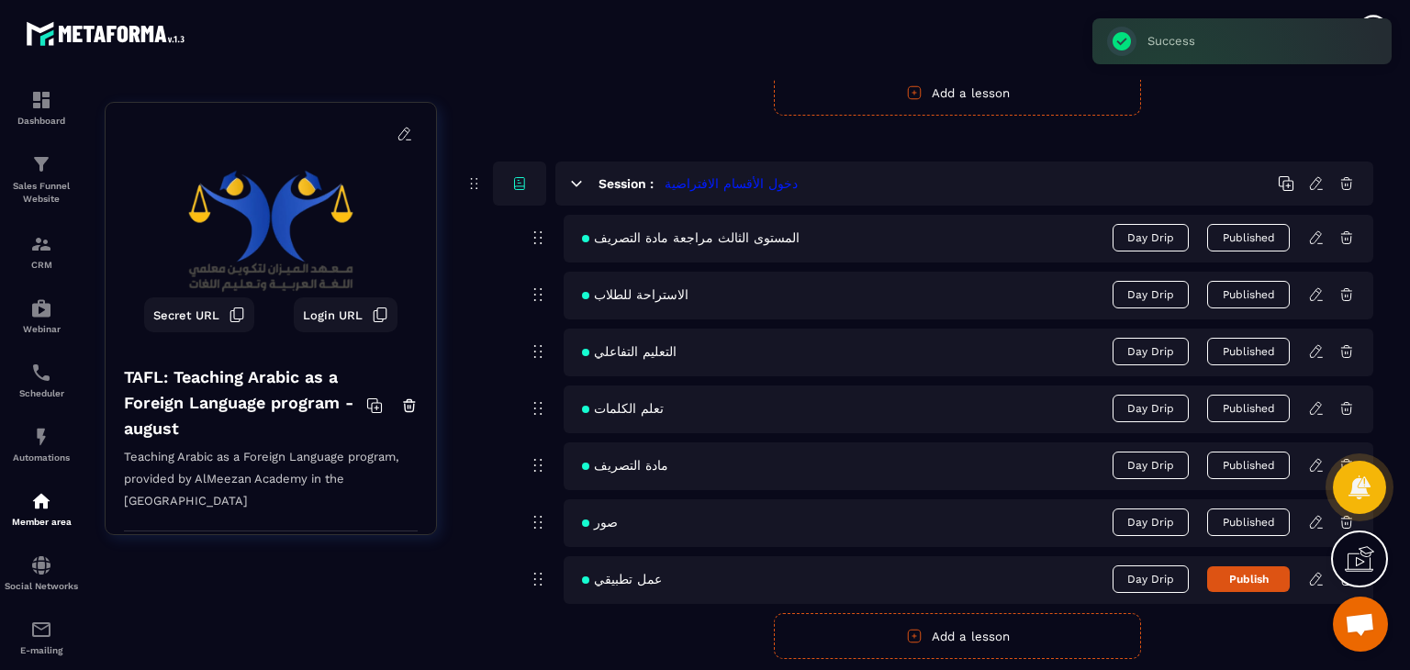
click at [1273, 577] on button "Publish" at bounding box center [1248, 580] width 83 height 26
click at [1306, 578] on div "عمل تطبيقي Day Drip Published" at bounding box center [969, 580] width 810 height 48
click at [1313, 578] on icon at bounding box center [1317, 579] width 17 height 17
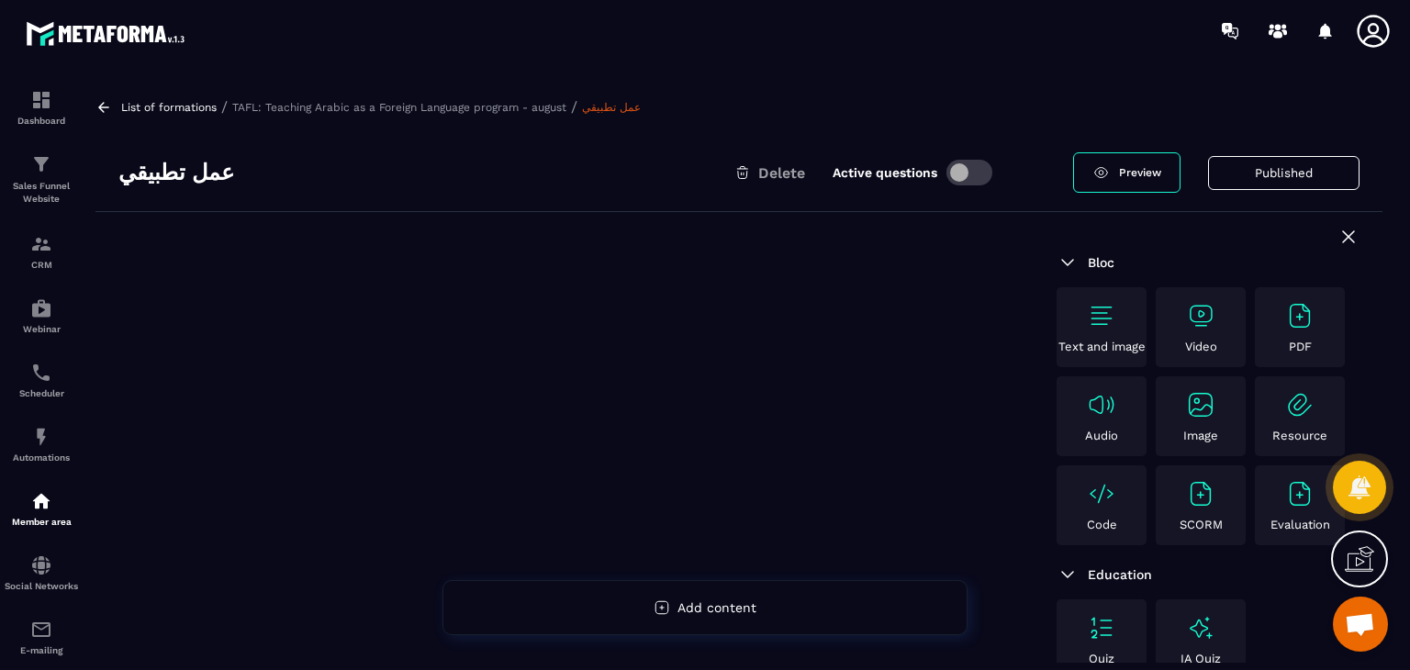
click at [1217, 314] on div "Video" at bounding box center [1201, 327] width 81 height 52
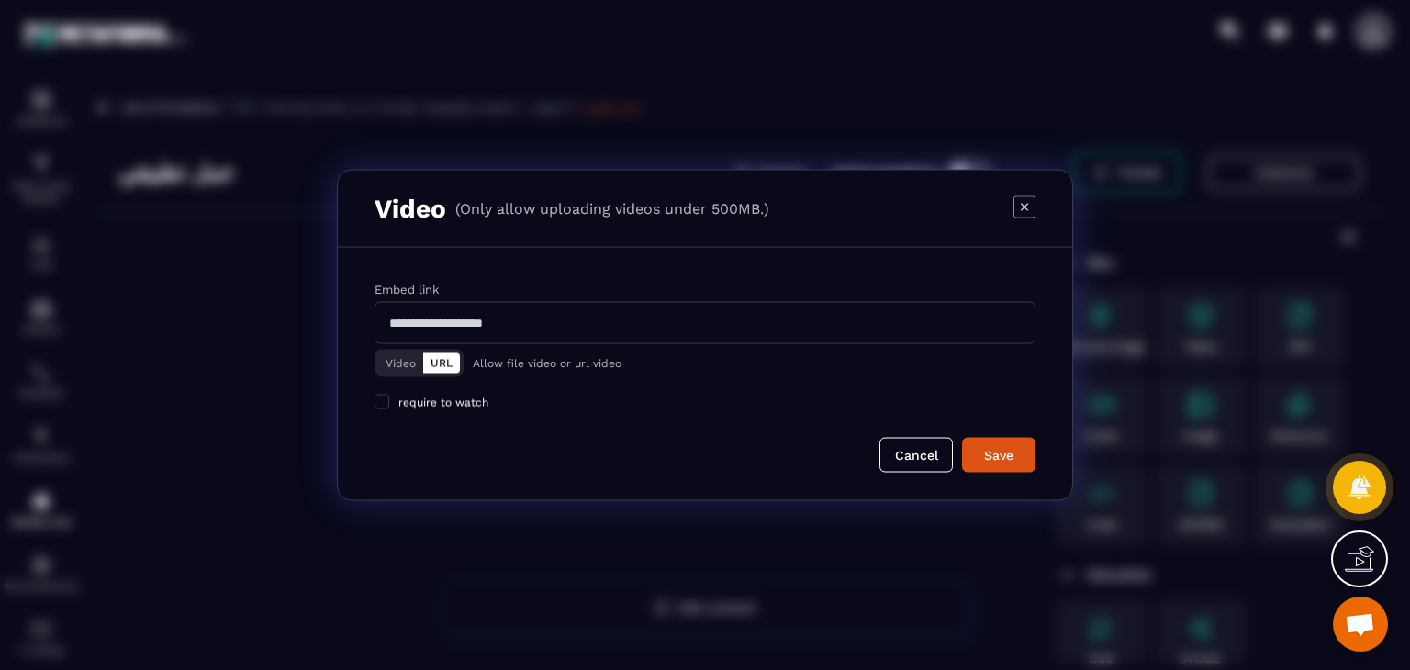
click at [401, 354] on button "Video" at bounding box center [400, 364] width 45 height 20
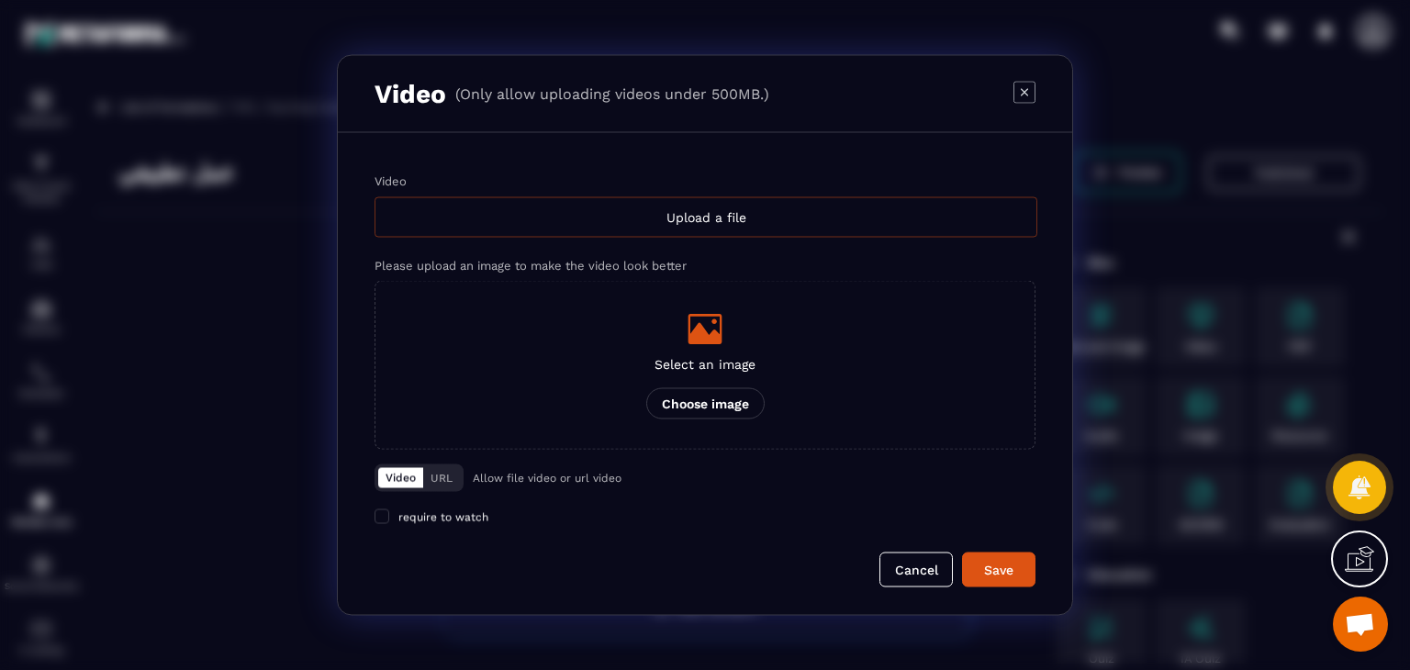
click at [661, 210] on div "Upload a file" at bounding box center [706, 217] width 663 height 40
click at [0, 0] on input "Video Upload a file" at bounding box center [0, 0] width 0 height 0
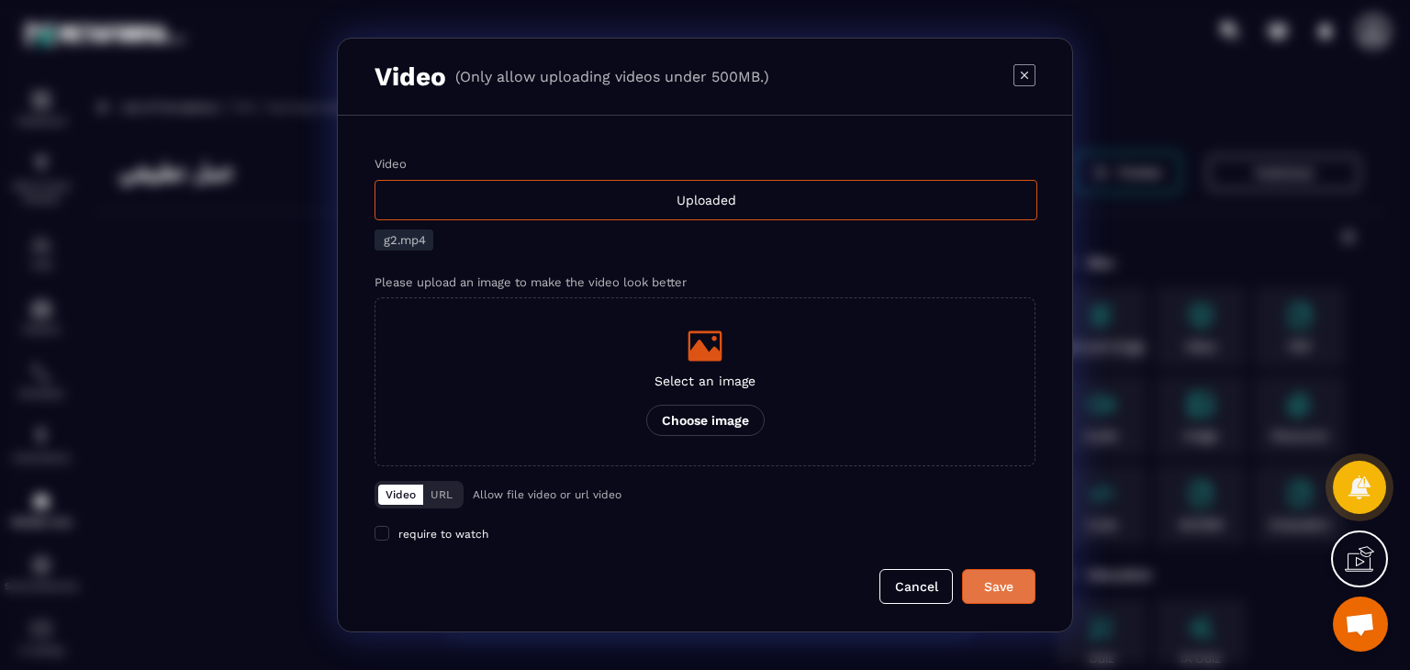
click at [1016, 594] on div "Save" at bounding box center [999, 587] width 50 height 18
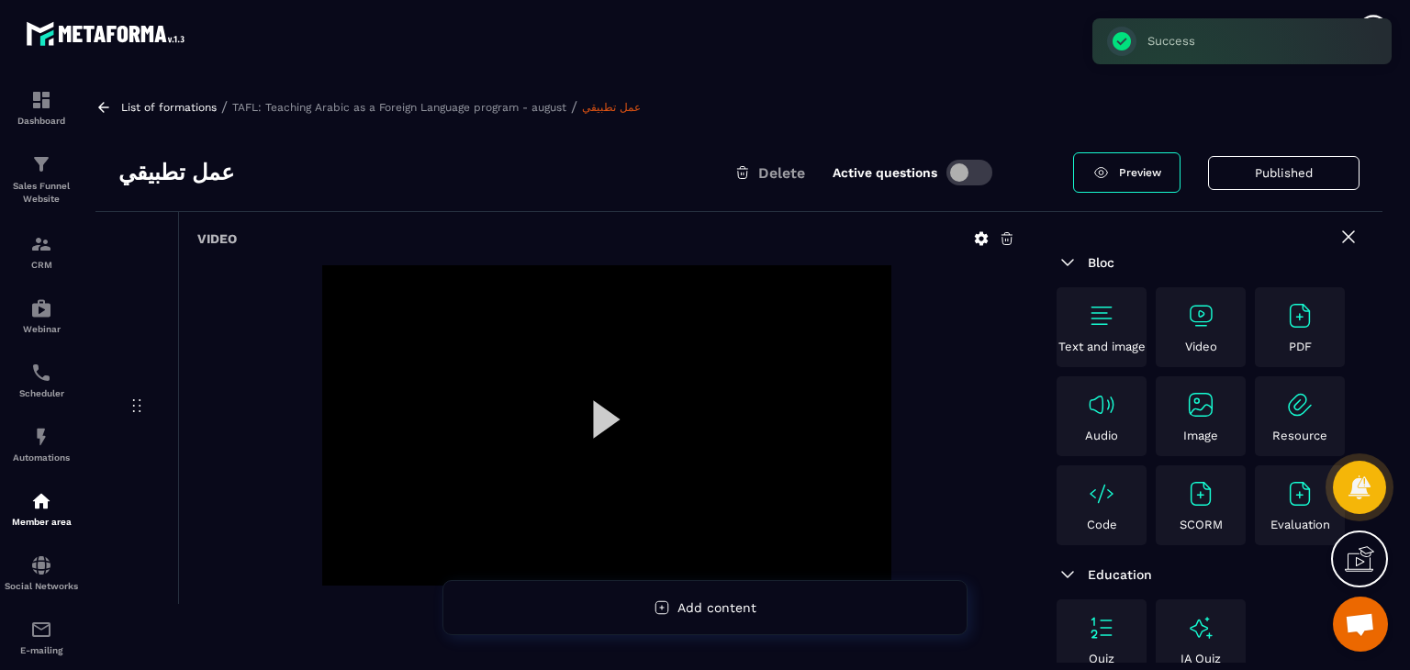
drag, startPoint x: 0, startPoint y: 199, endPoint x: 0, endPoint y: 75, distance: 124.0
drag, startPoint x: 0, startPoint y: 75, endPoint x: 253, endPoint y: 23, distance: 257.9
click at [305, 70] on div "Dashboard Sales Funnel Website CRM Webinar Scheduler Automations Member area So…" at bounding box center [156, 365] width 313 height 606
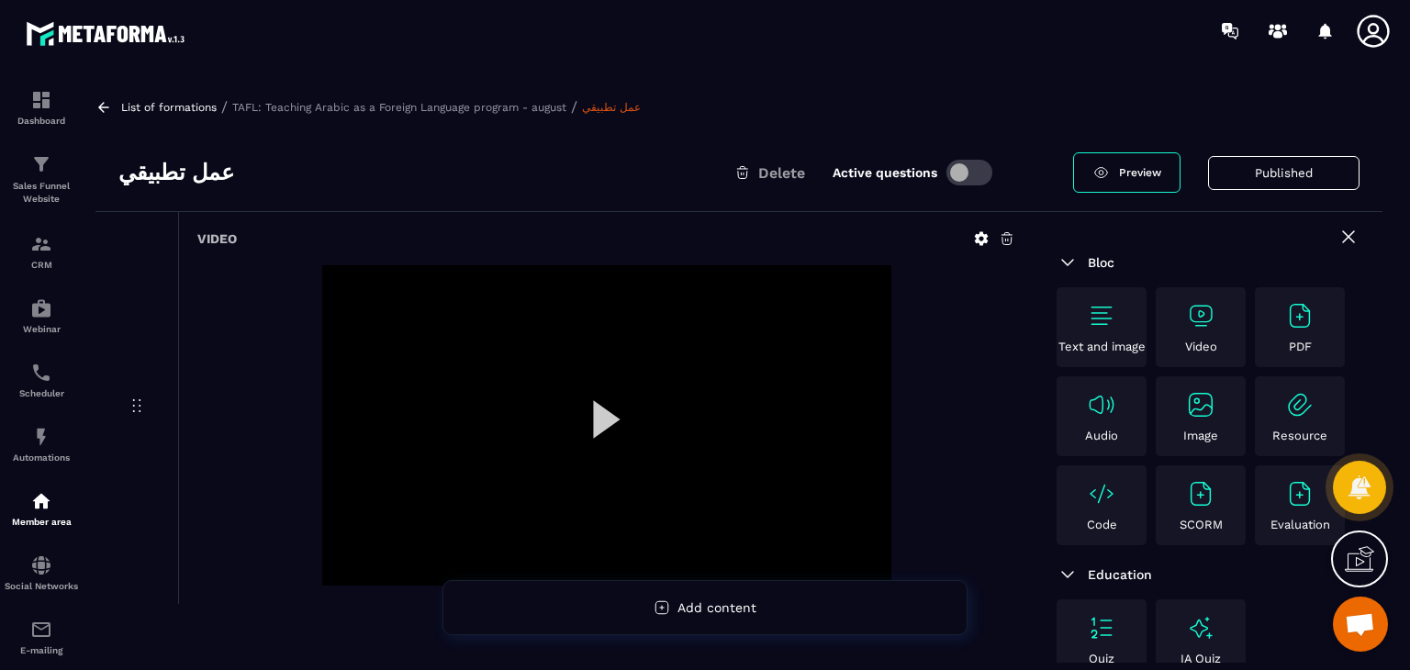
click at [93, 107] on div "List of formations / TAFL: Teaching Arabic as a Foreign Language program - augu…" at bounding box center [739, 371] width 1306 height 583
click at [86, 102] on div "List of formations / TAFL: Teaching Arabic as a Foreign Language program - augu…" at bounding box center [739, 371] width 1306 height 583
click at [103, 102] on icon at bounding box center [103, 107] width 11 height 10
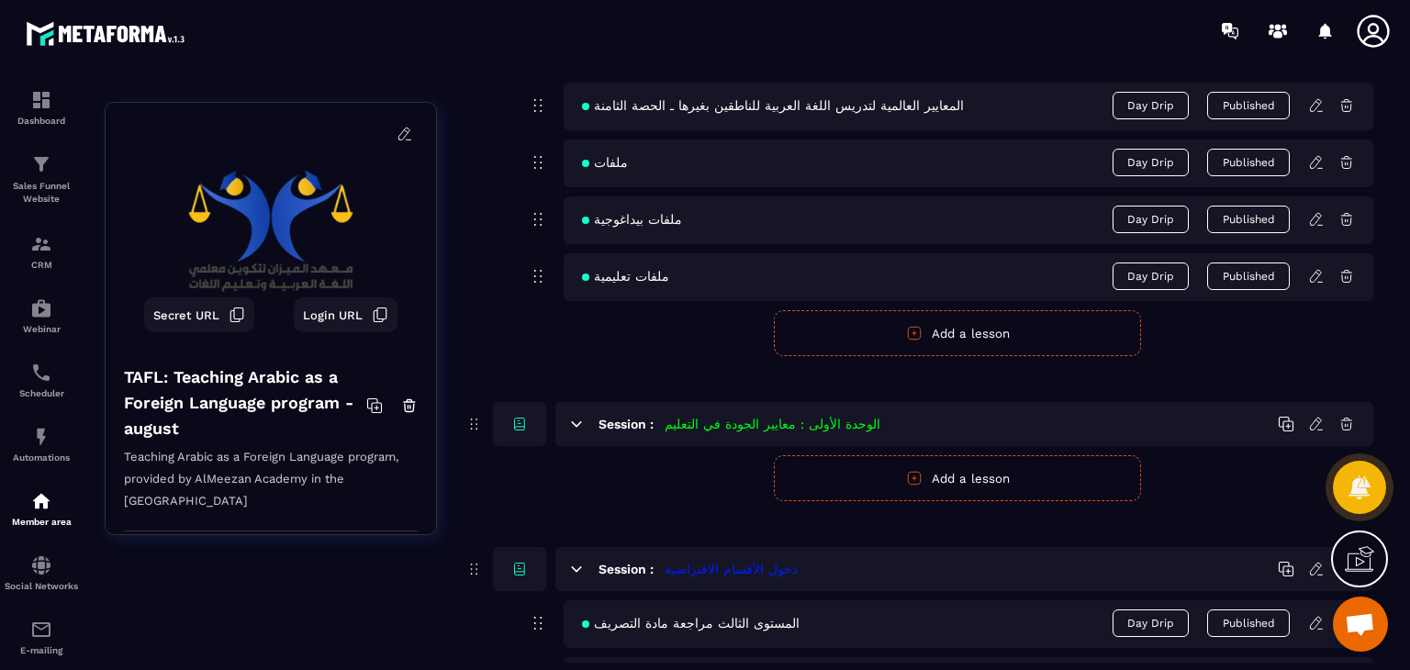
scroll to position [1822, 0]
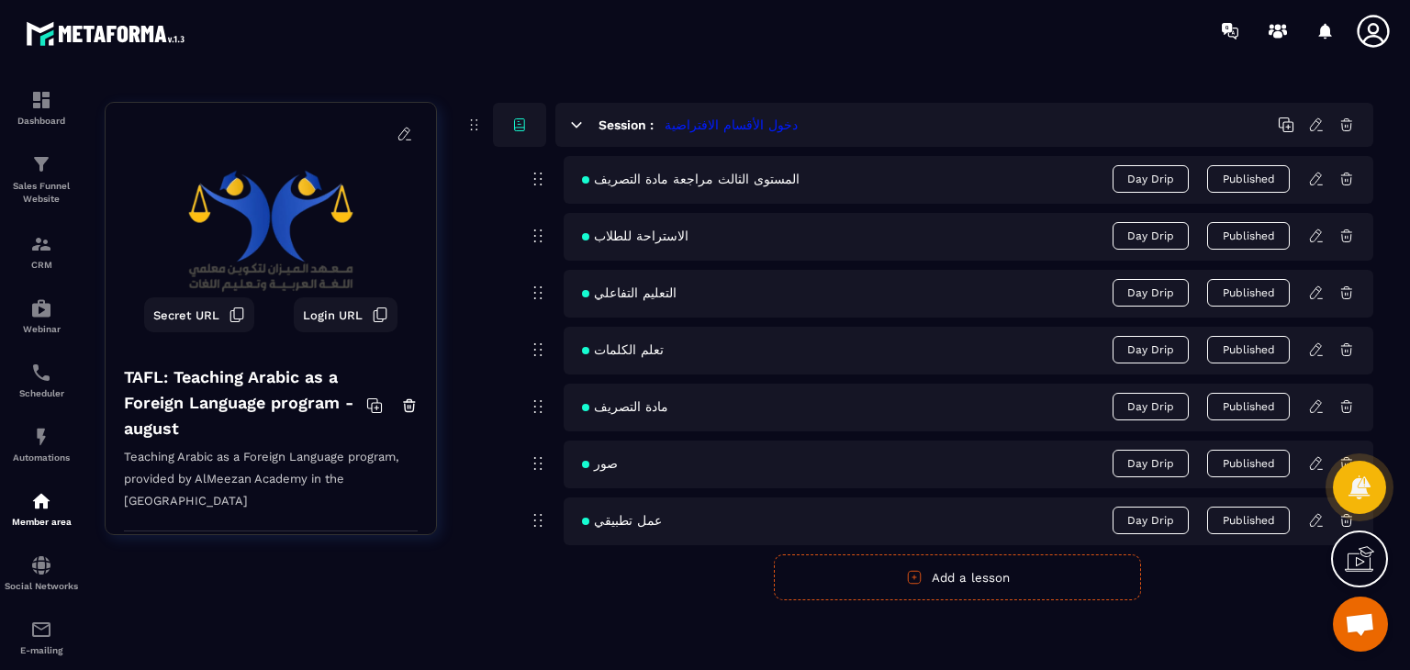
click at [960, 568] on button "Add a lesson" at bounding box center [957, 578] width 367 height 46
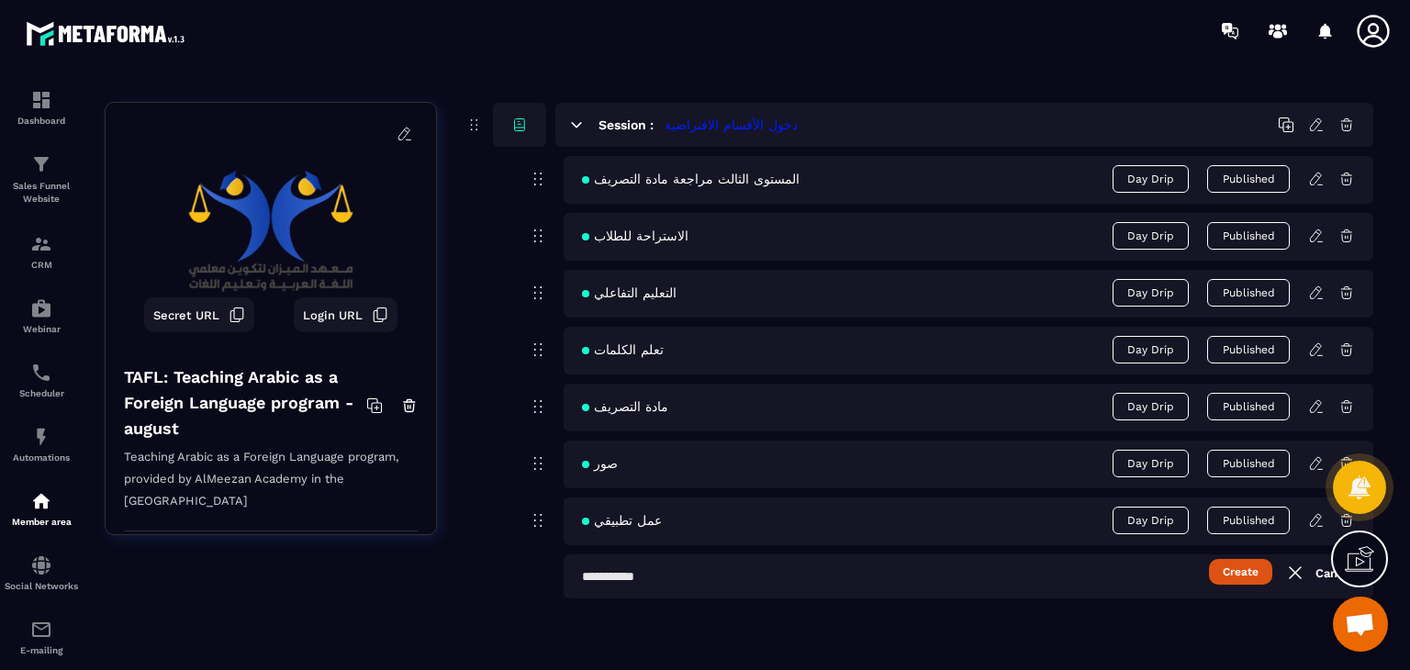
scroll to position [1820, 0]
click at [833, 570] on input "text" at bounding box center [969, 578] width 810 height 44
paste input "**********"
type input "**********"
click at [1265, 567] on button "Create" at bounding box center [1240, 574] width 63 height 26
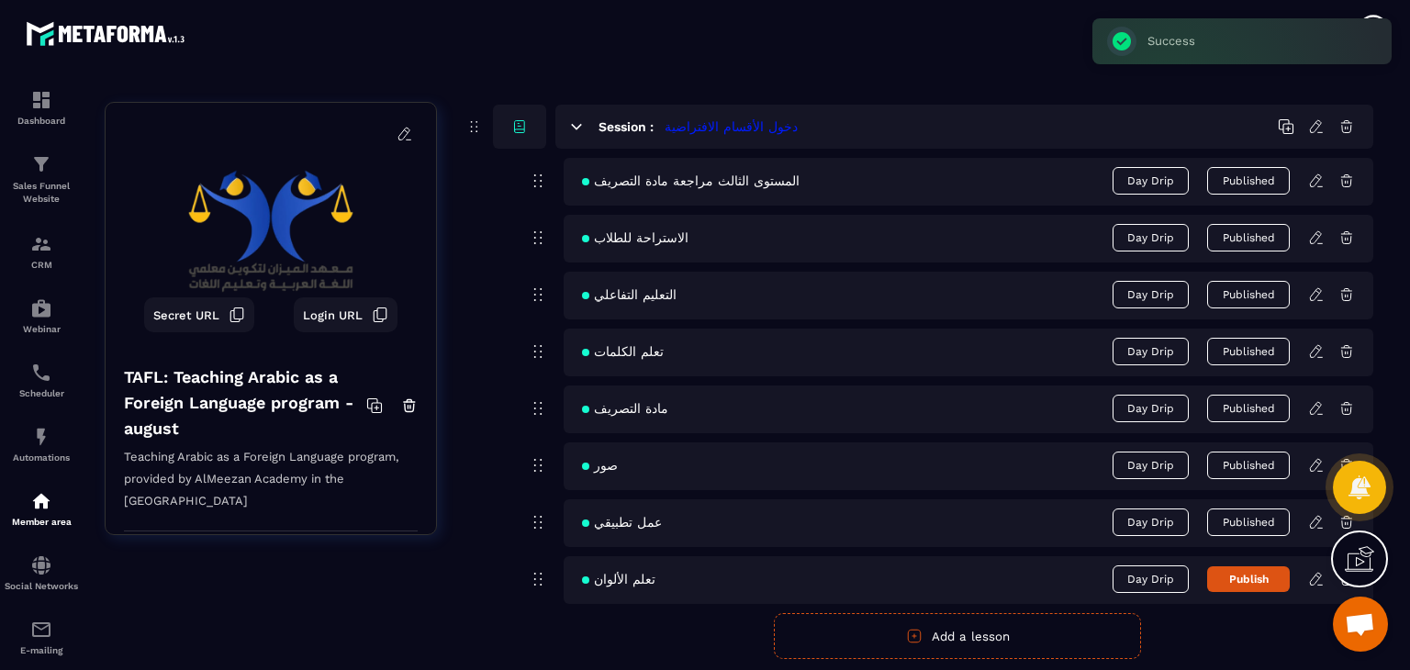
click at [1284, 579] on button "Publish" at bounding box center [1248, 580] width 83 height 26
click at [1335, 579] on div at bounding box center [1359, 559] width 57 height 57
click at [1320, 576] on icon at bounding box center [1318, 577] width 4 height 3
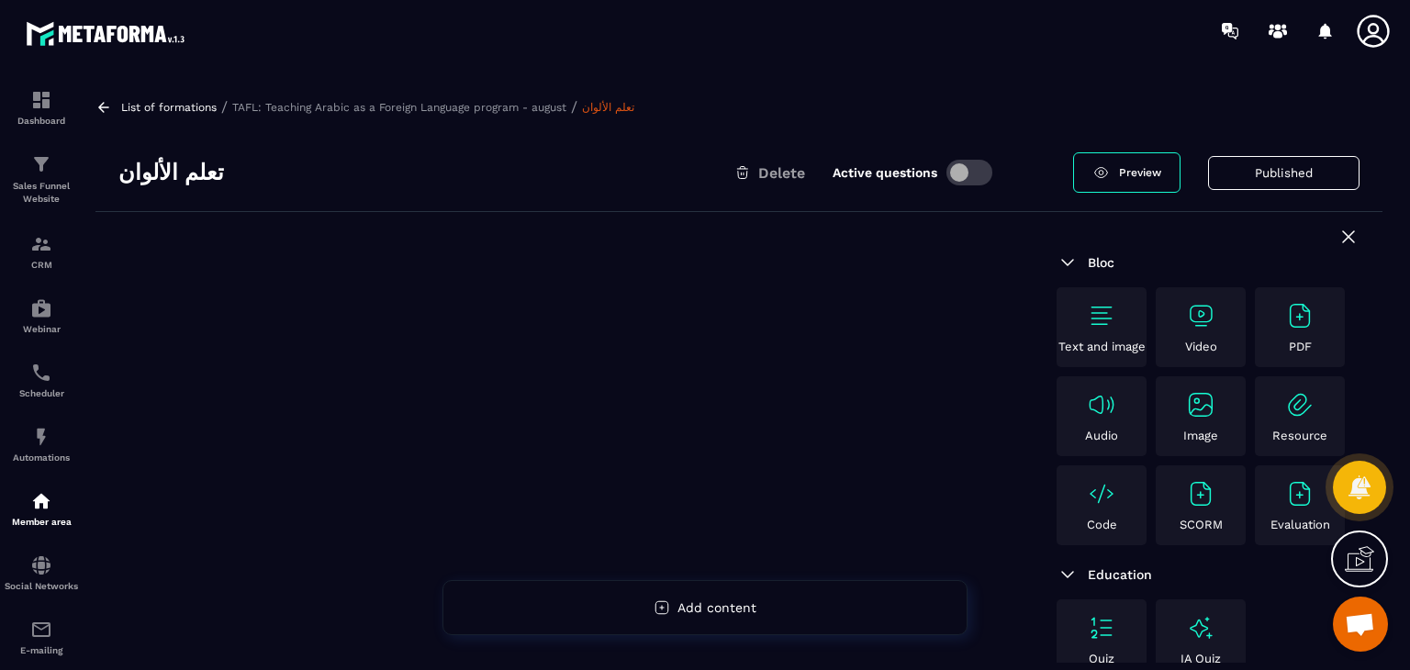
click at [1208, 322] on img at bounding box center [1200, 315] width 29 height 29
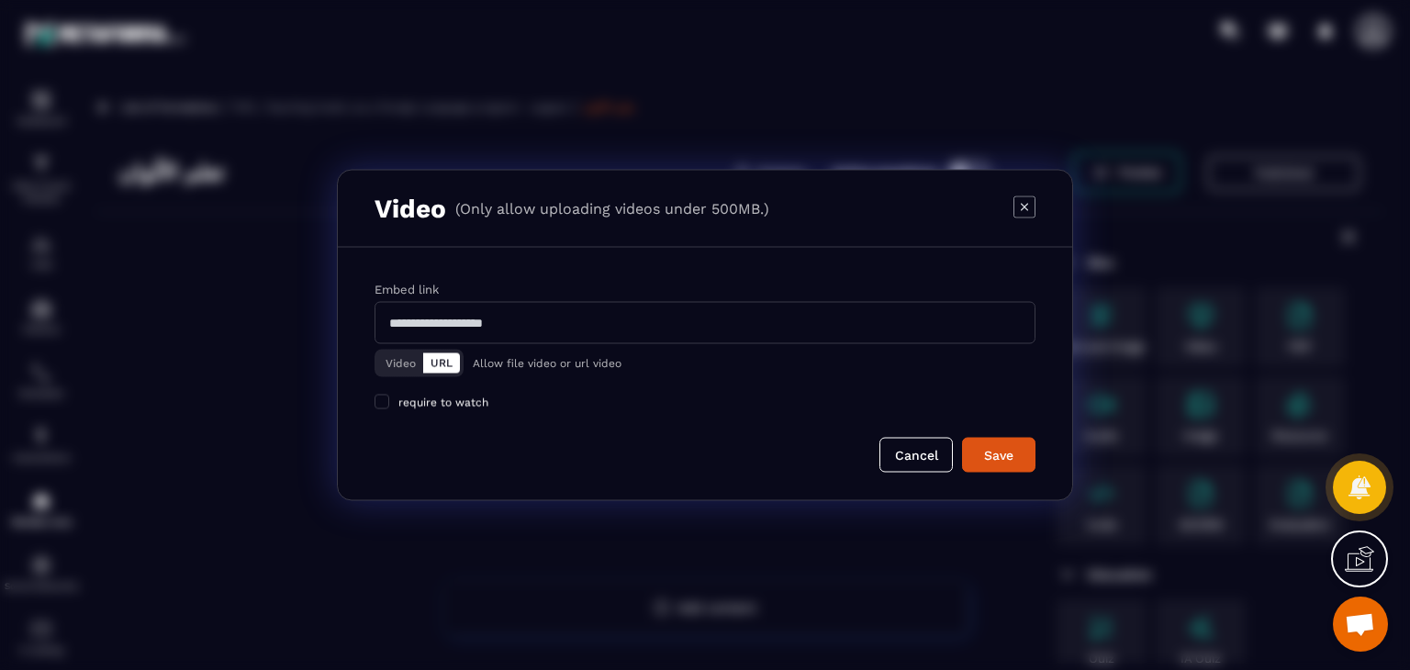
click at [399, 357] on button "Video" at bounding box center [400, 364] width 45 height 20
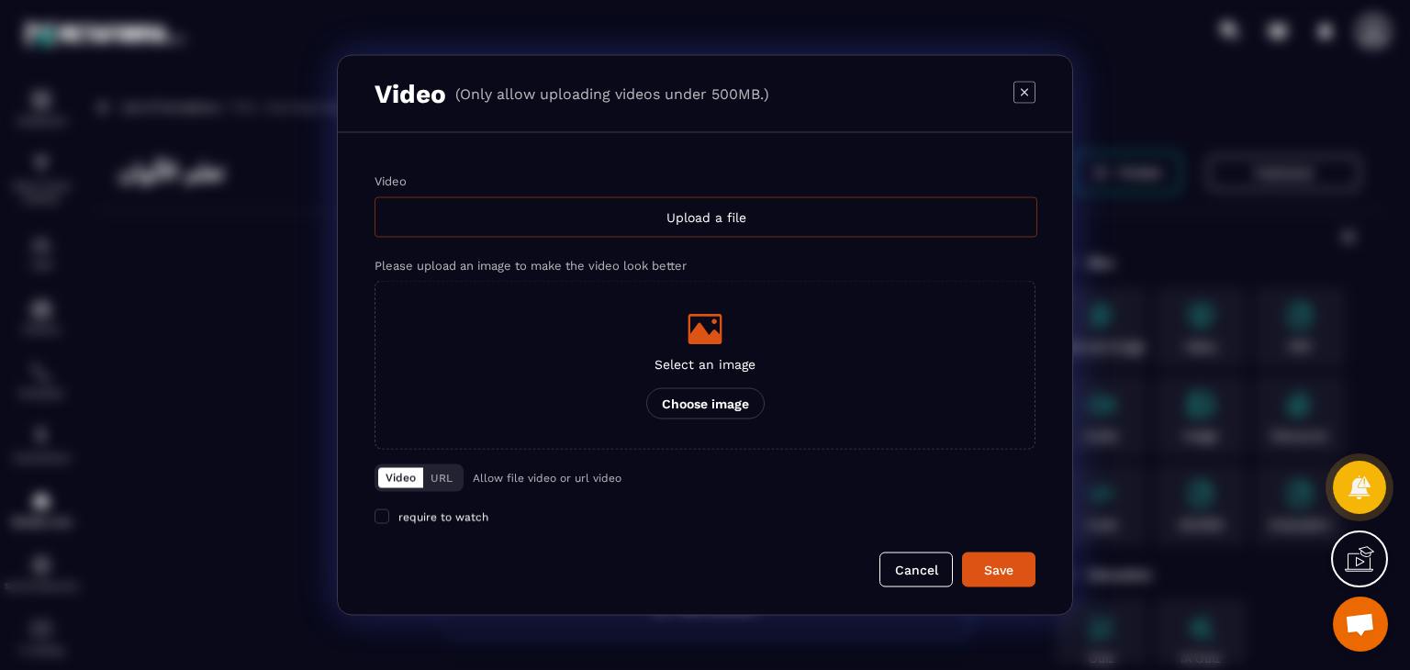
click at [672, 219] on div "Upload a file" at bounding box center [706, 217] width 663 height 40
click at [0, 0] on input "Video Upload a file" at bounding box center [0, 0] width 0 height 0
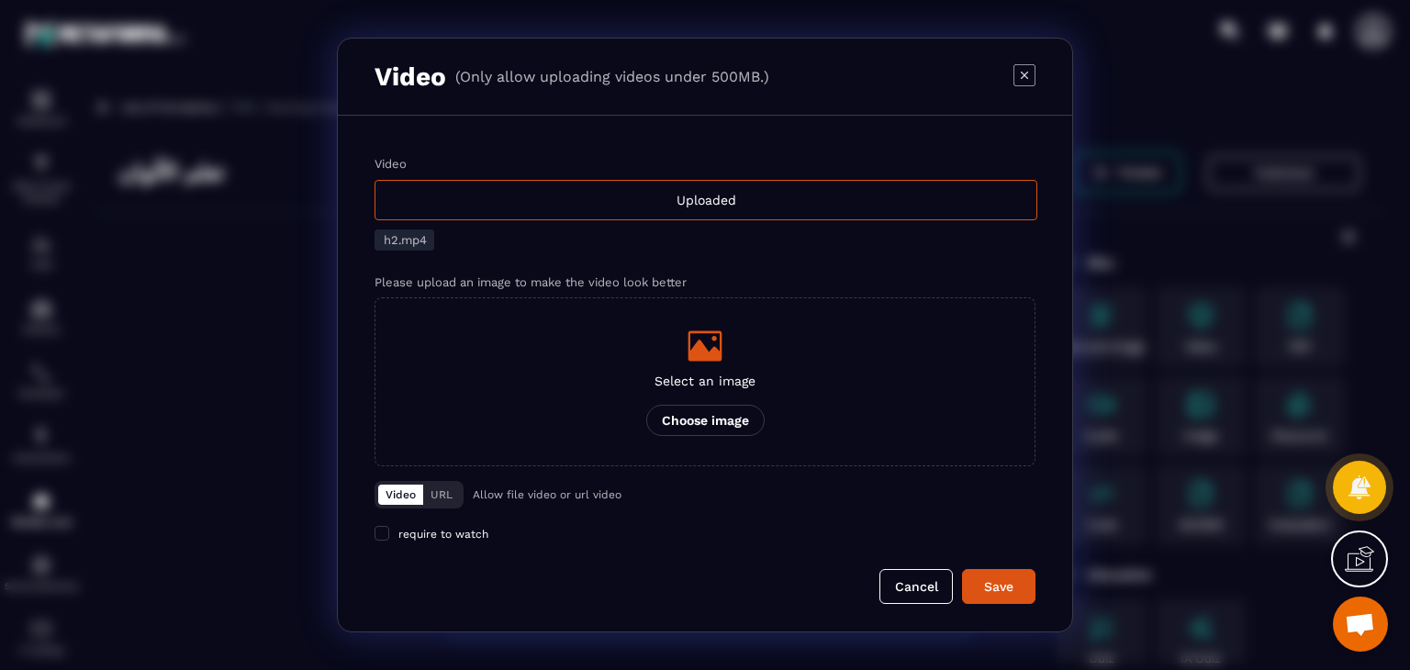
click at [1022, 578] on div "Save" at bounding box center [999, 587] width 50 height 18
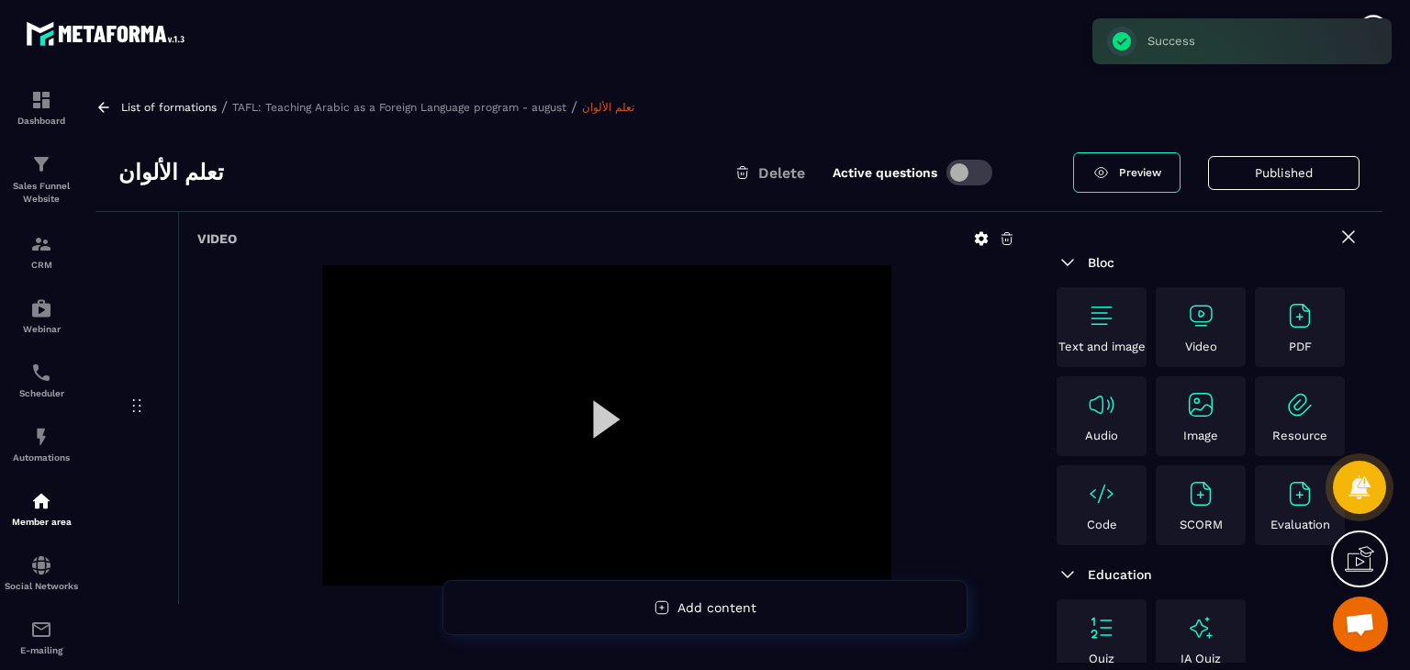
click at [113, 109] on link at bounding box center [105, 107] width 21 height 17
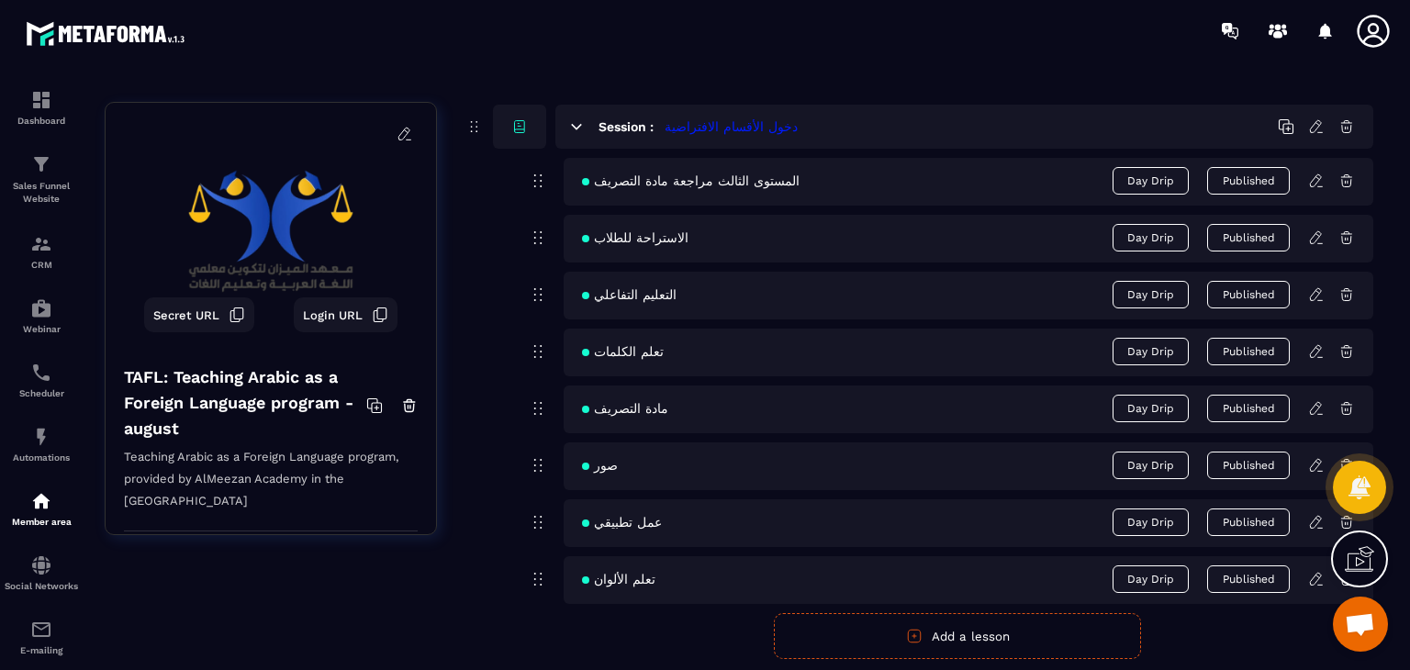
scroll to position [1878, 0]
